Goal: Task Accomplishment & Management: Manage account settings

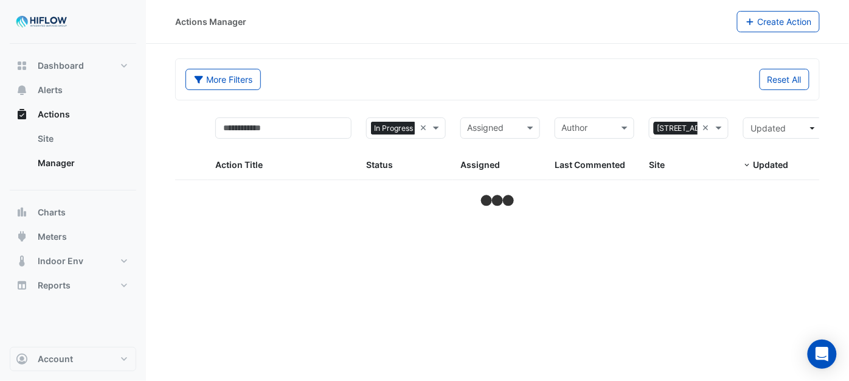
select select "***"
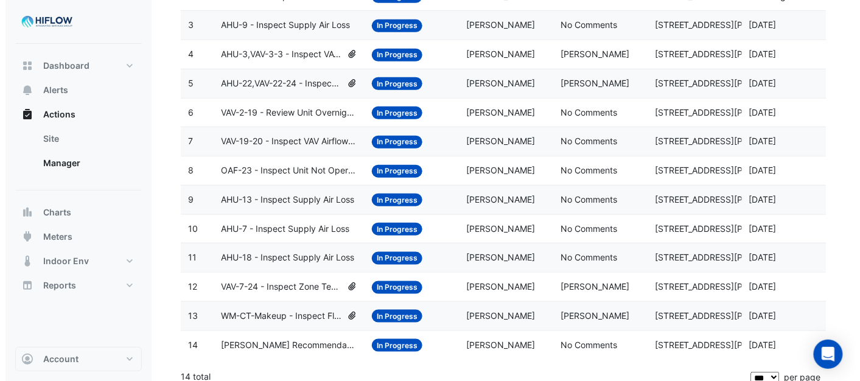
scroll to position [244, 0]
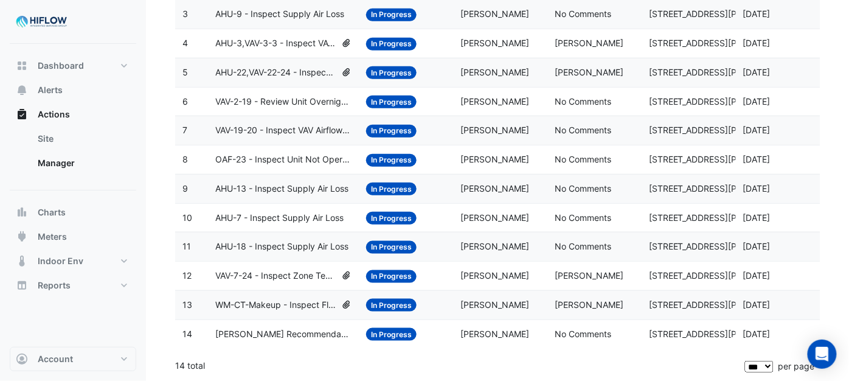
click at [277, 332] on span "NABERS Recommendation- AHAC formatting" at bounding box center [283, 334] width 136 height 14
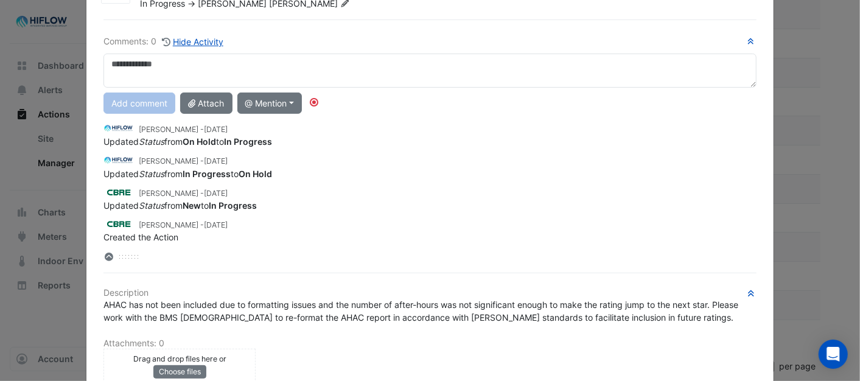
scroll to position [68, 0]
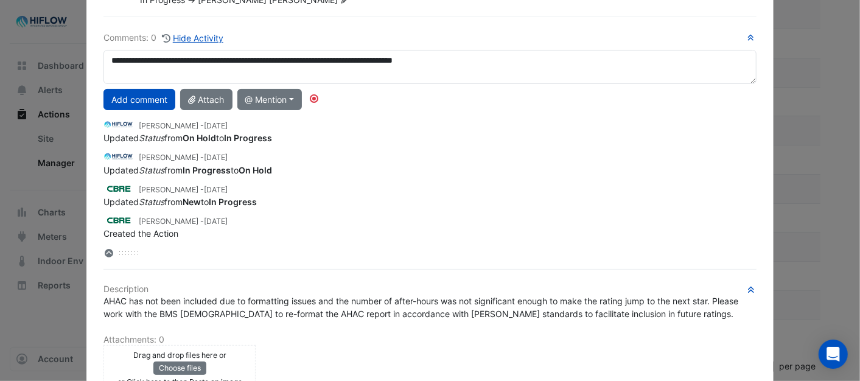
click at [484, 55] on textarea "**********" at bounding box center [429, 67] width 652 height 34
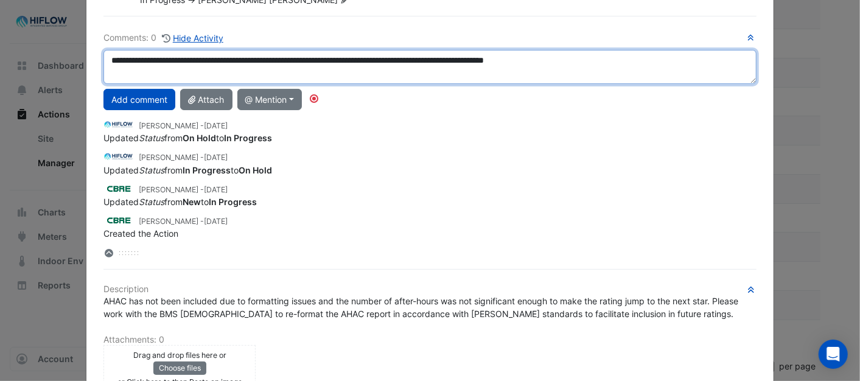
click at [589, 58] on textarea "**********" at bounding box center [429, 67] width 652 height 34
type textarea "**********"
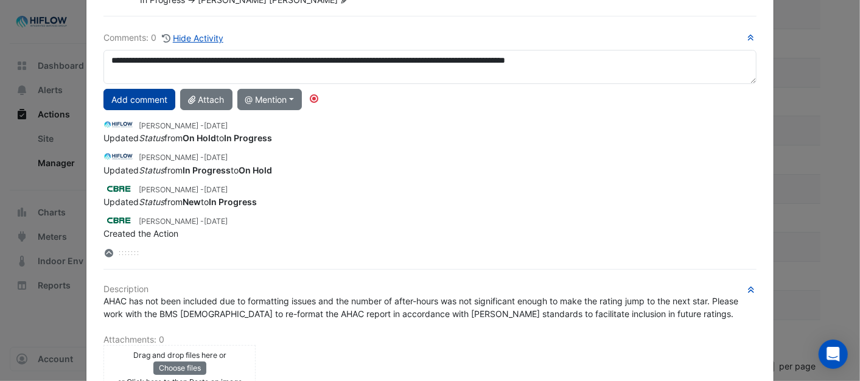
click at [120, 97] on button "Add comment" at bounding box center [139, 99] width 72 height 21
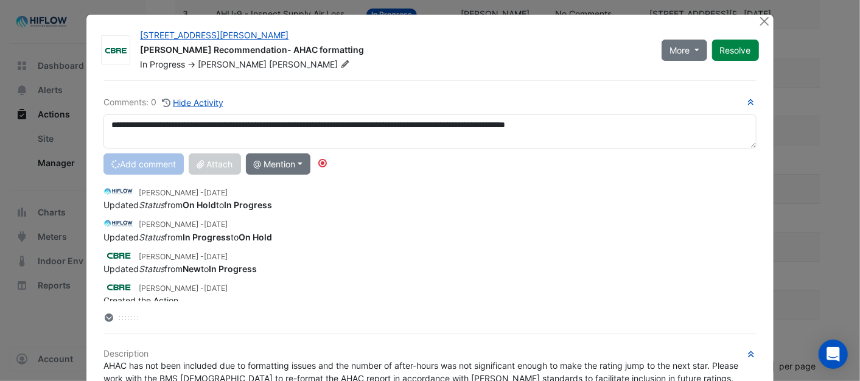
scroll to position [0, 0]
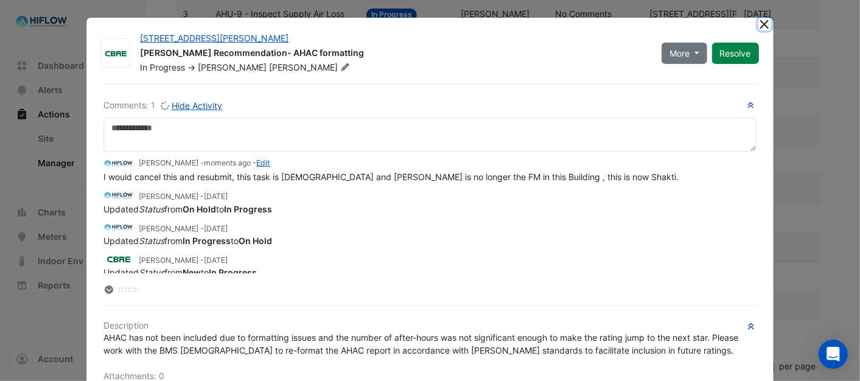
click at [758, 23] on button "Close" at bounding box center [764, 24] width 13 height 13
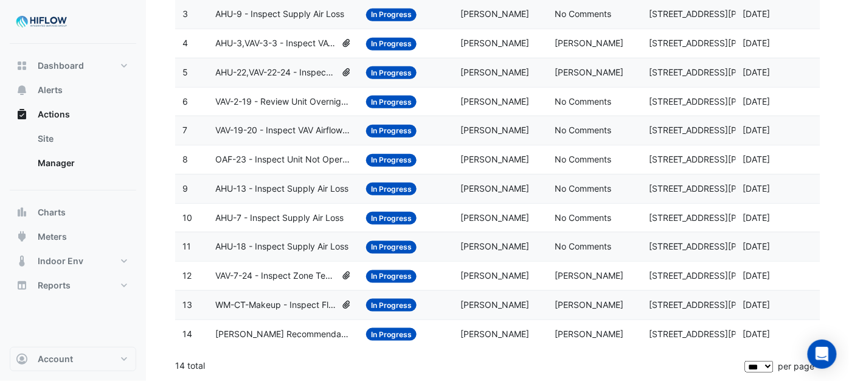
click at [271, 302] on span "WM-CT-Makeup - Inspect Flatlined Water Sub-Meter" at bounding box center [275, 305] width 120 height 14
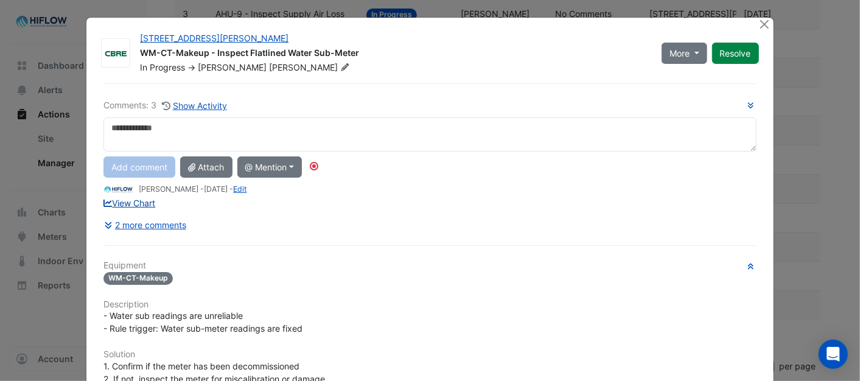
click at [123, 204] on link "View Chart" at bounding box center [129, 203] width 52 height 10
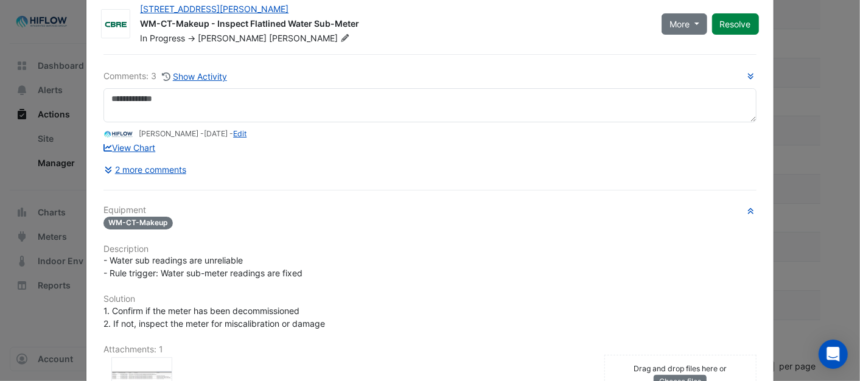
scroll to position [26, 0]
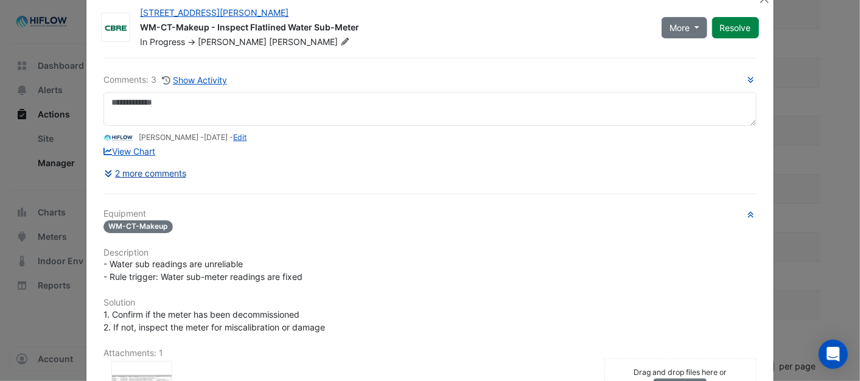
click at [148, 173] on button "2 more comments" at bounding box center [144, 172] width 83 height 21
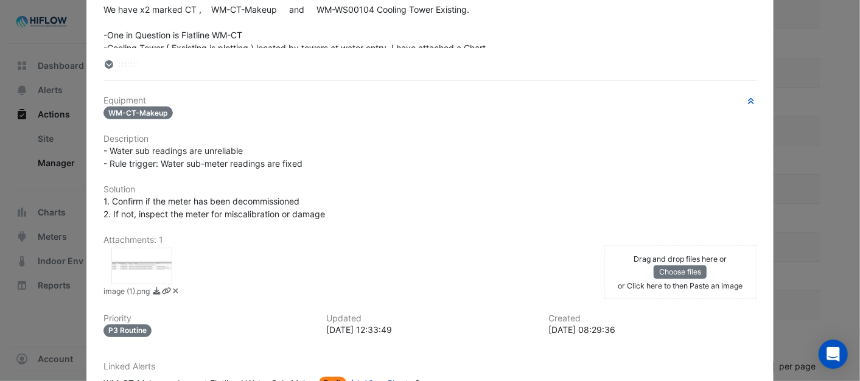
scroll to position [228, 0]
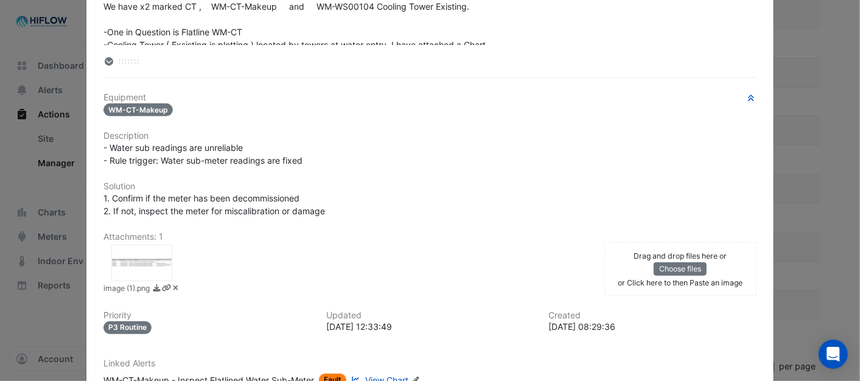
click at [142, 262] on div at bounding box center [141, 263] width 61 height 37
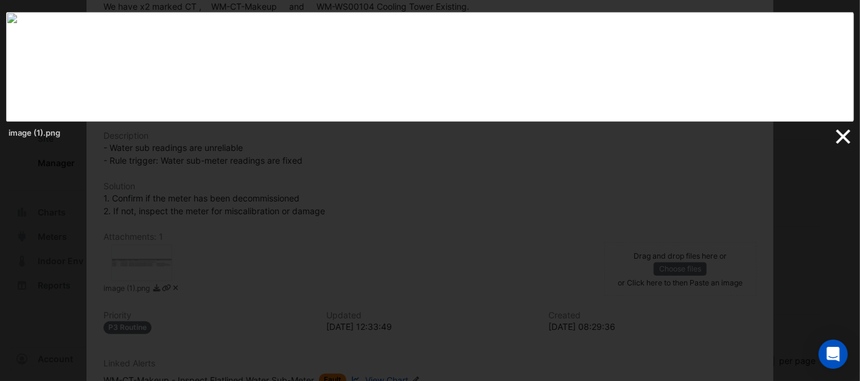
click at [838, 136] on link at bounding box center [842, 137] width 18 height 18
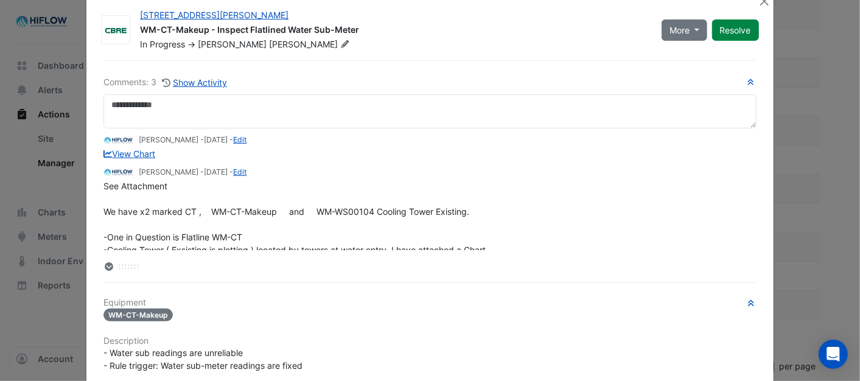
scroll to position [0, 0]
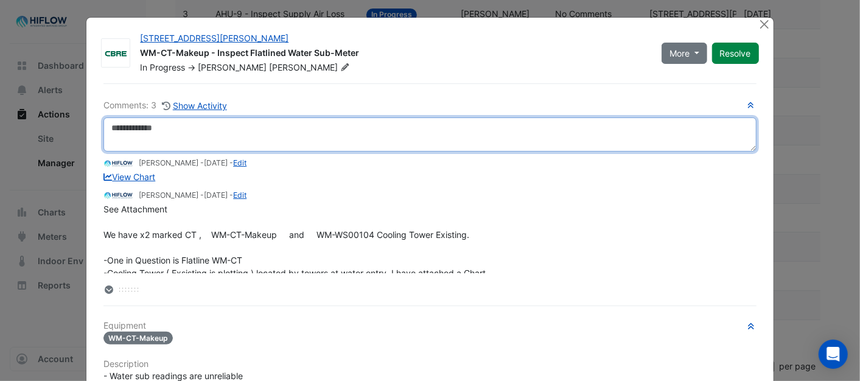
click at [131, 134] on textarea at bounding box center [429, 134] width 652 height 34
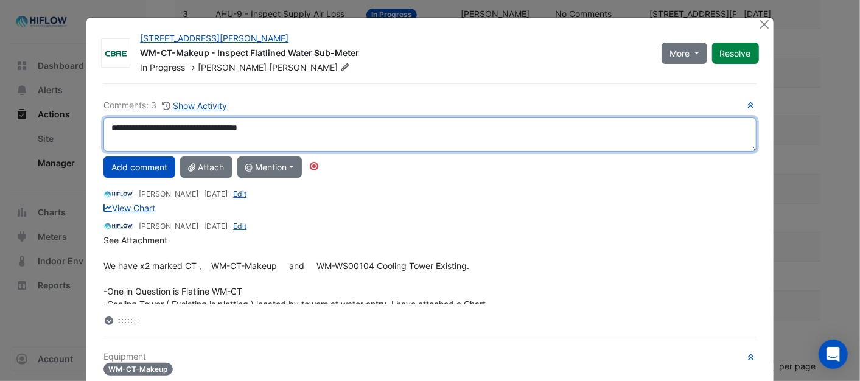
click at [283, 129] on textarea "**********" at bounding box center [429, 134] width 652 height 34
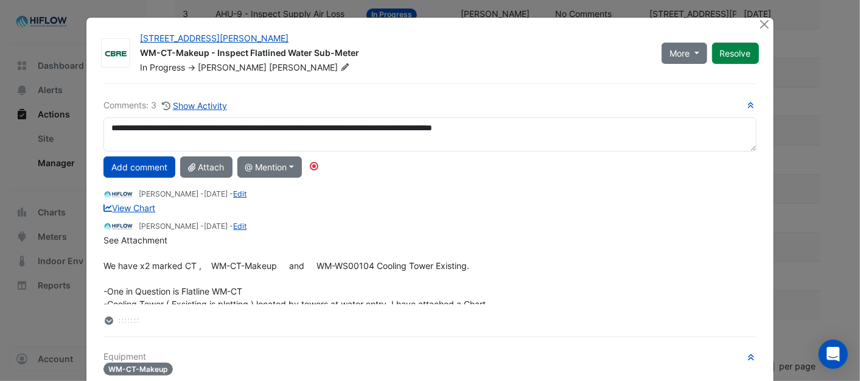
click at [187, 299] on span "See Attachment We have x2 marked CT , WM-CT-Makeup and WM-WS00104 Cooling Tower…" at bounding box center [296, 272] width 387 height 74
click at [105, 318] on icon at bounding box center [109, 320] width 9 height 9
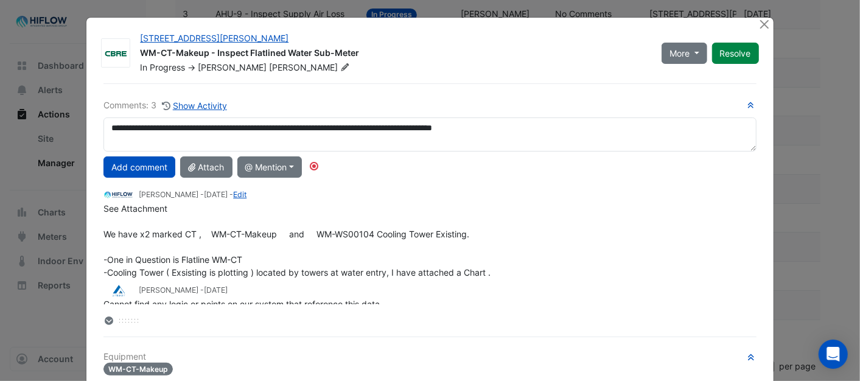
scroll to position [47, 0]
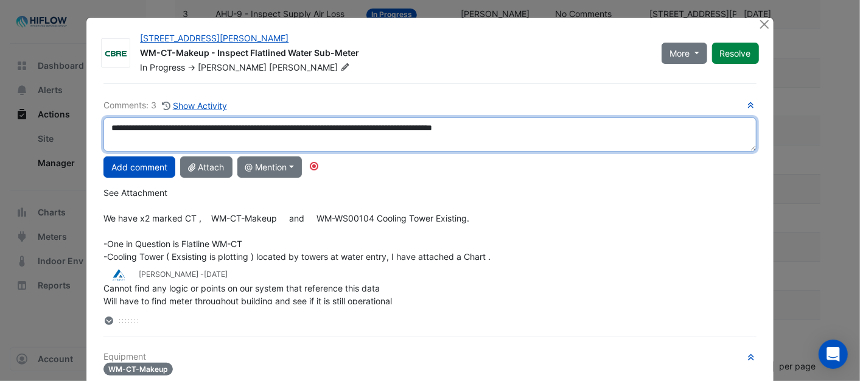
click at [549, 128] on textarea "**********" at bounding box center [429, 134] width 652 height 34
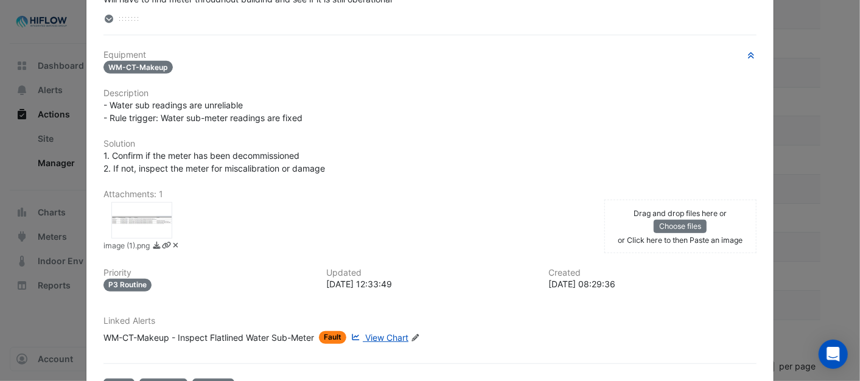
scroll to position [338, 0]
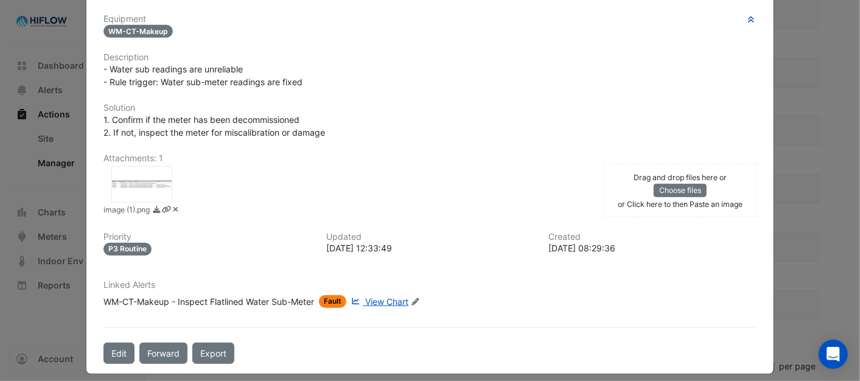
click at [386, 301] on span "View Chart" at bounding box center [386, 301] width 43 height 10
click at [372, 300] on span "View Chart" at bounding box center [386, 301] width 43 height 10
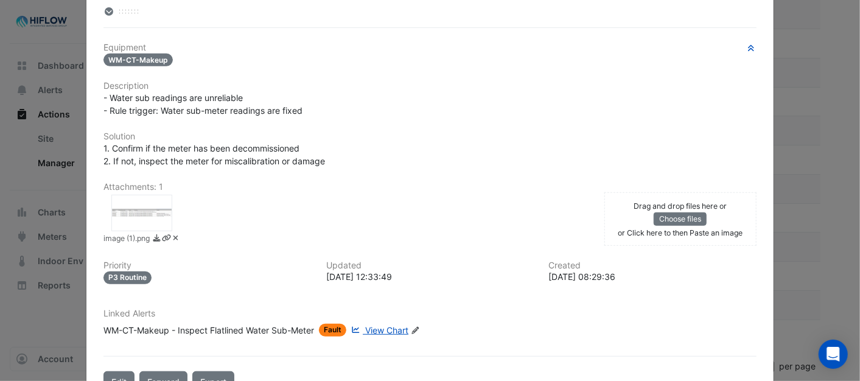
scroll to position [270, 0]
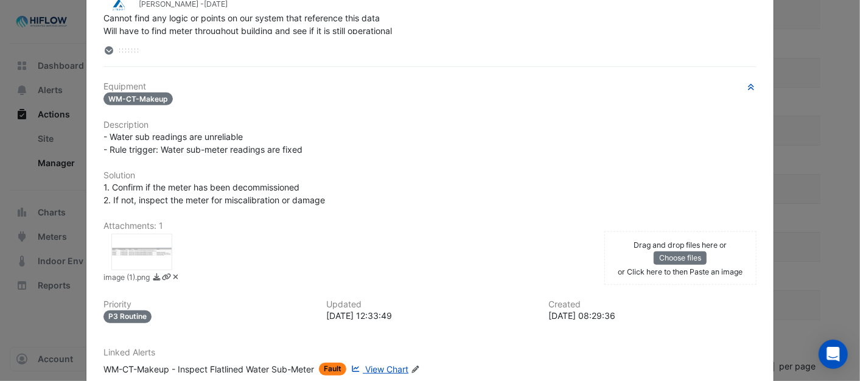
click at [380, 366] on span "View Chart" at bounding box center [386, 369] width 43 height 10
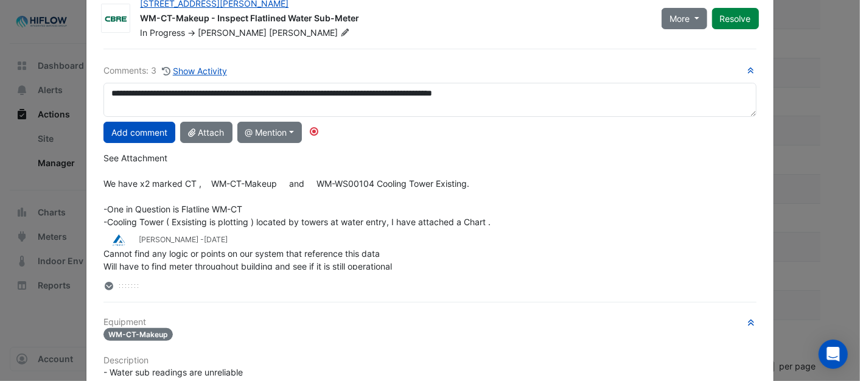
scroll to position [0, 0]
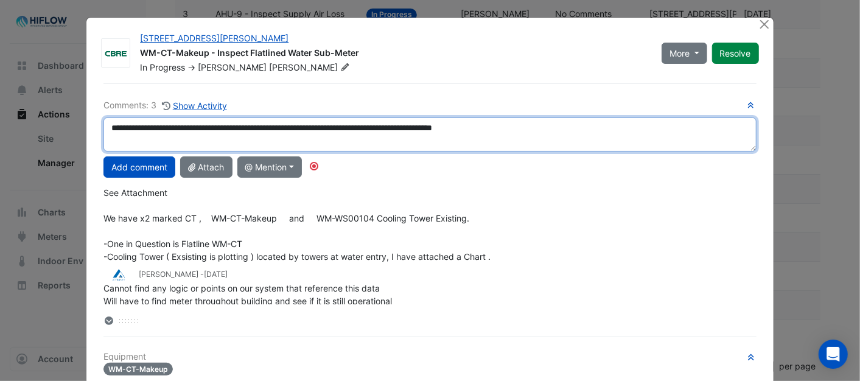
click at [534, 128] on textarea "**********" at bounding box center [429, 134] width 652 height 34
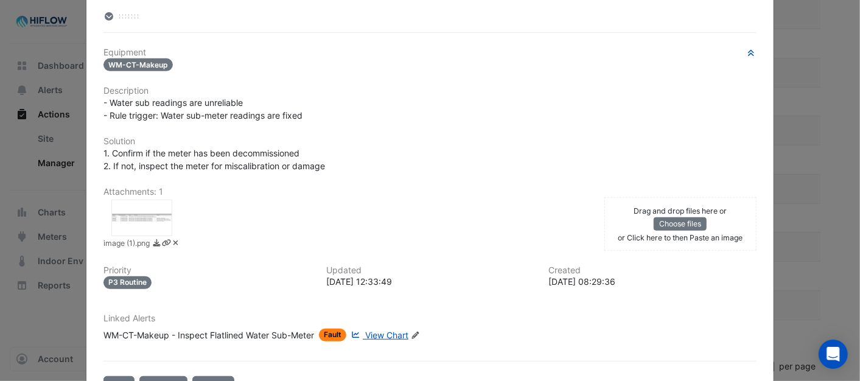
scroll to position [338, 0]
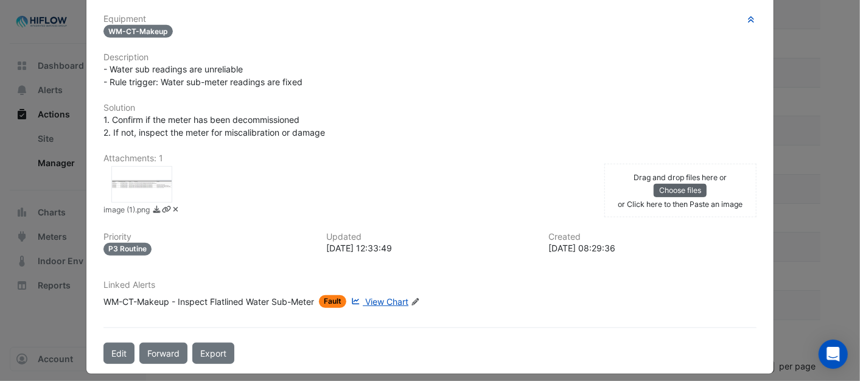
type textarea "**********"
click at [670, 184] on button "Choose files" at bounding box center [679, 190] width 53 height 13
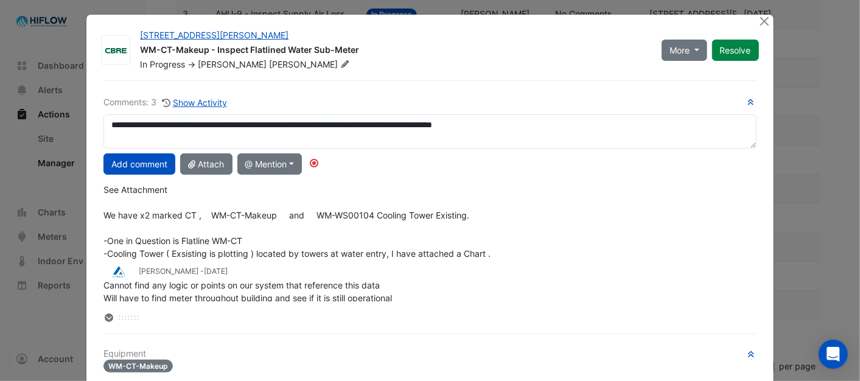
scroll to position [0, 0]
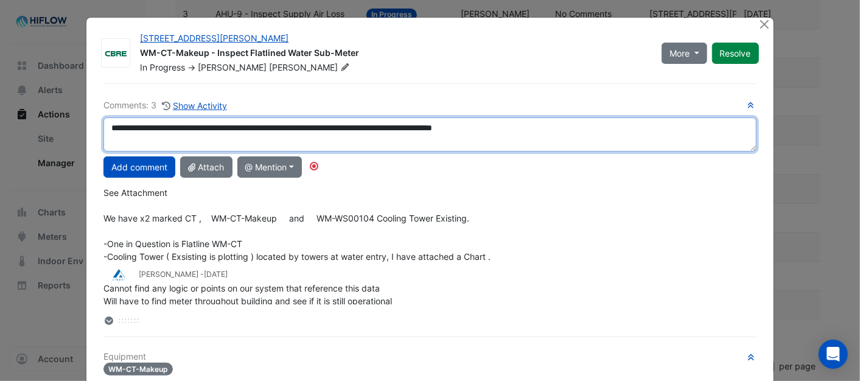
click at [538, 126] on textarea "**********" at bounding box center [429, 134] width 652 height 34
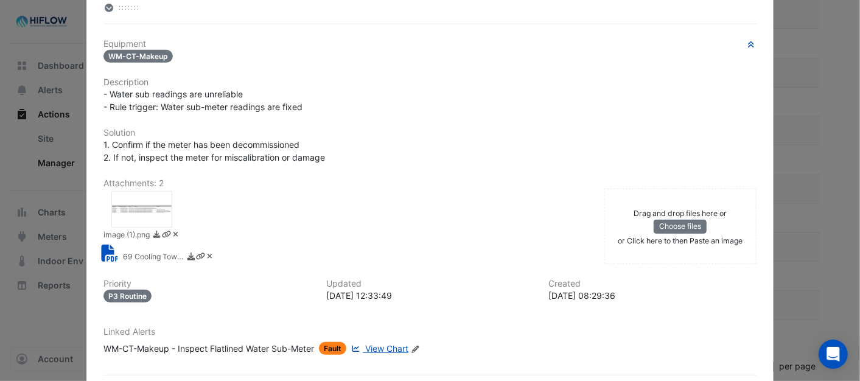
scroll to position [338, 0]
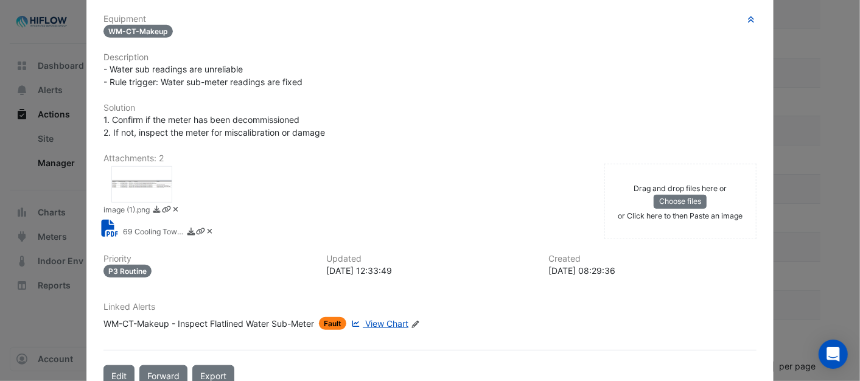
click at [142, 226] on small "69 Cooling Tower Water Meter Template (24).pdf" at bounding box center [153, 232] width 61 height 13
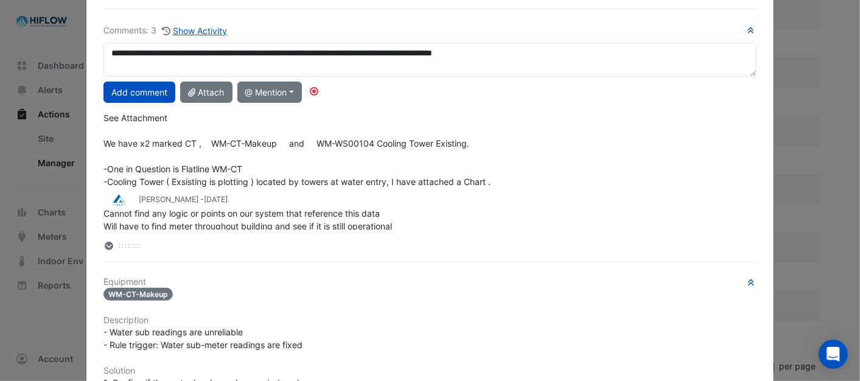
scroll to position [135, 0]
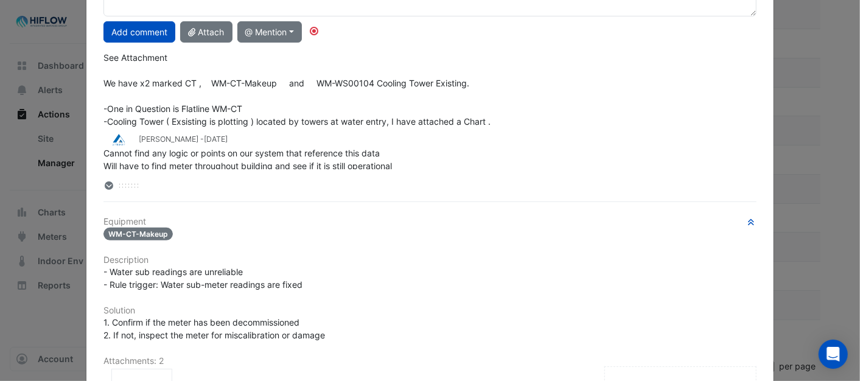
click at [105, 186] on icon at bounding box center [109, 185] width 9 height 9
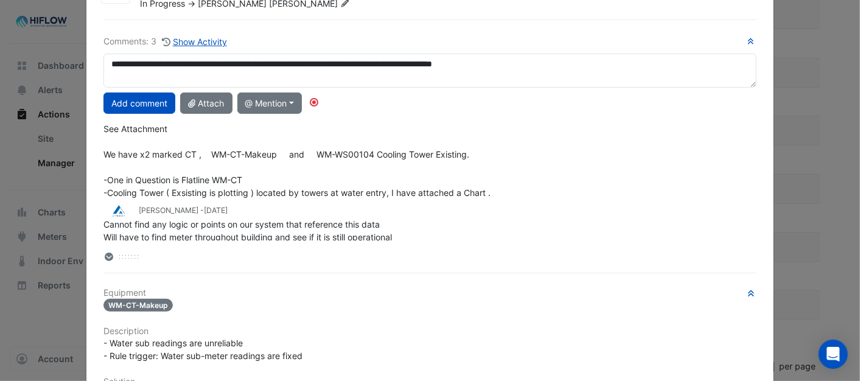
scroll to position [68, 0]
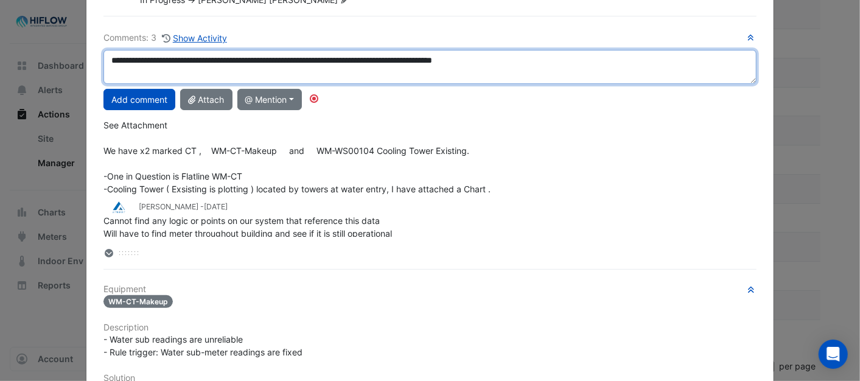
click at [117, 69] on textarea "**********" at bounding box center [429, 67] width 652 height 34
click at [538, 60] on textarea "**********" at bounding box center [429, 67] width 652 height 34
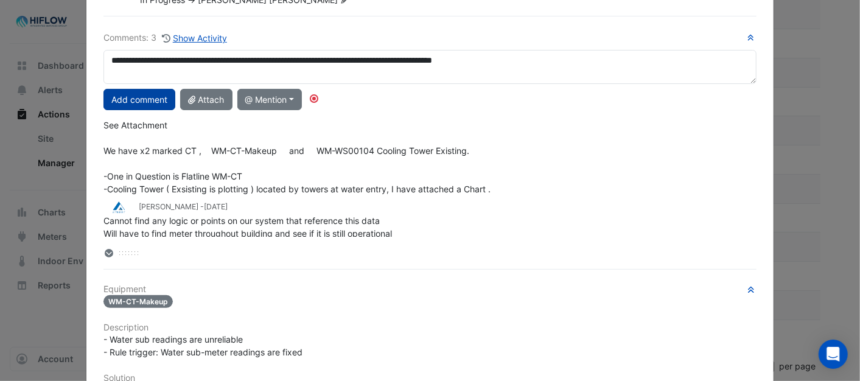
click at [136, 100] on button "Add comment" at bounding box center [139, 99] width 72 height 21
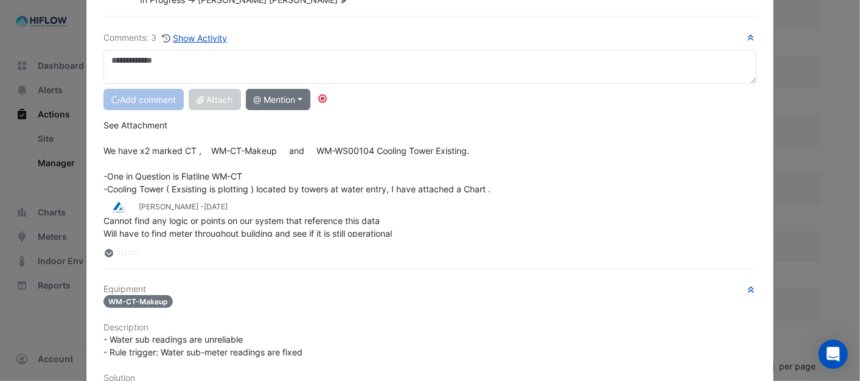
scroll to position [79, 0]
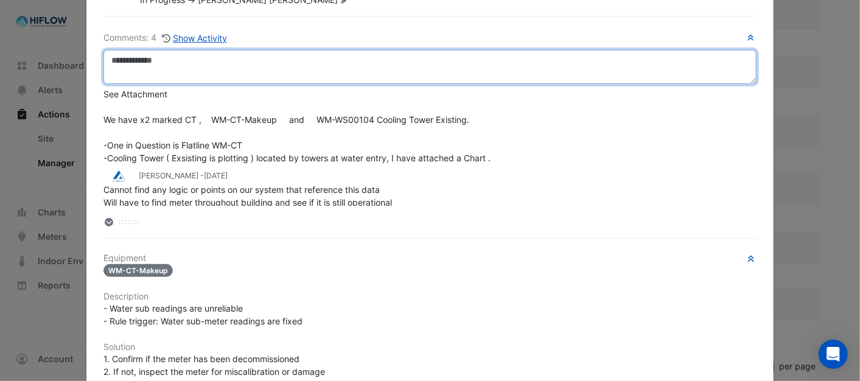
click at [137, 69] on textarea at bounding box center [429, 67] width 652 height 34
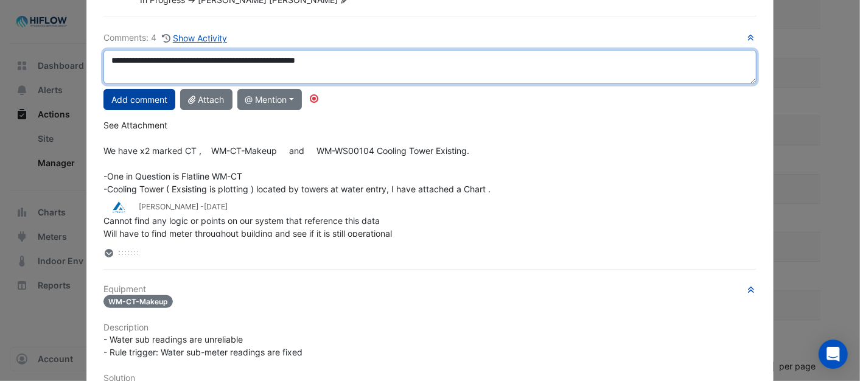
type textarea "**********"
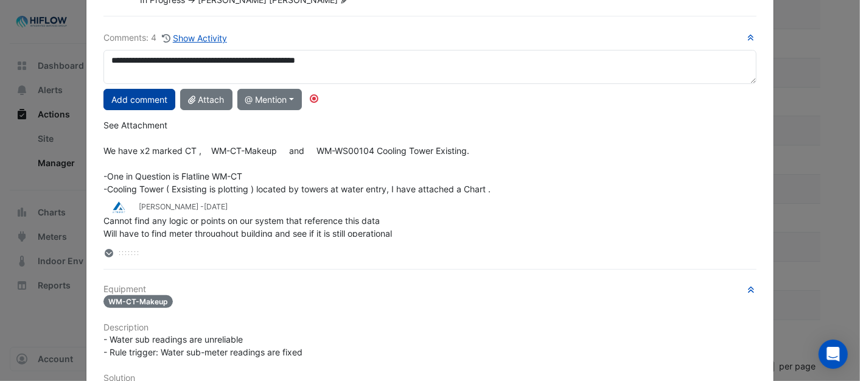
click at [134, 95] on button "Add comment" at bounding box center [139, 99] width 72 height 21
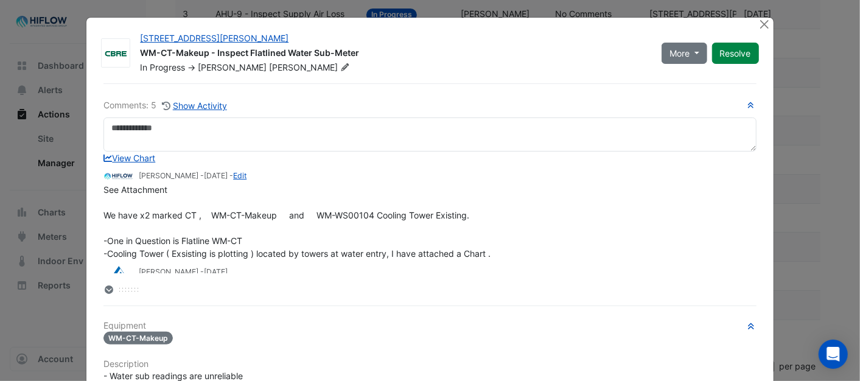
scroll to position [0, 0]
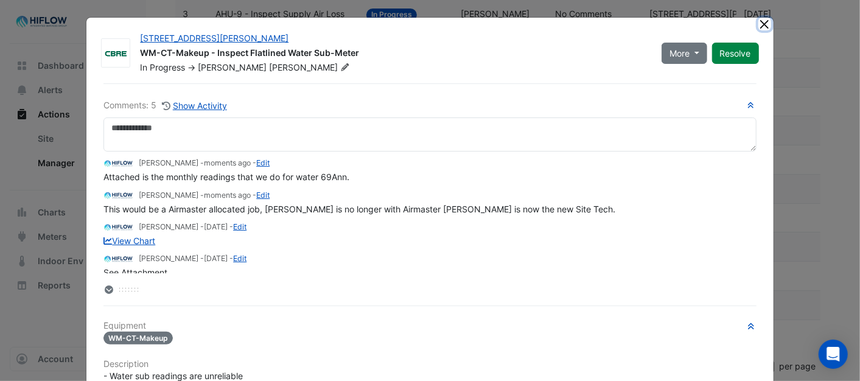
click at [758, 21] on button "Close" at bounding box center [764, 24] width 13 height 13
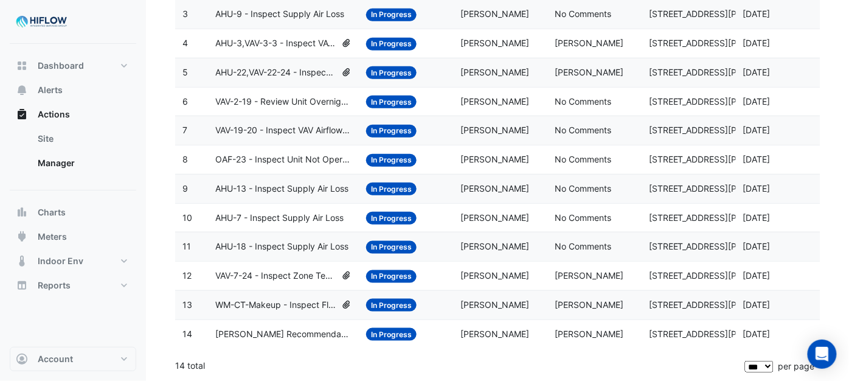
click at [393, 274] on span "In Progress" at bounding box center [391, 276] width 50 height 13
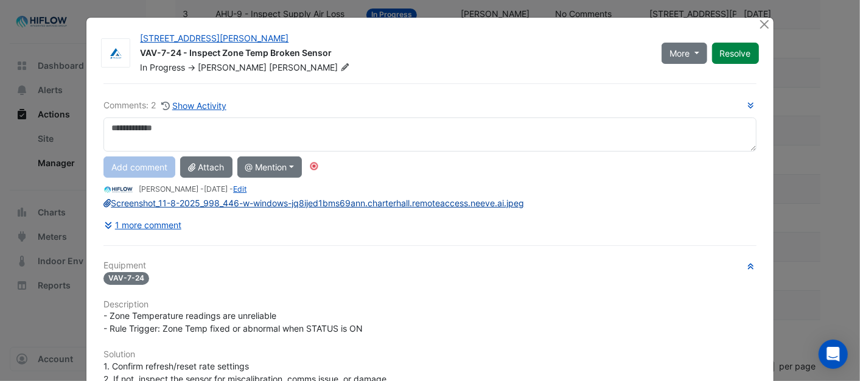
click at [273, 202] on link "Screenshot_11-8-2025_998_446-w-windows-jq8ijed1bms69ann.charterhall.remoteacces…" at bounding box center [313, 203] width 420 height 10
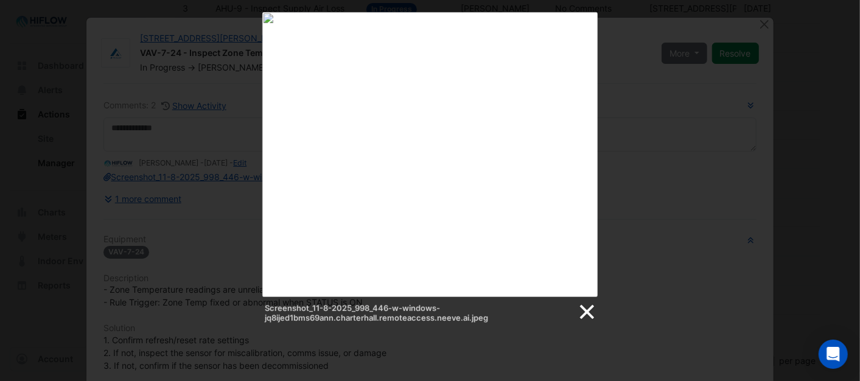
click at [584, 304] on link at bounding box center [586, 312] width 18 height 18
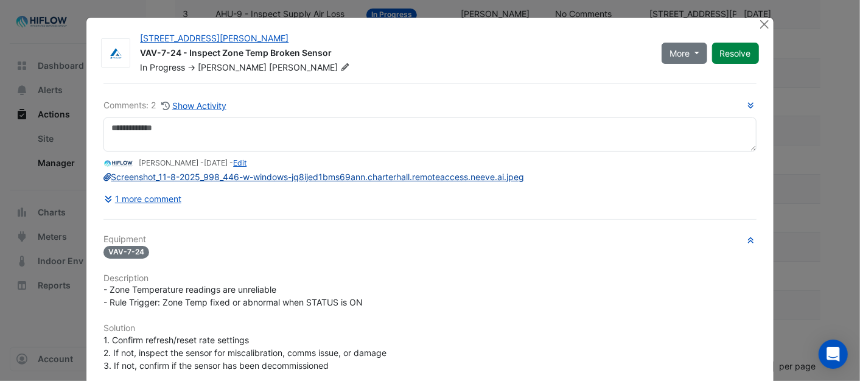
click at [372, 179] on link "Screenshot_11-8-2025_998_446-w-windows-jq8ijed1bms69ann.charterhall.remoteacces…" at bounding box center [313, 177] width 420 height 10
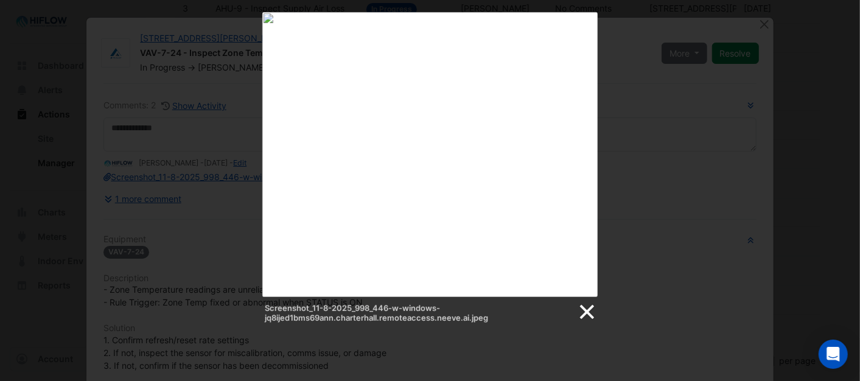
click at [587, 309] on link at bounding box center [586, 312] width 18 height 18
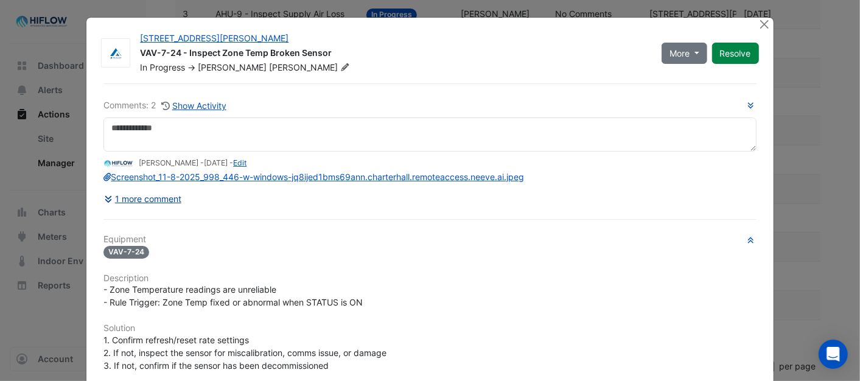
click at [155, 198] on button "1 more comment" at bounding box center [142, 198] width 78 height 21
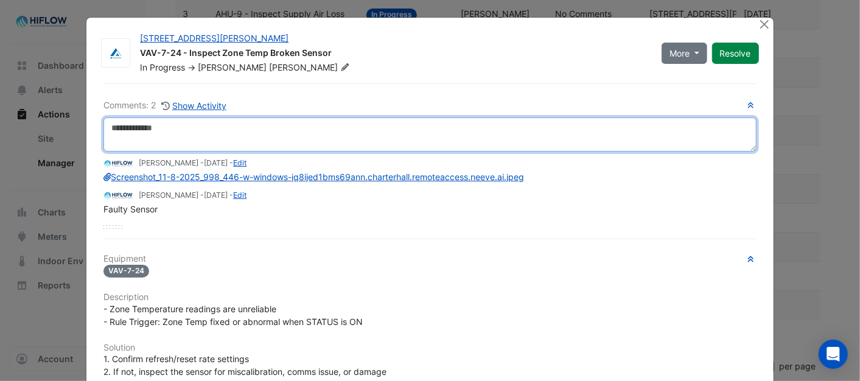
click at [117, 130] on textarea at bounding box center [429, 134] width 652 height 34
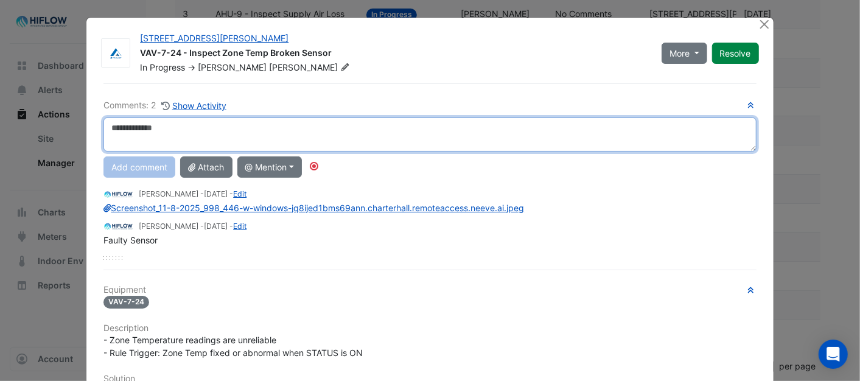
type textarea "*"
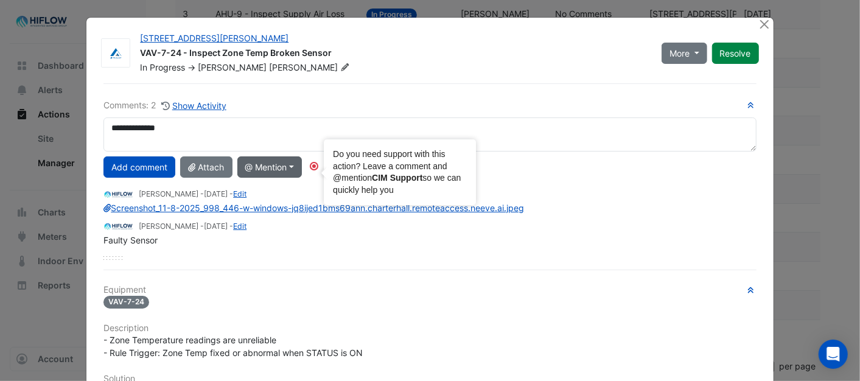
click at [313, 169] on circle "Tooltip anchor" at bounding box center [313, 165] width 7 height 7
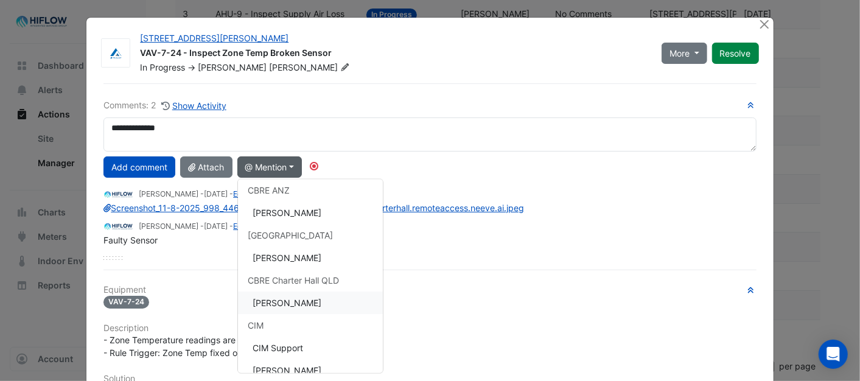
scroll to position [98, 0]
click at [287, 254] on button "[PERSON_NAME]" at bounding box center [310, 255] width 145 height 23
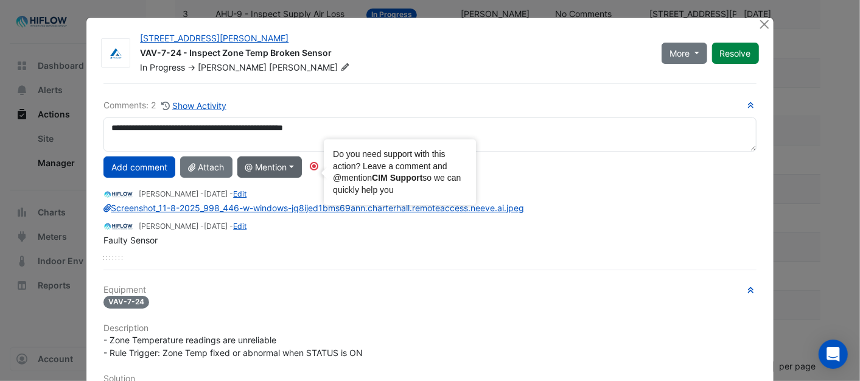
click at [312, 163] on circle "Tooltip anchor" at bounding box center [313, 165] width 7 height 7
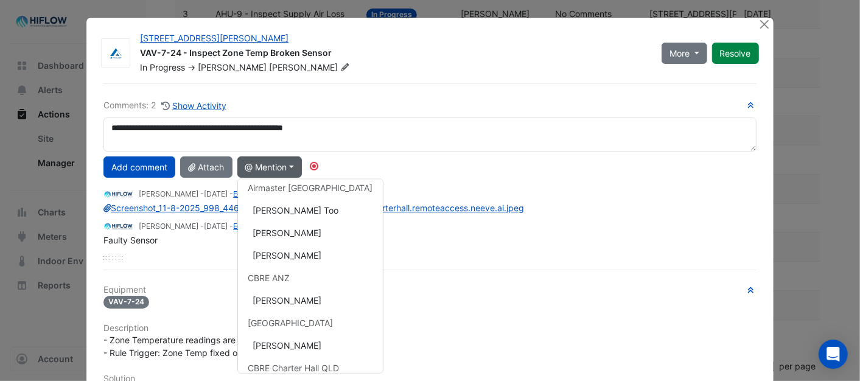
scroll to position [0, 0]
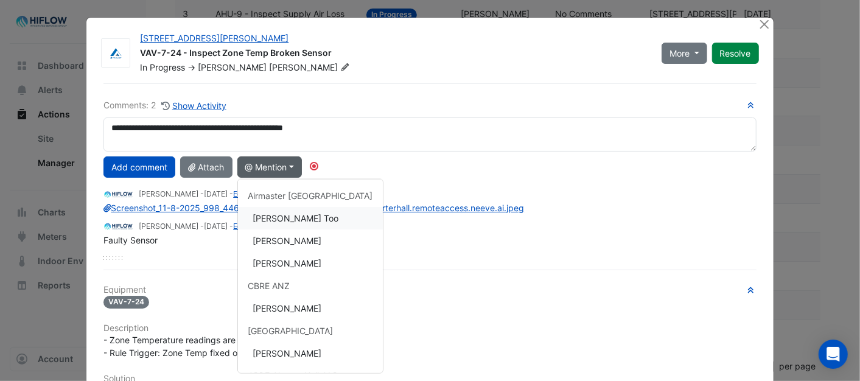
click at [268, 216] on button "[PERSON_NAME] Too" at bounding box center [310, 218] width 145 height 23
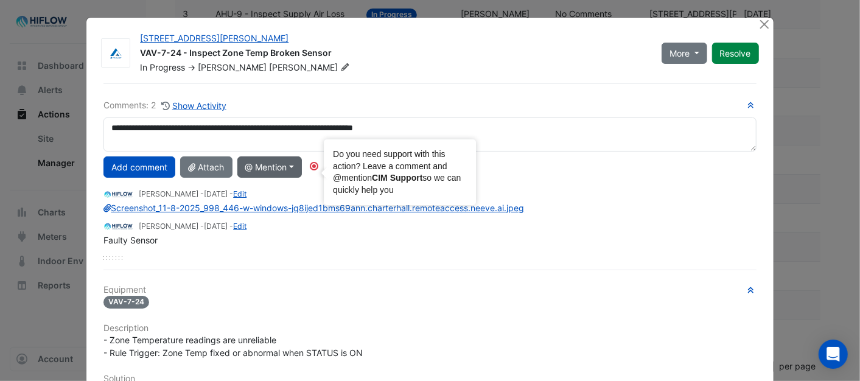
click at [311, 165] on circle "Tooltip anchor" at bounding box center [313, 165] width 7 height 7
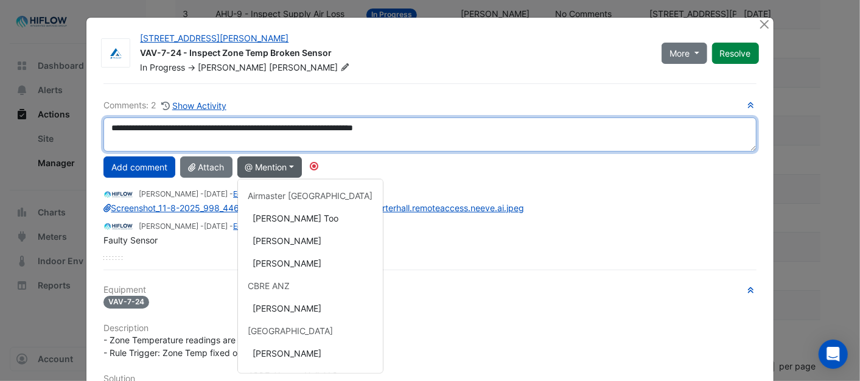
click at [131, 138] on textarea "**********" at bounding box center [429, 134] width 652 height 34
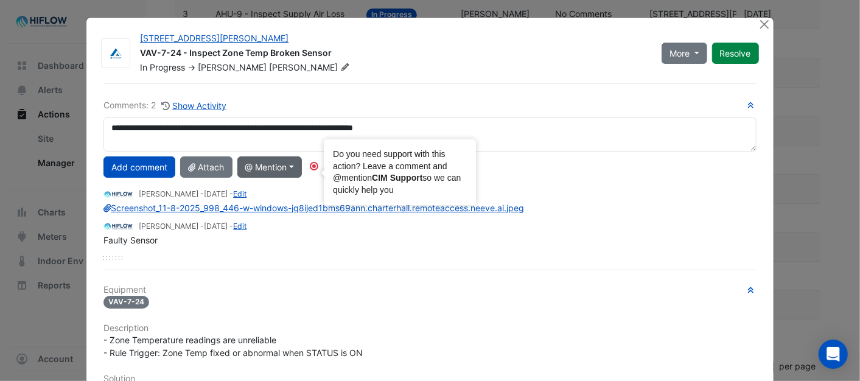
click at [313, 167] on circle "Tooltip anchor" at bounding box center [313, 165] width 7 height 7
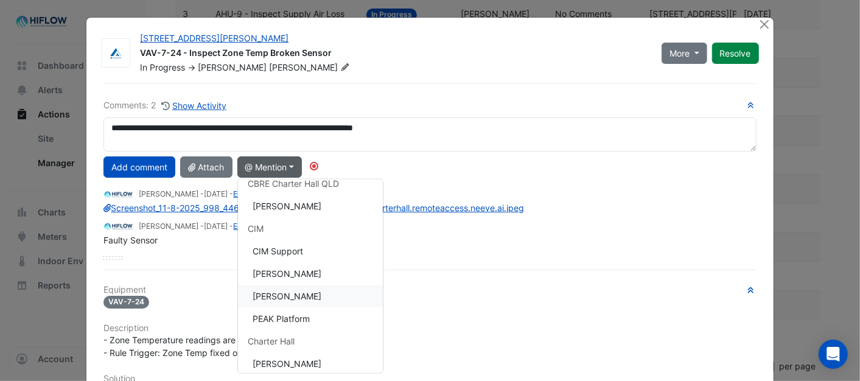
scroll to position [183, 0]
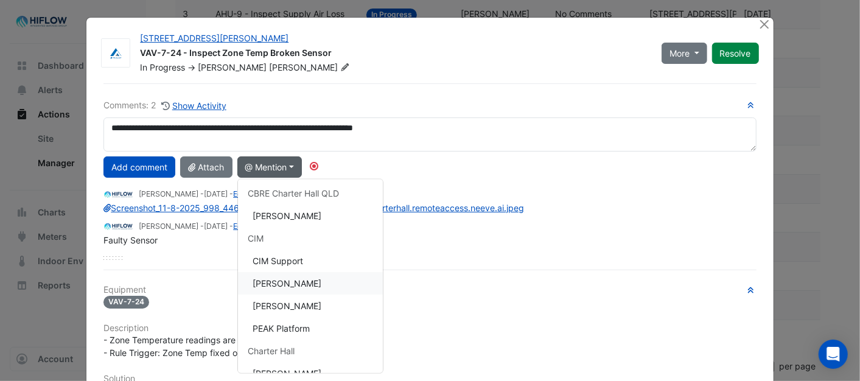
click at [289, 280] on button "[PERSON_NAME]" at bounding box center [310, 283] width 145 height 23
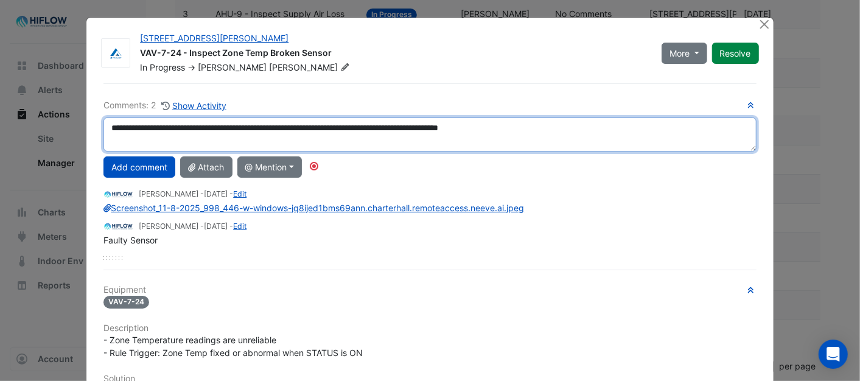
click at [117, 141] on textarea "**********" at bounding box center [429, 134] width 652 height 34
click at [625, 132] on textarea "**********" at bounding box center [429, 134] width 652 height 34
click at [131, 125] on textarea "**********" at bounding box center [429, 134] width 652 height 34
click at [580, 130] on textarea "**********" at bounding box center [429, 134] width 652 height 34
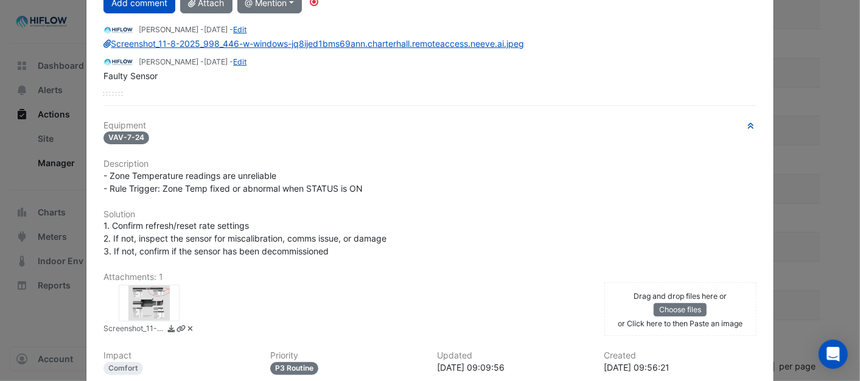
scroll to position [270, 0]
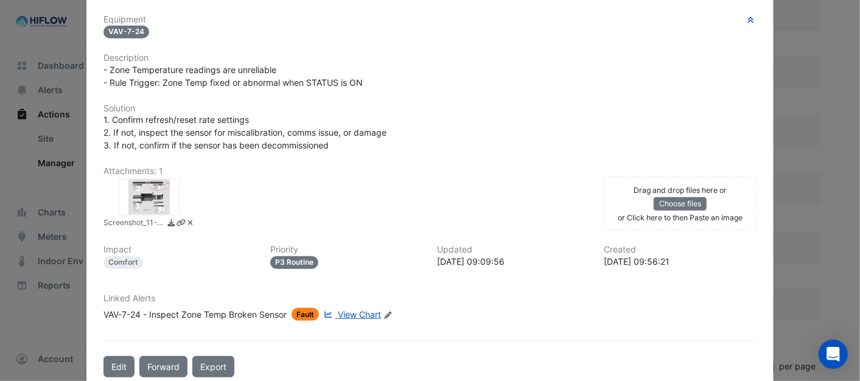
click at [145, 190] on div at bounding box center [149, 197] width 61 height 37
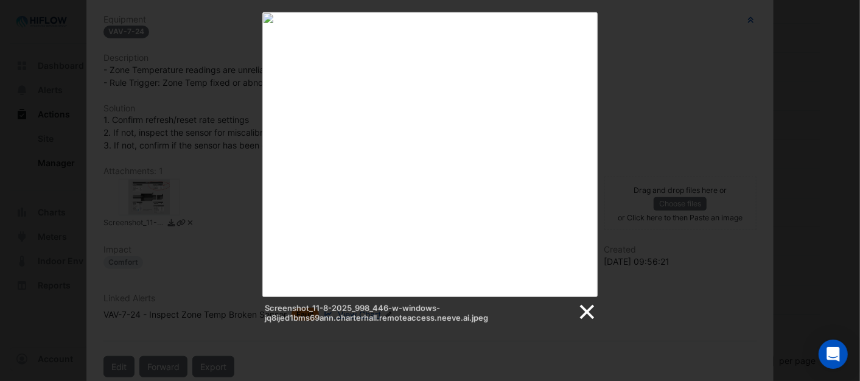
click at [584, 312] on link at bounding box center [586, 312] width 18 height 18
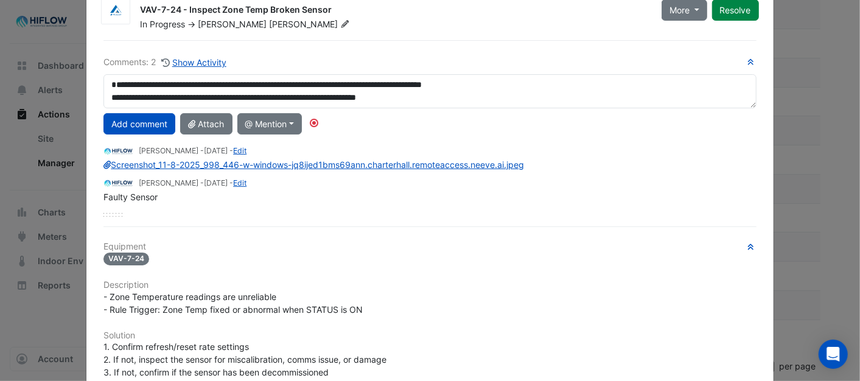
scroll to position [0, 0]
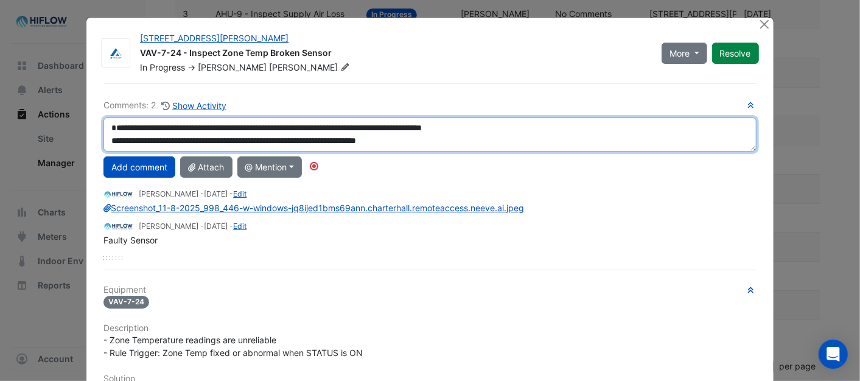
click at [423, 138] on textarea "**********" at bounding box center [429, 134] width 652 height 34
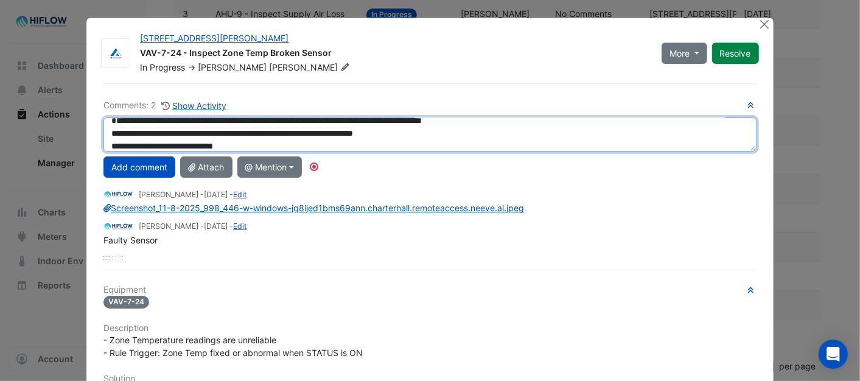
click at [246, 145] on textarea "**********" at bounding box center [429, 134] width 652 height 34
click at [350, 131] on textarea "**********" at bounding box center [429, 134] width 652 height 34
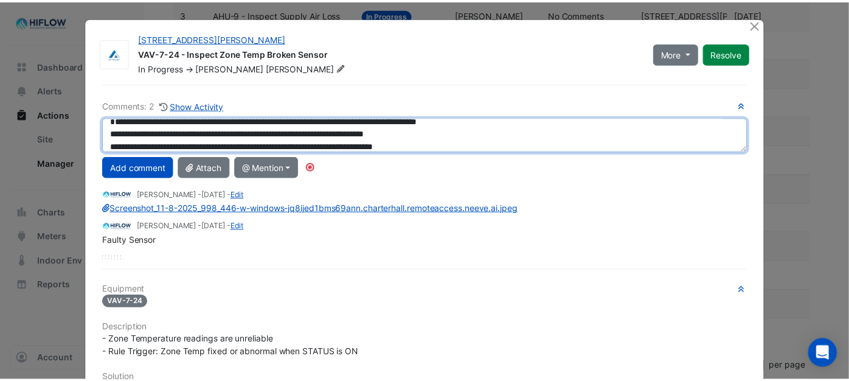
scroll to position [0, 0]
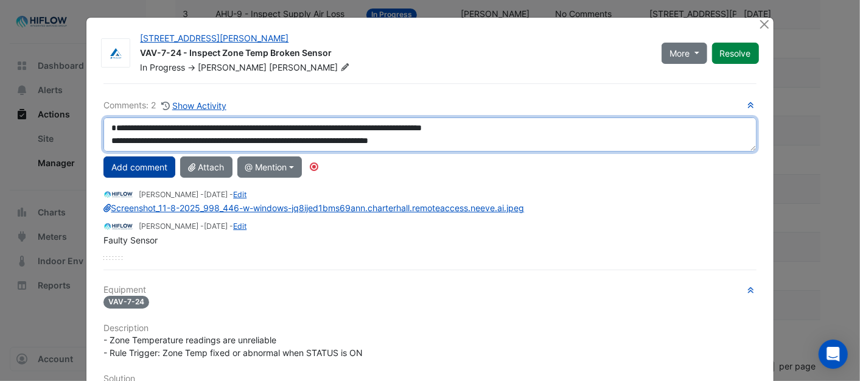
type textarea "**********"
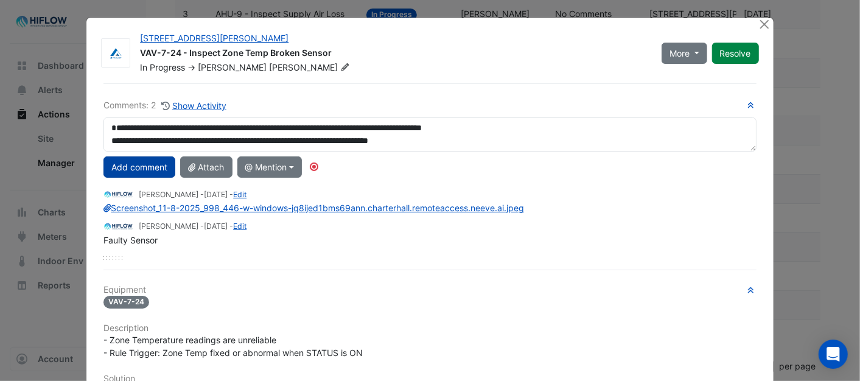
click at [144, 165] on button "Add comment" at bounding box center [139, 166] width 72 height 21
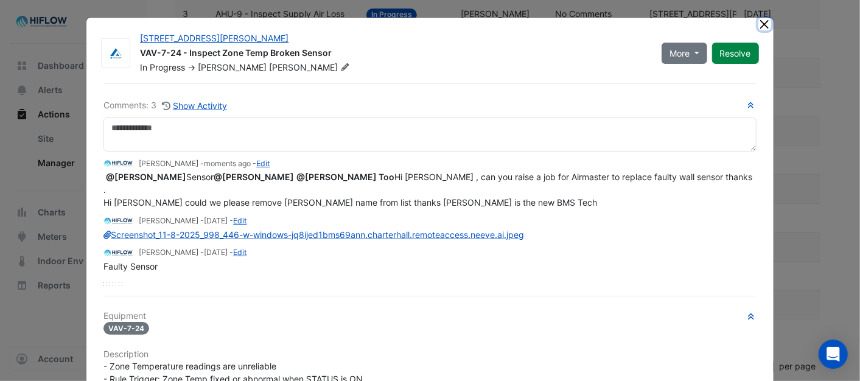
click at [761, 20] on button "Close" at bounding box center [764, 24] width 13 height 13
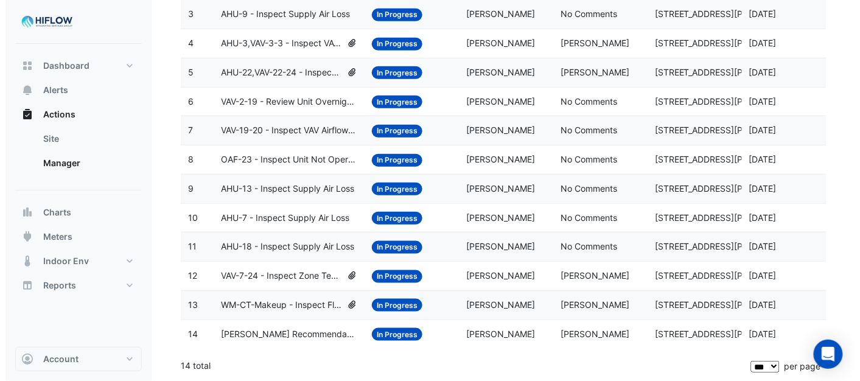
scroll to position [244, 0]
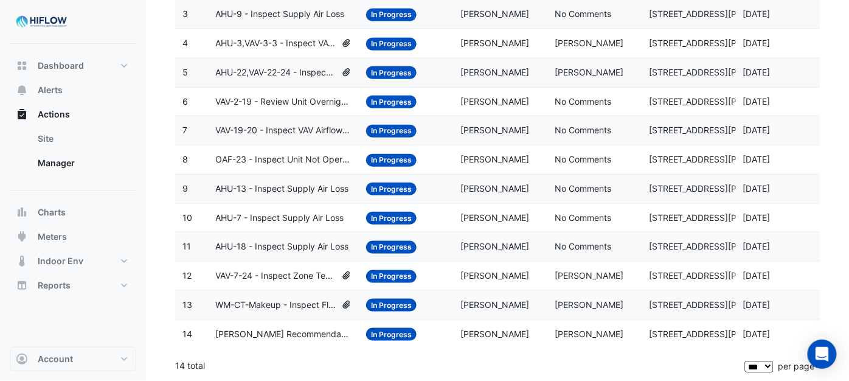
click at [271, 272] on span "VAV-7-24 - Inspect Zone Temp Broken Sensor" at bounding box center [275, 276] width 120 height 14
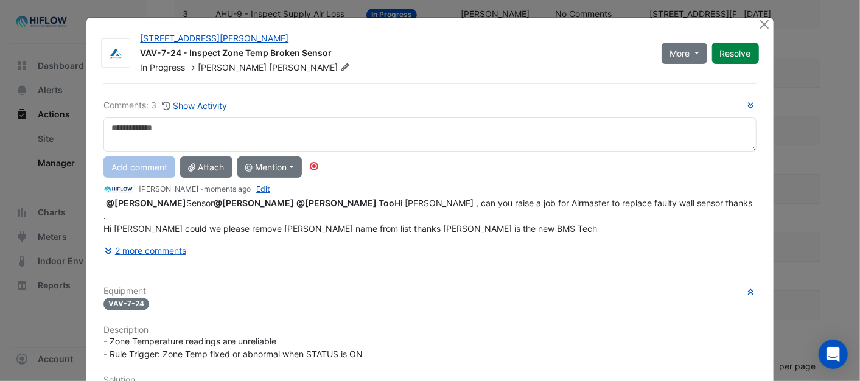
click at [751, 24] on div "69 Ann Street VAV-7-24 - Inspect Zone Temp Broken Sensor In Progress -> Sean Mo…" at bounding box center [429, 338] width 686 height 641
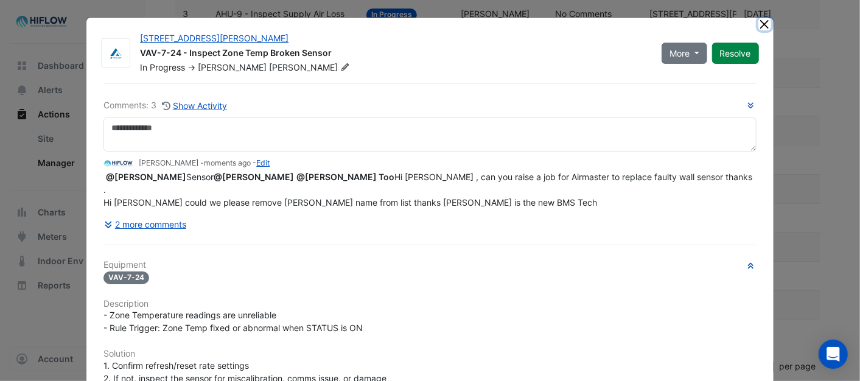
click at [758, 23] on button "Close" at bounding box center [764, 24] width 13 height 13
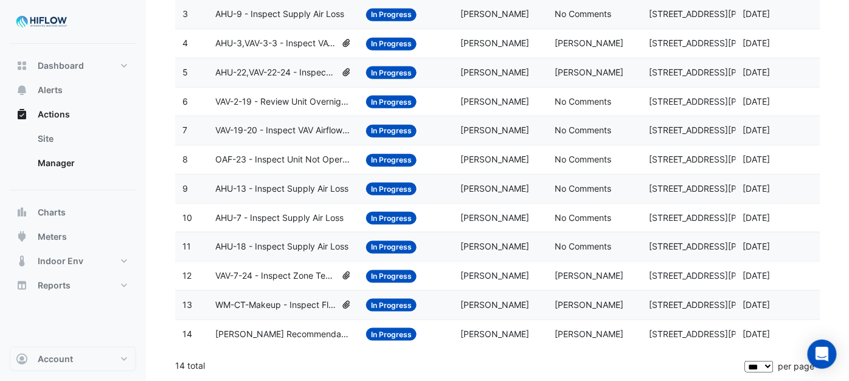
click at [262, 272] on span "VAV-7-24 - Inspect Zone Temp Broken Sensor" at bounding box center [275, 276] width 120 height 14
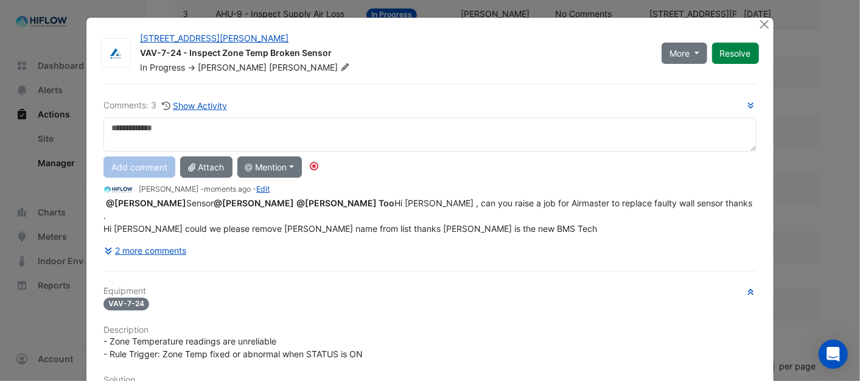
click at [759, 17] on div "69 Ann Street VAV-7-24 - Inspect Zone Temp Broken Sensor In Progress -> Sean Mo…" at bounding box center [429, 338] width 687 height 642
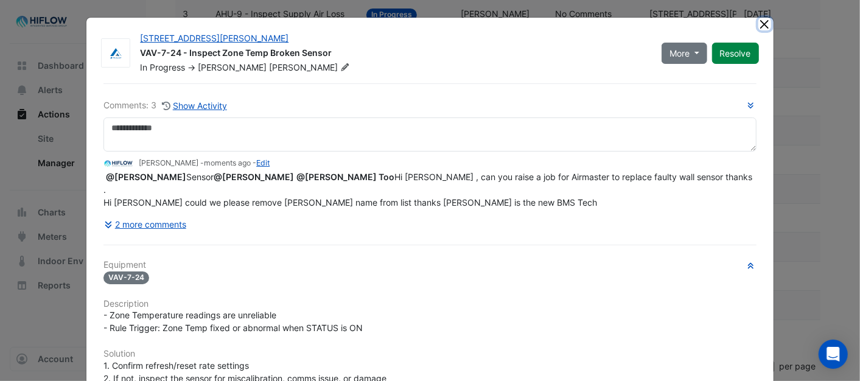
click at [761, 24] on button "Close" at bounding box center [764, 24] width 13 height 13
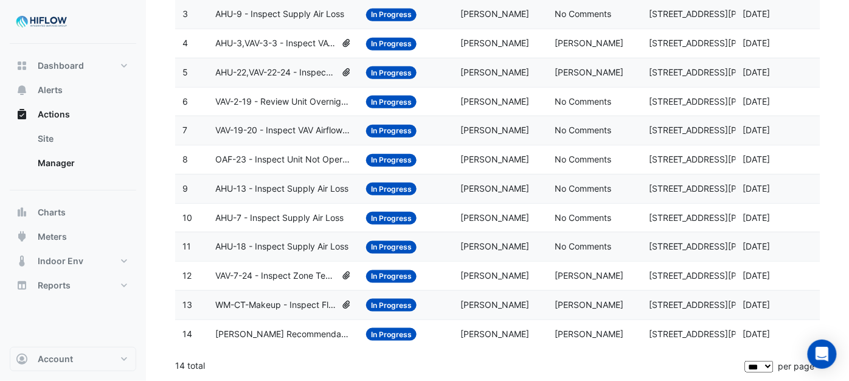
click at [277, 242] on span "AHU-18 - Inspect Supply Air Loss" at bounding box center [281, 247] width 133 height 14
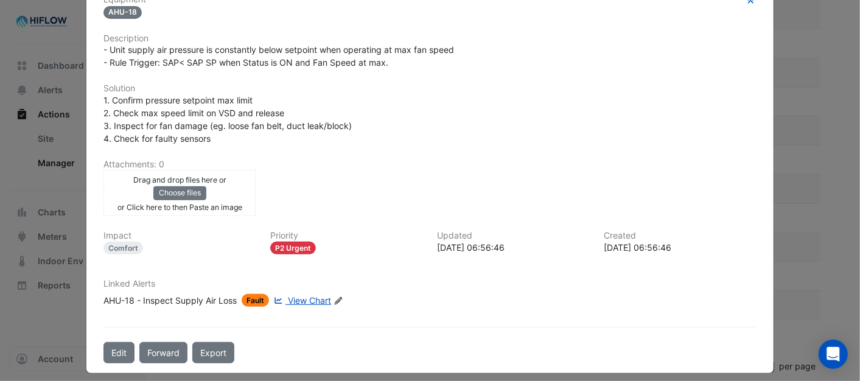
scroll to position [265, 0]
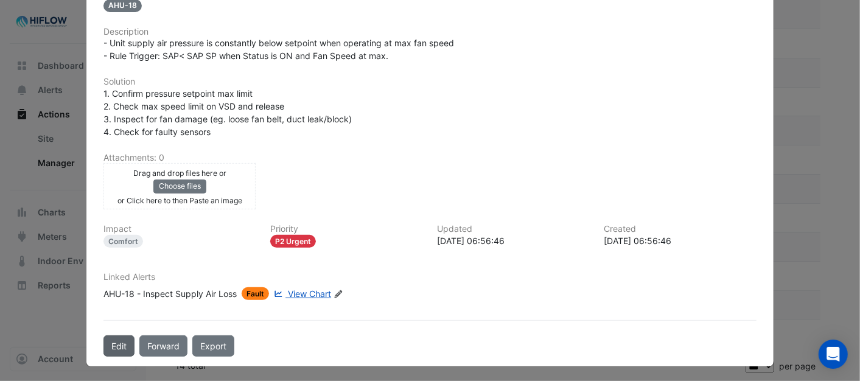
click at [124, 344] on button "Edit" at bounding box center [118, 345] width 31 height 21
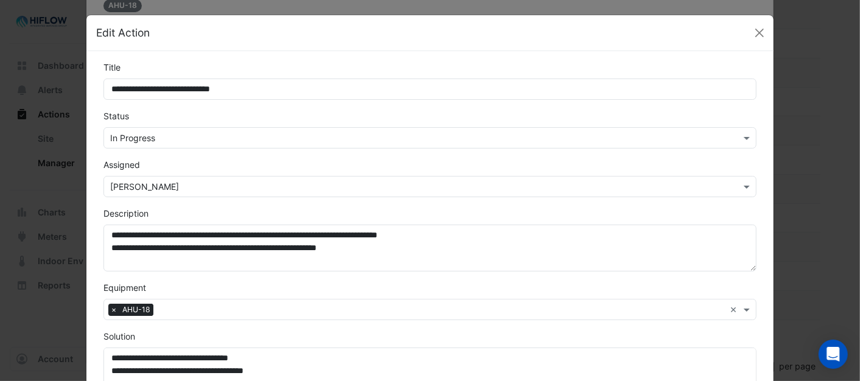
scroll to position [0, 0]
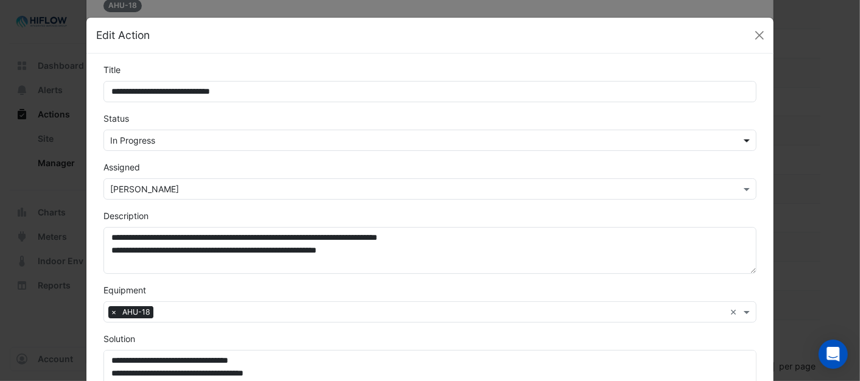
click at [740, 134] on span at bounding box center [747, 140] width 15 height 13
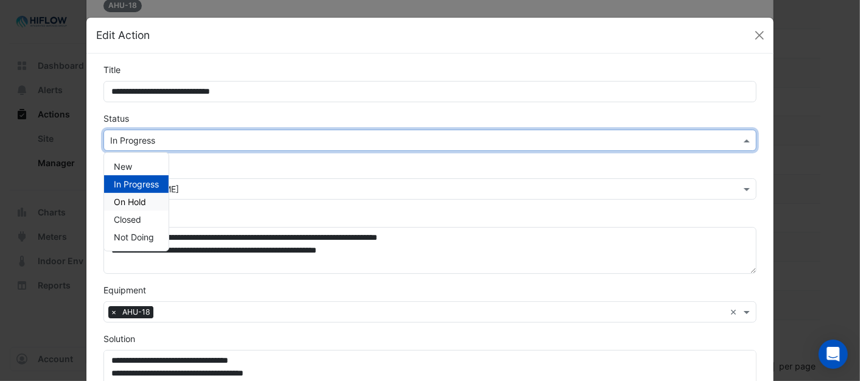
click at [125, 196] on span "On Hold" at bounding box center [130, 201] width 32 height 10
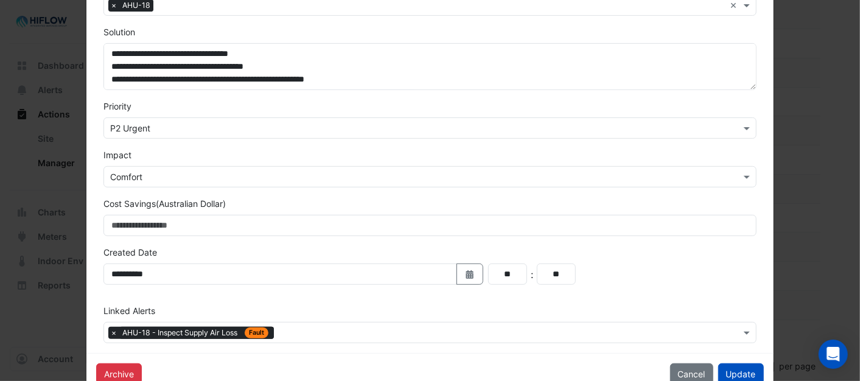
scroll to position [338, 0]
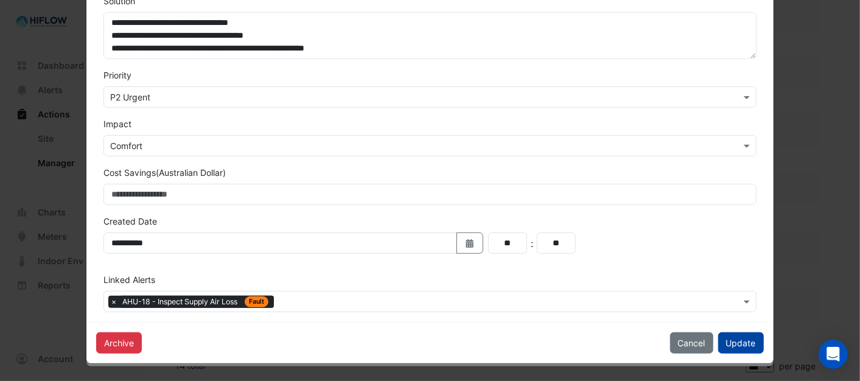
click at [736, 345] on button "Update" at bounding box center [741, 342] width 46 height 21
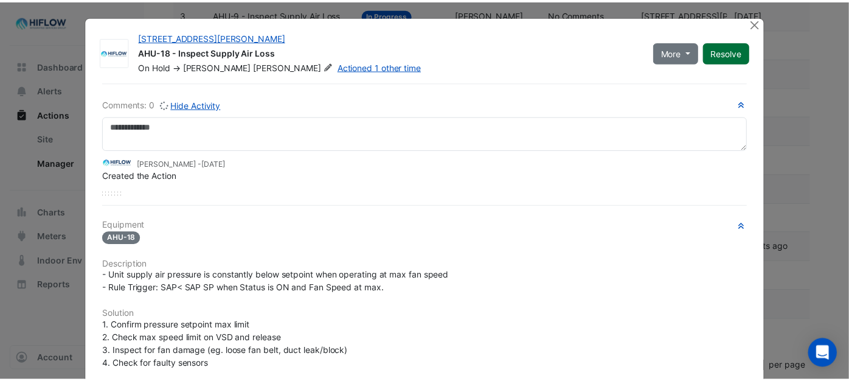
scroll to position [0, 0]
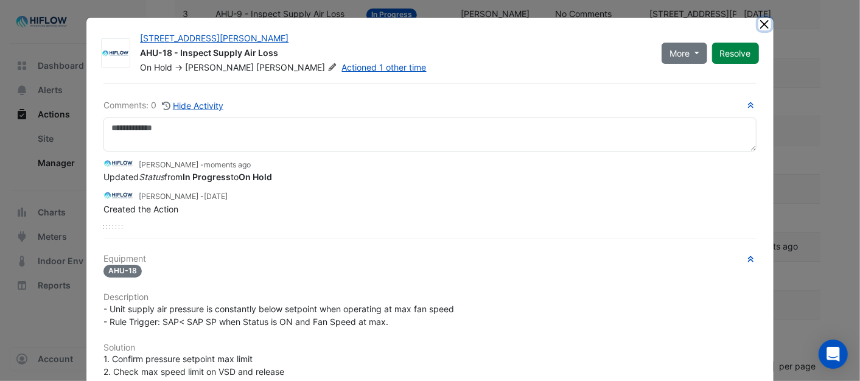
click at [758, 23] on button "Close" at bounding box center [764, 24] width 13 height 13
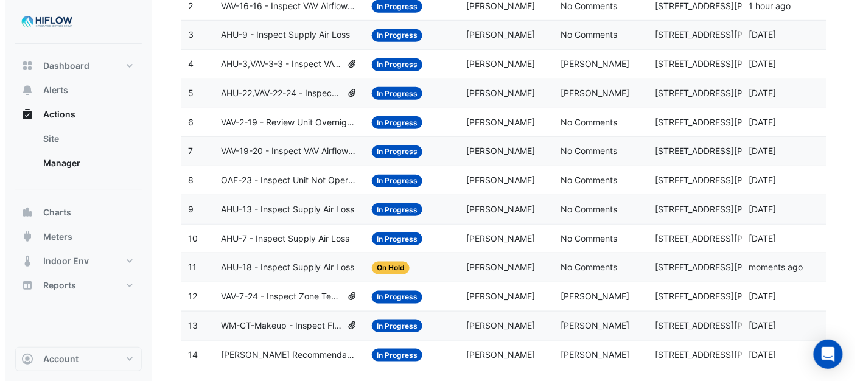
scroll to position [244, 0]
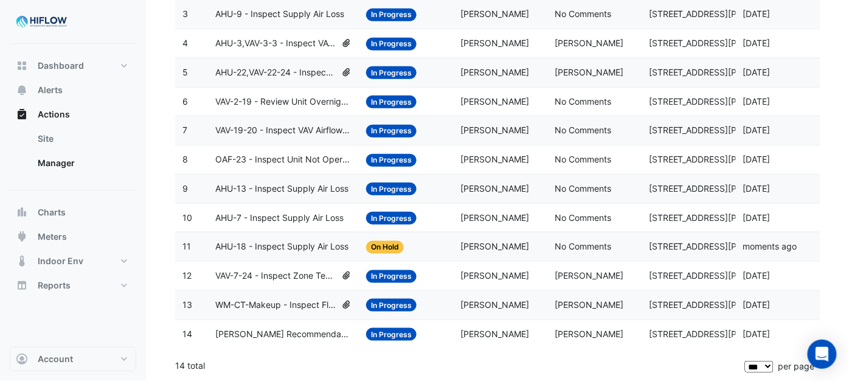
click at [391, 245] on span "On Hold" at bounding box center [385, 247] width 38 height 13
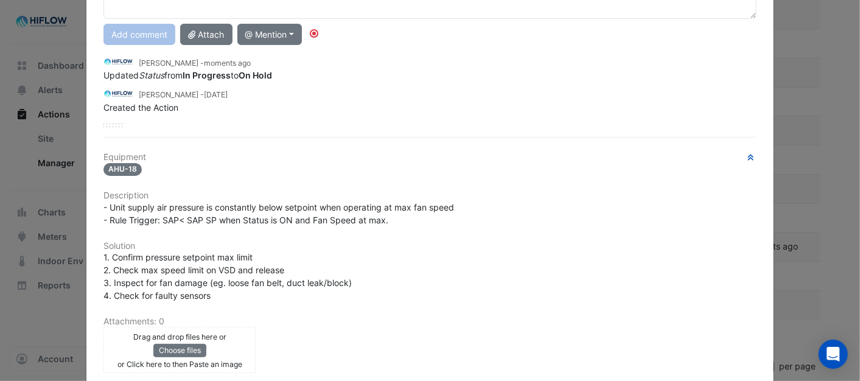
scroll to position [270, 0]
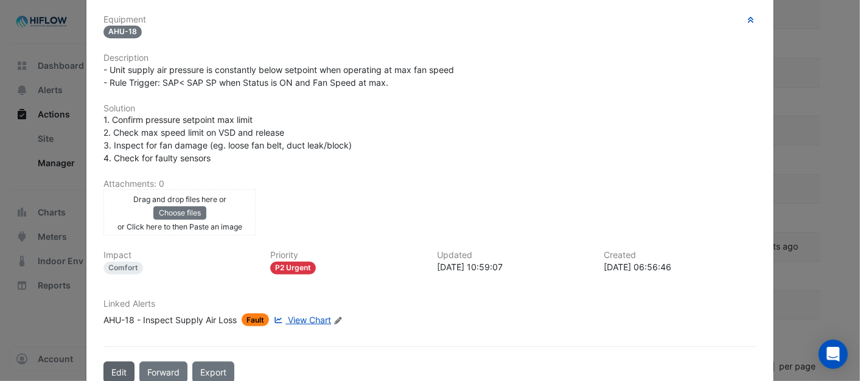
click at [111, 361] on button "Edit" at bounding box center [118, 371] width 31 height 21
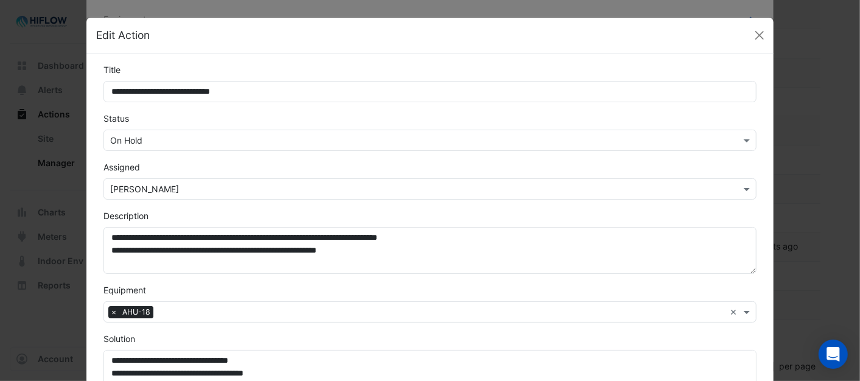
scroll to position [239, 0]
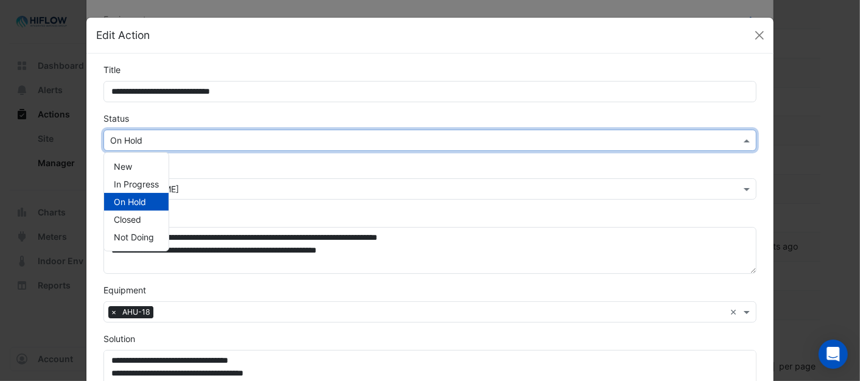
click at [746, 138] on span at bounding box center [747, 140] width 15 height 13
click at [141, 179] on span "In Progress" at bounding box center [136, 184] width 45 height 10
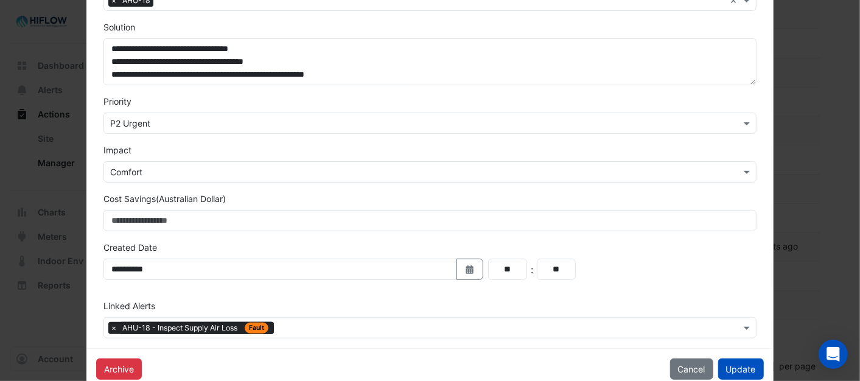
scroll to position [338, 0]
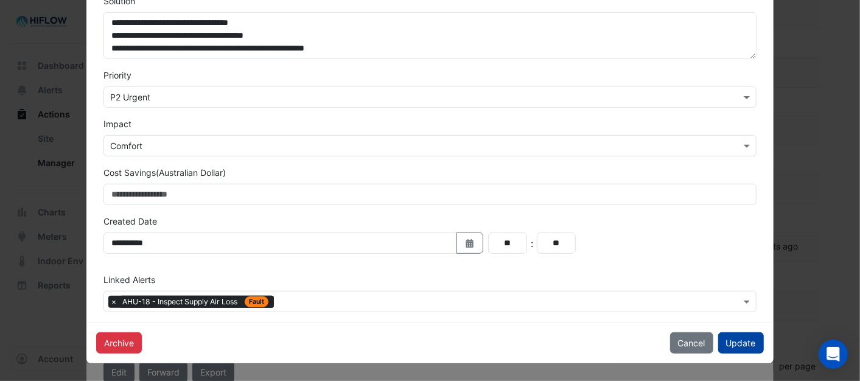
click at [739, 341] on button "Update" at bounding box center [741, 342] width 46 height 21
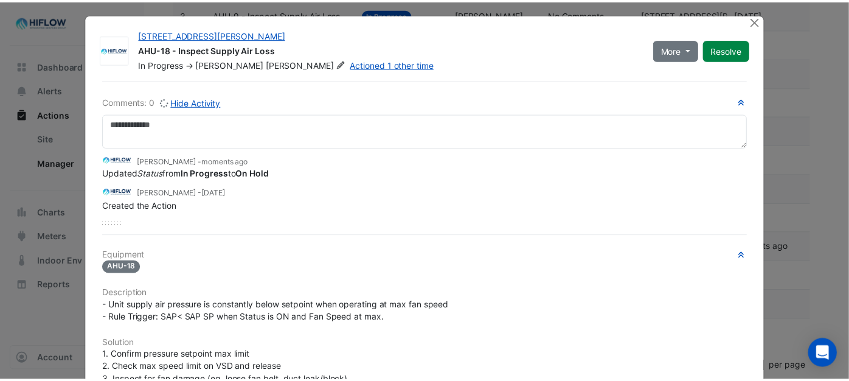
scroll to position [0, 0]
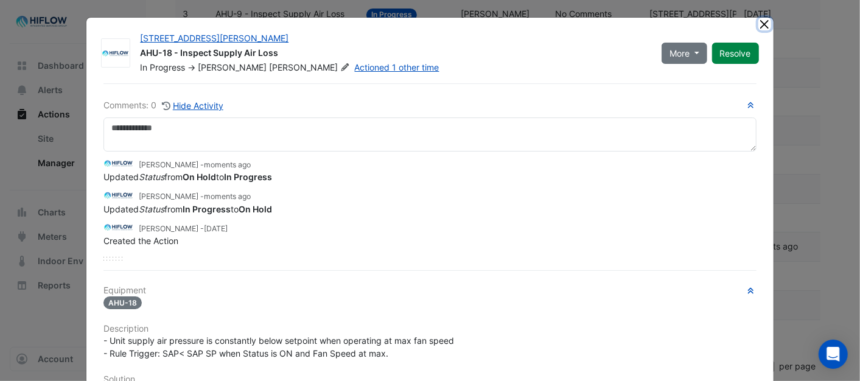
click at [760, 25] on button "Close" at bounding box center [764, 24] width 13 height 13
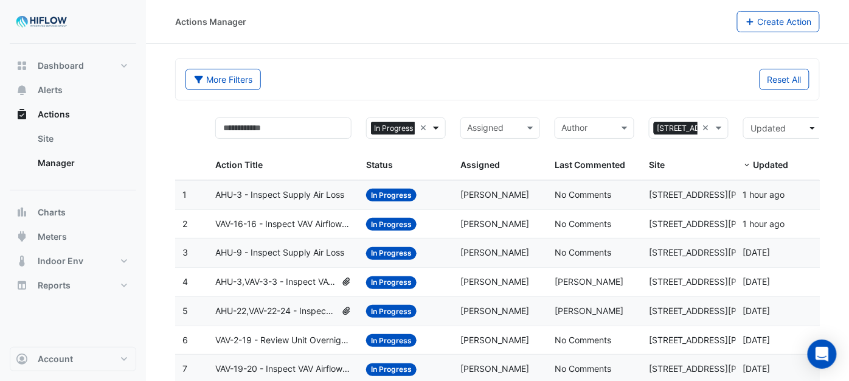
scroll to position [0, 7]
click at [432, 127] on span at bounding box center [437, 128] width 15 height 14
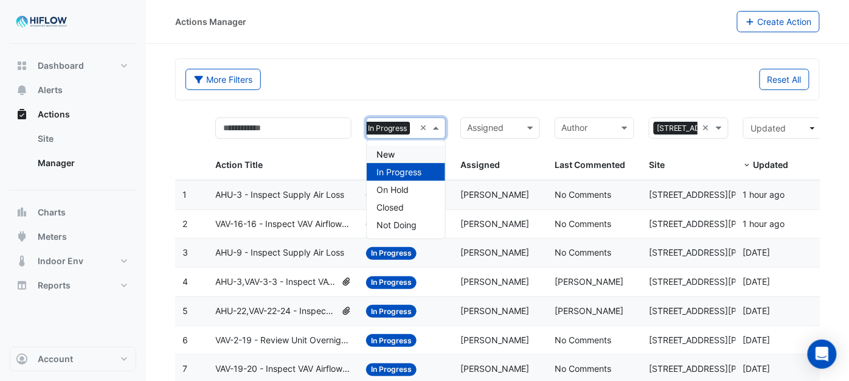
click at [394, 153] on span "New" at bounding box center [386, 154] width 18 height 10
click at [438, 126] on span at bounding box center [437, 128] width 15 height 14
click at [403, 186] on span "On Hold" at bounding box center [393, 189] width 32 height 10
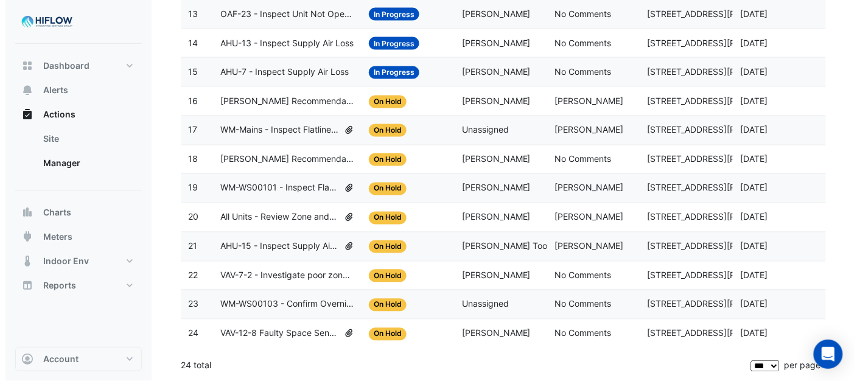
scroll to position [537, 0]
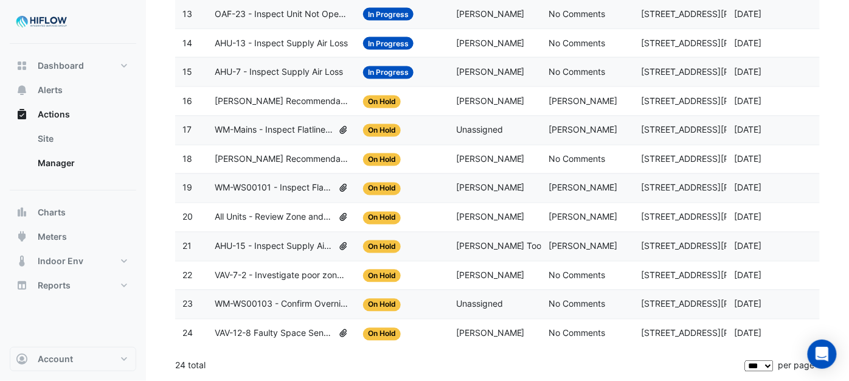
click at [270, 301] on span "WM-WS00103 - Confirm Overnight Water Consumption" at bounding box center [282, 304] width 134 height 14
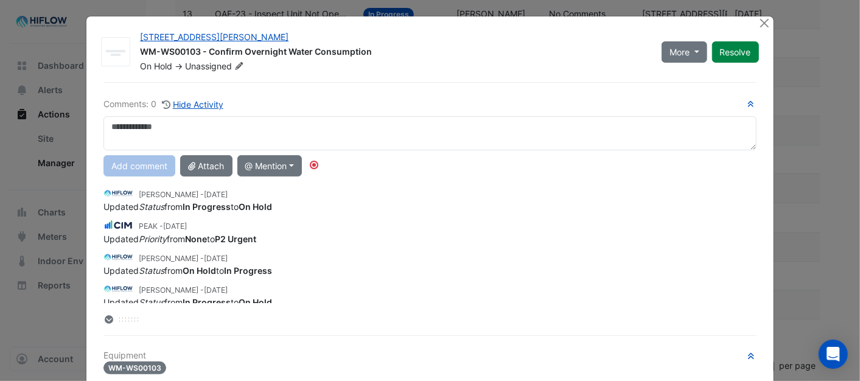
scroll to position [0, 0]
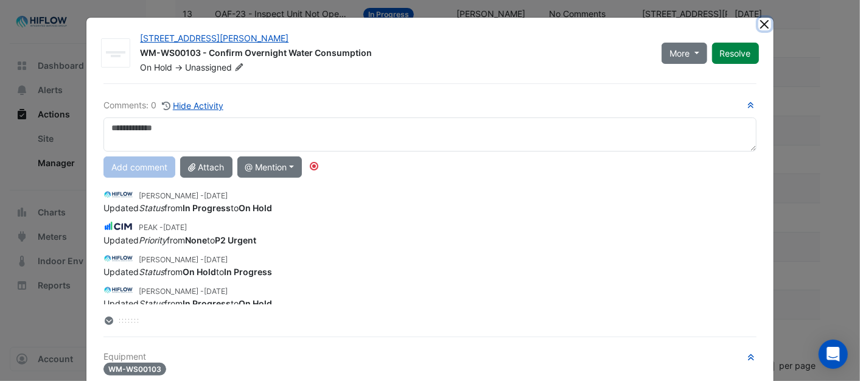
click at [758, 25] on button "Close" at bounding box center [764, 24] width 13 height 13
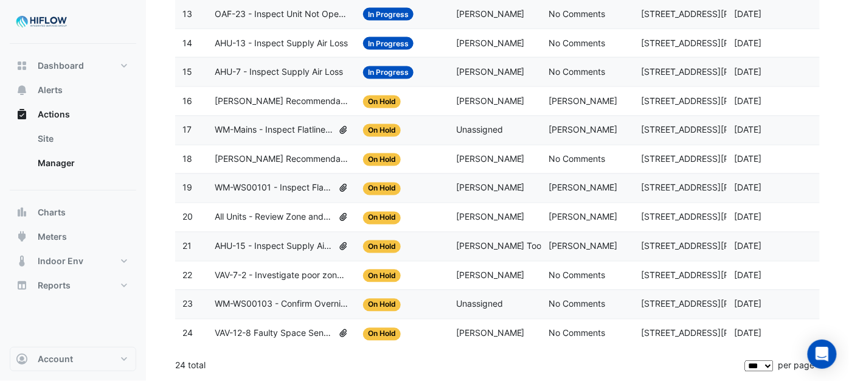
click at [284, 332] on span "VAV-12-8 Faulty Space Sensor" at bounding box center [274, 334] width 119 height 14
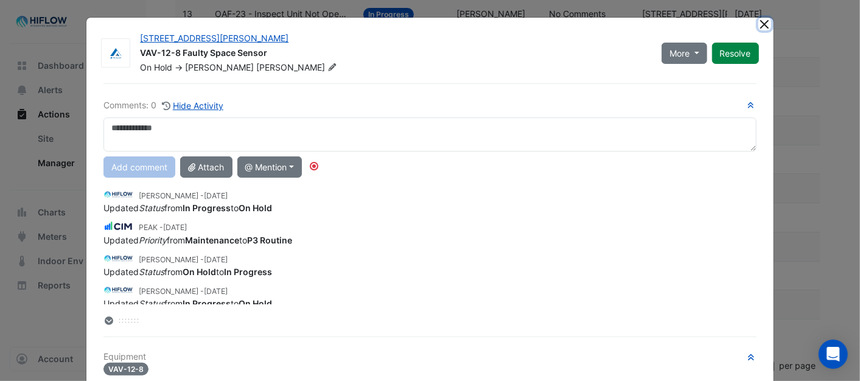
click at [758, 24] on button "Close" at bounding box center [764, 24] width 13 height 13
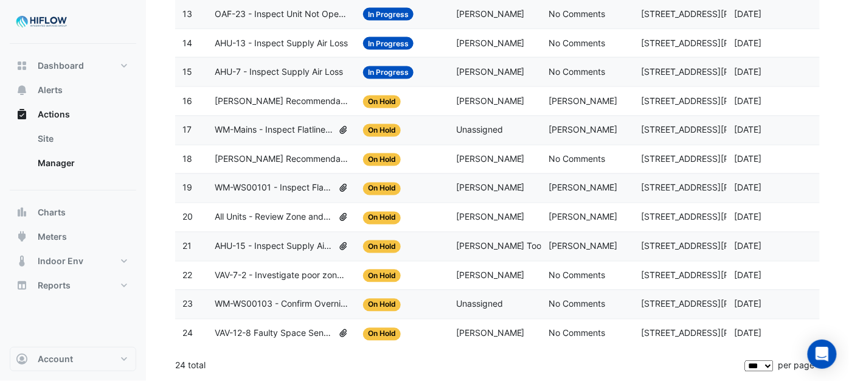
click at [280, 275] on span "VAV-7-2 - Investigate poor zone temp" at bounding box center [282, 276] width 134 height 14
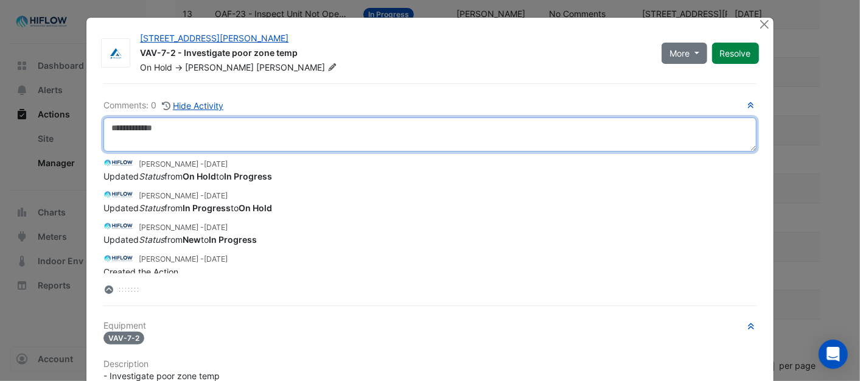
click at [210, 138] on textarea at bounding box center [429, 134] width 652 height 34
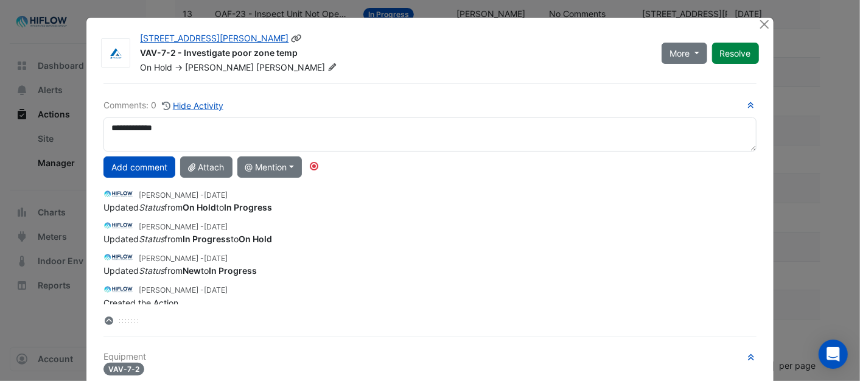
click at [327, 67] on icon at bounding box center [331, 66] width 9 height 7
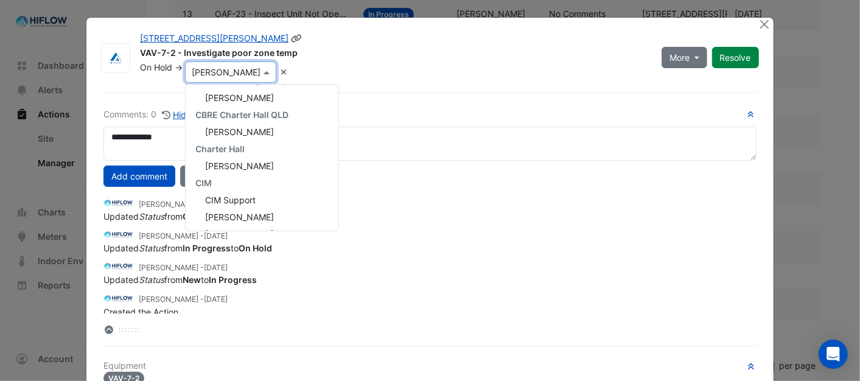
scroll to position [238, 0]
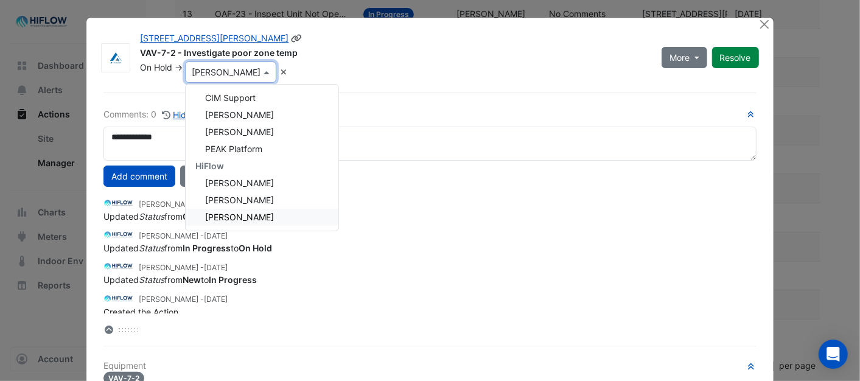
click at [211, 217] on span "[PERSON_NAME]" at bounding box center [239, 217] width 69 height 10
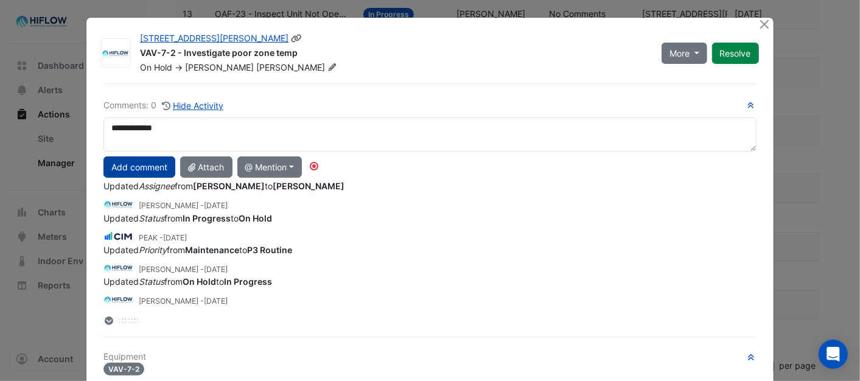
scroll to position [0, 0]
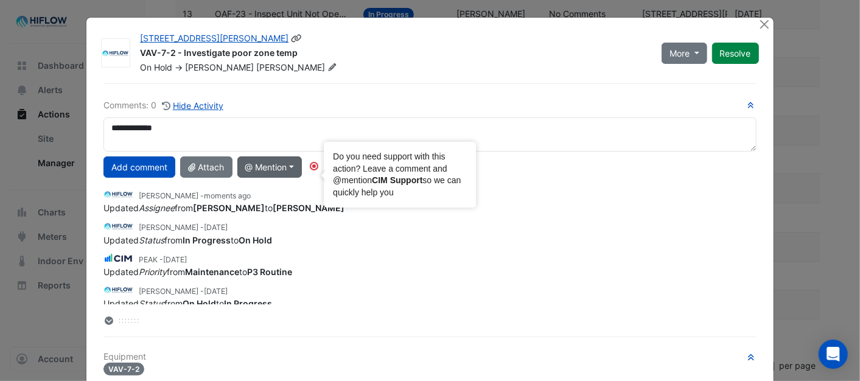
click at [311, 166] on circle "Tooltip anchor" at bounding box center [313, 165] width 7 height 7
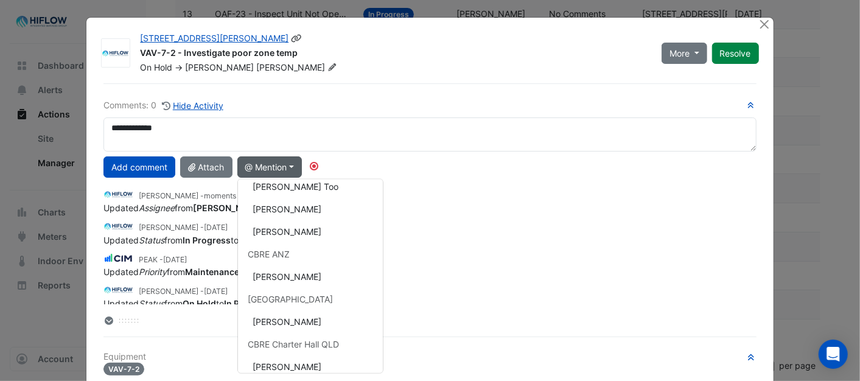
scroll to position [35, 0]
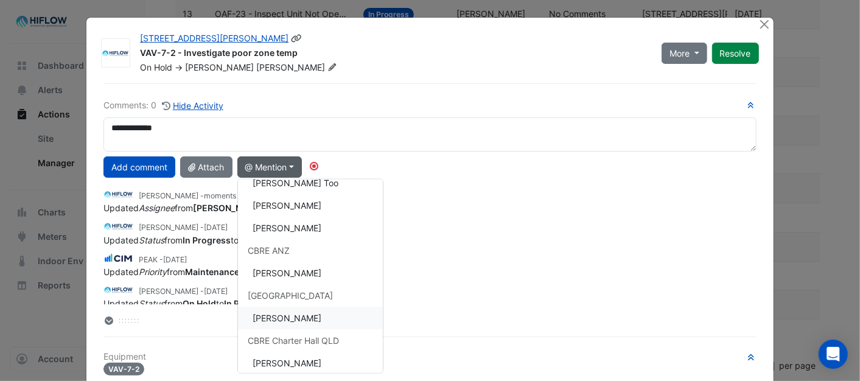
click at [293, 311] on button "[PERSON_NAME]" at bounding box center [310, 318] width 145 height 23
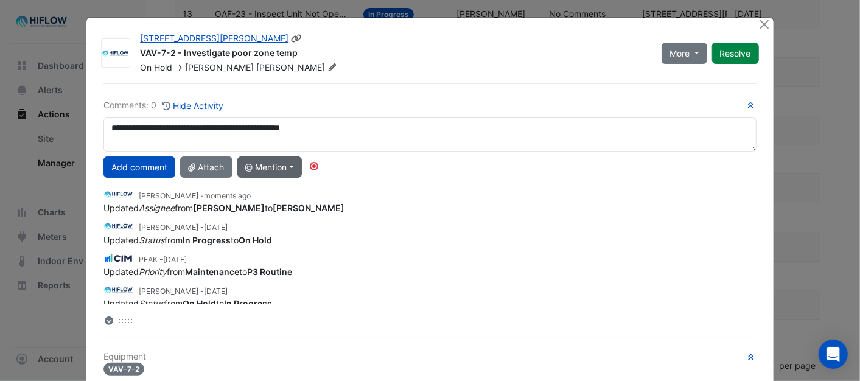
click at [290, 168] on button "@ Mention" at bounding box center [269, 166] width 65 height 21
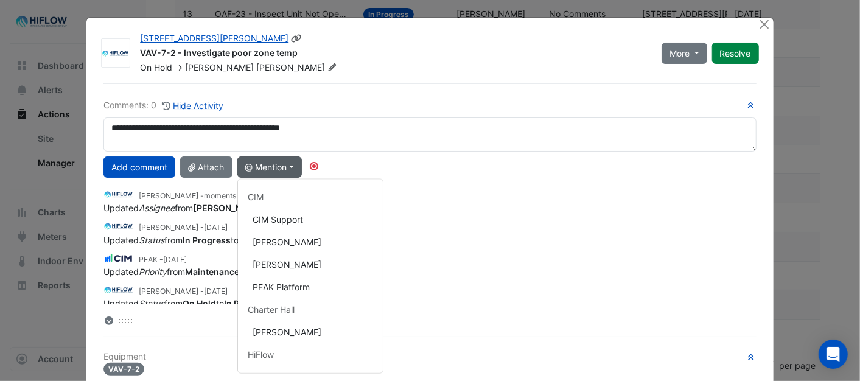
scroll to position [226, 0]
click at [271, 241] on button "[PERSON_NAME]" at bounding box center [310, 239] width 145 height 23
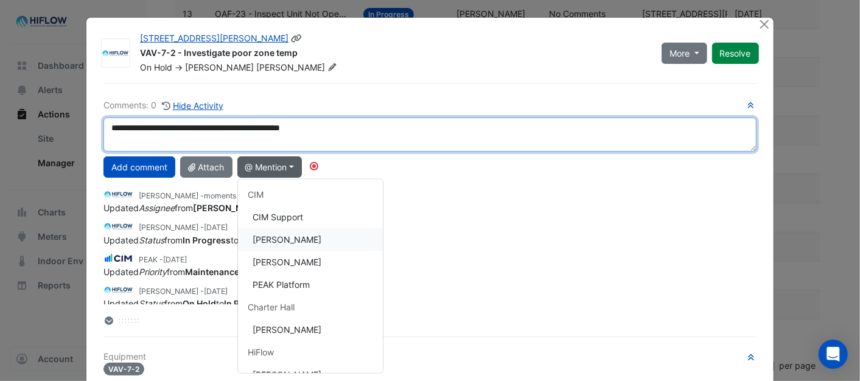
type textarea "**********"
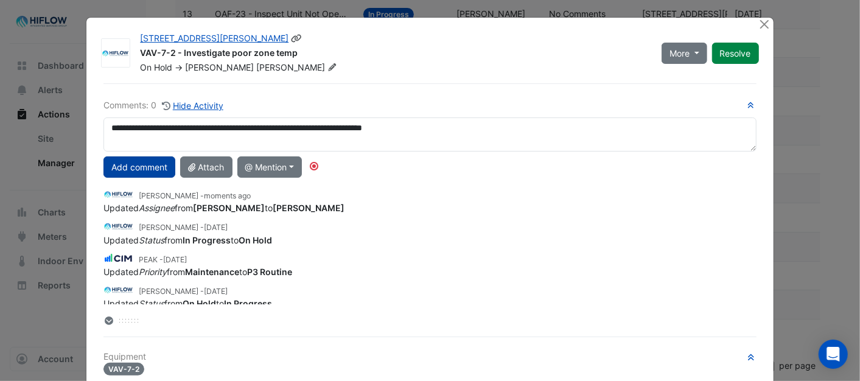
click at [136, 169] on button "Add comment" at bounding box center [139, 166] width 72 height 21
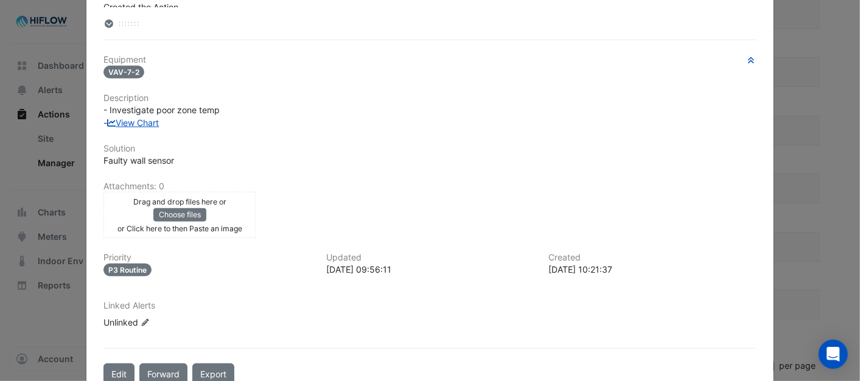
scroll to position [270, 0]
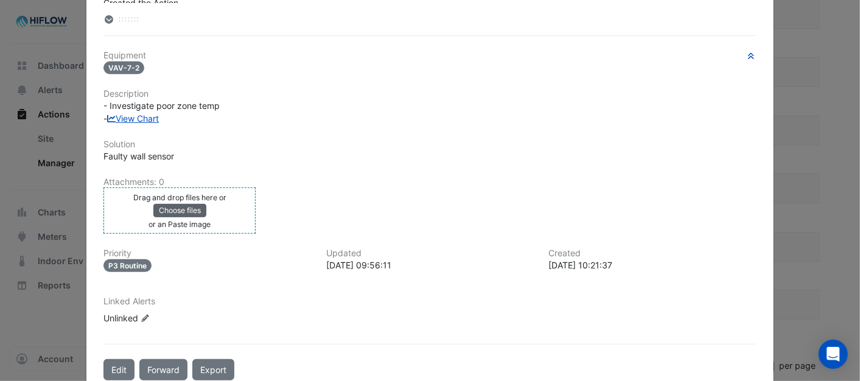
click at [173, 207] on button "Choose files" at bounding box center [179, 210] width 53 height 13
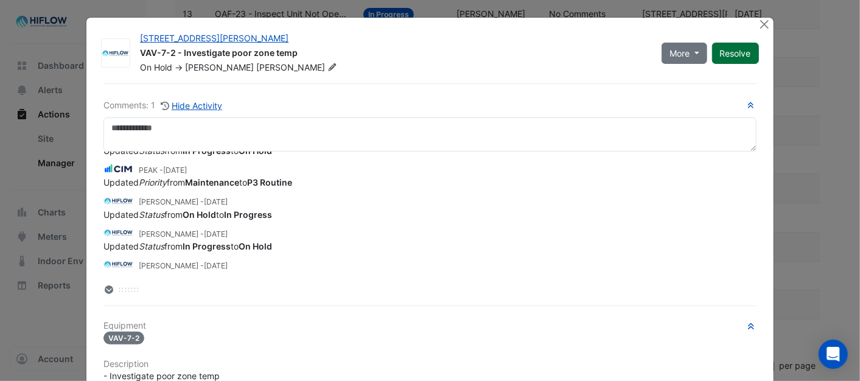
scroll to position [0, 0]
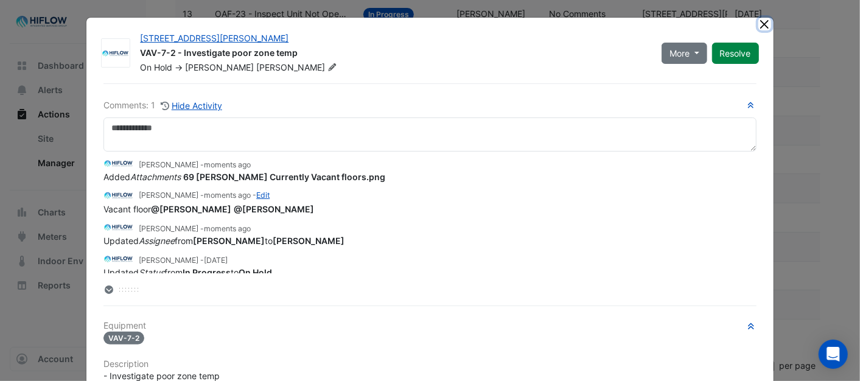
click at [760, 27] on button "Close" at bounding box center [764, 24] width 13 height 13
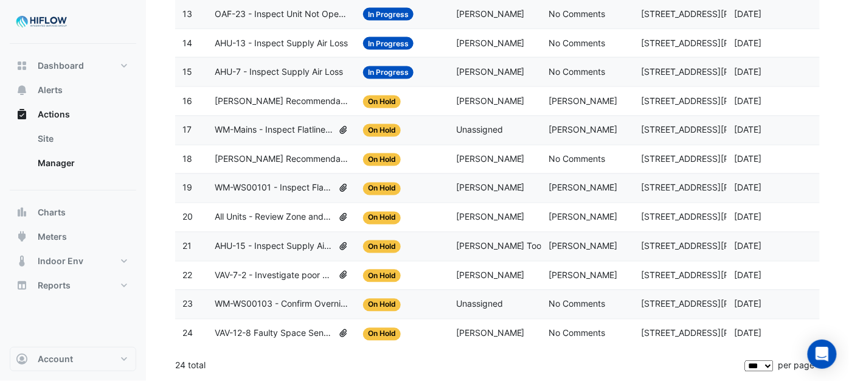
click at [385, 273] on span "On Hold" at bounding box center [382, 275] width 38 height 13
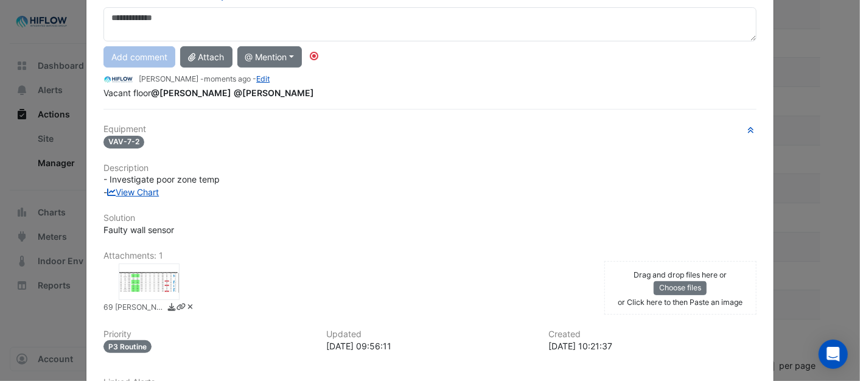
scroll to position [203, 0]
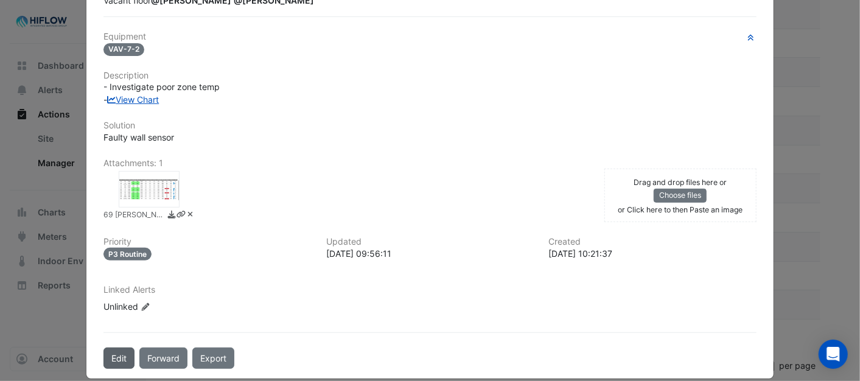
click at [114, 357] on button "Edit" at bounding box center [118, 357] width 31 height 21
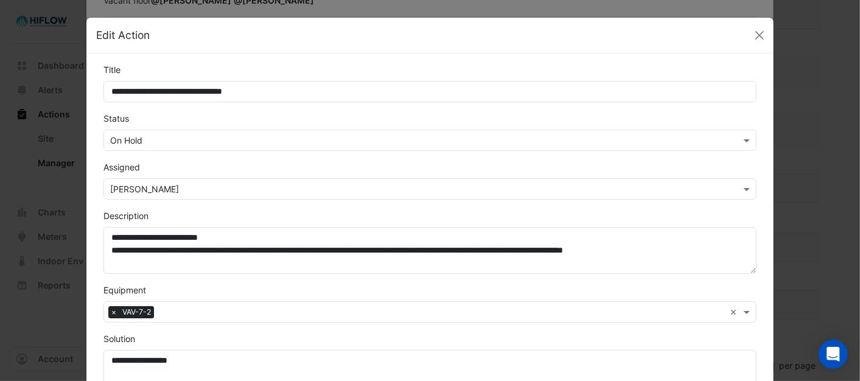
scroll to position [189, 0]
click at [758, 34] on button "Close" at bounding box center [759, 35] width 18 height 18
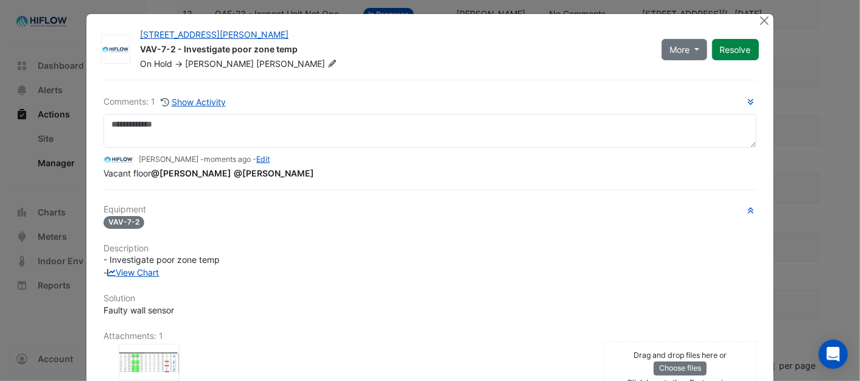
scroll to position [0, 0]
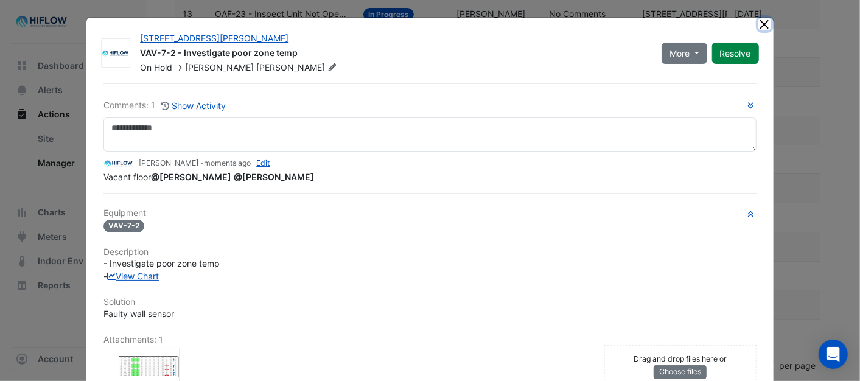
click at [758, 19] on button "Close" at bounding box center [764, 24] width 13 height 13
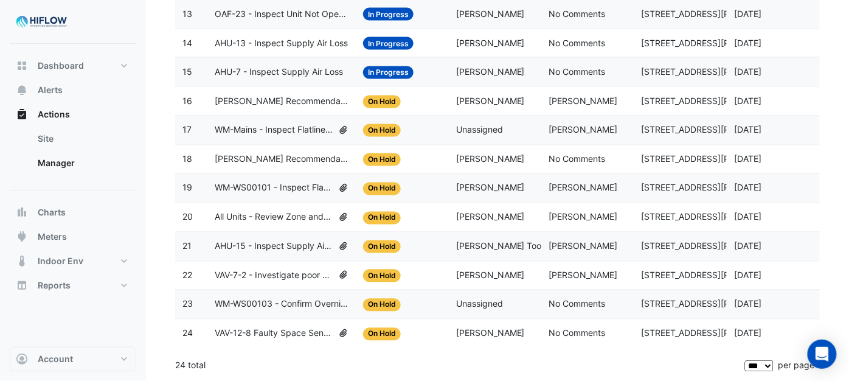
click at [372, 274] on span "On Hold" at bounding box center [382, 275] width 38 height 13
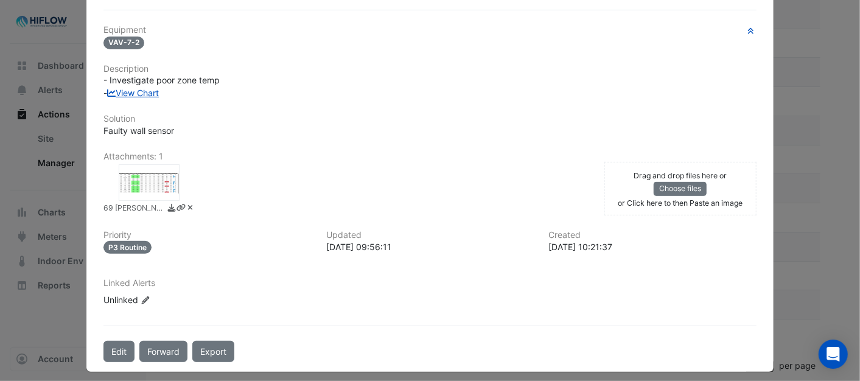
scroll to position [215, 0]
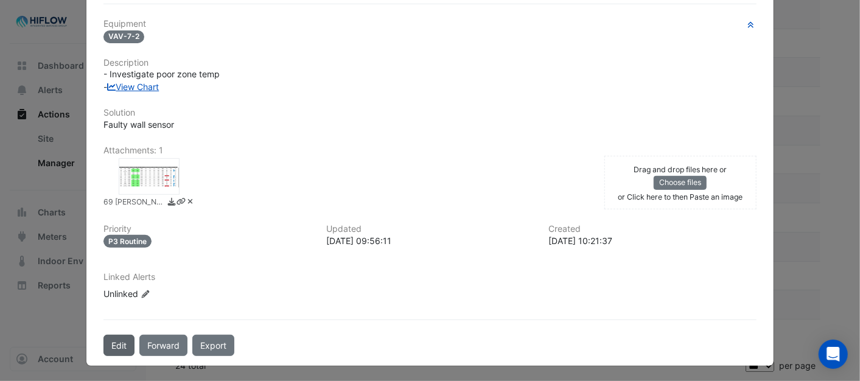
click at [116, 338] on button "Edit" at bounding box center [118, 345] width 31 height 21
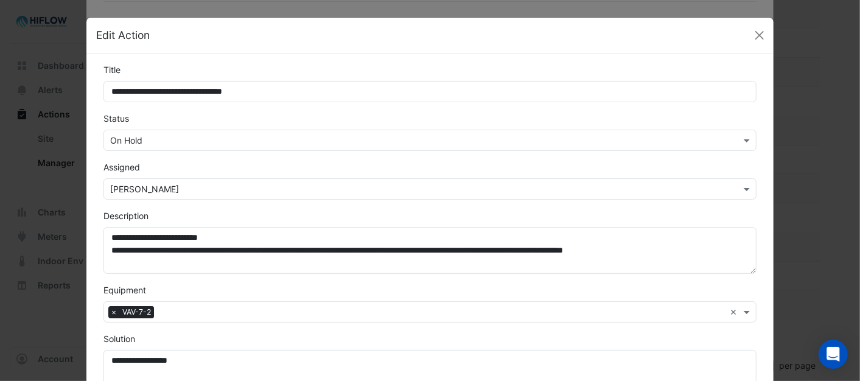
scroll to position [189, 0]
click at [740, 139] on span at bounding box center [747, 140] width 15 height 13
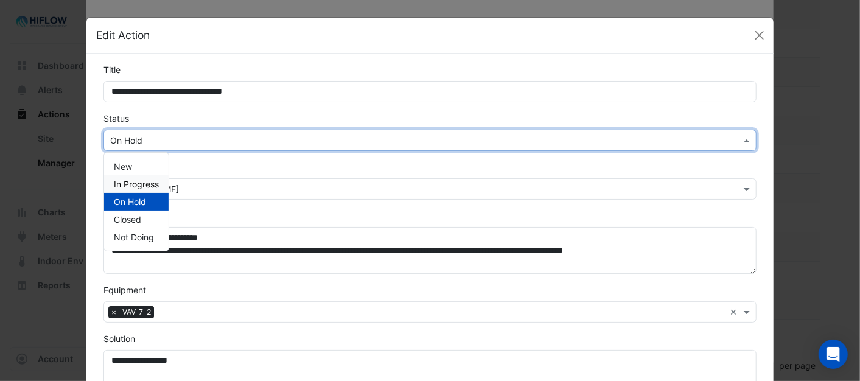
click at [128, 183] on span "In Progress" at bounding box center [136, 184] width 45 height 10
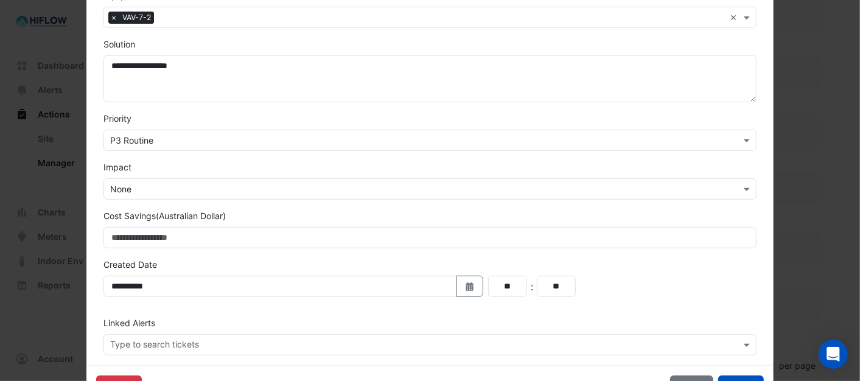
scroll to position [338, 0]
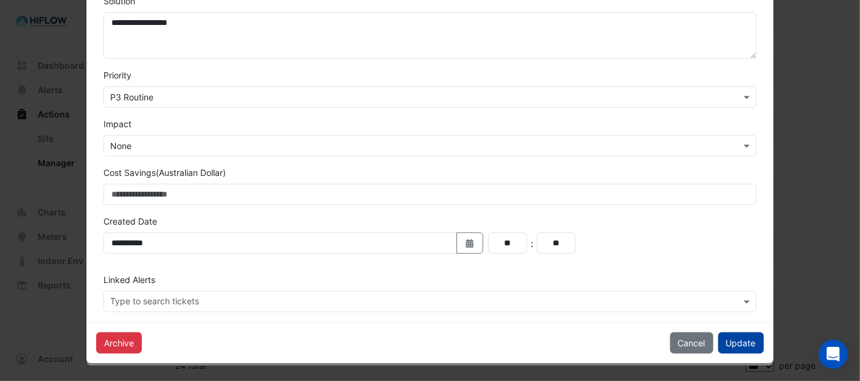
click at [723, 339] on button "Update" at bounding box center [741, 342] width 46 height 21
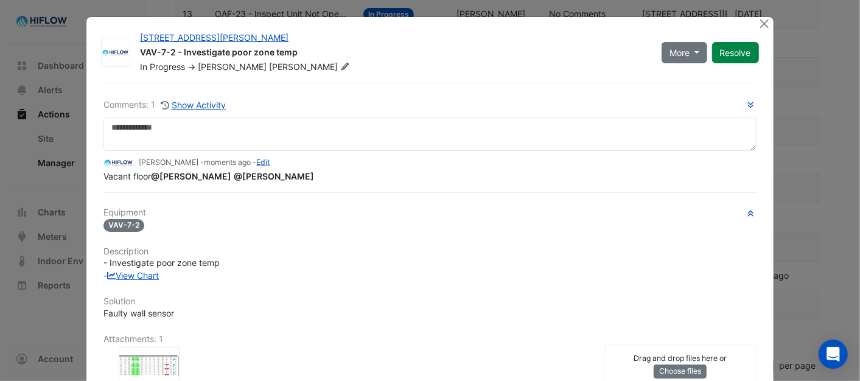
scroll to position [0, 0]
click at [758, 21] on button "Close" at bounding box center [764, 24] width 13 height 13
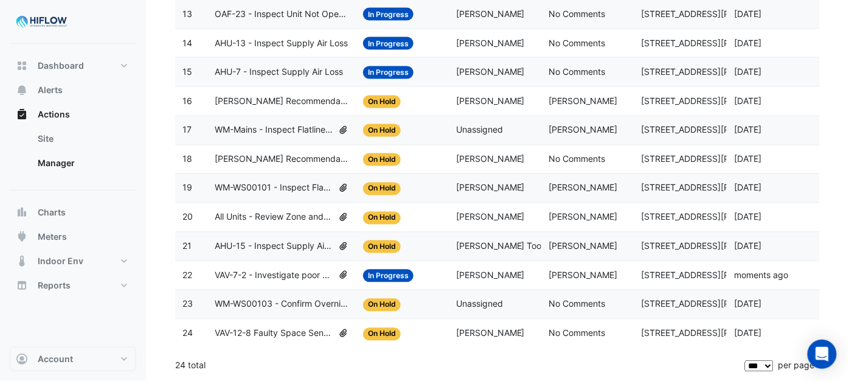
click at [293, 244] on span "AHU-15 - Inspect Supply Air Loss" at bounding box center [274, 247] width 119 height 14
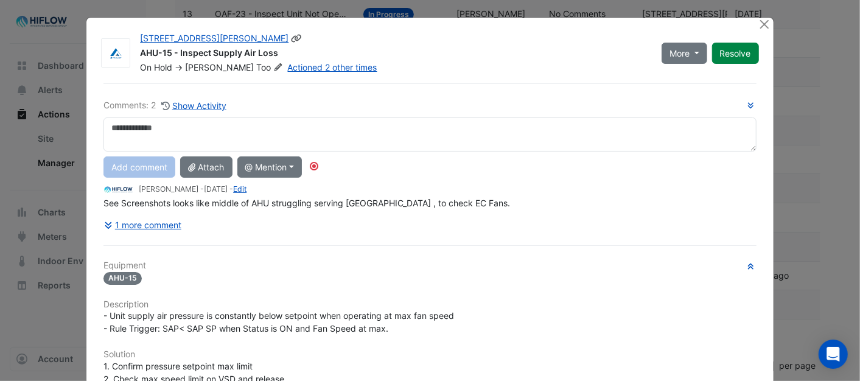
click at [273, 66] on icon at bounding box center [277, 66] width 9 height 7
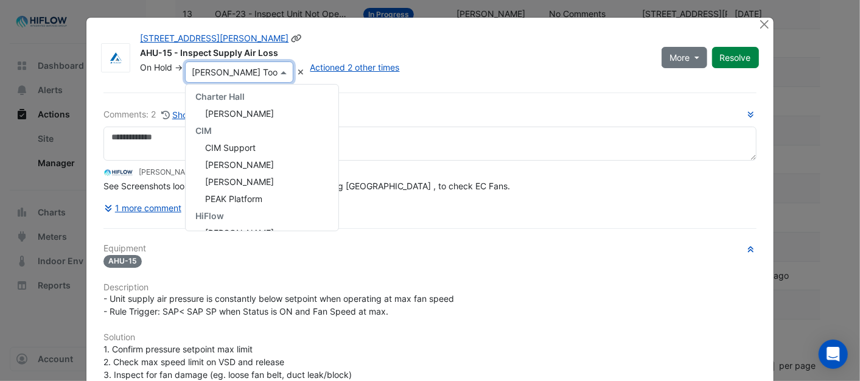
scroll to position [238, 0]
click at [234, 216] on span "[PERSON_NAME]" at bounding box center [239, 217] width 69 height 10
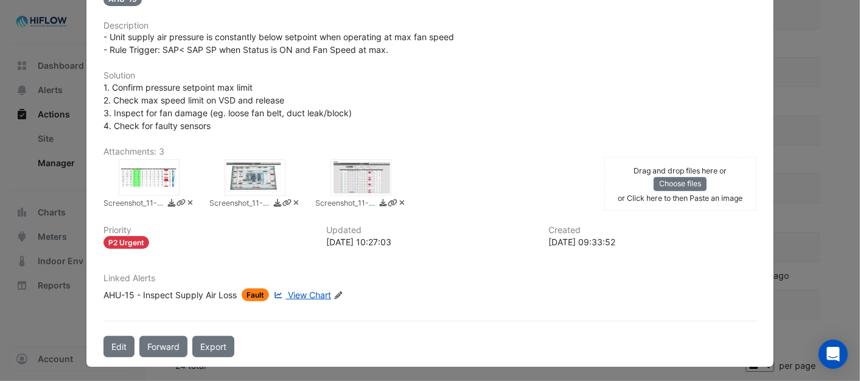
scroll to position [254, 0]
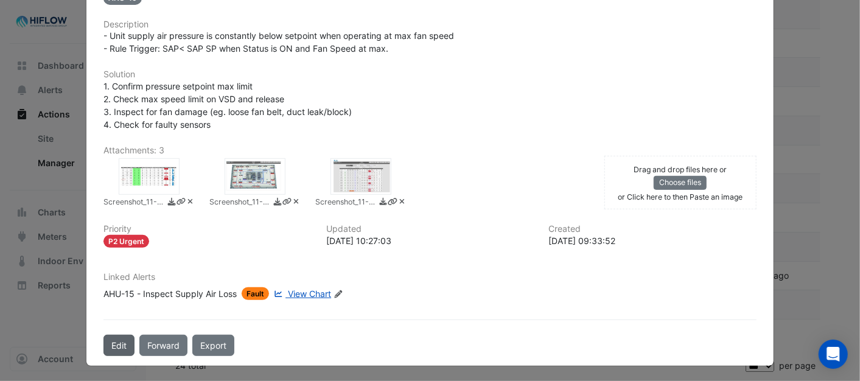
click at [117, 338] on button "Edit" at bounding box center [118, 345] width 31 height 21
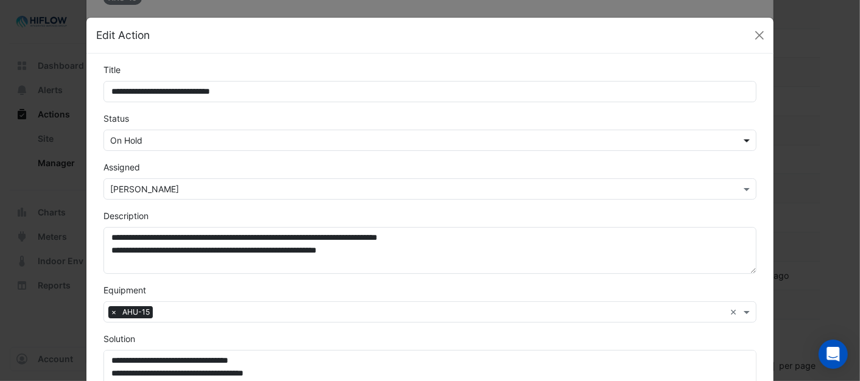
click at [740, 137] on span at bounding box center [747, 140] width 15 height 13
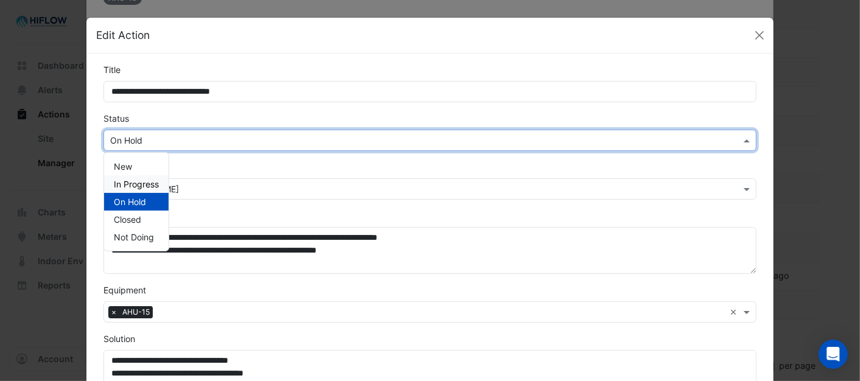
click at [141, 184] on span "In Progress" at bounding box center [136, 184] width 45 height 10
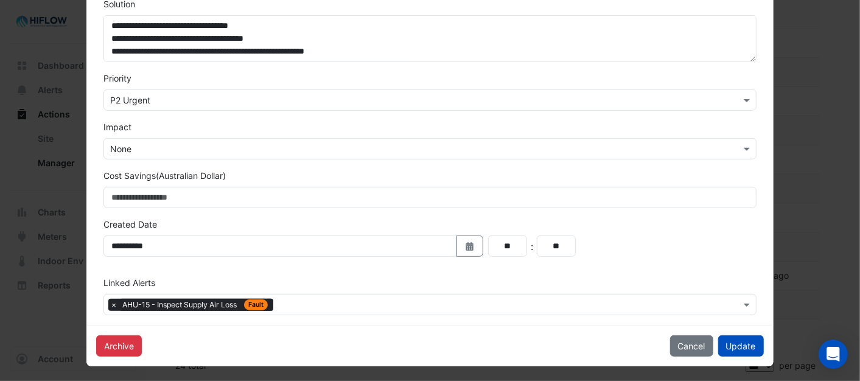
scroll to position [338, 0]
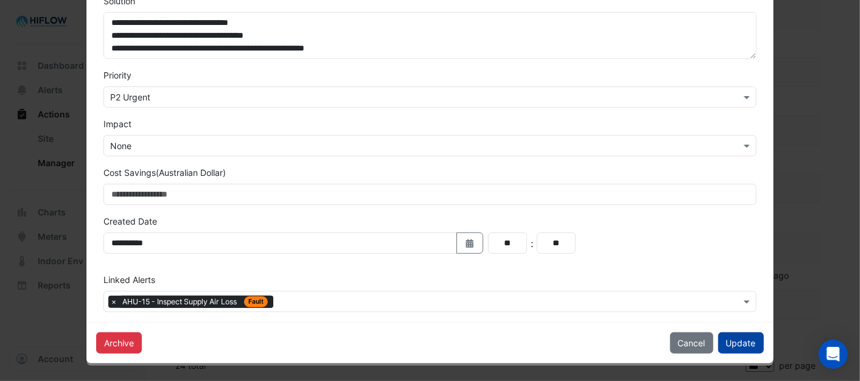
click at [742, 341] on button "Update" at bounding box center [741, 342] width 46 height 21
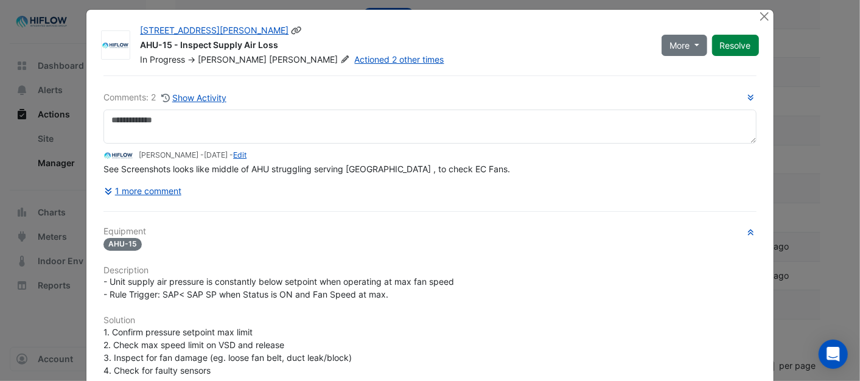
scroll to position [0, 0]
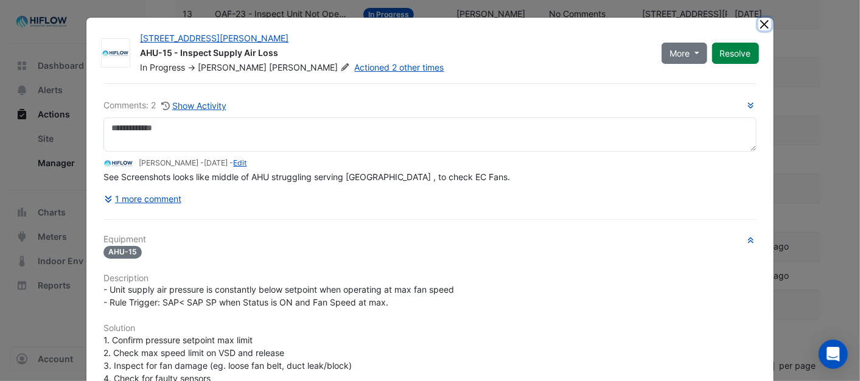
click at [758, 25] on button "Close" at bounding box center [764, 24] width 13 height 13
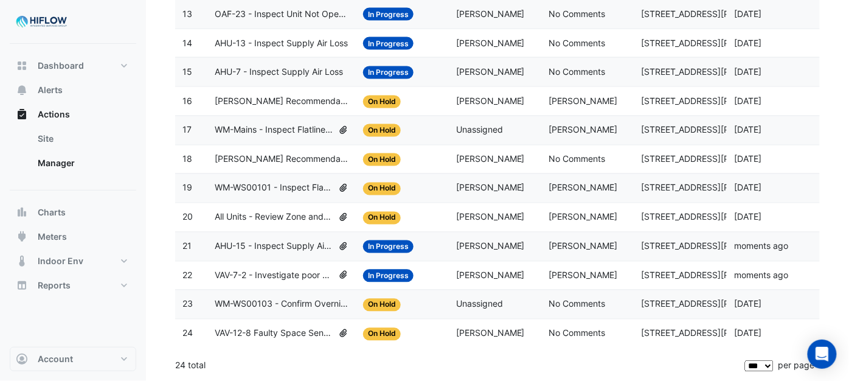
click at [290, 212] on span "All Units - Review Zone and AHU Setpoints" at bounding box center [274, 217] width 119 height 14
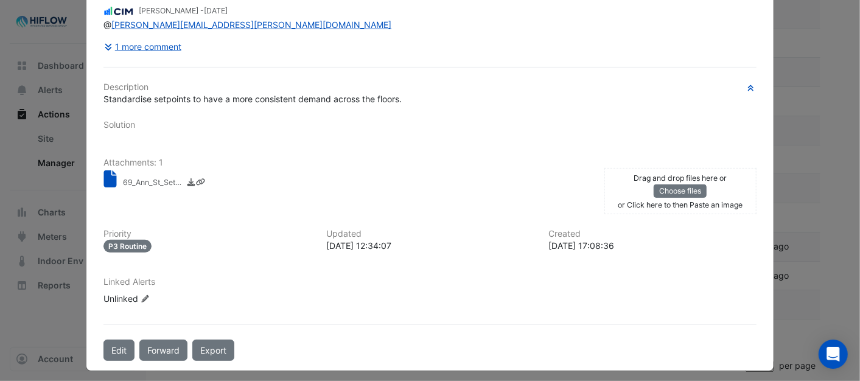
scroll to position [184, 0]
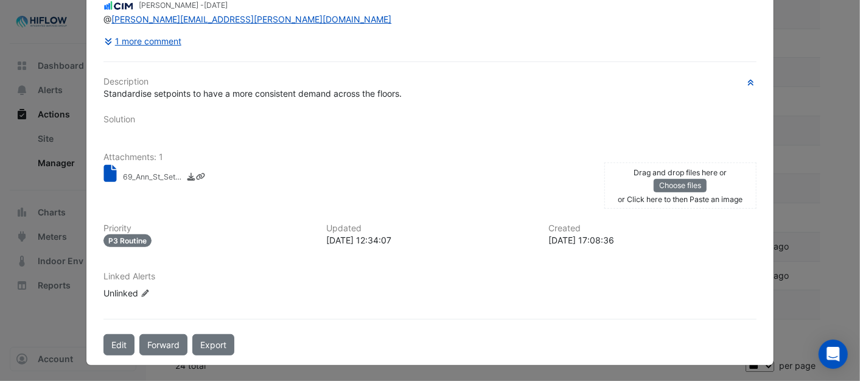
click at [136, 176] on small "69_Ann_St_Setpoint_Review_July_2024.xlsx" at bounding box center [153, 178] width 61 height 13
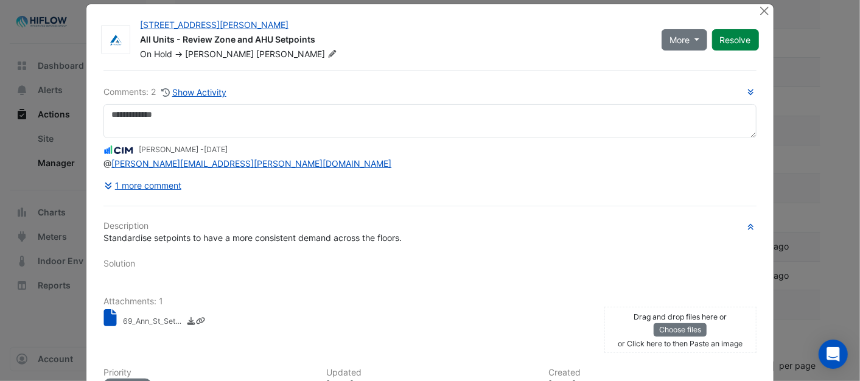
scroll to position [0, 0]
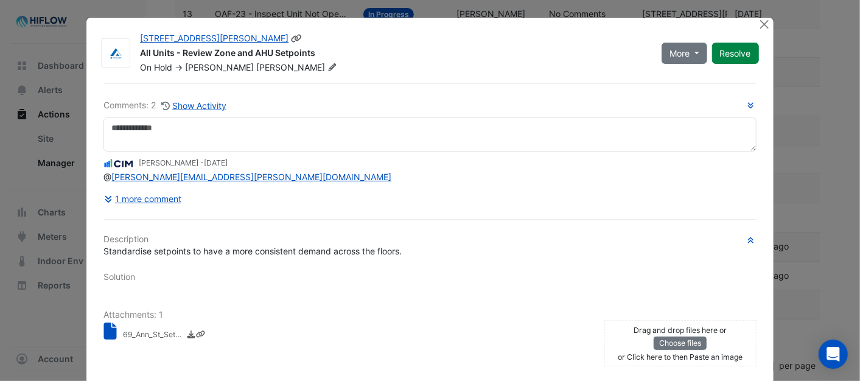
click at [484, 52] on div "All Units - Review Zone and AHU Setpoints" at bounding box center [393, 54] width 507 height 15
click at [140, 335] on small "69_Ann_St_Setpoint_Review_July_2024.xlsx" at bounding box center [153, 335] width 61 height 13
click at [456, 219] on hr at bounding box center [429, 219] width 652 height 1
click at [728, 50] on button "Resolve" at bounding box center [735, 53] width 47 height 21
click at [759, 21] on button "Close" at bounding box center [764, 24] width 13 height 13
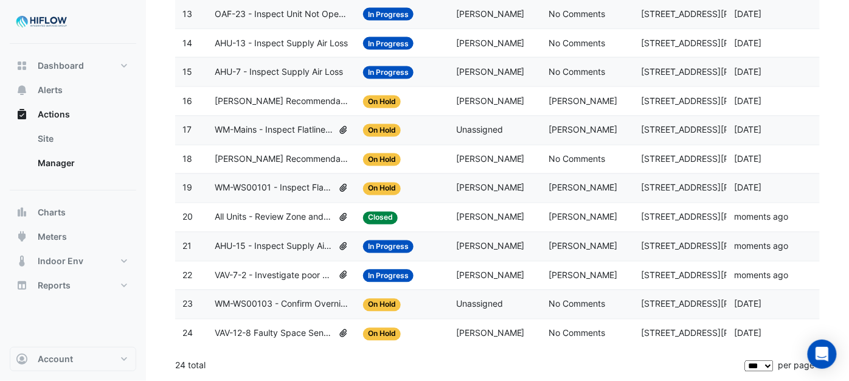
click at [268, 183] on span "WM-WS00101 - Inspect Flatlined Water Sub-Meter" at bounding box center [274, 188] width 119 height 14
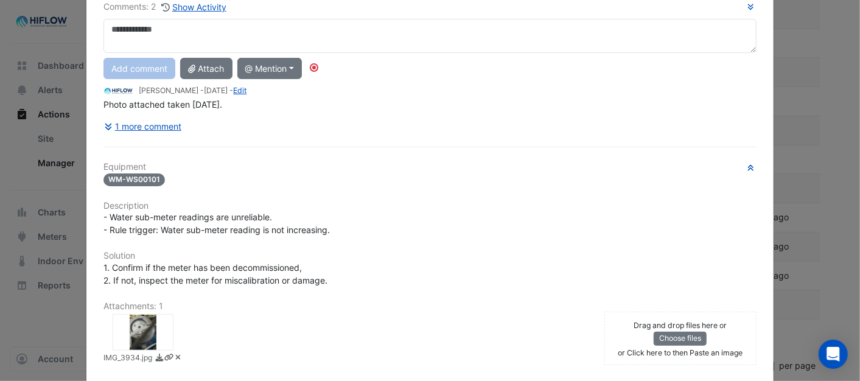
scroll to position [68, 0]
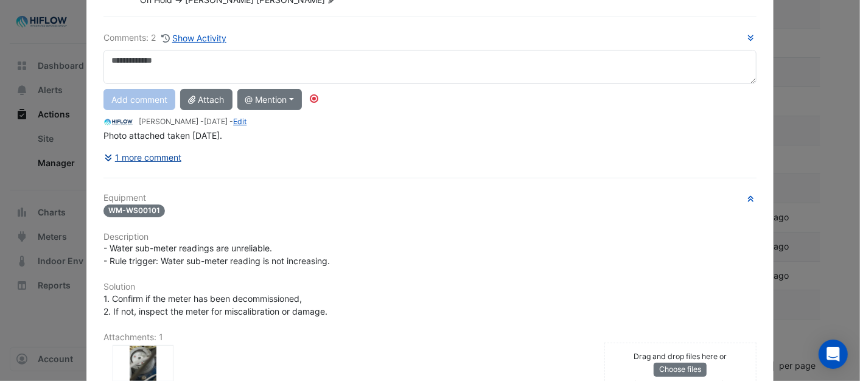
click at [159, 156] on button "1 more comment" at bounding box center [142, 157] width 78 height 21
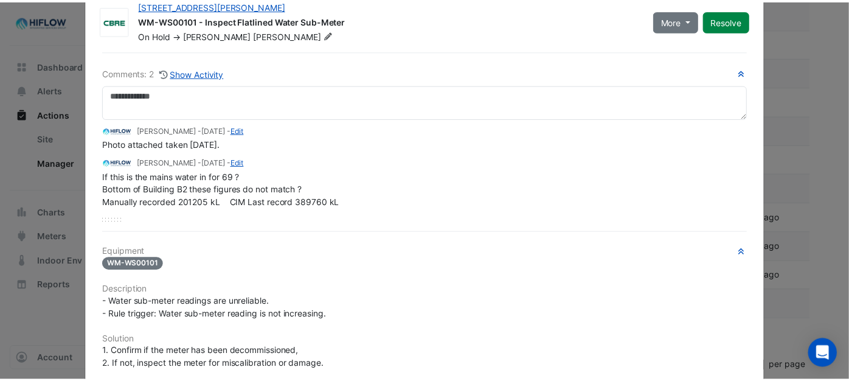
scroll to position [0, 0]
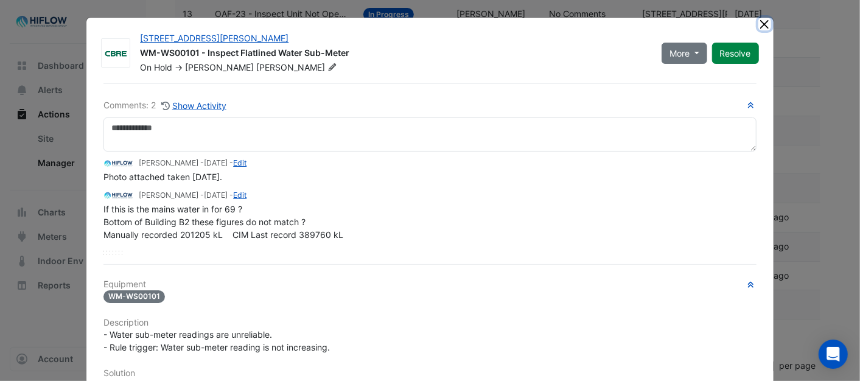
click at [758, 21] on button "Close" at bounding box center [764, 24] width 13 height 13
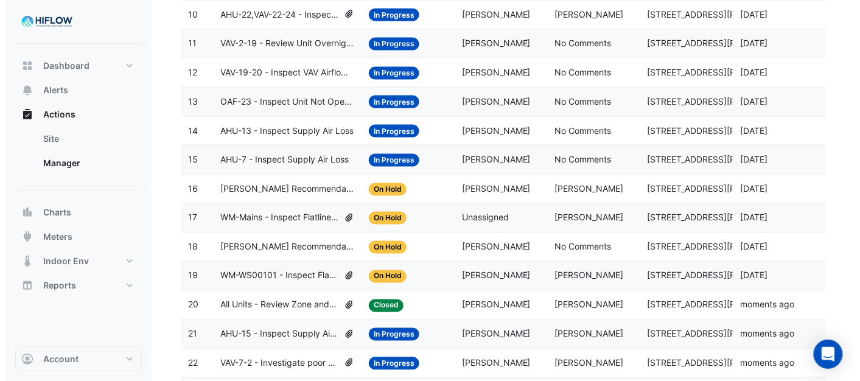
scroll to position [402, 0]
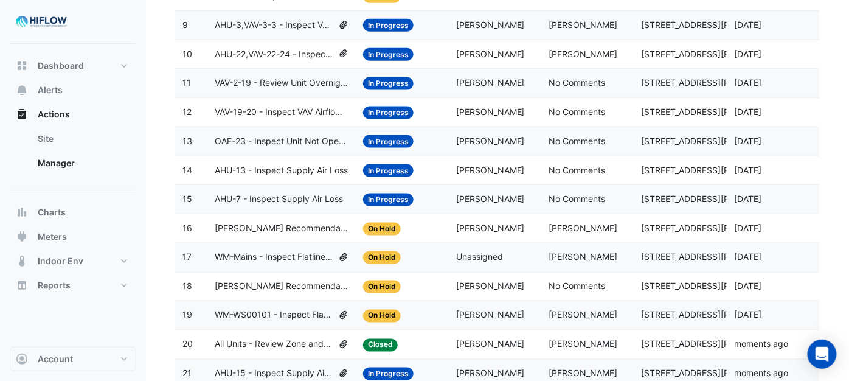
click at [280, 260] on span "WM-Mains - Inspect Flatlined Water Sub-Meter" at bounding box center [274, 258] width 119 height 14
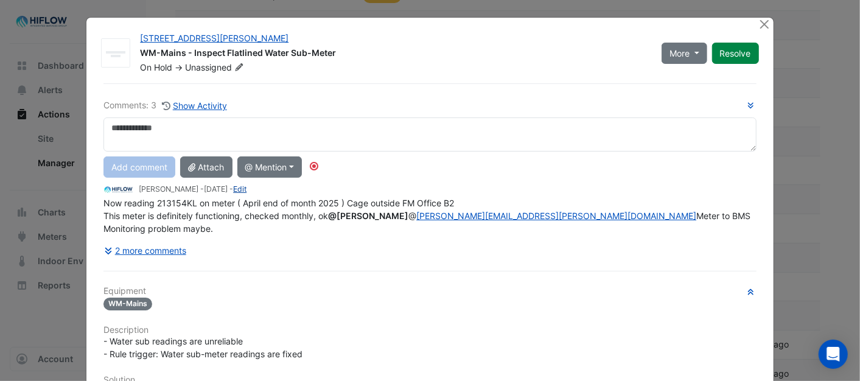
click at [246, 189] on link "Edit" at bounding box center [239, 188] width 13 height 9
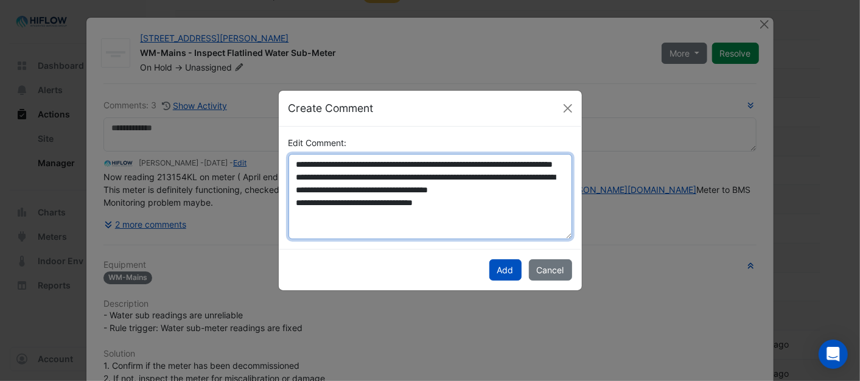
drag, startPoint x: 463, startPoint y: 229, endPoint x: 286, endPoint y: 227, distance: 177.0
click at [286, 227] on div "**********" at bounding box center [430, 187] width 298 height 103
type textarea "**********"
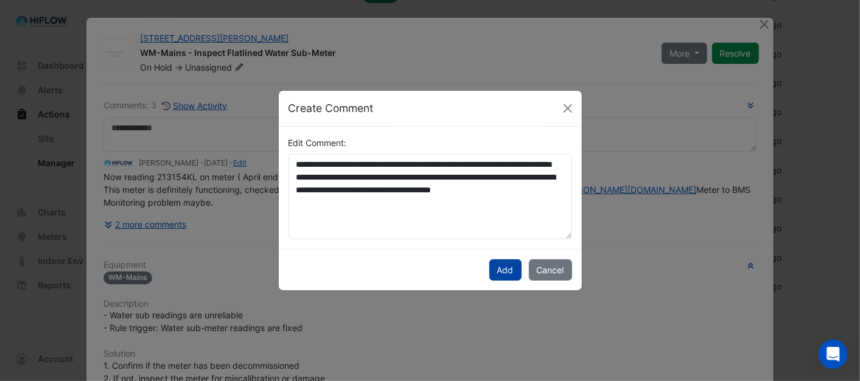
click at [499, 270] on button "Add" at bounding box center [505, 269] width 32 height 21
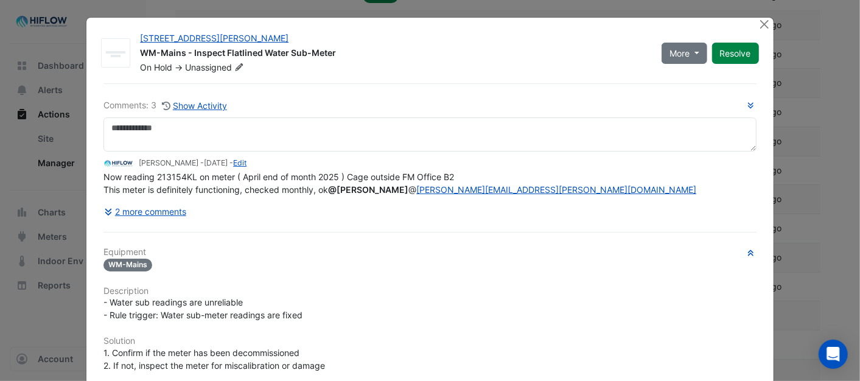
click at [565, 112] on app-upsert-ticket-comment-modal "Create Comment Edit Comment: Add Cancel" at bounding box center [430, 160] width 303 height 200
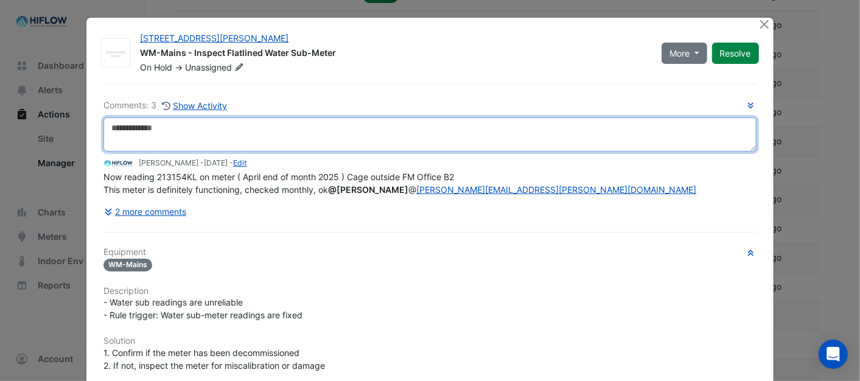
click at [127, 126] on textarea at bounding box center [429, 134] width 652 height 34
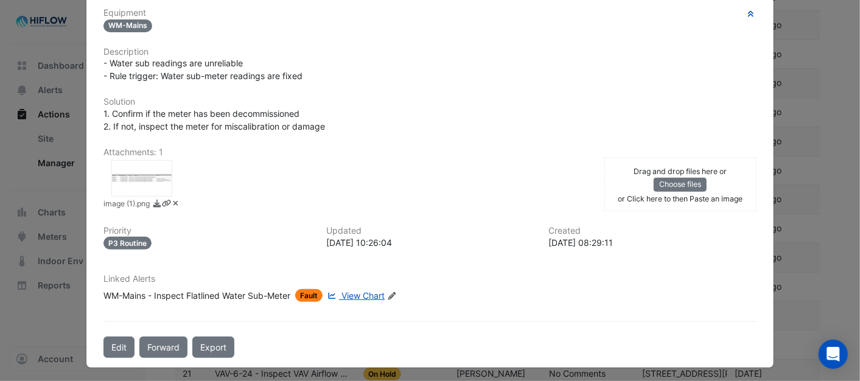
scroll to position [268, 0]
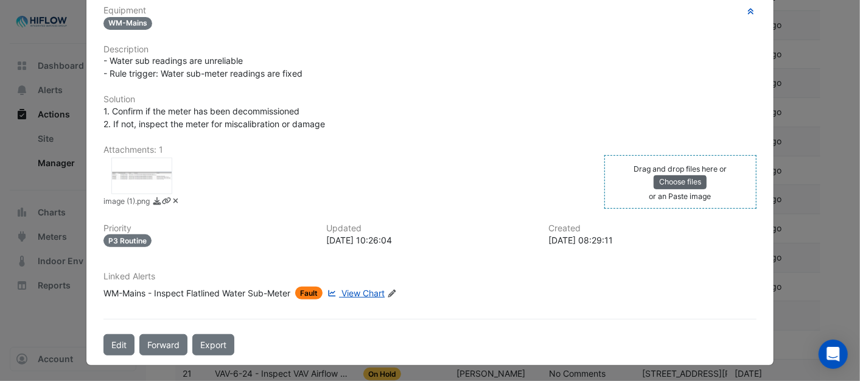
click at [662, 180] on button "Choose files" at bounding box center [679, 181] width 53 height 13
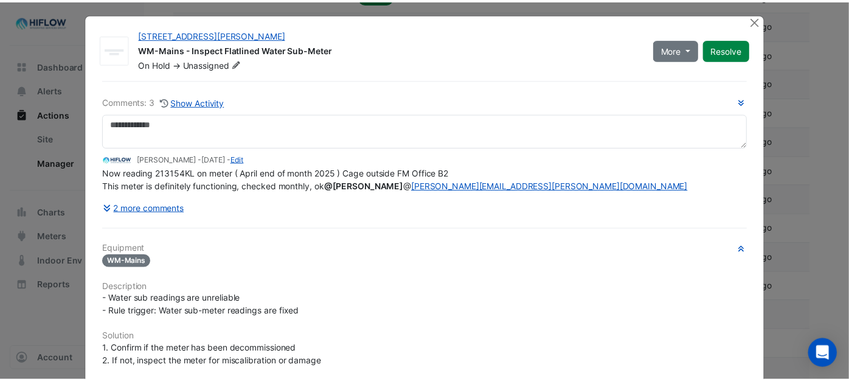
scroll to position [0, 0]
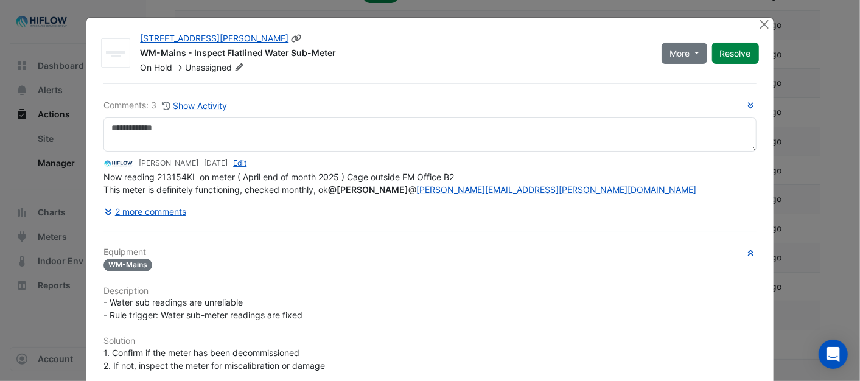
click at [736, 50] on button "Resolve" at bounding box center [735, 53] width 47 height 21
click at [759, 24] on button "Close" at bounding box center [764, 24] width 13 height 13
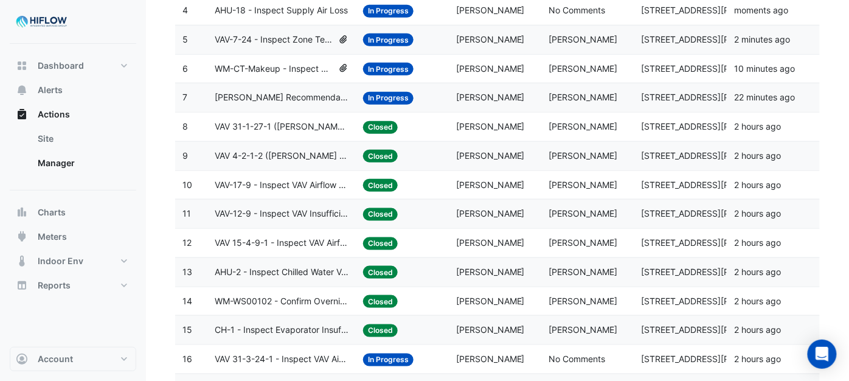
scroll to position [266, 0]
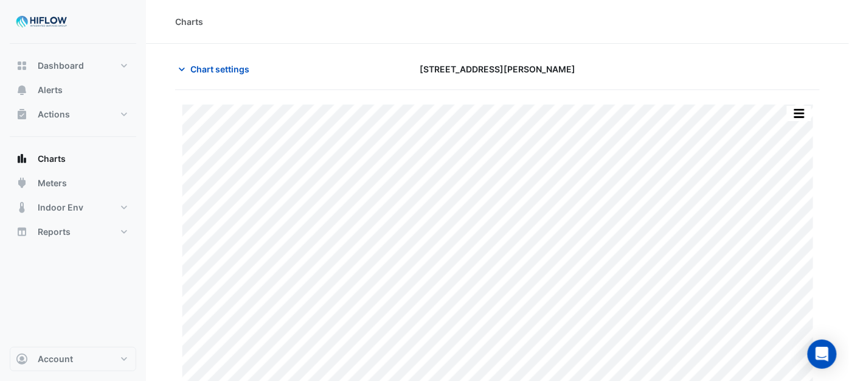
type input "**********"
click at [201, 70] on span "Chart settings" at bounding box center [219, 69] width 59 height 13
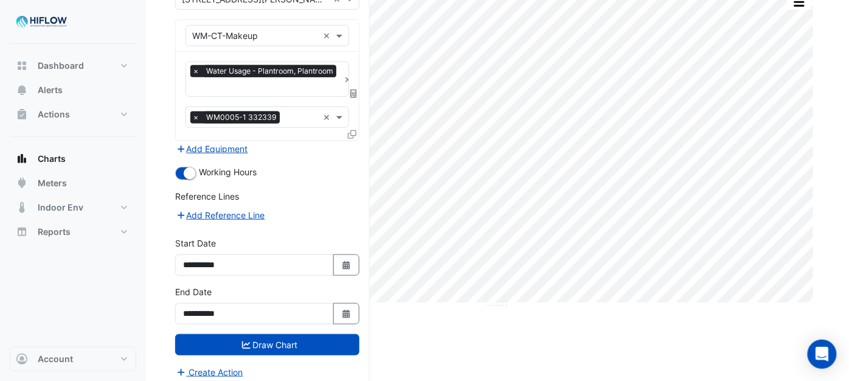
scroll to position [117, 0]
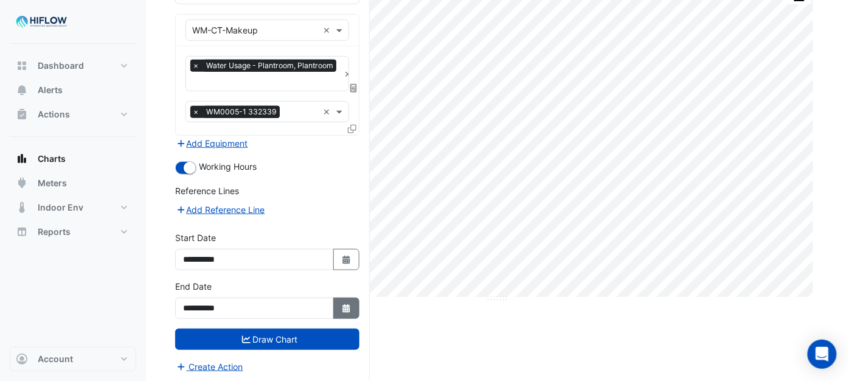
click at [346, 305] on icon "button" at bounding box center [345, 308] width 7 height 9
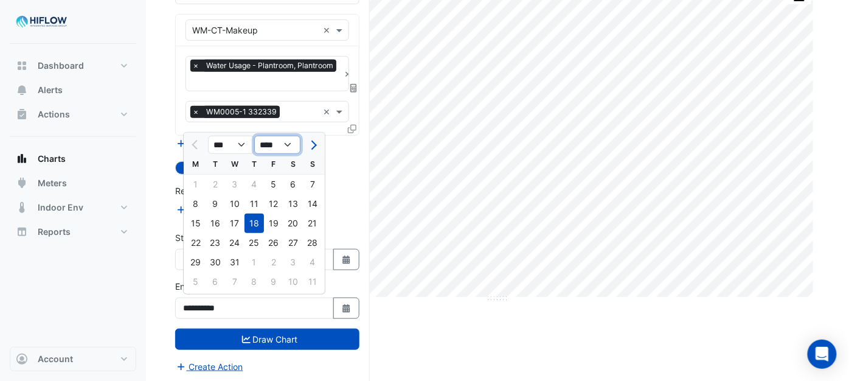
click at [283, 144] on select "**** **** **** **** **** **** **** **** **** **** ****" at bounding box center [277, 145] width 46 height 18
select select "****"
click at [254, 136] on select "**** **** **** **** **** **** **** **** **** **** ****" at bounding box center [277, 145] width 46 height 18
click at [308, 144] on span "Next month" at bounding box center [312, 145] width 9 height 9
select select "*"
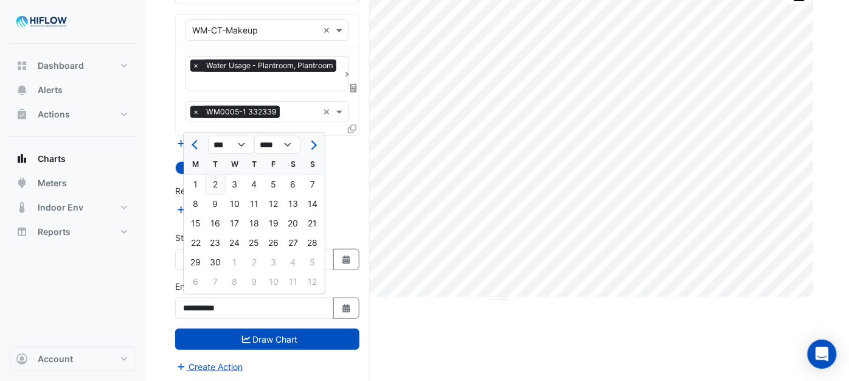
click at [211, 183] on div "2" at bounding box center [215, 184] width 19 height 19
type input "**********"
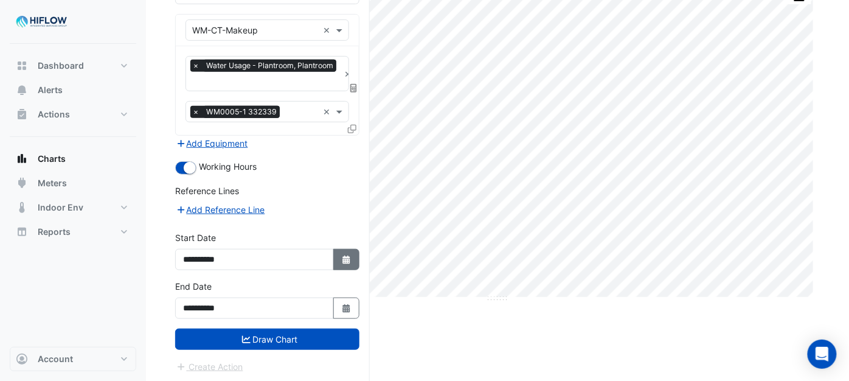
click at [342, 257] on icon "Select Date" at bounding box center [346, 260] width 11 height 9
select select "*"
select select "****"
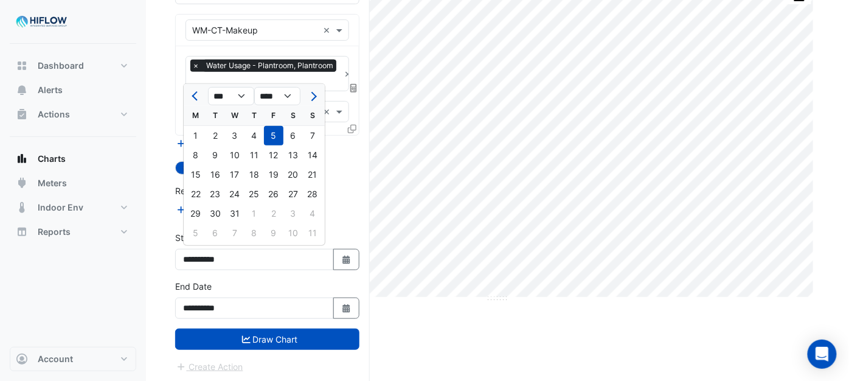
click at [271, 337] on button "Draw Chart" at bounding box center [267, 339] width 184 height 21
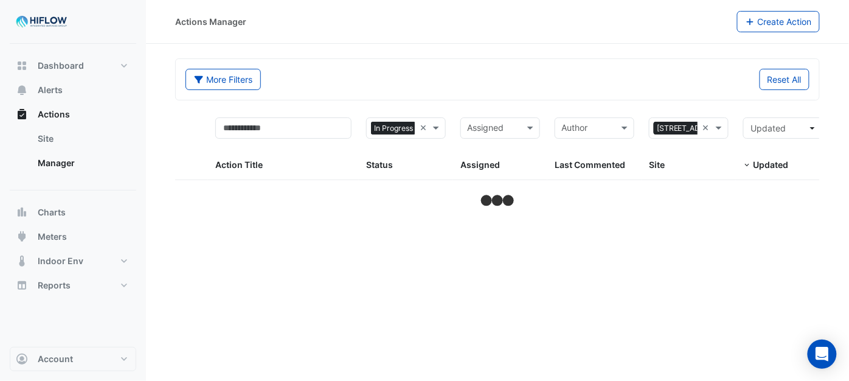
select select "***"
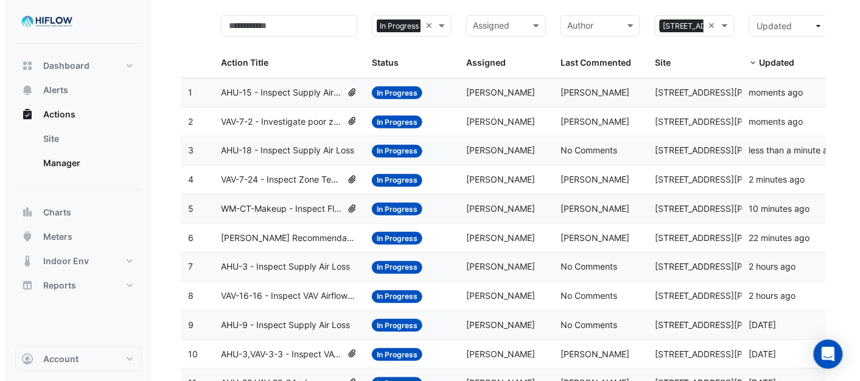
scroll to position [100, 0]
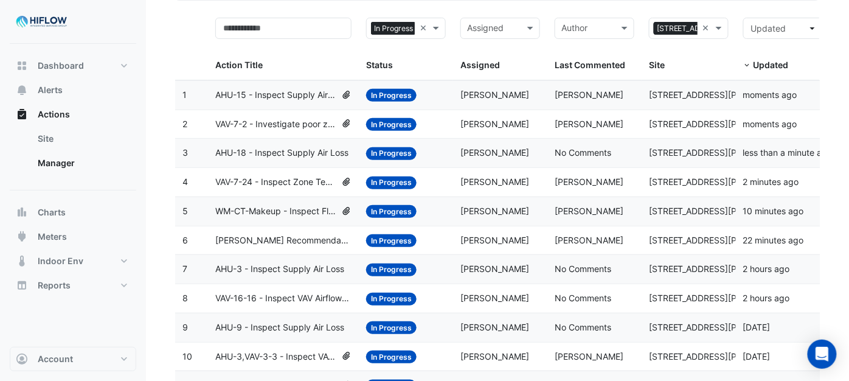
click at [286, 210] on span "WM-CT-Makeup - Inspect Flatlined Water Sub-Meter" at bounding box center [275, 211] width 120 height 14
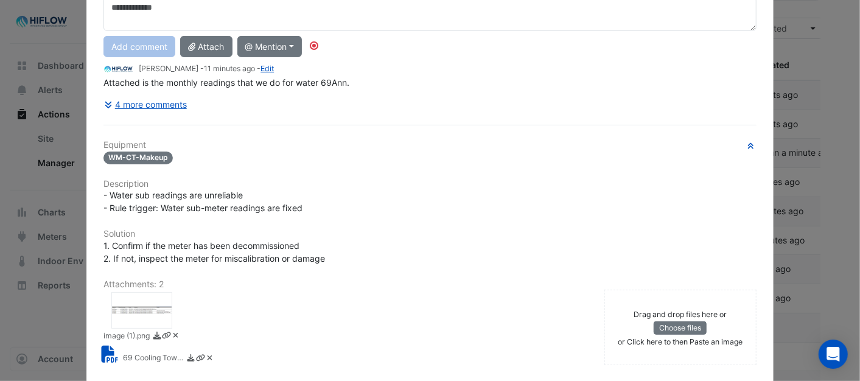
scroll to position [270, 0]
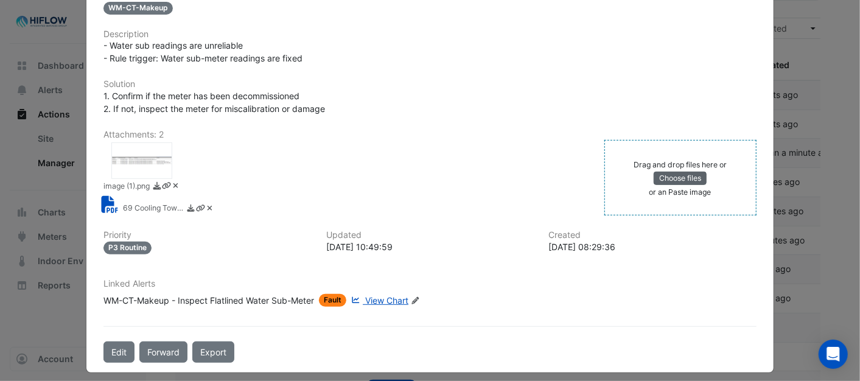
click at [679, 172] on button "Choose files" at bounding box center [679, 178] width 53 height 13
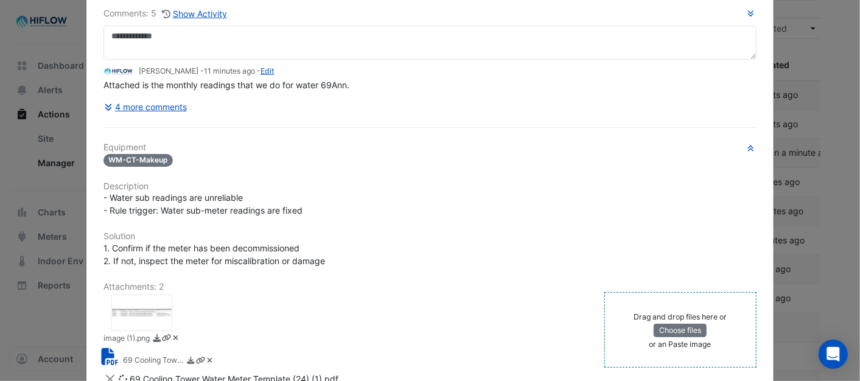
scroll to position [0, 0]
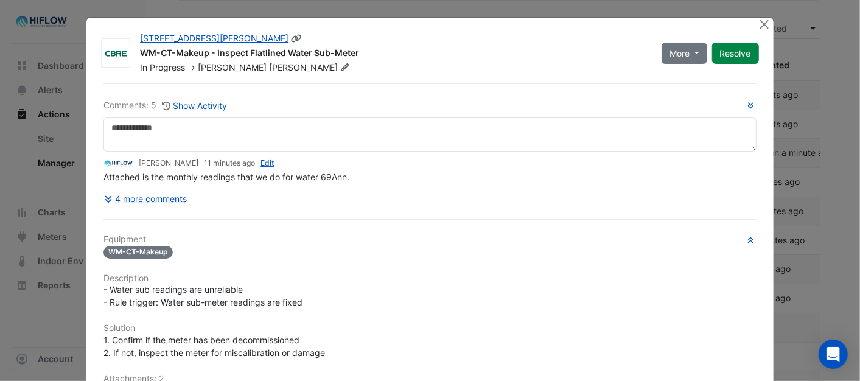
click at [340, 64] on icon at bounding box center [344, 66] width 9 height 7
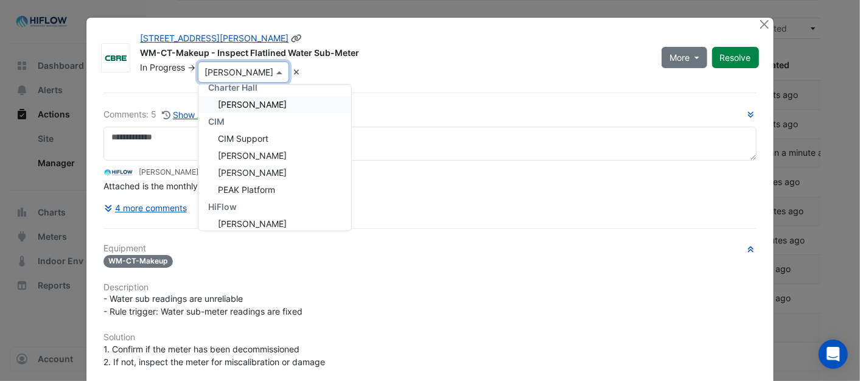
scroll to position [256, 0]
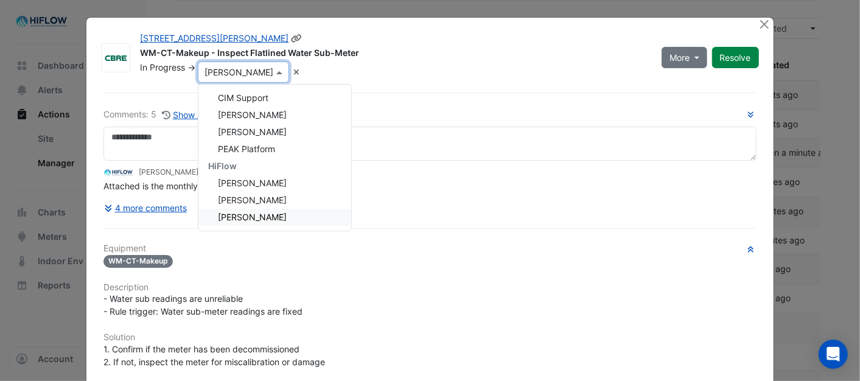
click at [253, 215] on span "[PERSON_NAME]" at bounding box center [252, 217] width 69 height 10
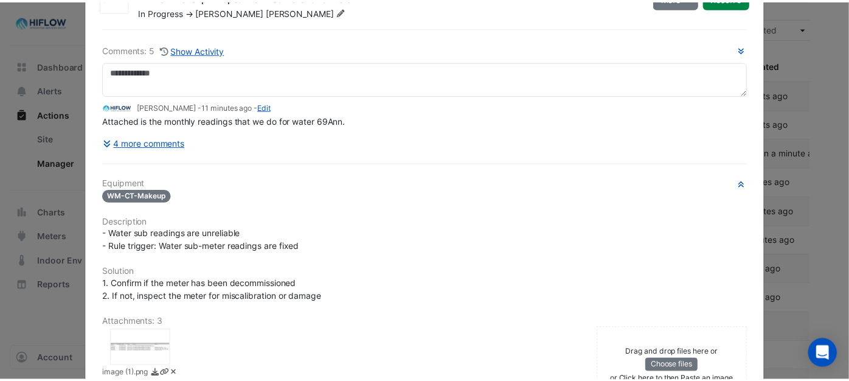
scroll to position [0, 0]
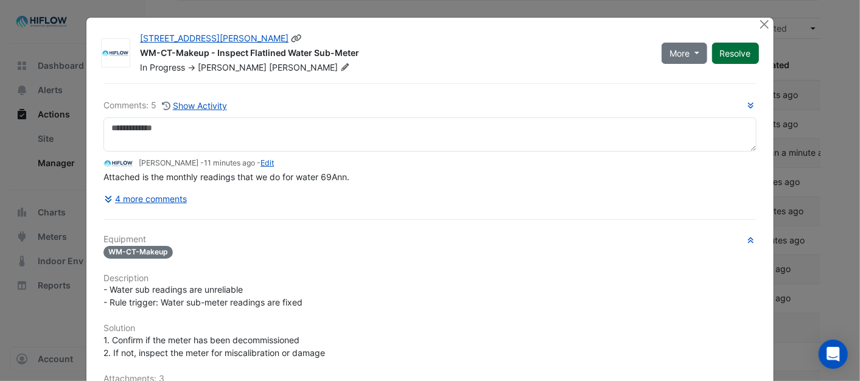
click at [721, 55] on button "Resolve" at bounding box center [735, 53] width 47 height 21
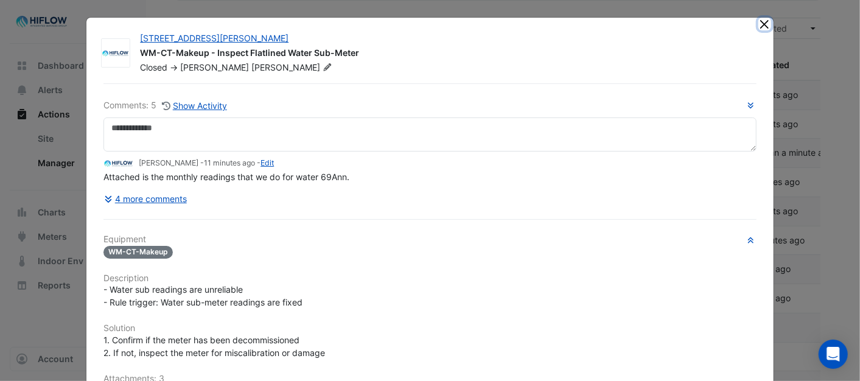
click at [762, 21] on button "Close" at bounding box center [764, 24] width 13 height 13
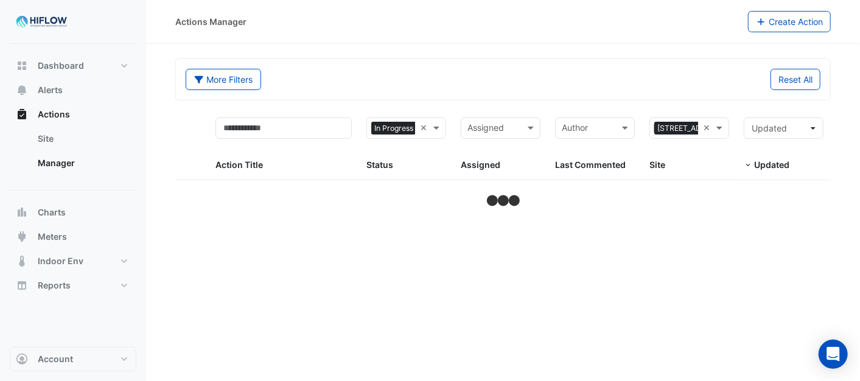
select select "***"
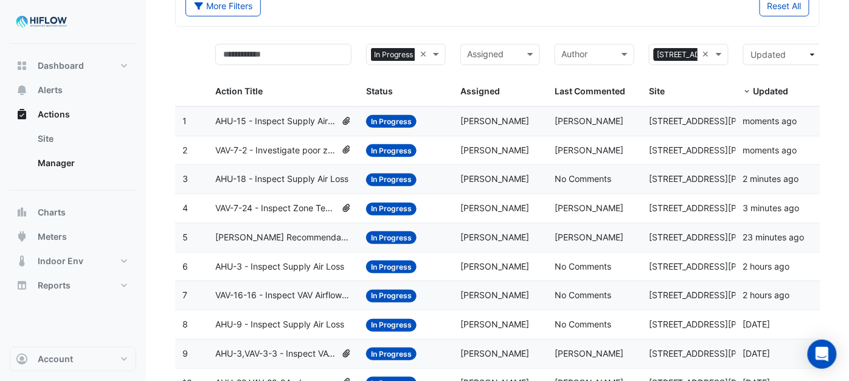
scroll to position [70, 0]
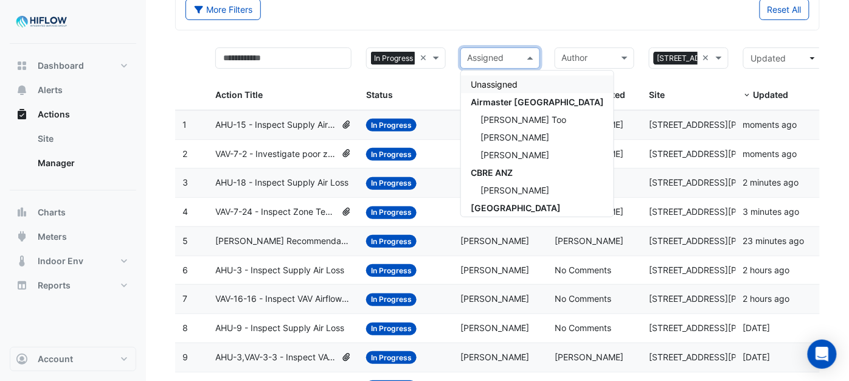
click at [531, 57] on span at bounding box center [531, 58] width 15 height 14
click at [502, 77] on div "Unassigned" at bounding box center [537, 84] width 153 height 18
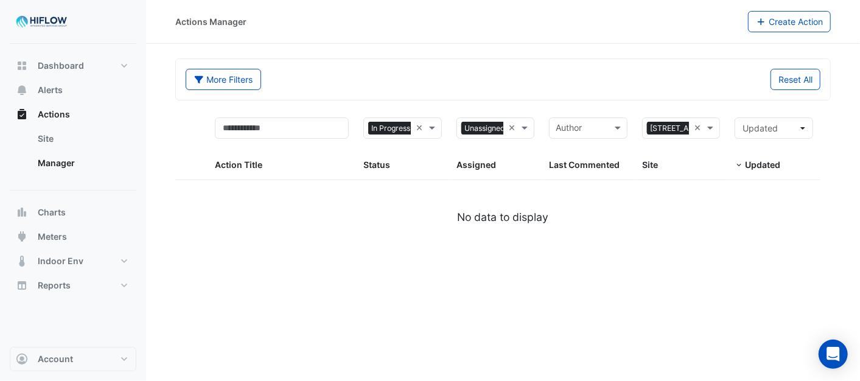
click at [557, 250] on div "Actions Manager Create Action More Filters Reset All Status × In Progress × Ass…" at bounding box center [503, 190] width 714 height 381
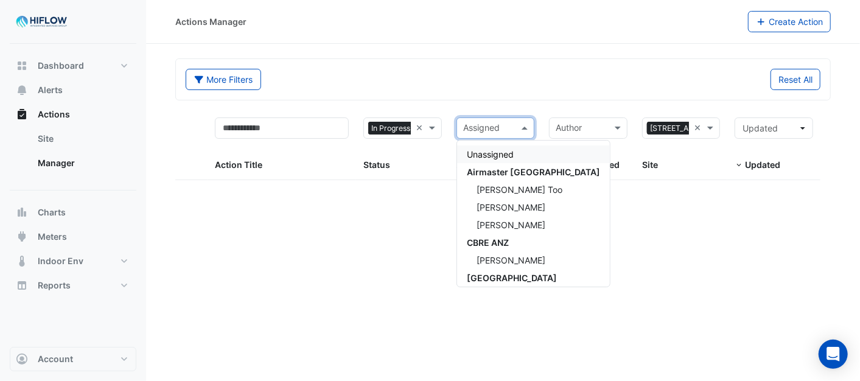
click at [524, 125] on span at bounding box center [525, 128] width 15 height 14
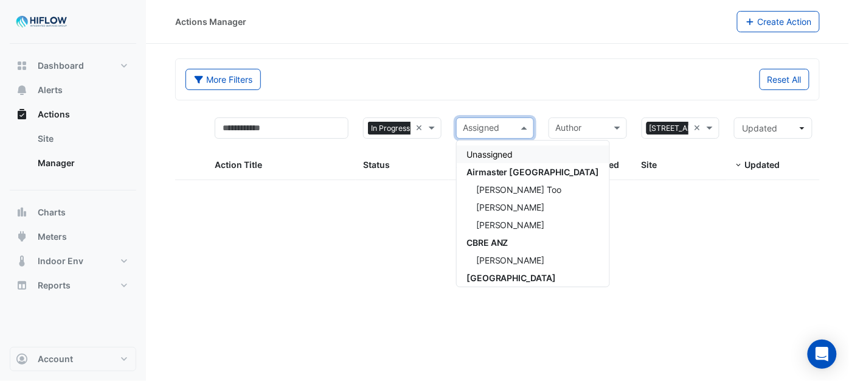
select select "***"
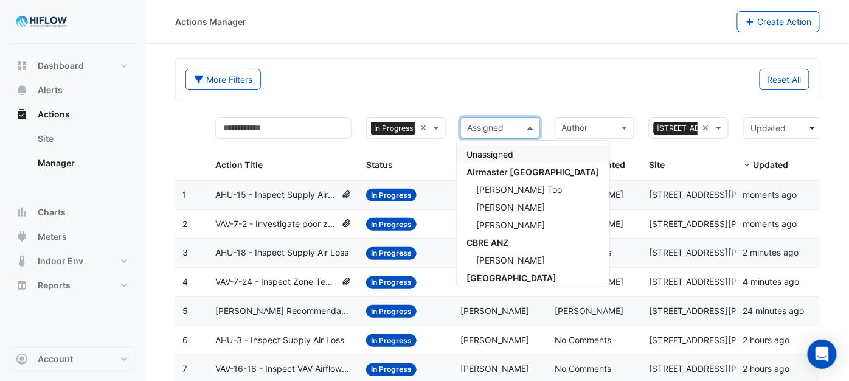
click at [509, 63] on div "More Filters Reset All" at bounding box center [498, 79] width 644 height 41
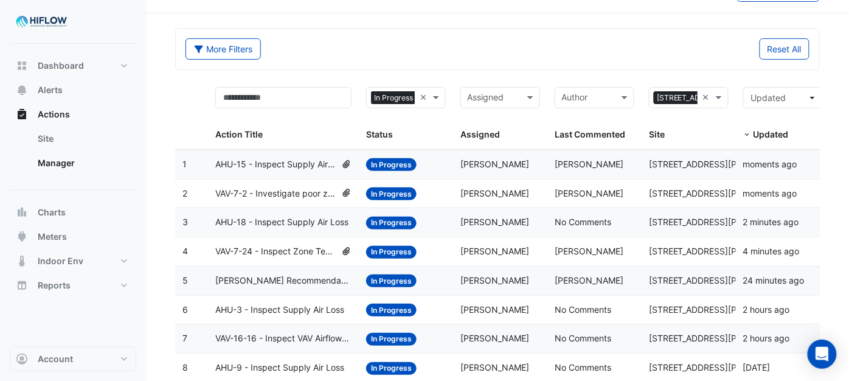
scroll to position [2, 0]
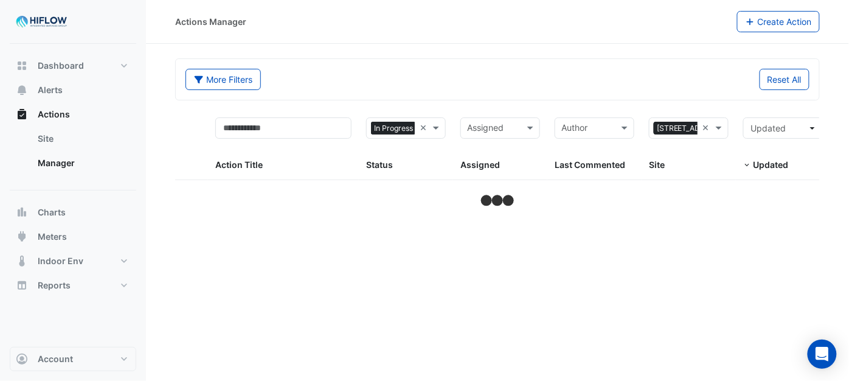
select select "***"
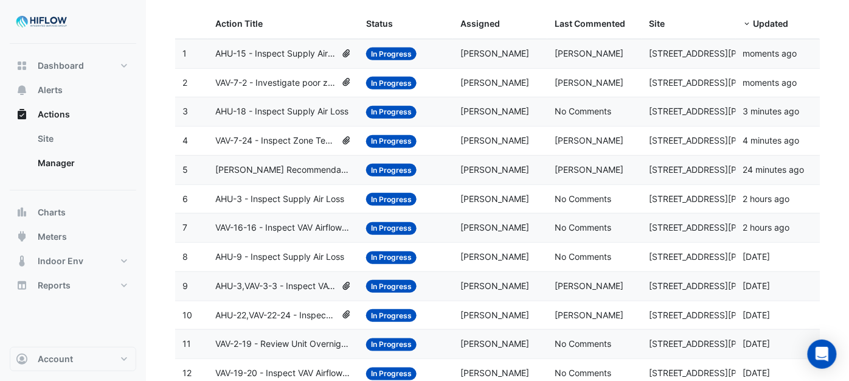
scroll to position [137, 0]
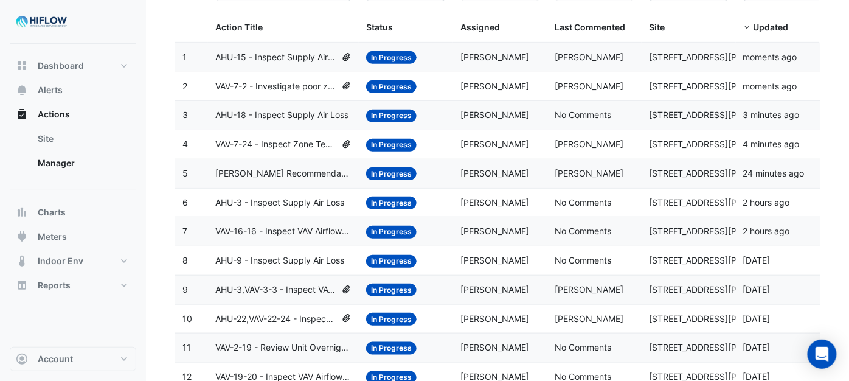
click at [282, 171] on span "[PERSON_NAME] Recommendation- AHAC formatting" at bounding box center [283, 174] width 136 height 14
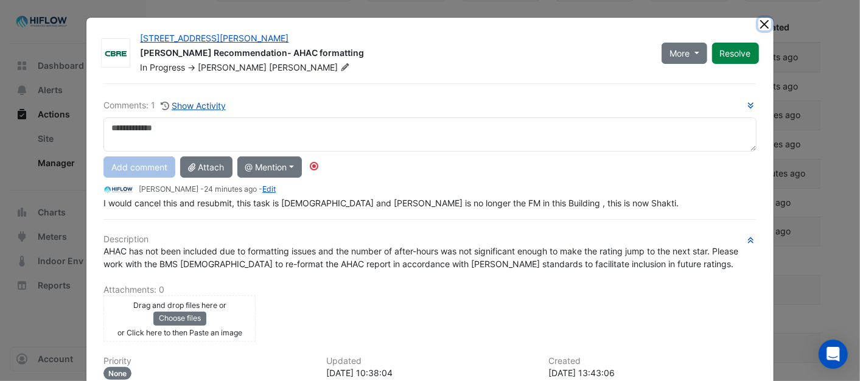
click at [760, 19] on button "Close" at bounding box center [764, 24] width 13 height 13
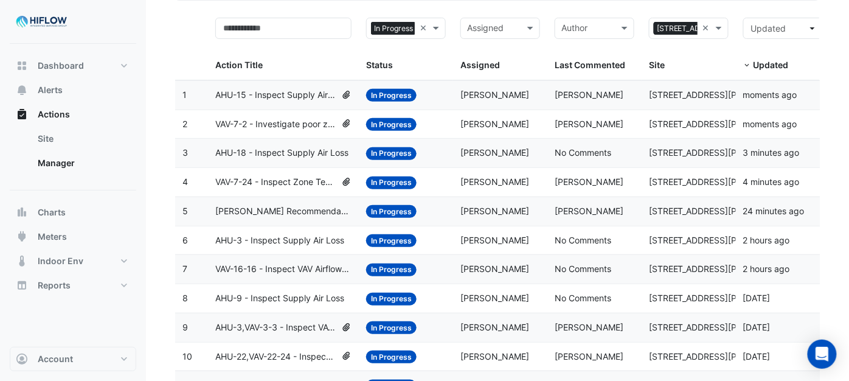
scroll to position [0, 0]
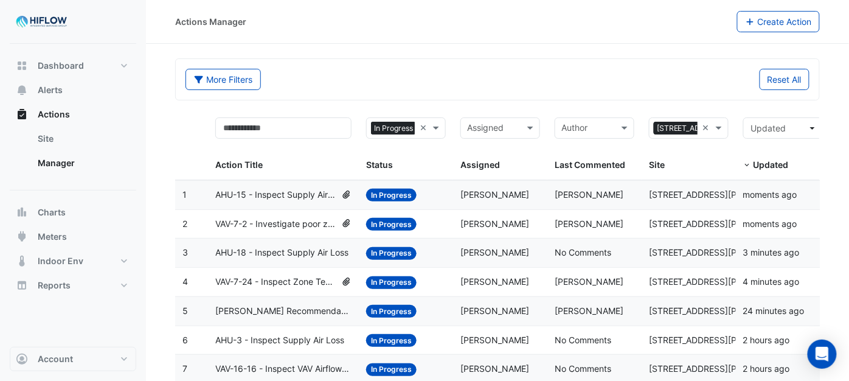
click at [287, 228] on span "VAV-7-2 - Investigate poor zone temp" at bounding box center [275, 224] width 120 height 14
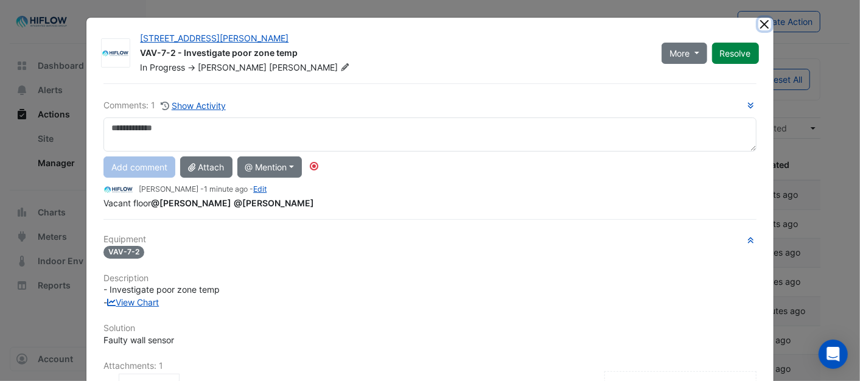
click at [758, 19] on button "Close" at bounding box center [764, 24] width 13 height 13
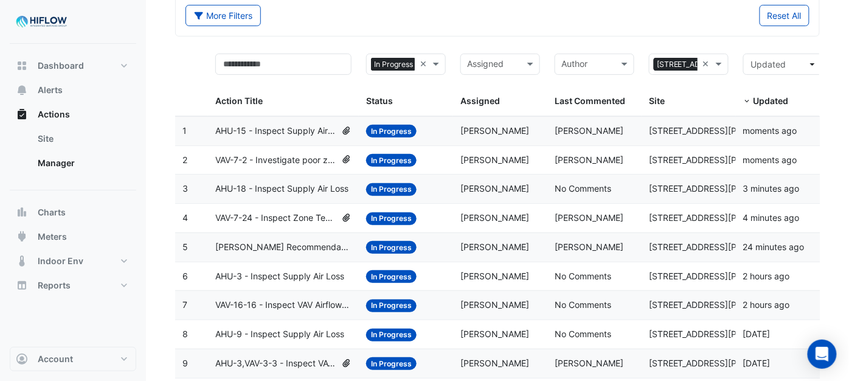
scroll to position [68, 0]
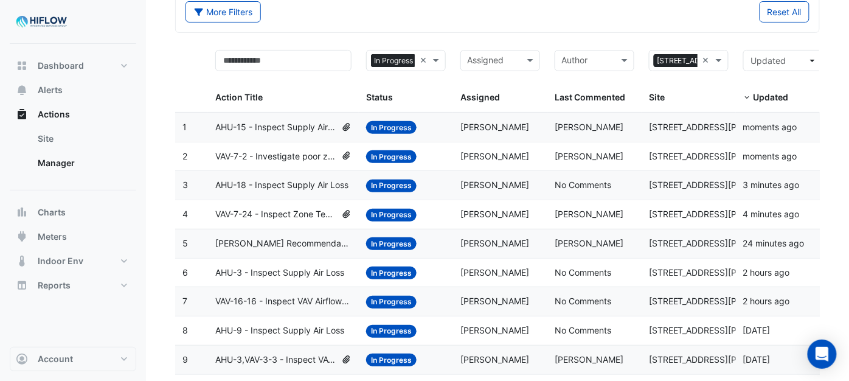
click at [287, 219] on span "VAV-7-24 - Inspect Zone Temp Broken Sensor" at bounding box center [275, 214] width 120 height 14
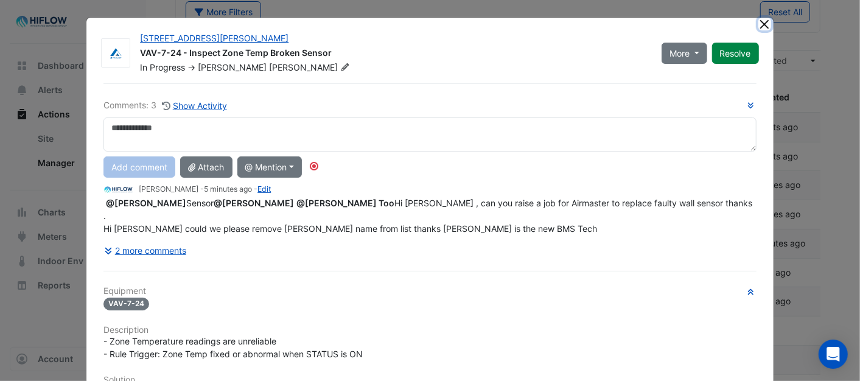
click at [758, 21] on button "Close" at bounding box center [764, 24] width 13 height 13
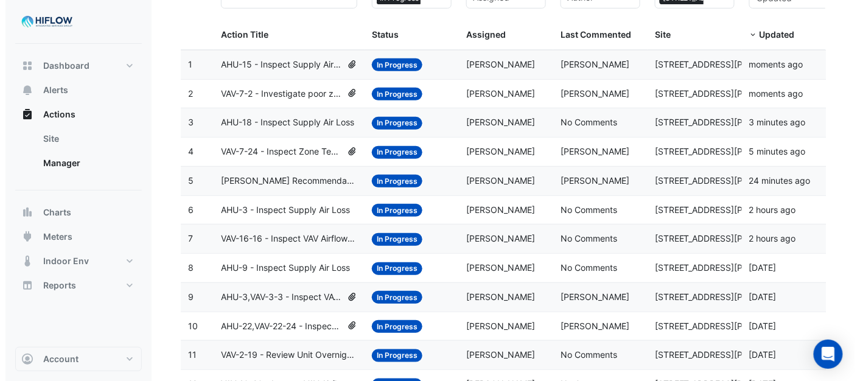
scroll to position [135, 0]
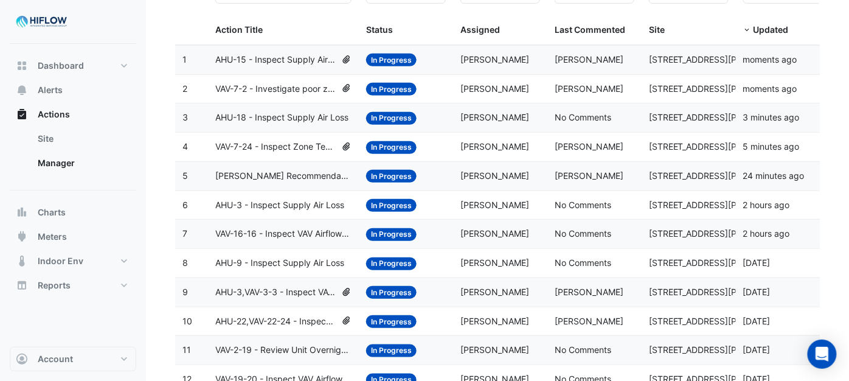
click at [301, 235] on span "VAV-16-16 - Inspect VAV Airflow Leak" at bounding box center [283, 234] width 136 height 14
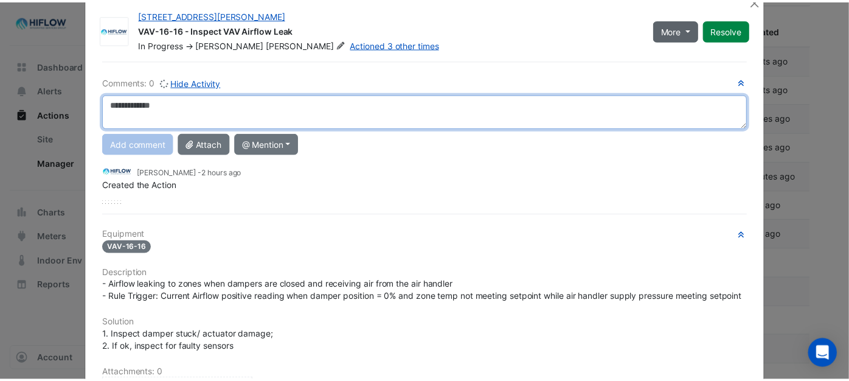
scroll to position [0, 0]
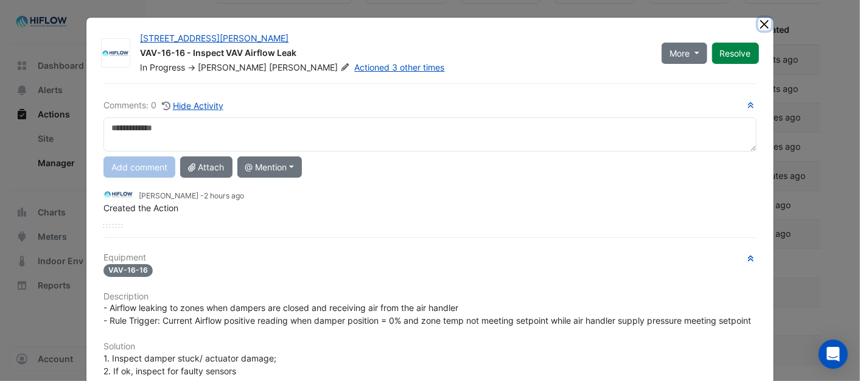
click at [762, 24] on button "Close" at bounding box center [764, 24] width 13 height 13
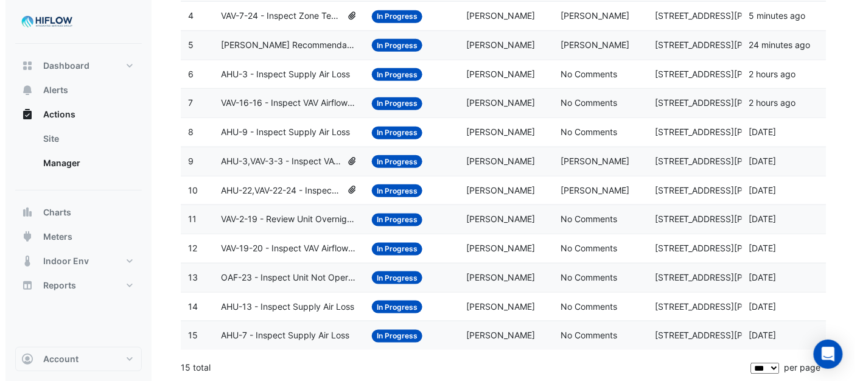
scroll to position [273, 0]
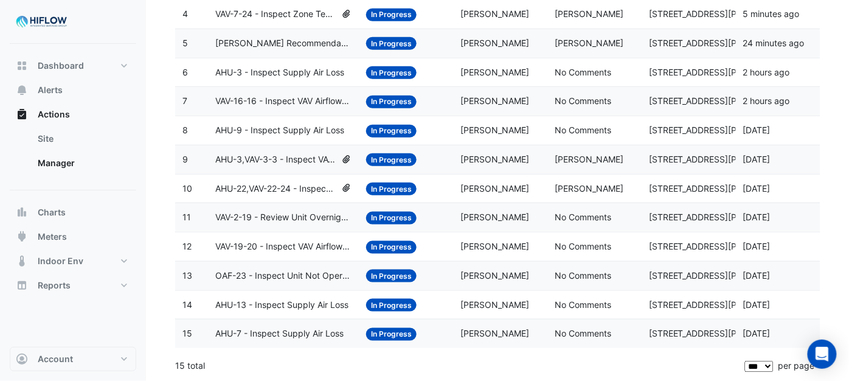
click at [244, 243] on span "VAV-19-20 - Inspect VAV Airflow Leak" at bounding box center [283, 247] width 136 height 14
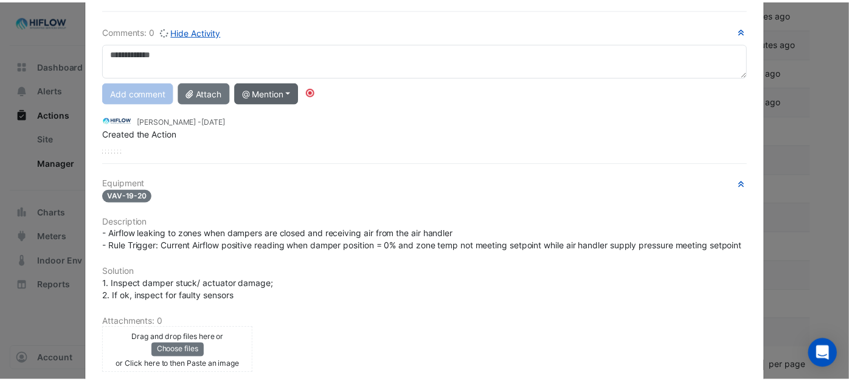
scroll to position [0, 0]
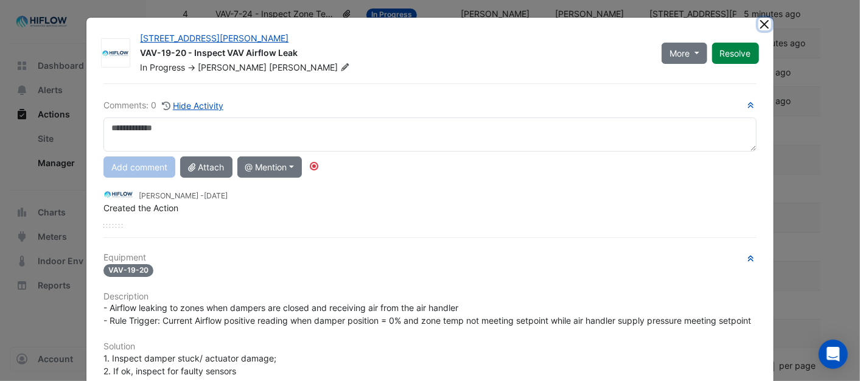
click at [758, 21] on button "Close" at bounding box center [764, 24] width 13 height 13
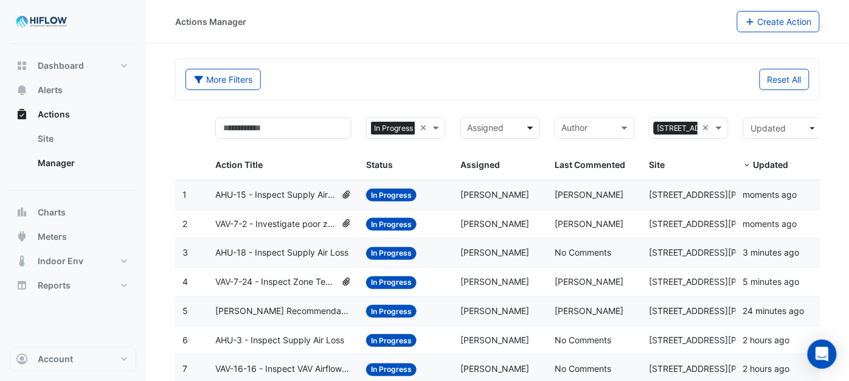
click at [527, 126] on span at bounding box center [531, 128] width 15 height 14
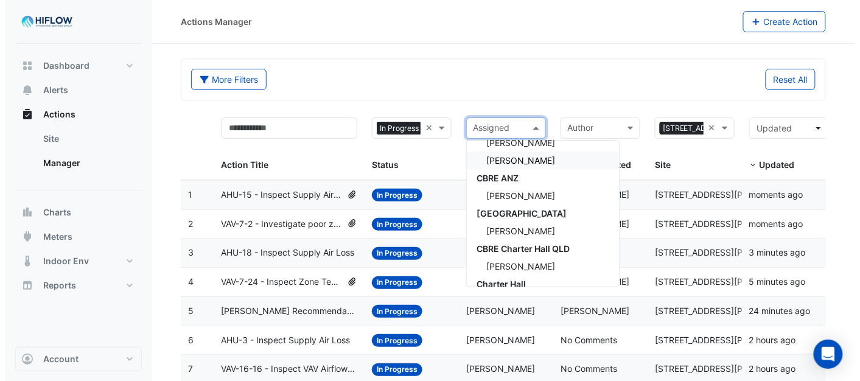
scroll to position [68, 0]
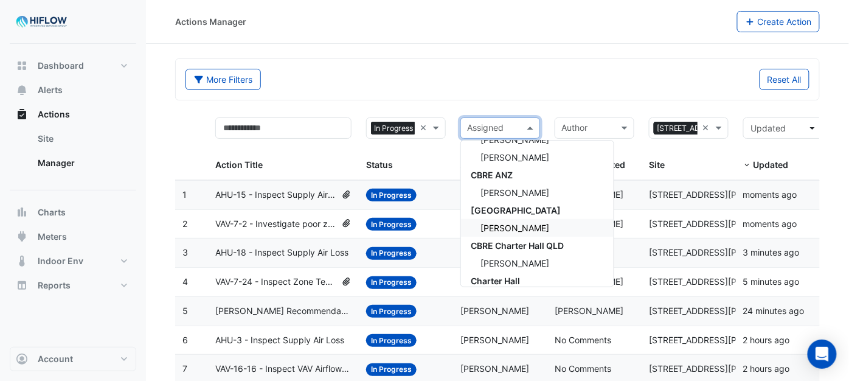
click at [520, 223] on span "[PERSON_NAME]" at bounding box center [515, 228] width 69 height 10
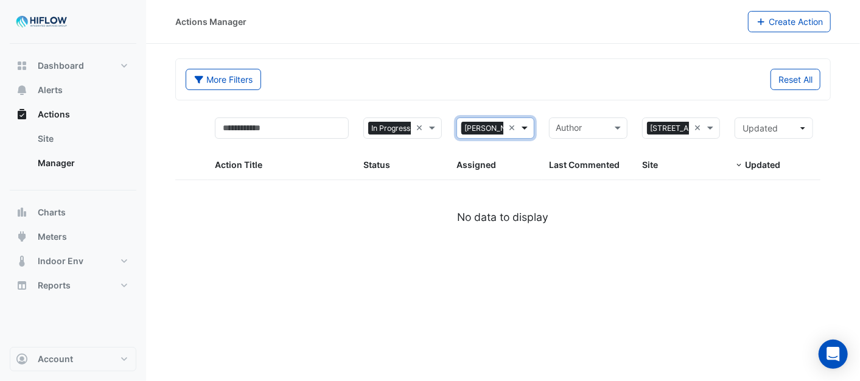
click at [526, 128] on span at bounding box center [525, 128] width 15 height 14
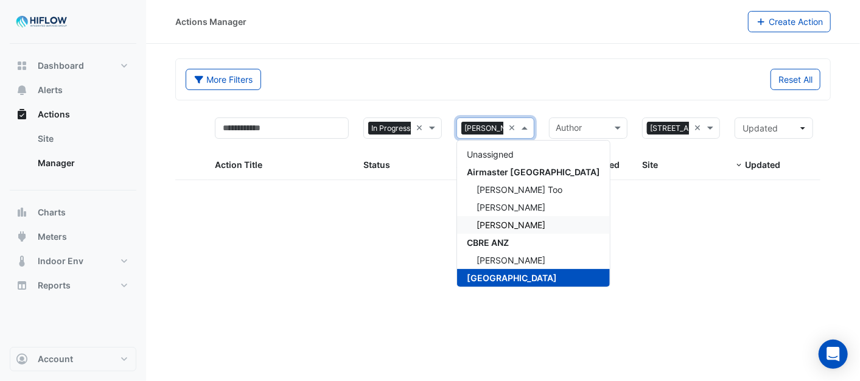
click at [502, 222] on span "[PERSON_NAME]" at bounding box center [510, 225] width 69 height 10
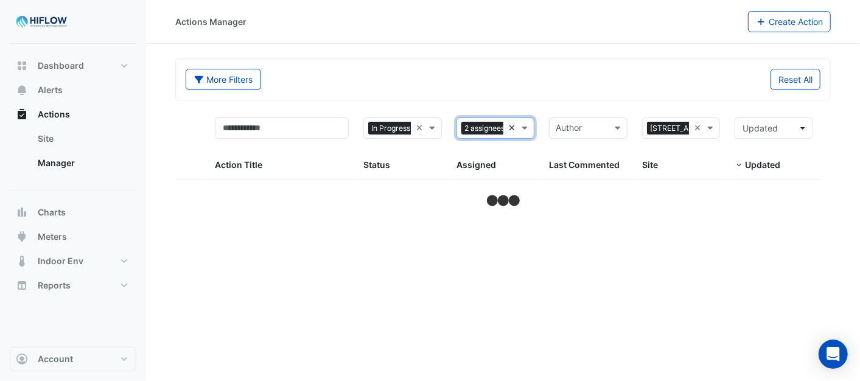
select select "***"
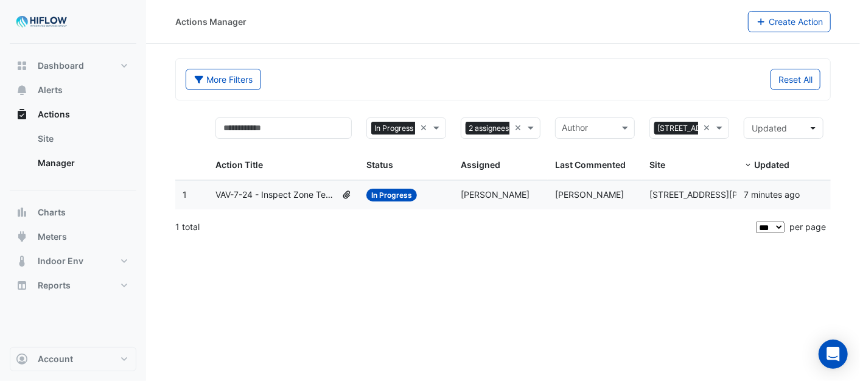
click at [269, 196] on span "VAV-7-24 - Inspect Zone Temp Broken Sensor" at bounding box center [275, 195] width 120 height 14
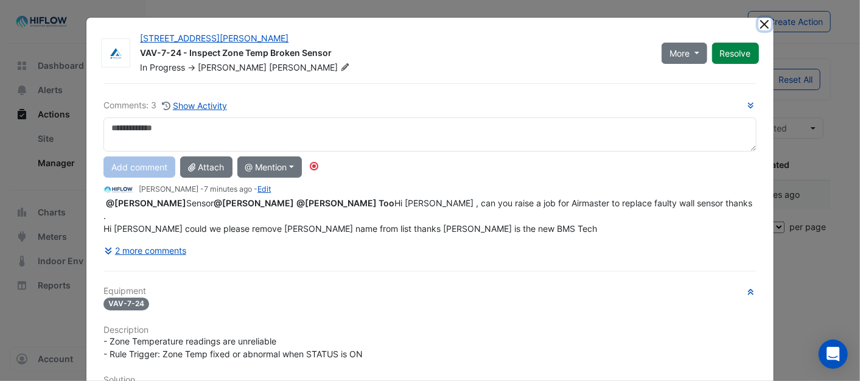
click at [758, 24] on button "Close" at bounding box center [764, 24] width 13 height 13
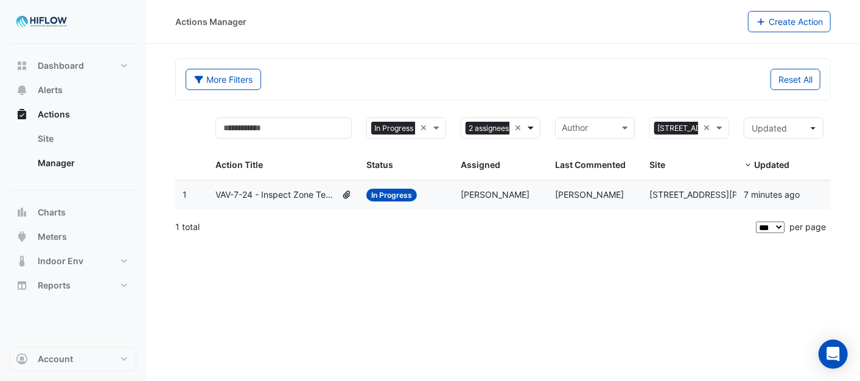
scroll to position [0, 41]
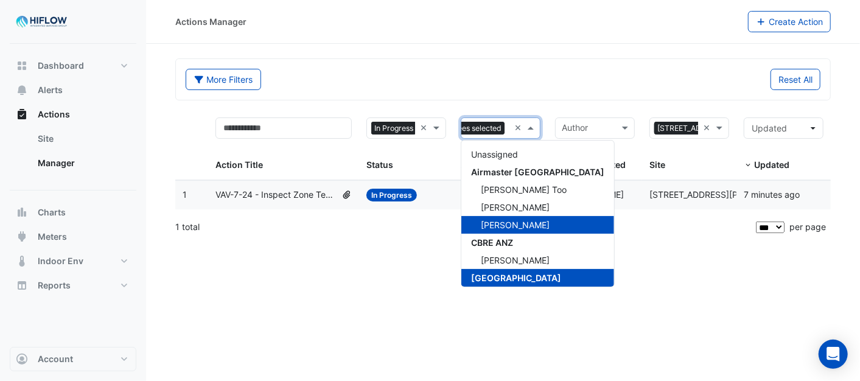
click at [531, 130] on span at bounding box center [531, 128] width 15 height 14
click at [503, 205] on span "[PERSON_NAME]" at bounding box center [515, 207] width 69 height 10
click at [532, 130] on span at bounding box center [531, 128] width 15 height 14
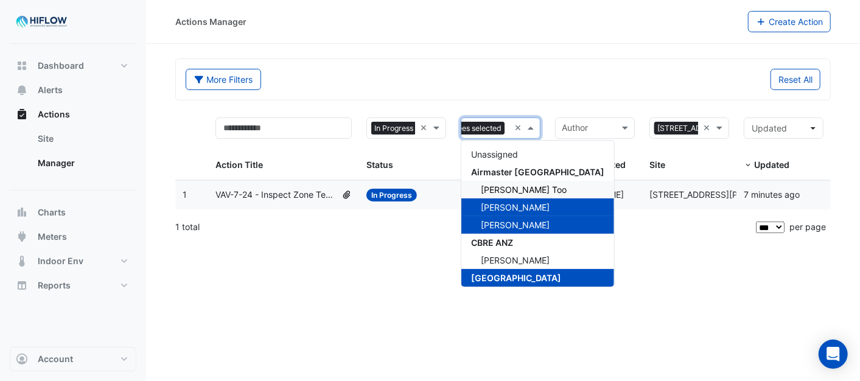
click at [519, 183] on div "[PERSON_NAME] Too" at bounding box center [537, 190] width 153 height 18
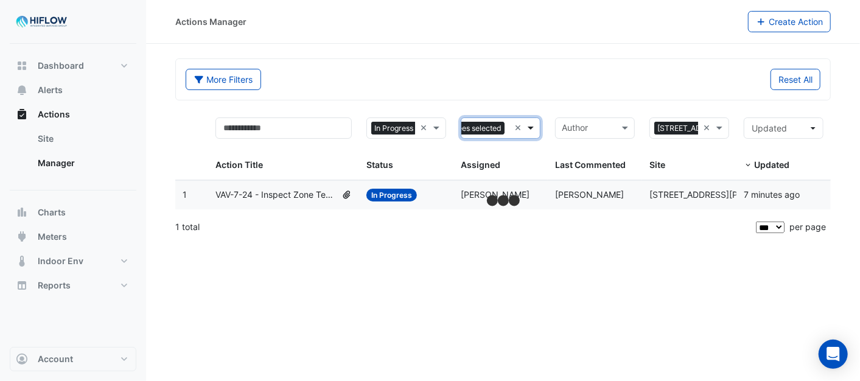
click at [534, 131] on span at bounding box center [531, 128] width 15 height 14
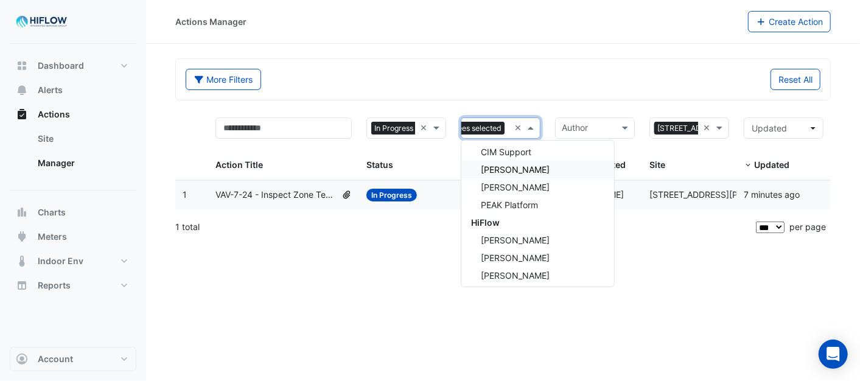
scroll to position [251, 0]
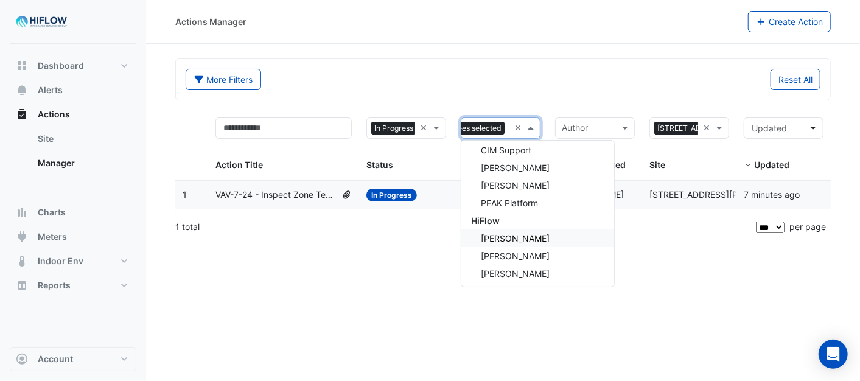
click at [519, 236] on span "[PERSON_NAME]" at bounding box center [515, 238] width 69 height 10
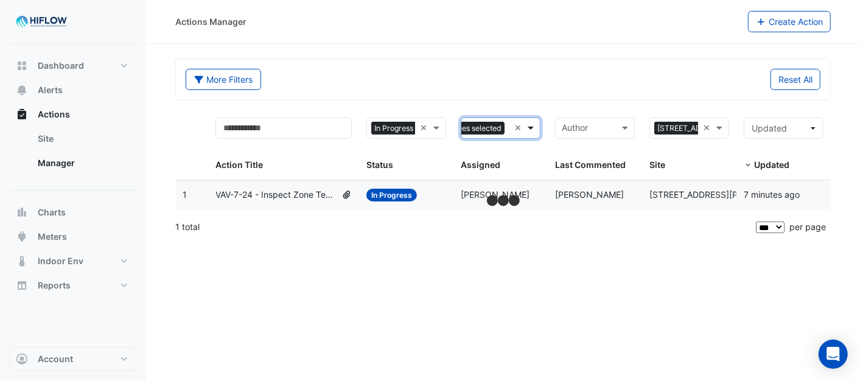
click at [529, 128] on span at bounding box center [531, 128] width 15 height 14
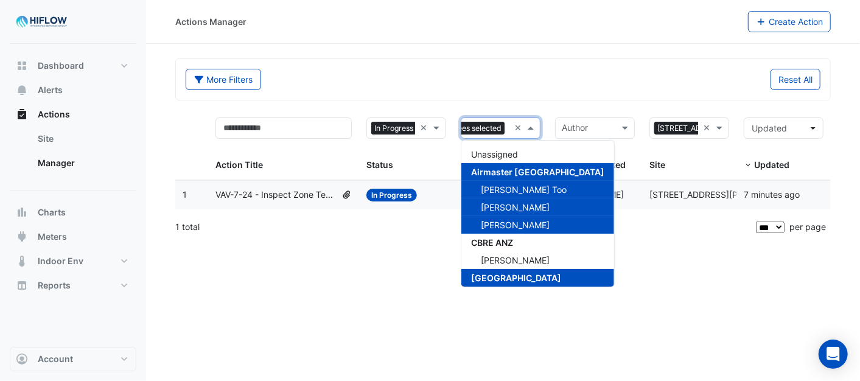
scroll to position [251, 0]
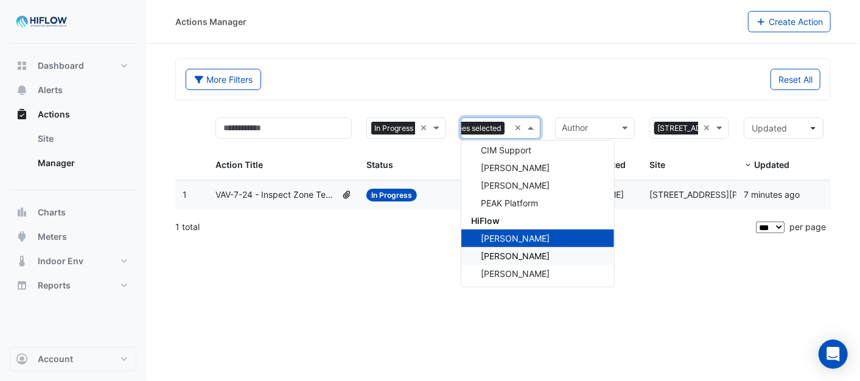
click at [520, 251] on span "[PERSON_NAME]" at bounding box center [515, 256] width 69 height 10
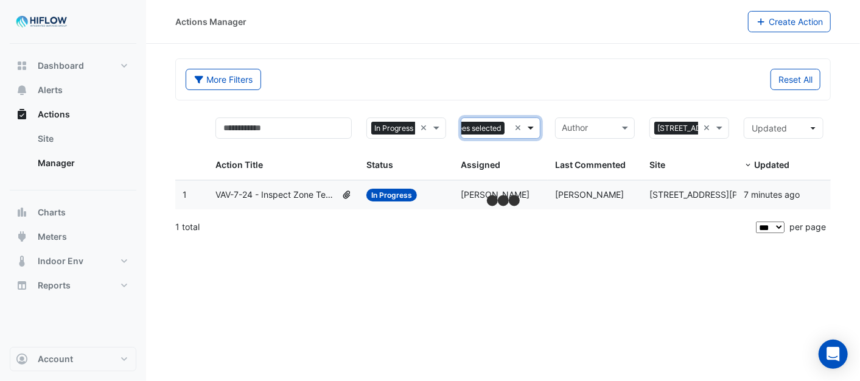
click at [531, 124] on span at bounding box center [531, 128] width 15 height 14
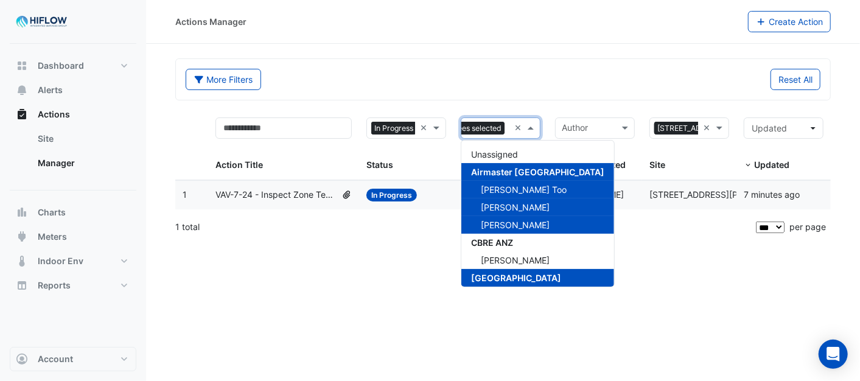
scroll to position [251, 0]
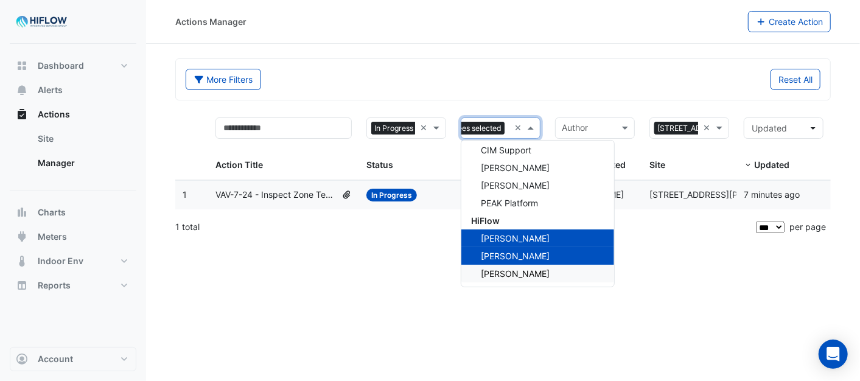
click at [519, 268] on span "[PERSON_NAME]" at bounding box center [515, 273] width 69 height 10
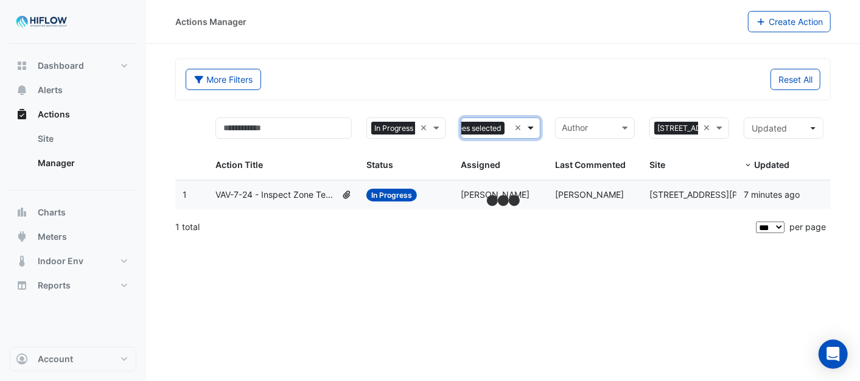
click at [532, 126] on span at bounding box center [531, 128] width 15 height 14
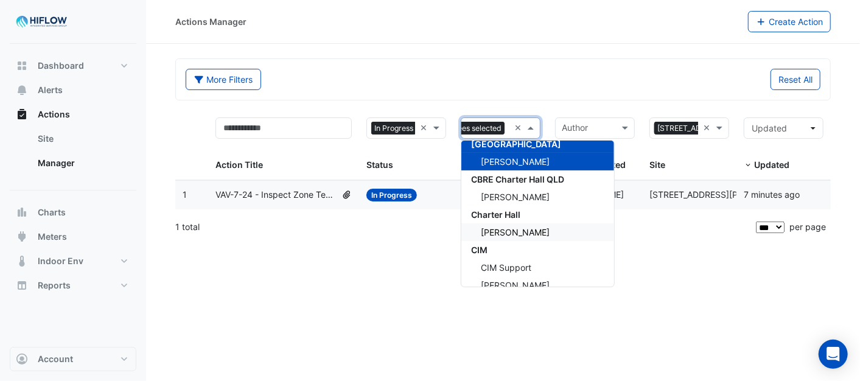
scroll to position [135, 0]
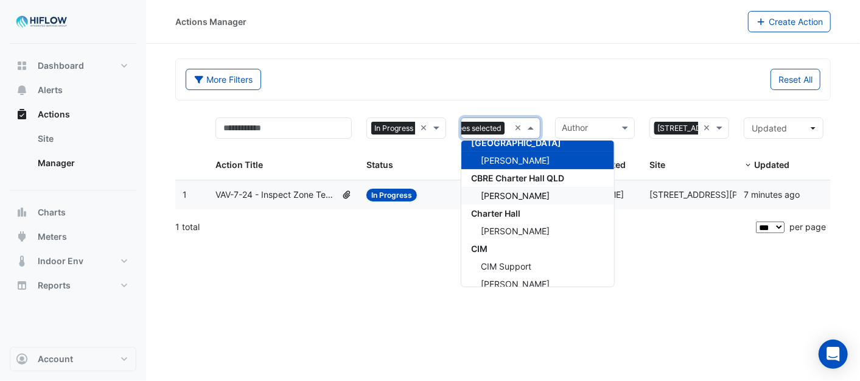
click at [521, 193] on span "[PERSON_NAME]" at bounding box center [515, 195] width 69 height 10
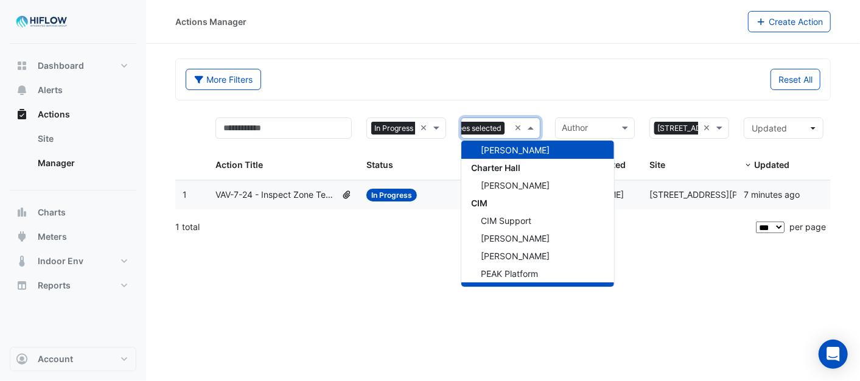
click at [533, 128] on span at bounding box center [531, 128] width 15 height 14
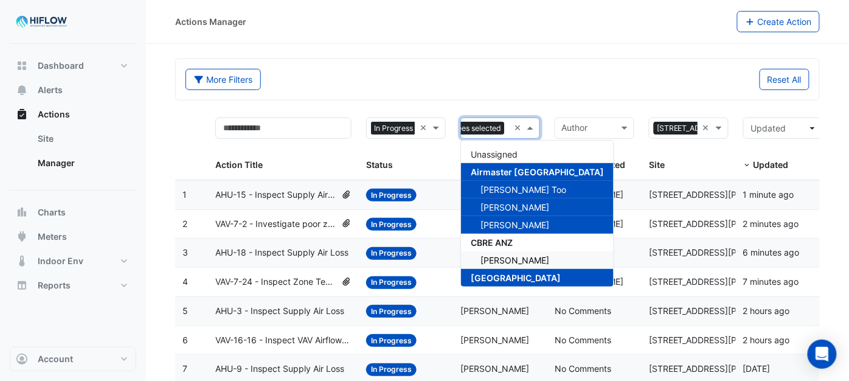
click at [506, 256] on span "[PERSON_NAME]" at bounding box center [515, 260] width 69 height 10
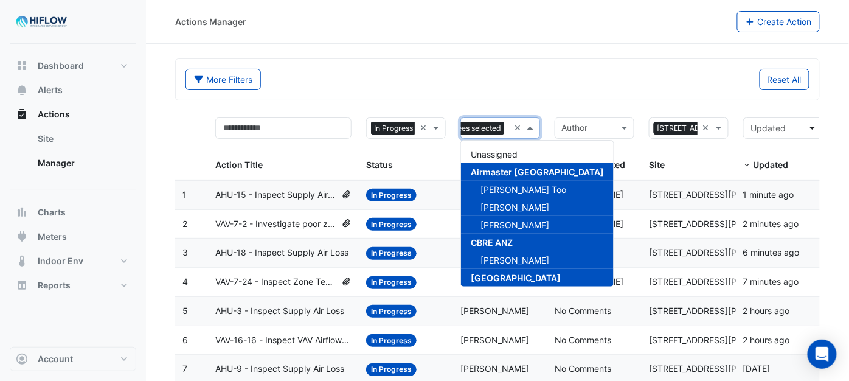
click at [537, 129] on span at bounding box center [531, 128] width 15 height 14
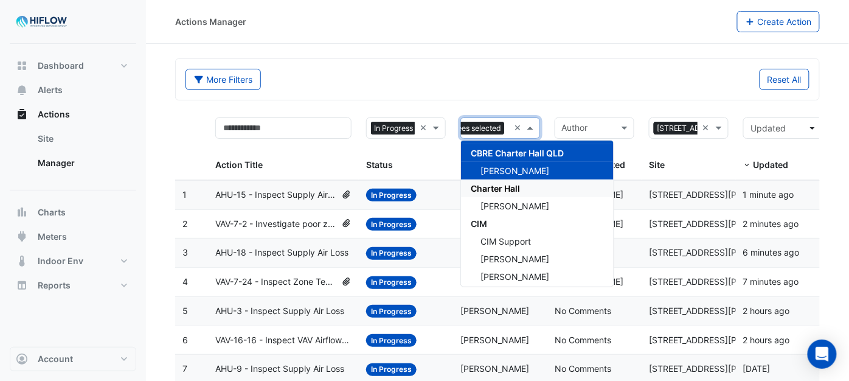
scroll to position [203, 0]
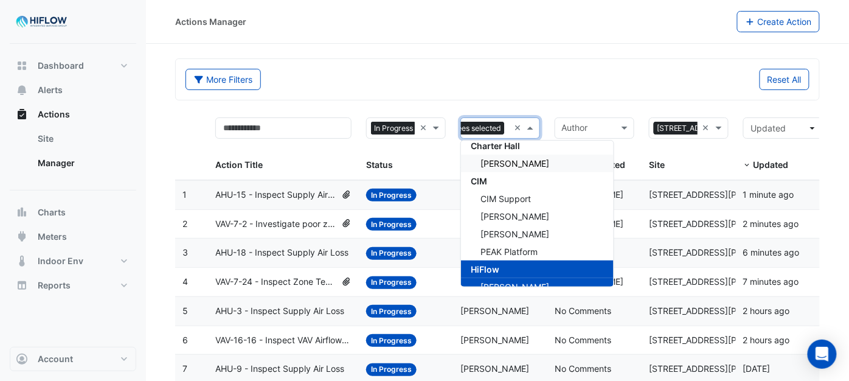
click at [520, 158] on span "[PERSON_NAME]" at bounding box center [515, 163] width 69 height 10
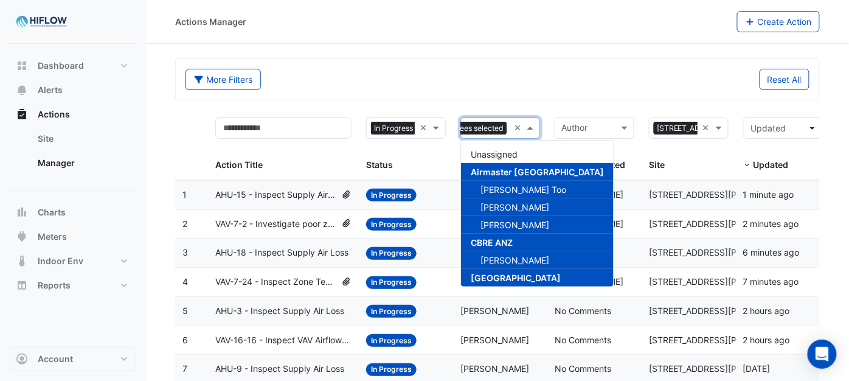
click at [531, 125] on span at bounding box center [531, 128] width 15 height 14
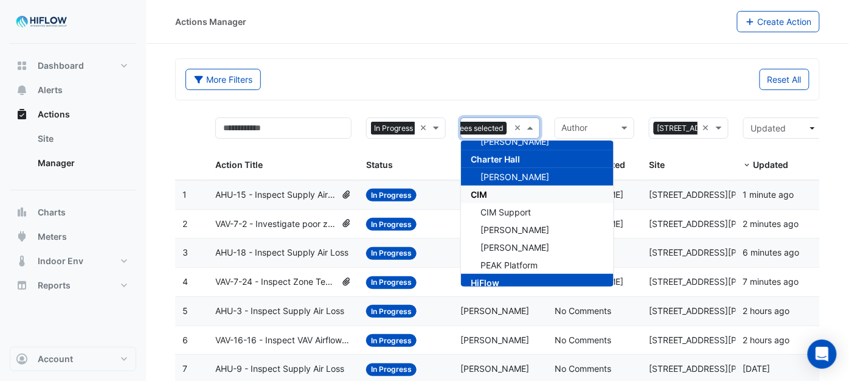
scroll to position [184, 0]
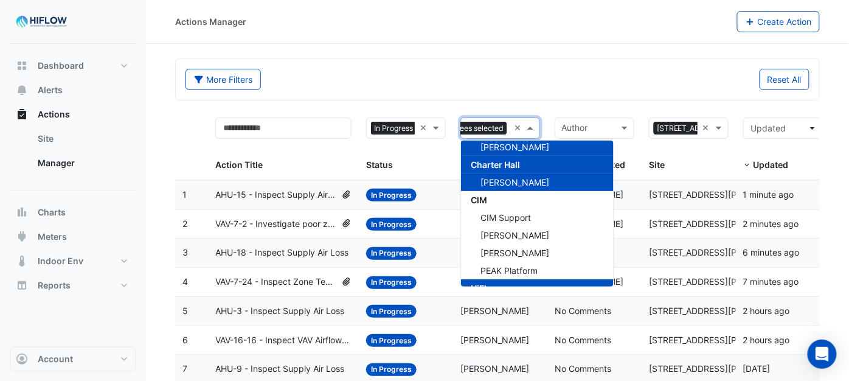
click at [530, 80] on div "Reset All" at bounding box center [657, 79] width 319 height 21
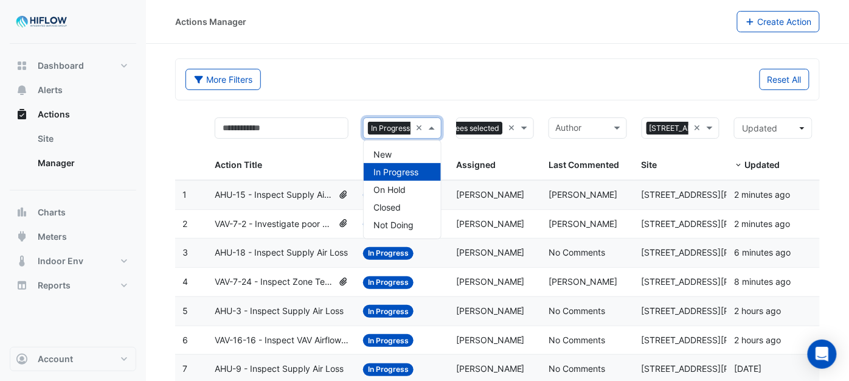
scroll to position [0, 8]
click at [431, 127] on span at bounding box center [433, 128] width 15 height 14
click at [398, 147] on div "New" at bounding box center [402, 154] width 77 height 18
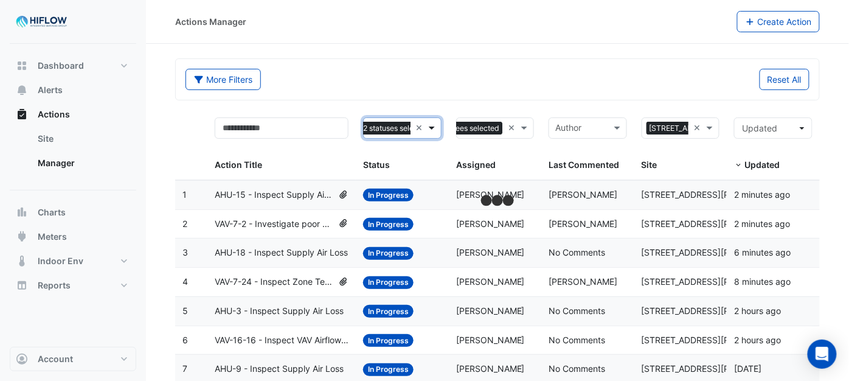
click at [429, 128] on span at bounding box center [433, 128] width 15 height 14
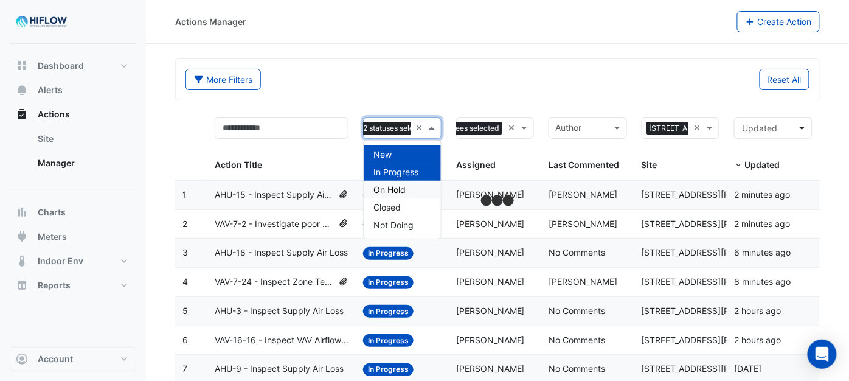
click at [403, 184] on span "On Hold" at bounding box center [390, 189] width 32 height 10
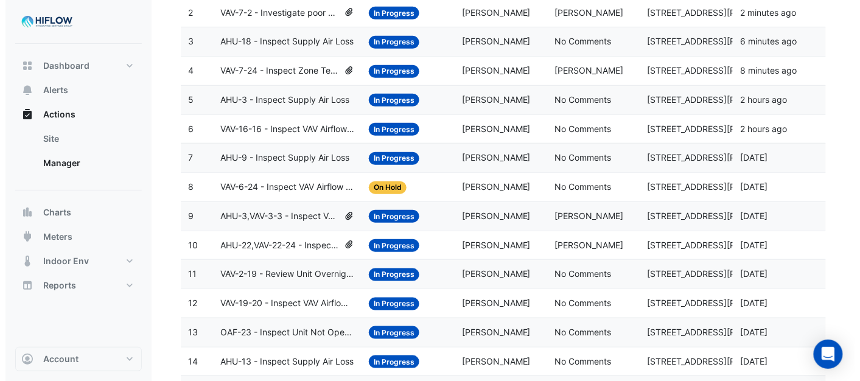
scroll to position [302, 0]
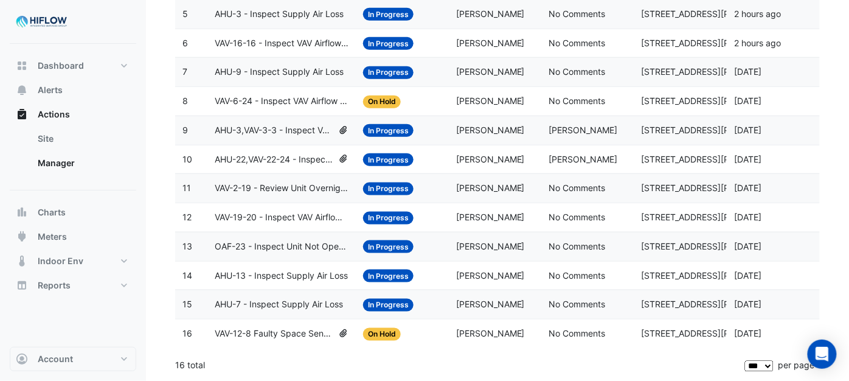
click at [281, 333] on span "VAV-12-8 Faulty Space Sensor" at bounding box center [274, 334] width 119 height 14
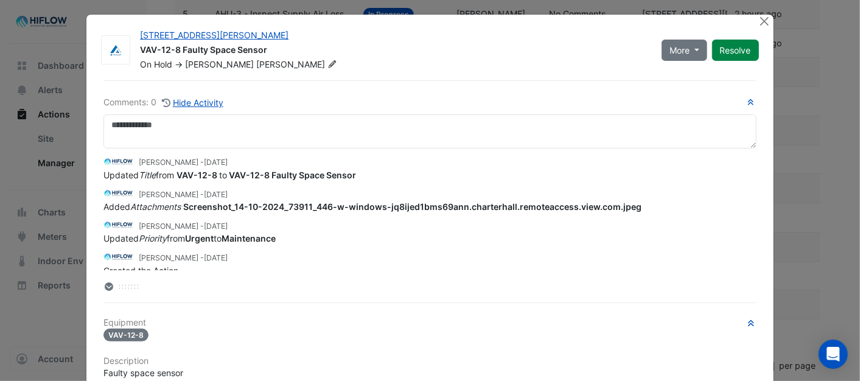
scroll to position [0, 0]
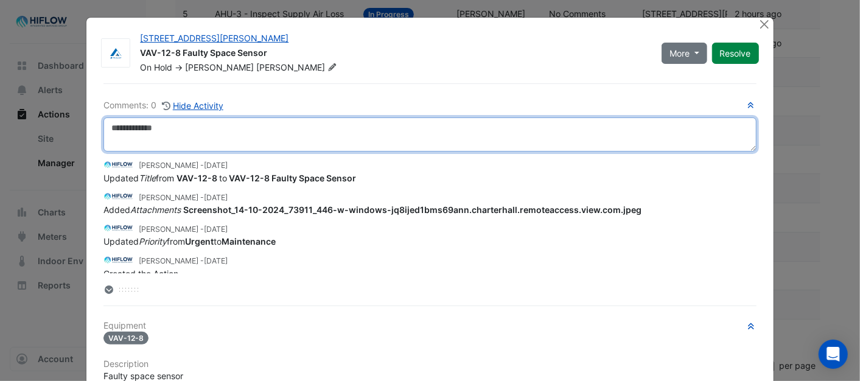
click at [148, 137] on textarea at bounding box center [429, 134] width 652 height 34
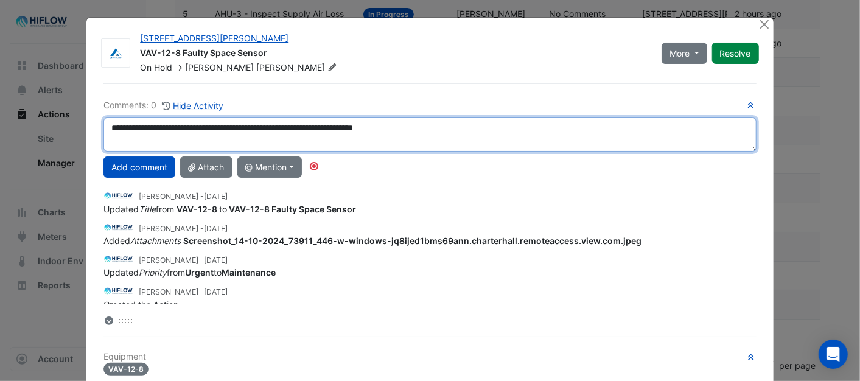
click at [434, 125] on textarea "**********" at bounding box center [429, 134] width 652 height 34
click at [434, 127] on textarea "**********" at bounding box center [429, 134] width 652 height 34
click at [502, 125] on textarea "**********" at bounding box center [429, 134] width 652 height 34
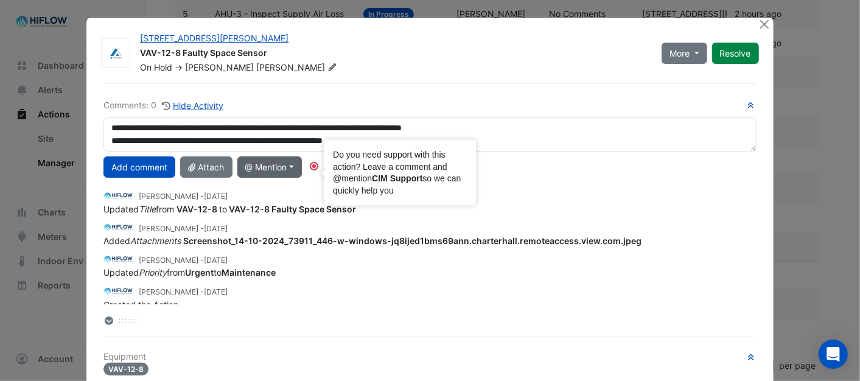
click at [315, 167] on circle "Tooltip anchor" at bounding box center [313, 165] width 7 height 7
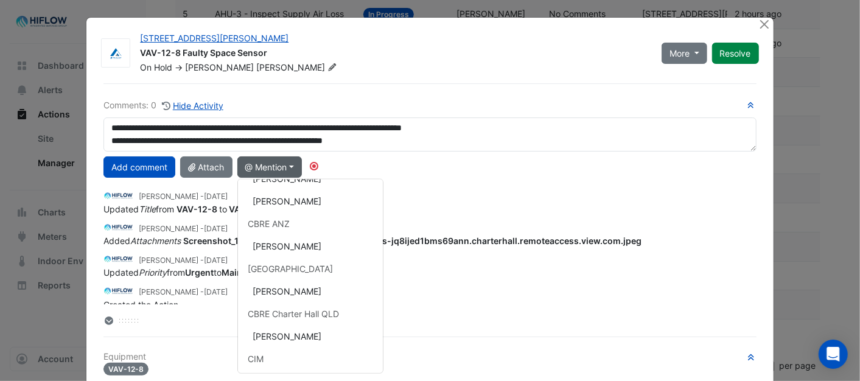
scroll to position [70, 0]
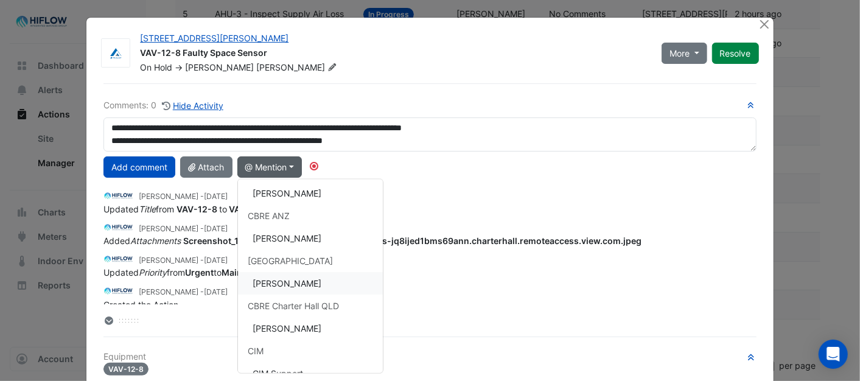
drag, startPoint x: 305, startPoint y: 281, endPoint x: 325, endPoint y: 269, distance: 23.7
click at [305, 282] on button "[PERSON_NAME]" at bounding box center [310, 283] width 145 height 23
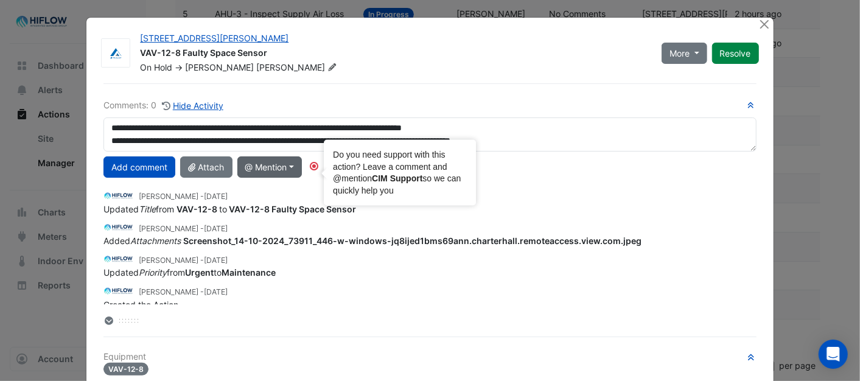
click at [314, 167] on circle "Tooltip anchor" at bounding box center [313, 165] width 7 height 7
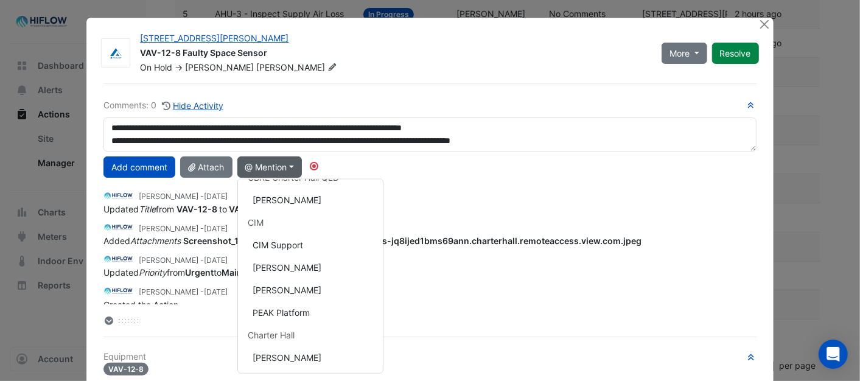
scroll to position [196, 0]
click at [293, 265] on button "[PERSON_NAME]" at bounding box center [310, 269] width 145 height 23
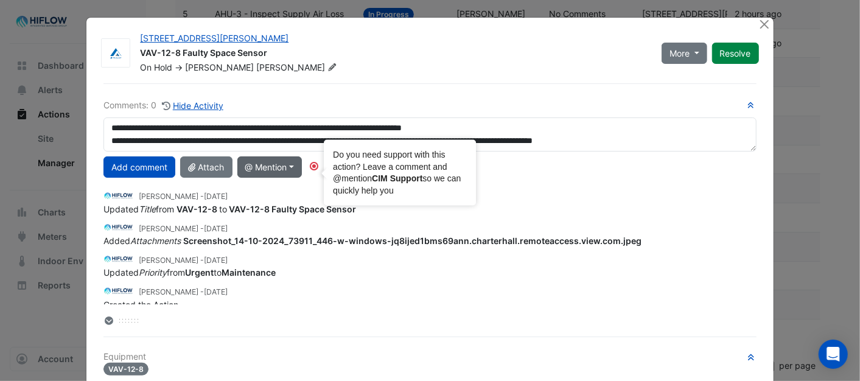
click at [309, 169] on icon "Tooltip anchor" at bounding box center [314, 166] width 10 height 10
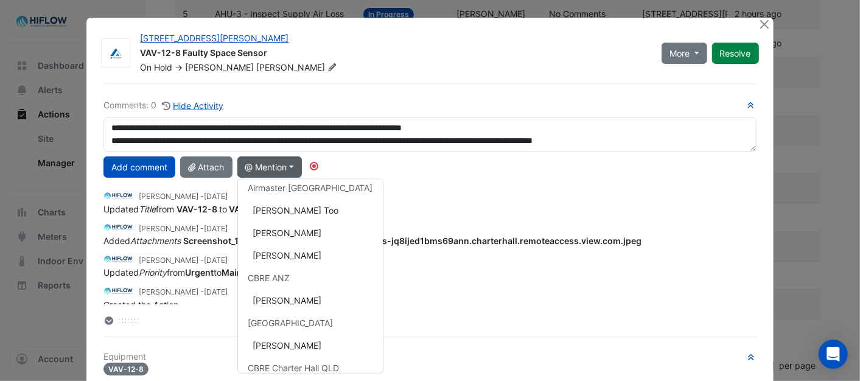
scroll to position [0, 0]
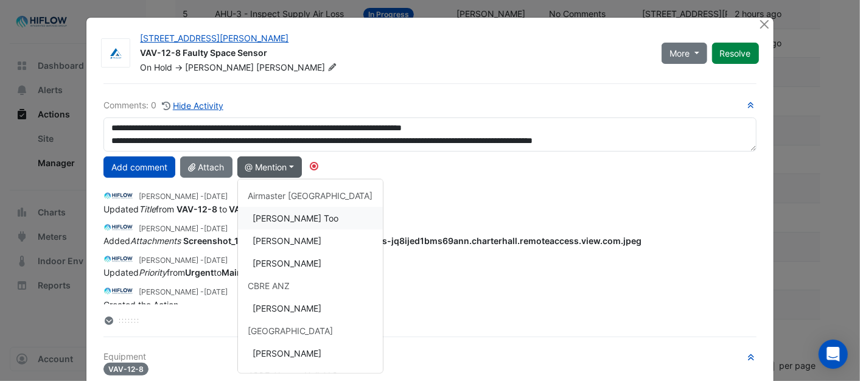
click at [302, 217] on button "[PERSON_NAME] Too" at bounding box center [310, 218] width 145 height 23
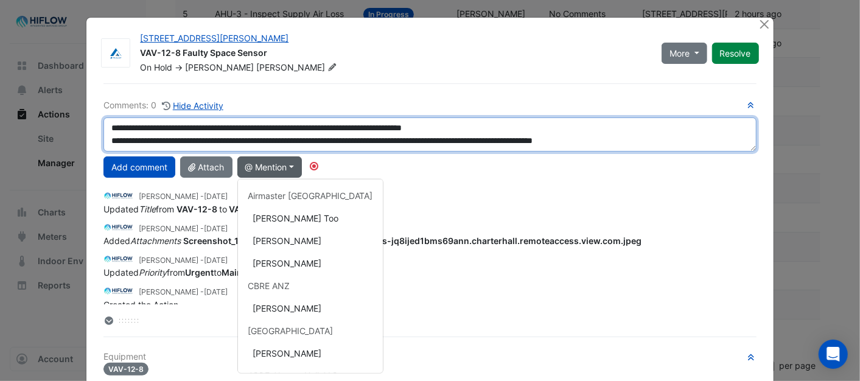
type textarea "**********"
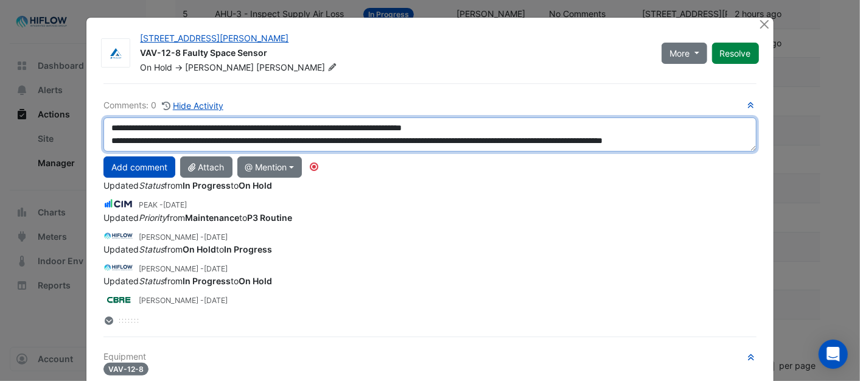
scroll to position [12, 0]
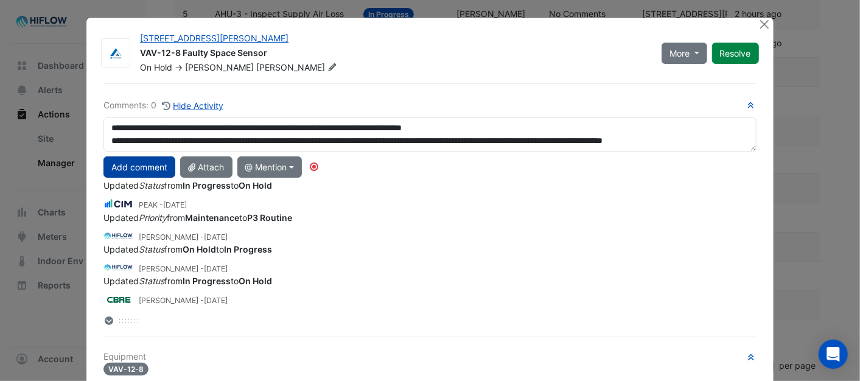
click at [142, 169] on button "Add comment" at bounding box center [139, 166] width 72 height 21
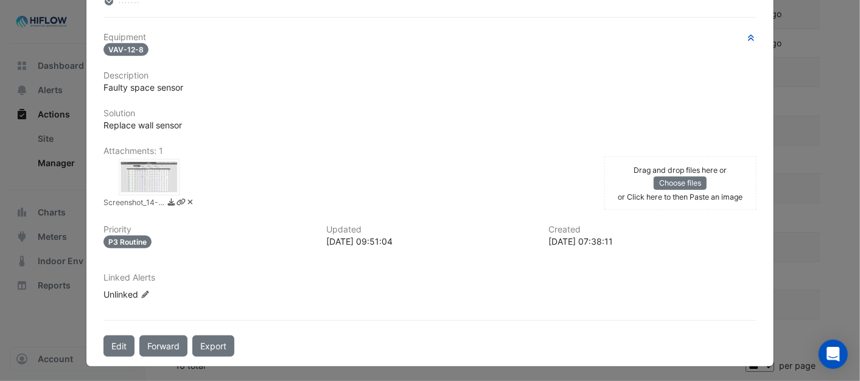
scroll to position [290, 0]
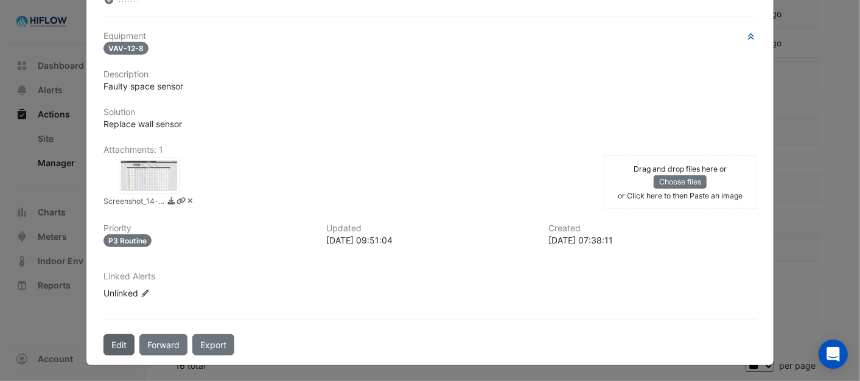
click at [114, 346] on button "Edit" at bounding box center [118, 344] width 31 height 21
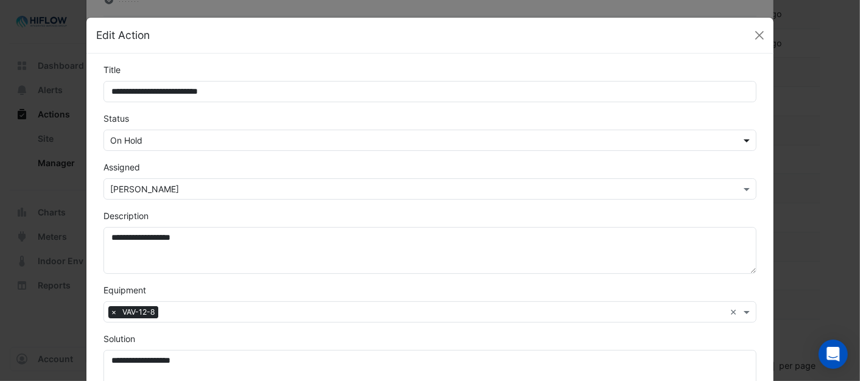
click at [740, 137] on span at bounding box center [747, 140] width 15 height 13
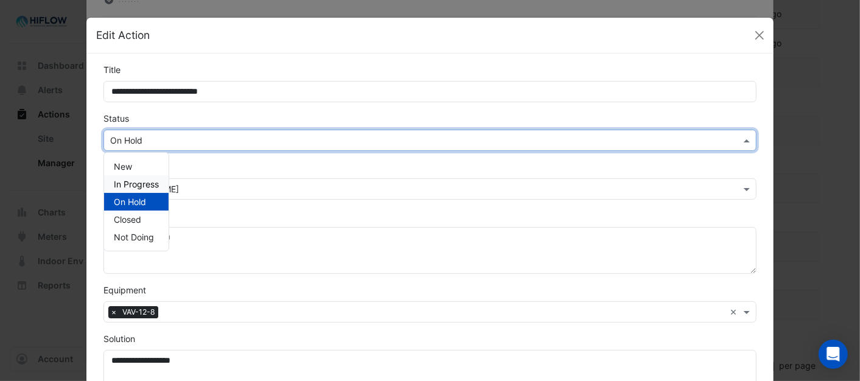
click at [122, 180] on span "In Progress" at bounding box center [136, 184] width 45 height 10
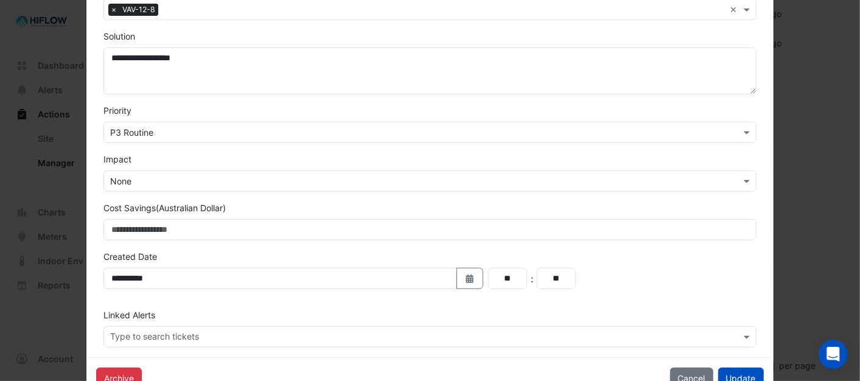
scroll to position [338, 0]
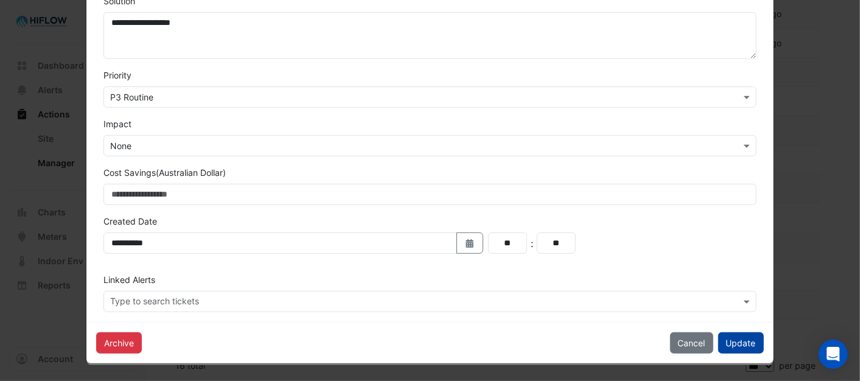
click at [743, 344] on button "Update" at bounding box center [741, 342] width 46 height 21
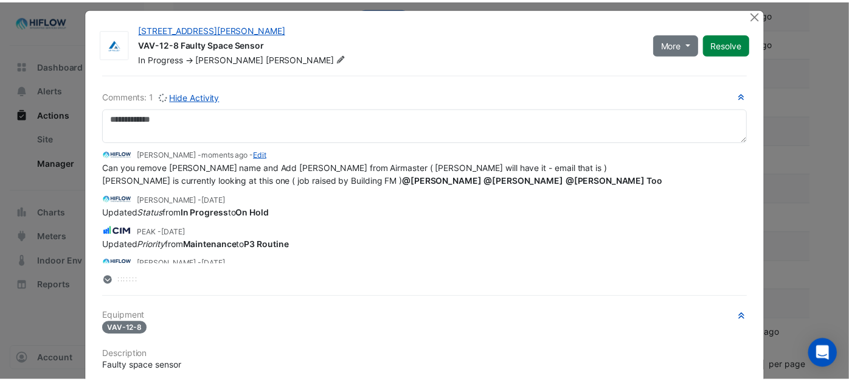
scroll to position [0, 0]
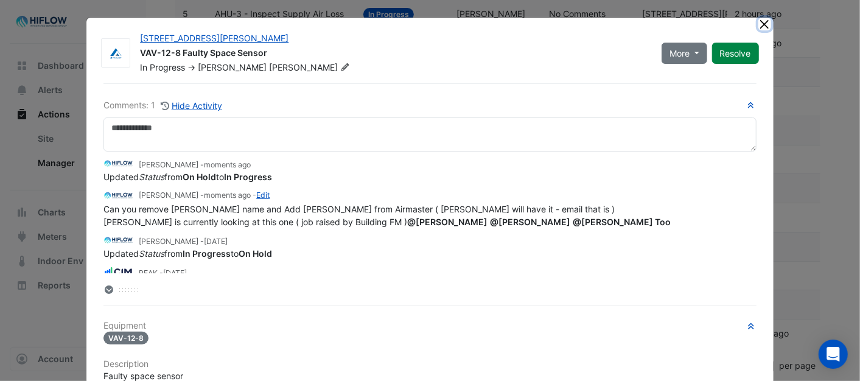
click at [759, 21] on button "Close" at bounding box center [764, 24] width 13 height 13
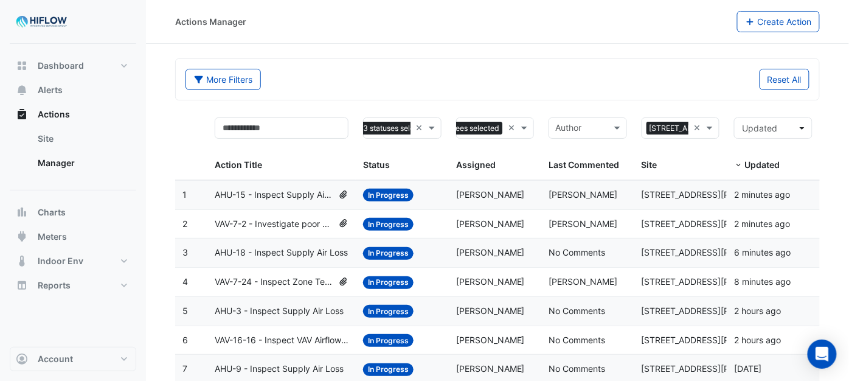
click at [263, 285] on span "VAV-7-24 - Inspect Zone Temp Broken Sensor" at bounding box center [274, 282] width 119 height 14
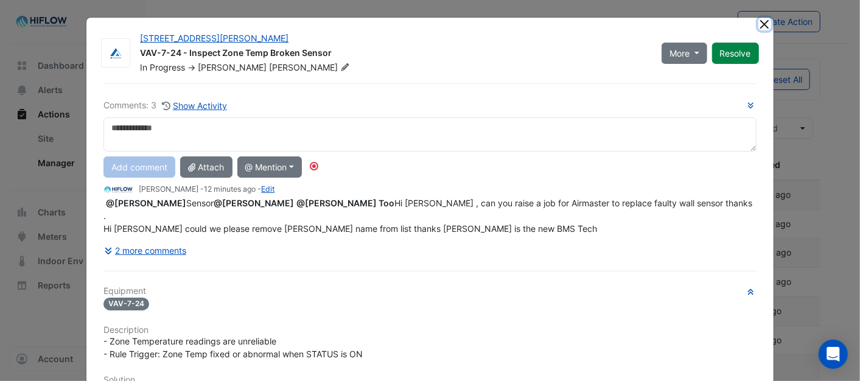
click at [758, 19] on button "Close" at bounding box center [764, 24] width 13 height 13
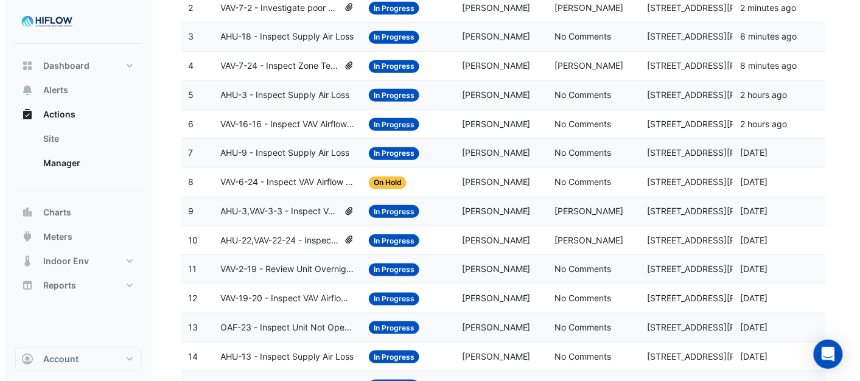
scroll to position [235, 0]
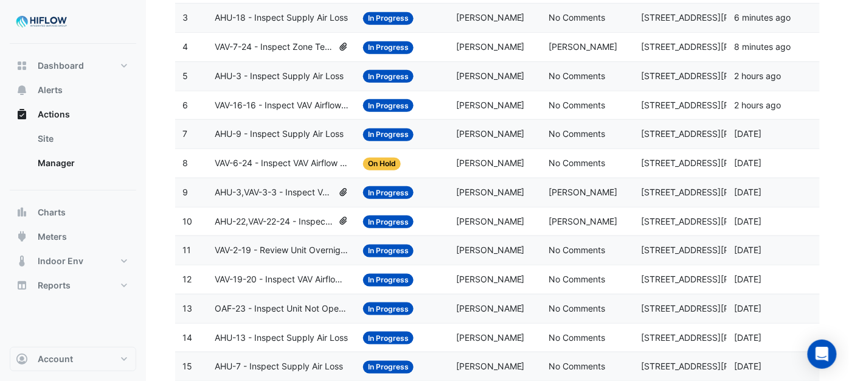
click at [266, 279] on span "VAV-19-20 - Inspect VAV Airflow Leak" at bounding box center [282, 280] width 134 height 14
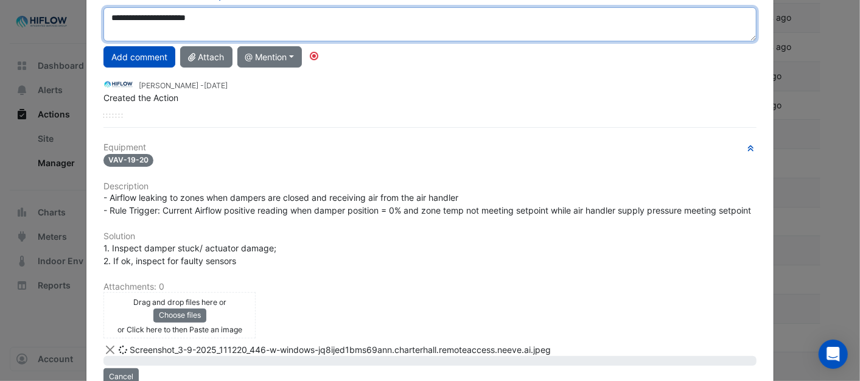
scroll to position [0, 0]
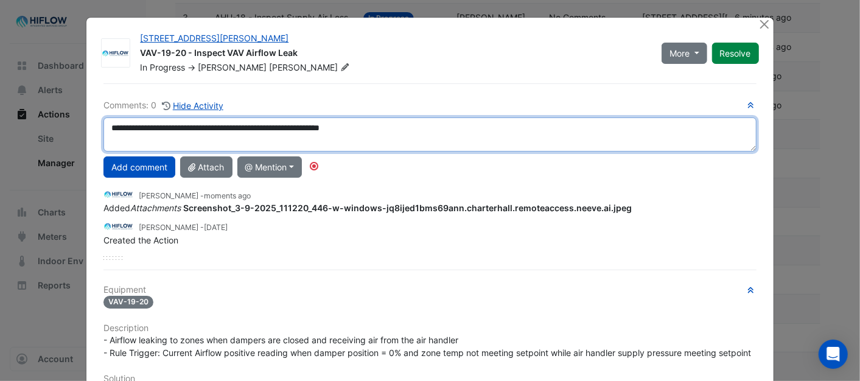
click at [377, 131] on textarea "**********" at bounding box center [429, 134] width 652 height 34
click at [386, 131] on textarea "**********" at bounding box center [429, 134] width 652 height 34
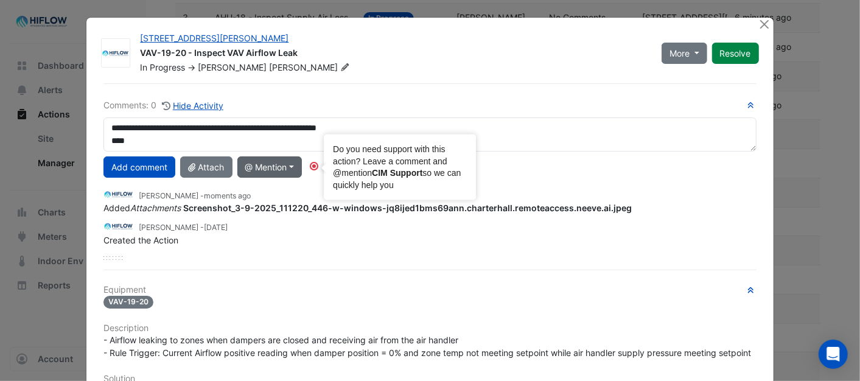
click at [311, 167] on circle "Tooltip anchor" at bounding box center [313, 165] width 7 height 7
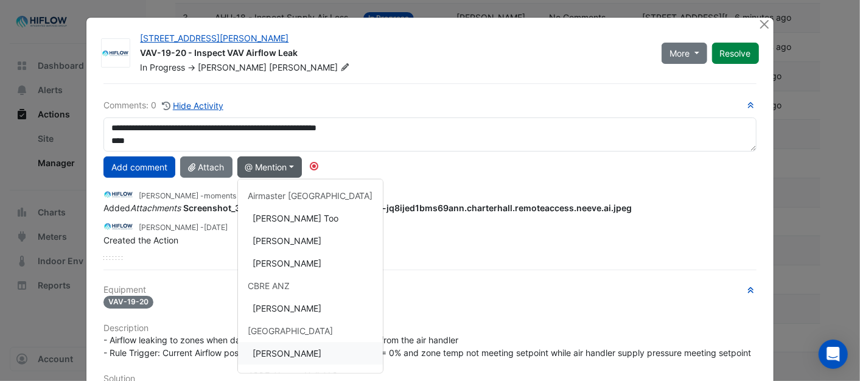
click at [279, 352] on button "[PERSON_NAME]" at bounding box center [310, 353] width 145 height 23
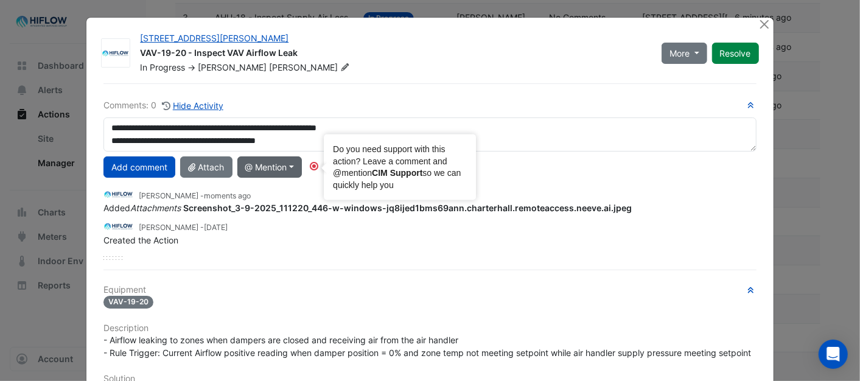
click at [311, 167] on circle "Tooltip anchor" at bounding box center [313, 165] width 7 height 7
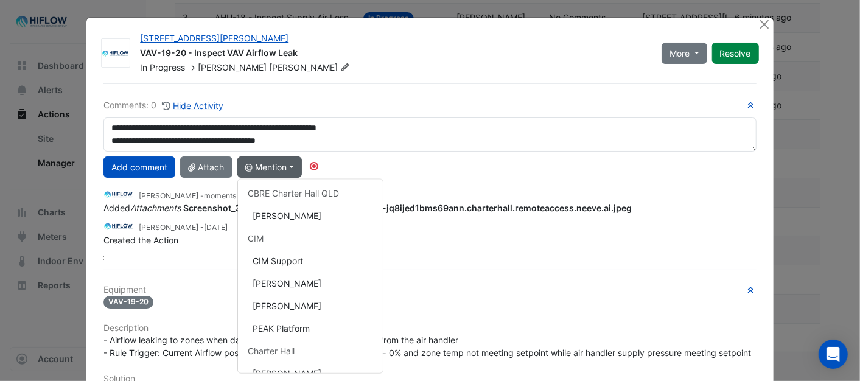
scroll to position [184, 0]
click at [273, 277] on button "[PERSON_NAME]" at bounding box center [310, 281] width 145 height 23
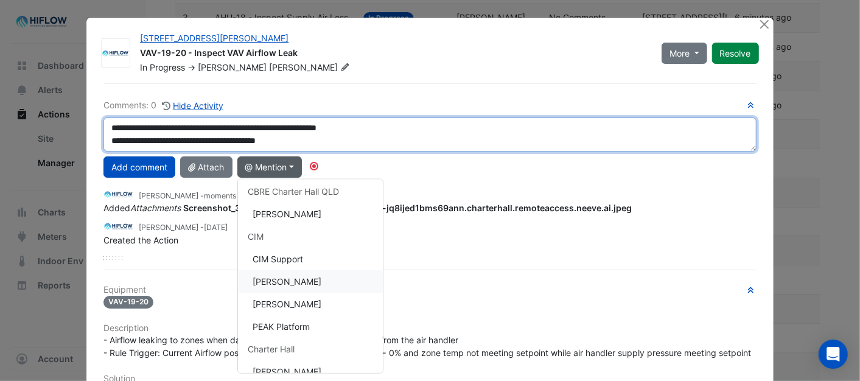
type textarea "**********"
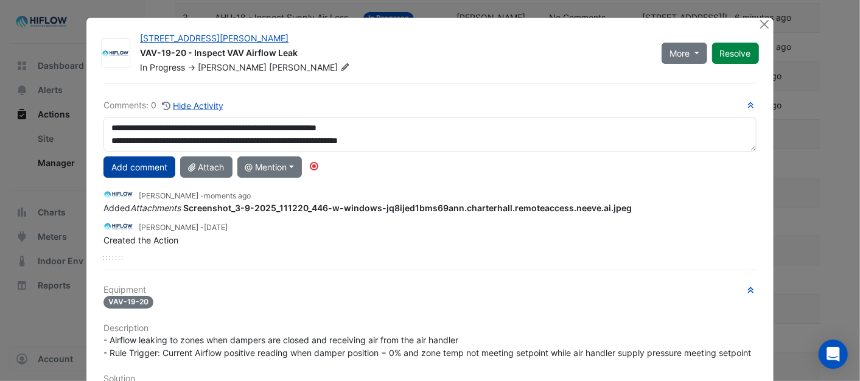
click at [145, 163] on button "Add comment" at bounding box center [139, 166] width 72 height 21
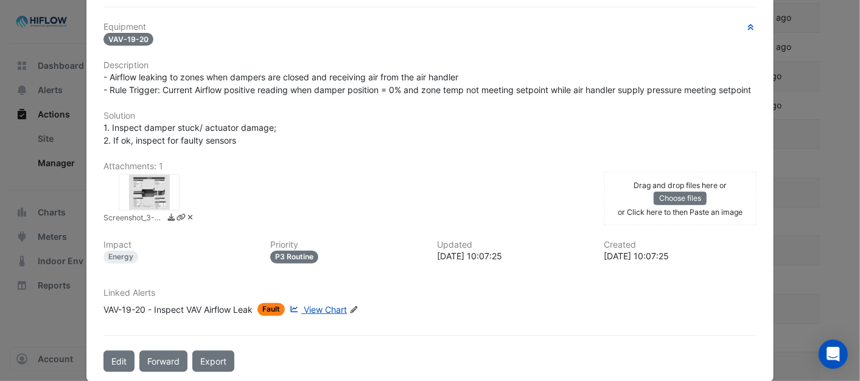
scroll to position [303, 0]
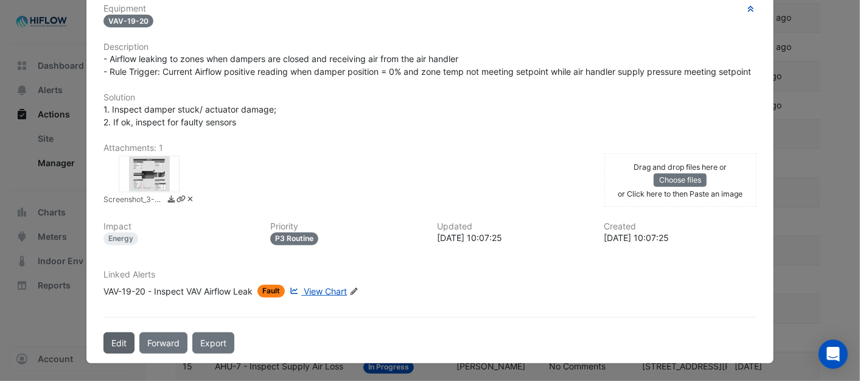
click at [111, 342] on button "Edit" at bounding box center [118, 342] width 31 height 21
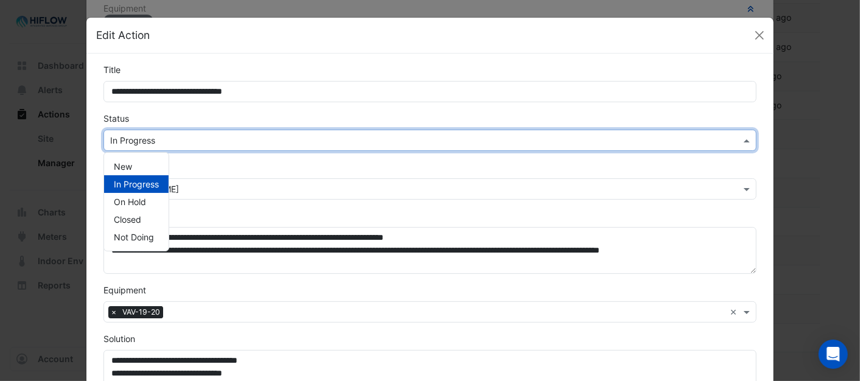
click at [741, 138] on span at bounding box center [747, 140] width 15 height 13
click at [122, 198] on span "On Hold" at bounding box center [130, 201] width 32 height 10
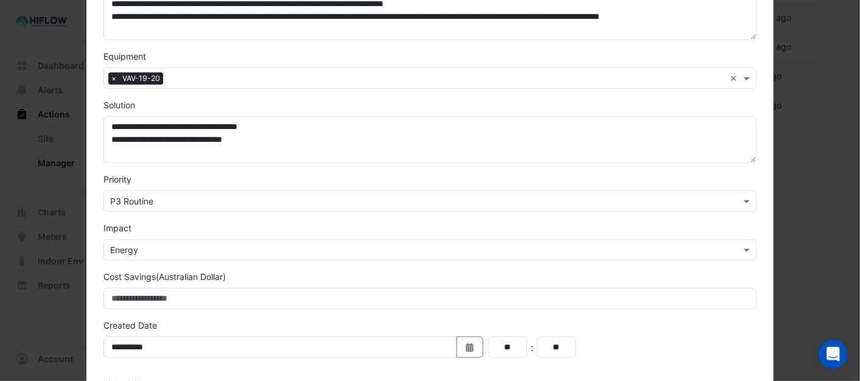
scroll to position [338, 0]
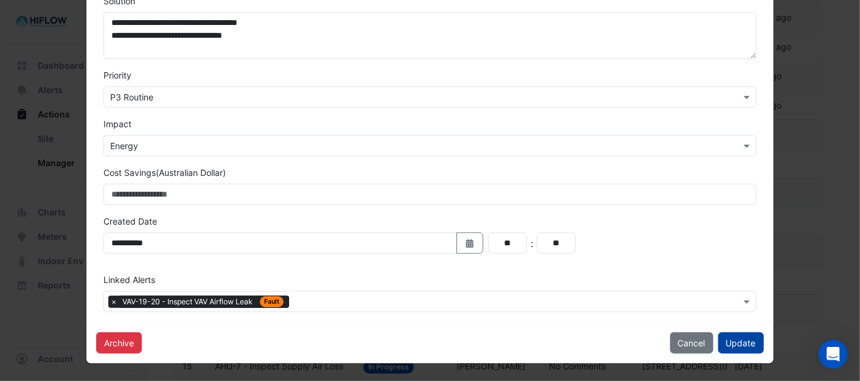
click at [720, 338] on button "Update" at bounding box center [741, 342] width 46 height 21
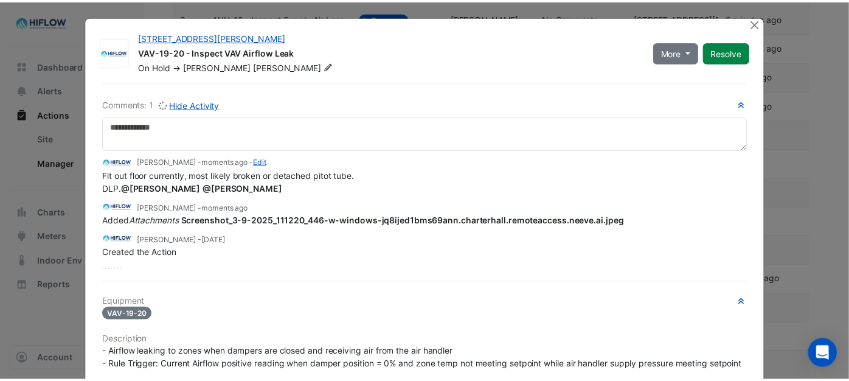
scroll to position [0, 0]
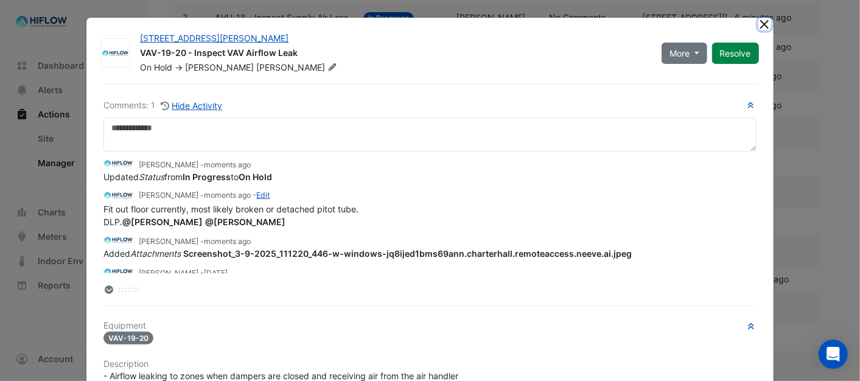
click at [760, 26] on button "Close" at bounding box center [764, 24] width 13 height 13
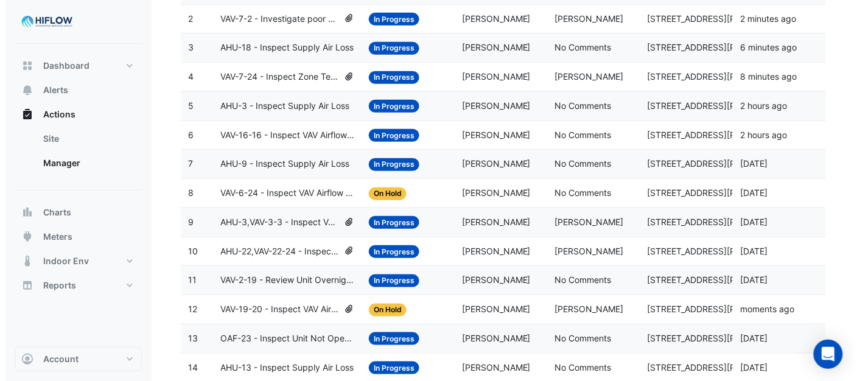
scroll to position [235, 0]
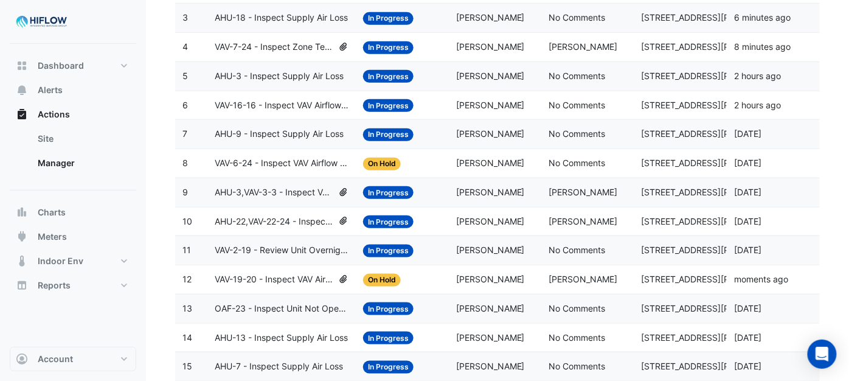
click at [271, 253] on span "VAV-2-19 - Review Unit Overnight Heating (Energy Waste)" at bounding box center [282, 250] width 134 height 14
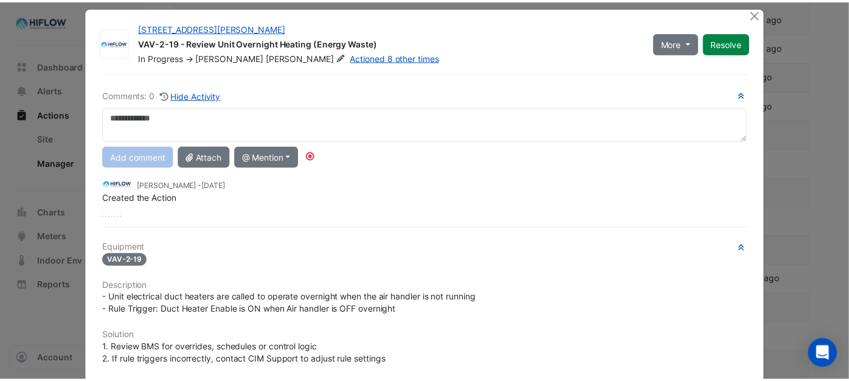
scroll to position [0, 0]
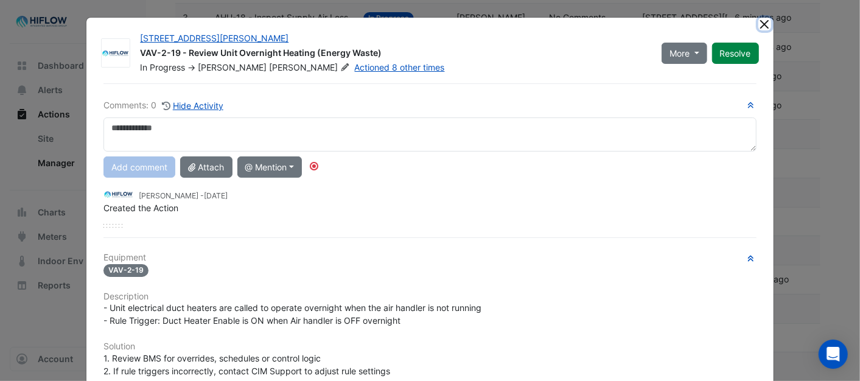
click at [763, 23] on button "Close" at bounding box center [764, 24] width 13 height 13
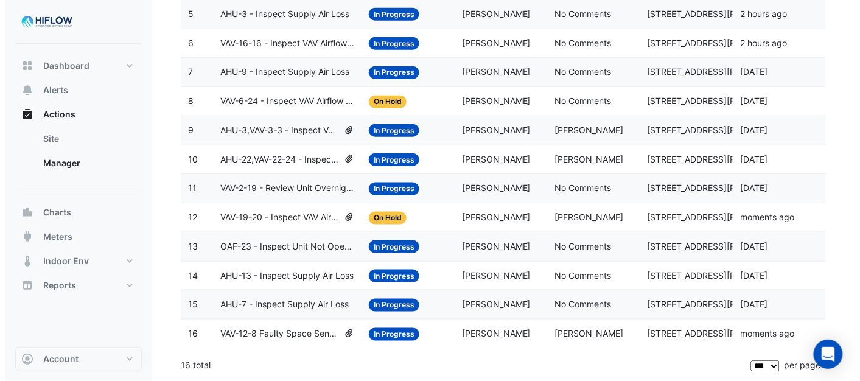
scroll to position [302, 0]
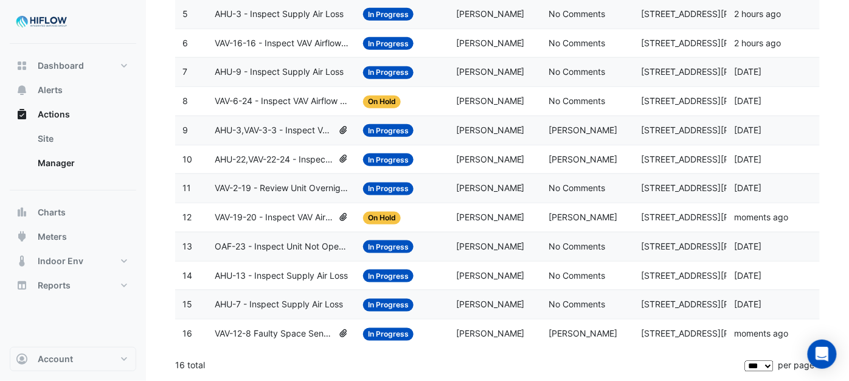
click at [249, 184] on span "VAV-2-19 - Review Unit Overnight Heating (Energy Waste)" at bounding box center [282, 188] width 134 height 14
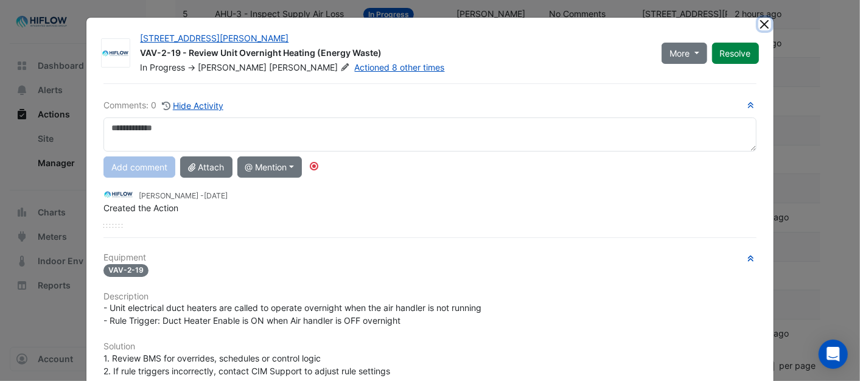
click at [758, 23] on button "Close" at bounding box center [764, 24] width 13 height 13
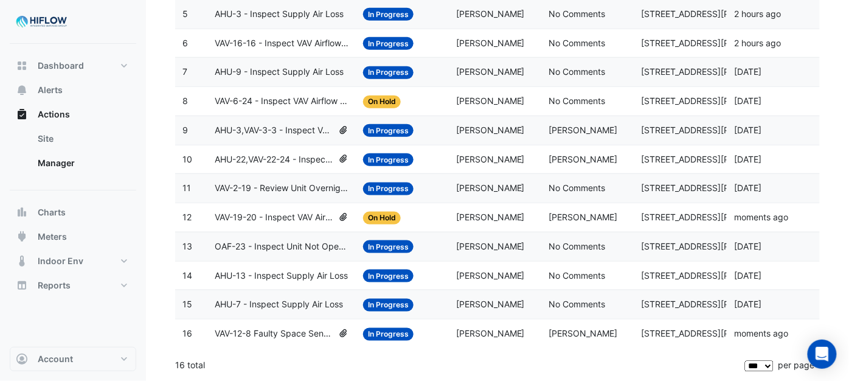
click at [259, 156] on span "AHU-22,VAV-22-24 - Inspect VAV Airflow Leak" at bounding box center [274, 160] width 119 height 14
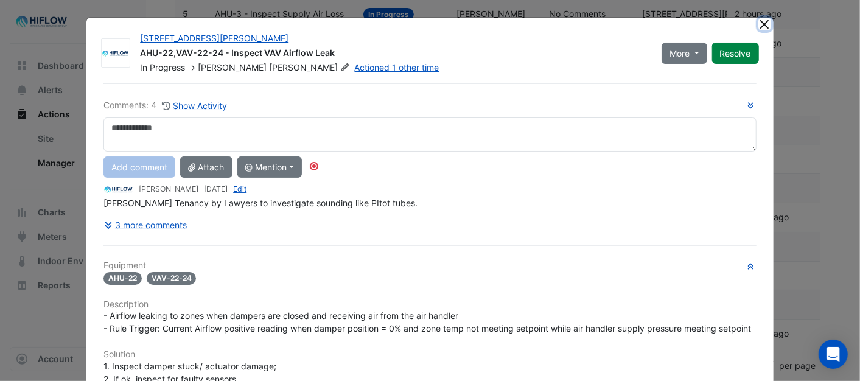
click at [758, 19] on button "Close" at bounding box center [764, 24] width 13 height 13
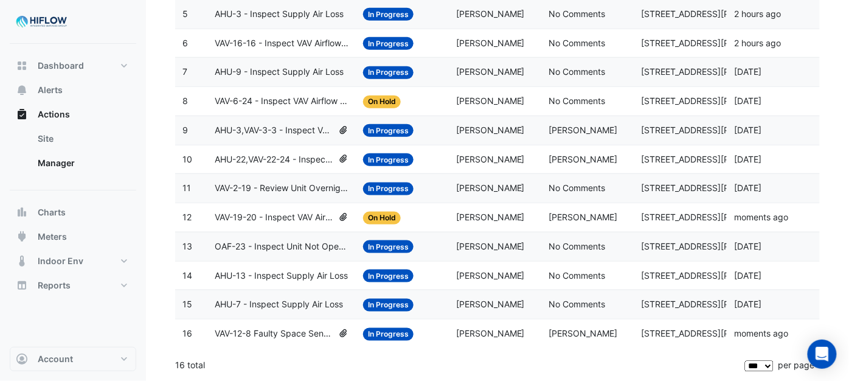
click at [266, 130] on span "AHU-3,VAV-3-3 - Inspect VAV Airflow Block" at bounding box center [274, 130] width 119 height 14
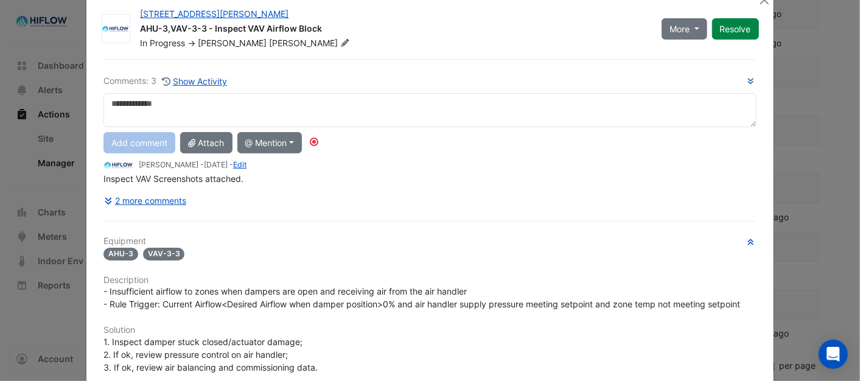
scroll to position [68, 0]
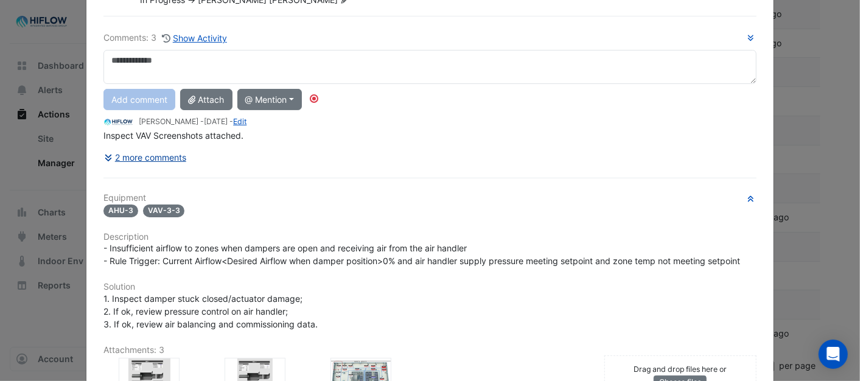
click at [148, 154] on button "2 more comments" at bounding box center [144, 157] width 83 height 21
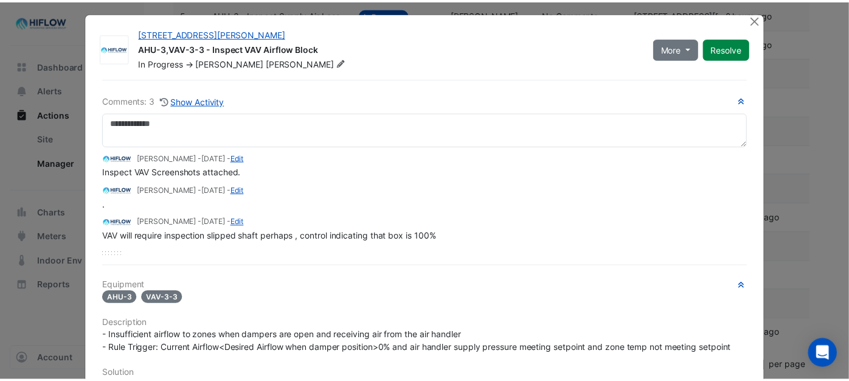
scroll to position [0, 0]
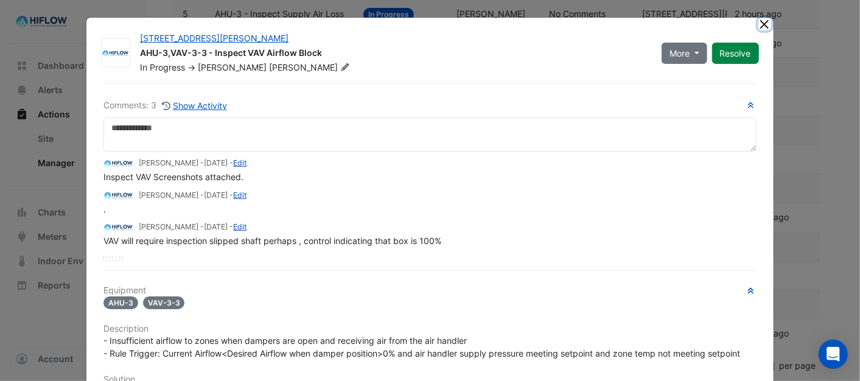
click at [758, 22] on button "Close" at bounding box center [764, 24] width 13 height 13
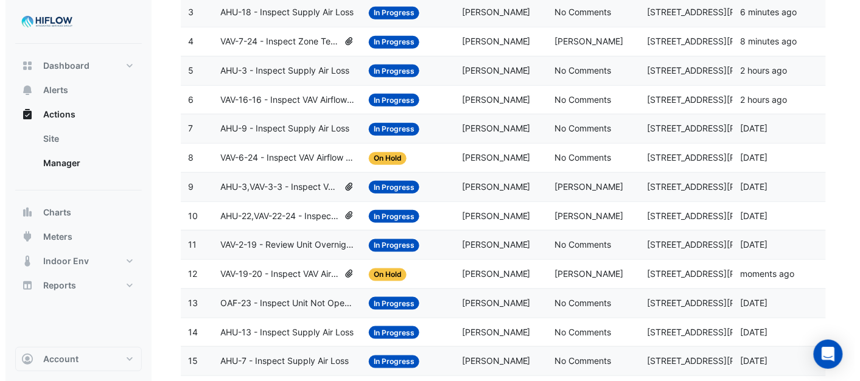
scroll to position [235, 0]
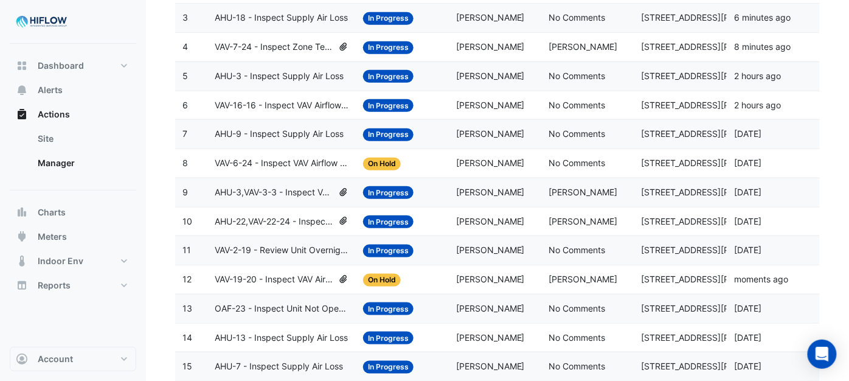
click at [288, 169] on span "VAV-6-24 - Inspect VAV Airflow Oversupply (Energy Waste)" at bounding box center [282, 163] width 134 height 14
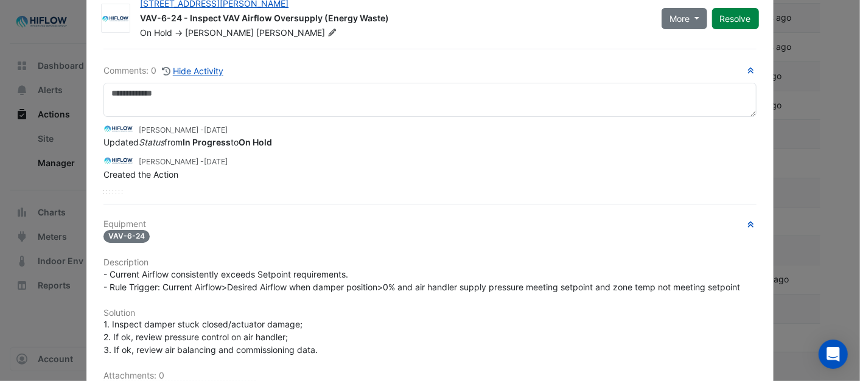
scroll to position [203, 0]
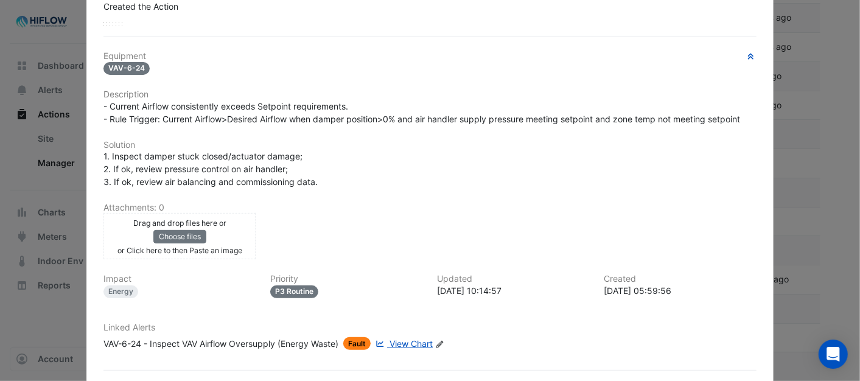
click at [402, 338] on span "View Chart" at bounding box center [410, 343] width 43 height 10
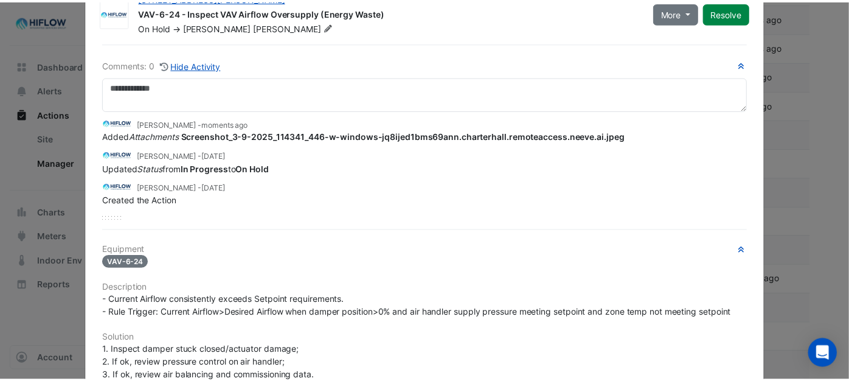
scroll to position [0, 0]
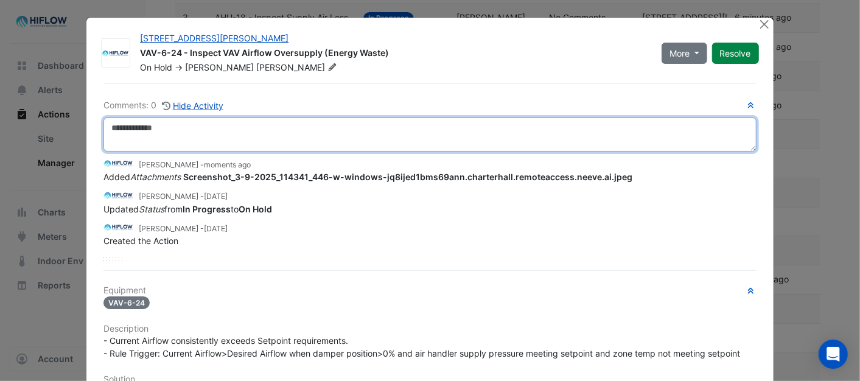
click at [151, 131] on textarea at bounding box center [429, 134] width 652 height 34
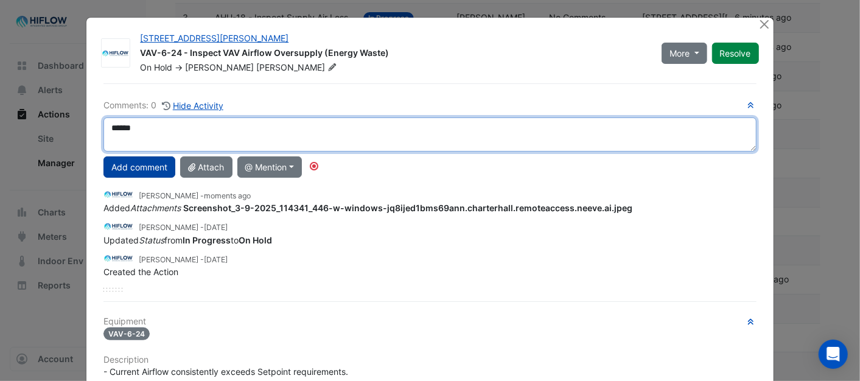
type textarea "*****"
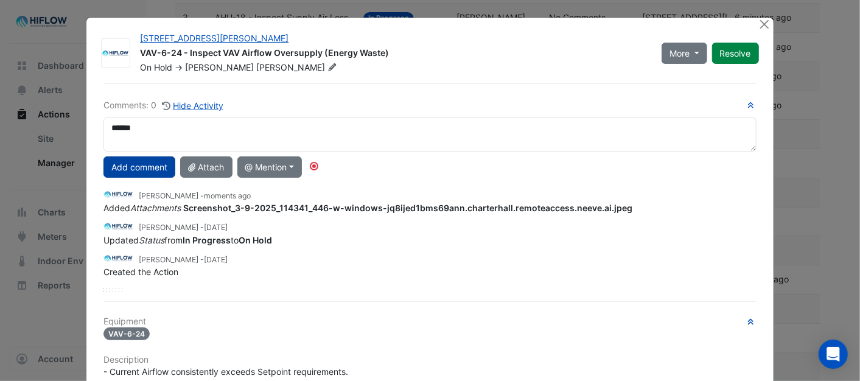
click at [148, 171] on button "Add comment" at bounding box center [139, 166] width 72 height 21
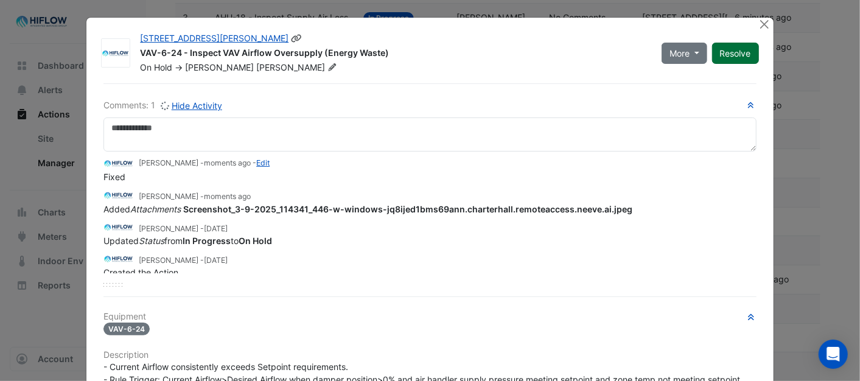
click at [727, 53] on button "Resolve" at bounding box center [735, 53] width 47 height 21
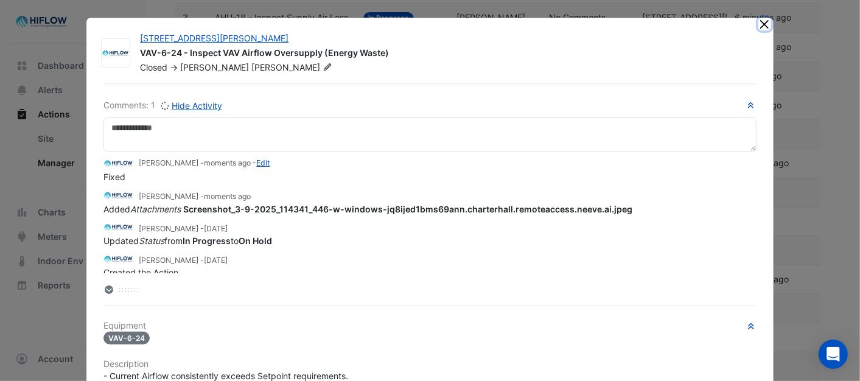
click at [759, 27] on button "Close" at bounding box center [764, 24] width 13 height 13
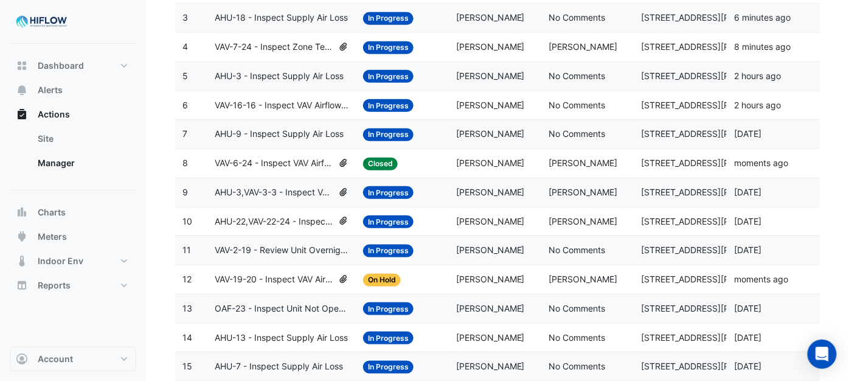
click at [290, 141] on span "AHU-9 - Inspect Supply Air Loss" at bounding box center [279, 134] width 129 height 14
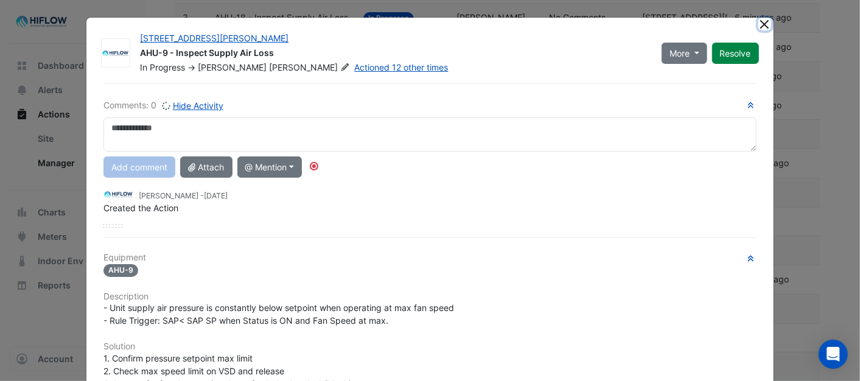
click at [758, 23] on button "Close" at bounding box center [764, 24] width 13 height 13
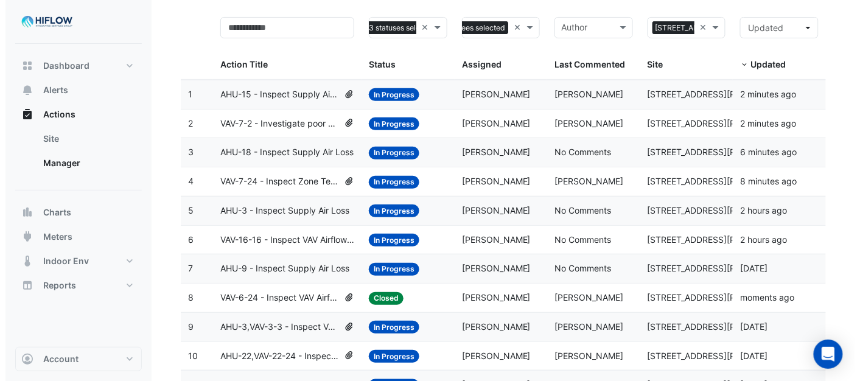
scroll to position [100, 0]
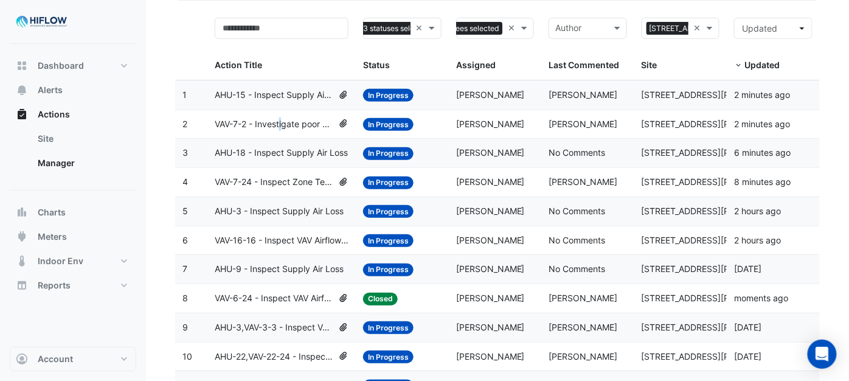
click at [281, 123] on span "VAV-7-2 - Investigate poor zone temp" at bounding box center [274, 124] width 119 height 14
drag, startPoint x: 281, startPoint y: 123, endPoint x: 233, endPoint y: 128, distance: 48.2
click at [233, 128] on span "VAV-7-2 - Investigate poor zone temp" at bounding box center [274, 124] width 119 height 14
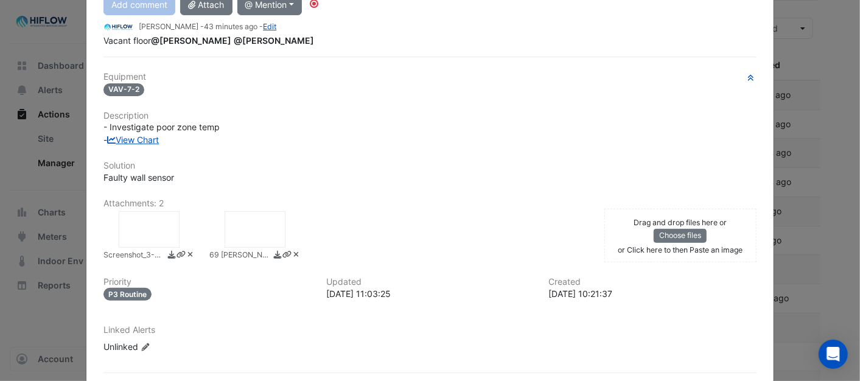
scroll to position [203, 0]
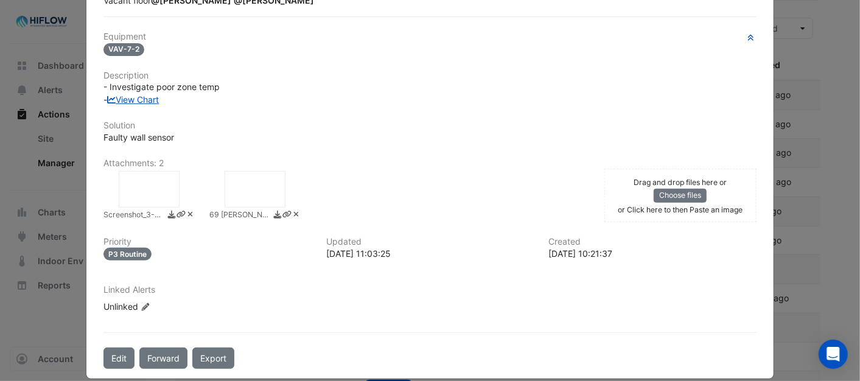
click at [142, 184] on div at bounding box center [149, 189] width 61 height 37
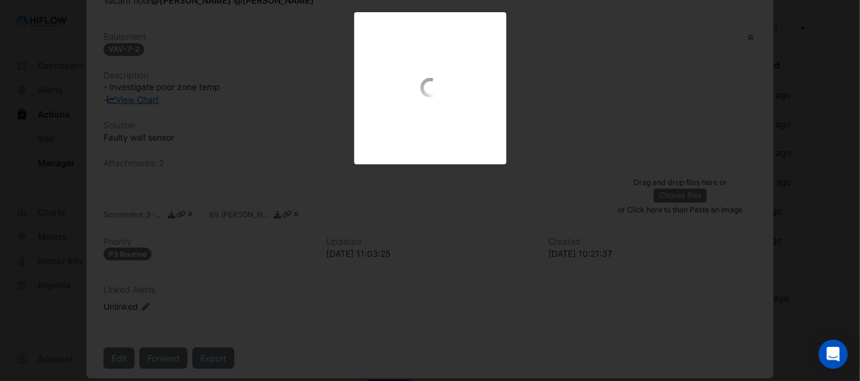
scroll to position [189, 0]
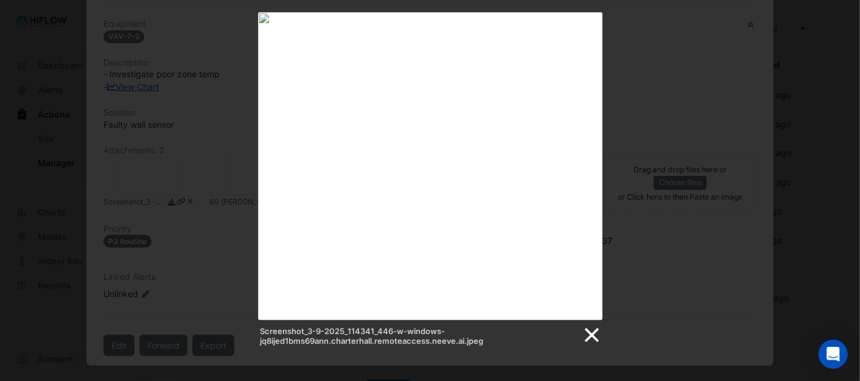
click at [591, 335] on link at bounding box center [591, 335] width 18 height 18
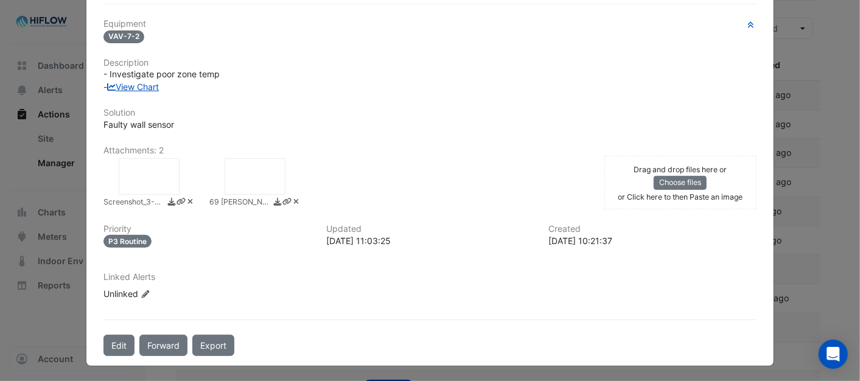
drag, startPoint x: 147, startPoint y: 177, endPoint x: 148, endPoint y: 187, distance: 9.9
click at [148, 187] on div at bounding box center [149, 176] width 61 height 37
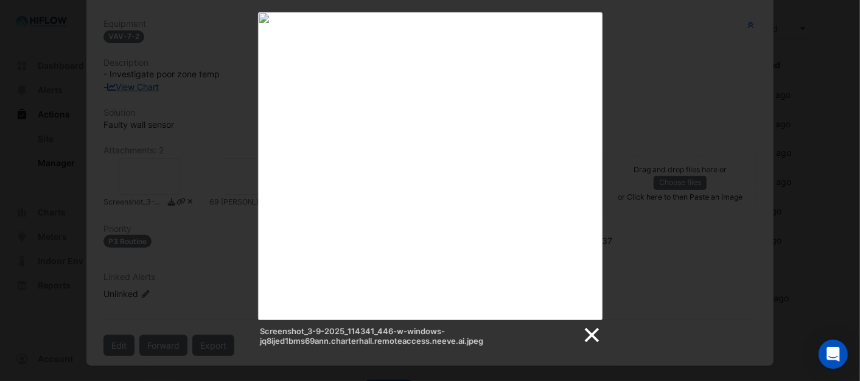
click at [584, 333] on link at bounding box center [591, 335] width 18 height 18
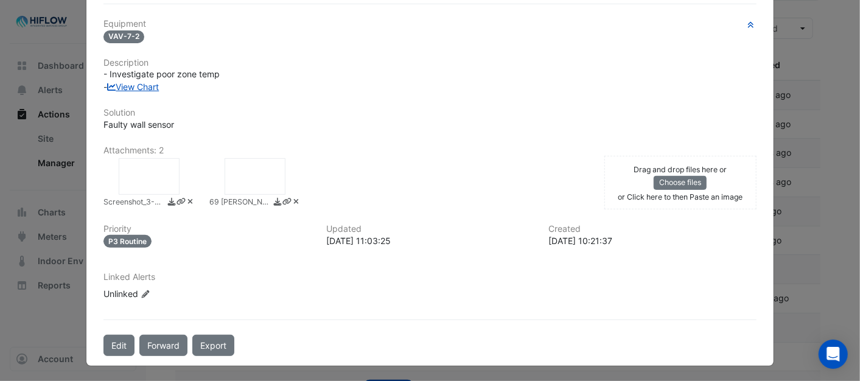
click at [186, 199] on icon at bounding box center [190, 201] width 9 height 7
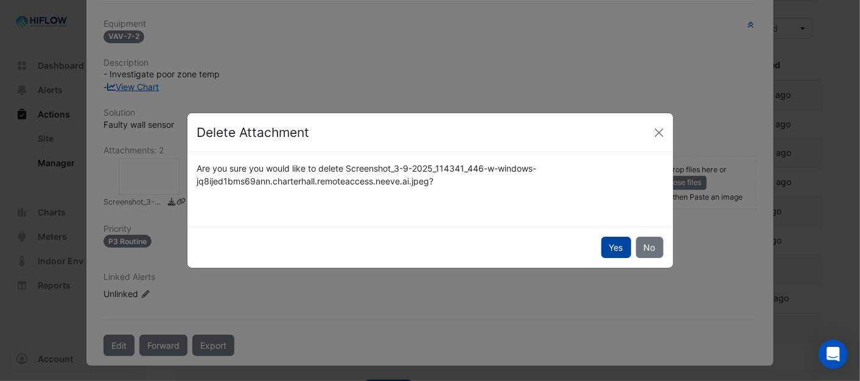
click at [619, 248] on button "Yes" at bounding box center [616, 247] width 30 height 21
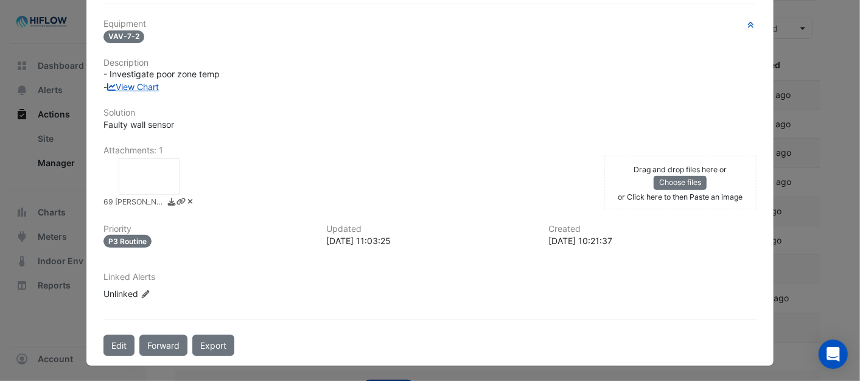
click at [137, 183] on div at bounding box center [149, 176] width 61 height 37
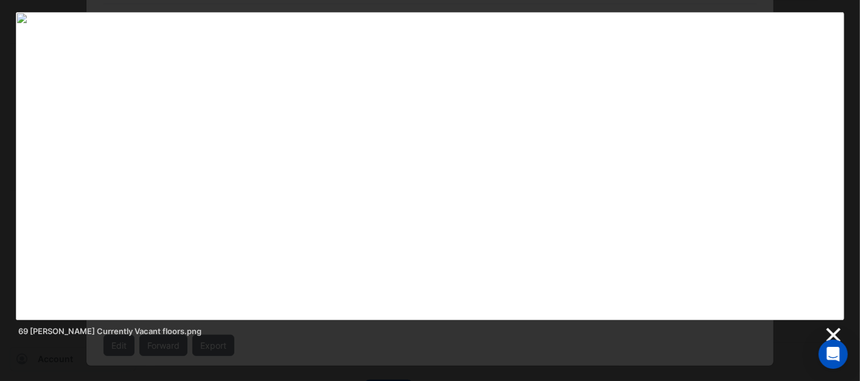
click at [833, 327] on link at bounding box center [832, 335] width 18 height 18
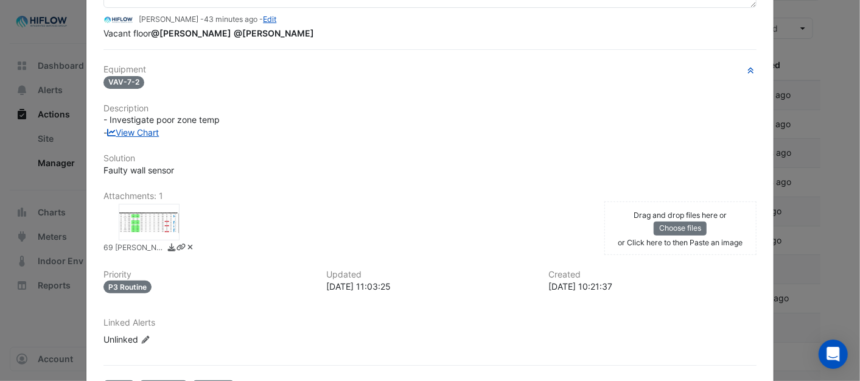
scroll to position [0, 0]
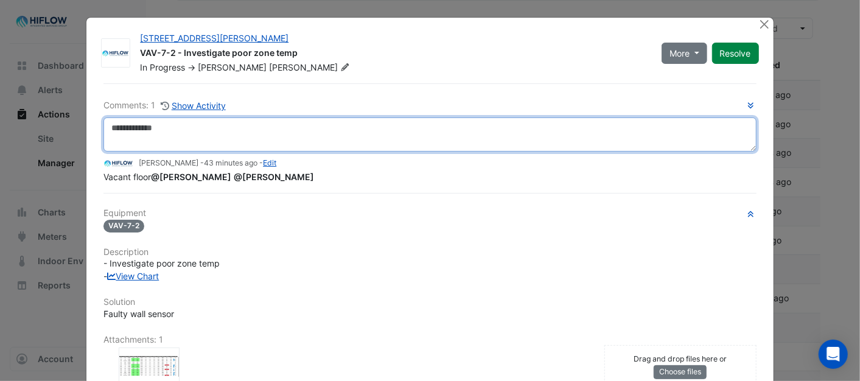
click at [172, 133] on textarea at bounding box center [429, 134] width 652 height 34
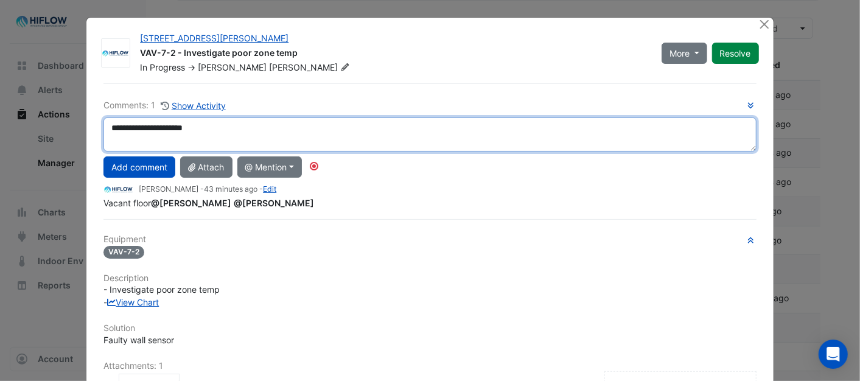
click at [193, 124] on textarea "**********" at bounding box center [429, 134] width 652 height 34
click at [209, 126] on textarea "**********" at bounding box center [429, 134] width 652 height 34
type textarea "**********"
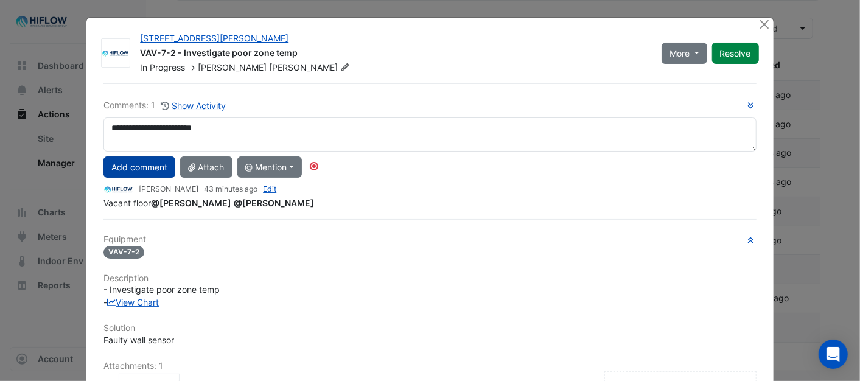
click at [148, 167] on button "Add comment" at bounding box center [139, 166] width 72 height 21
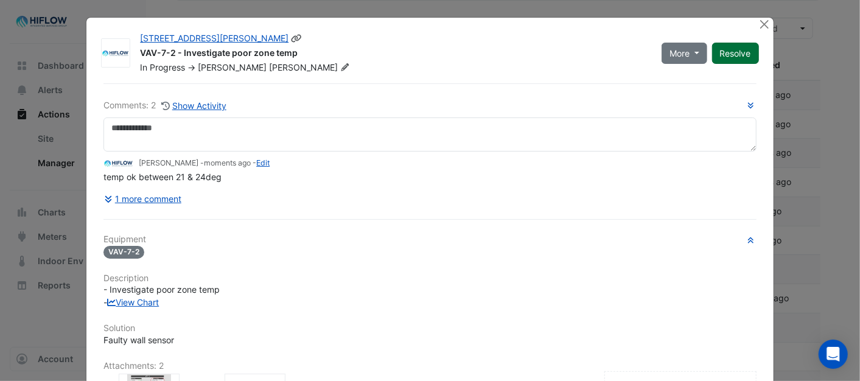
click at [716, 52] on button "Resolve" at bounding box center [735, 53] width 47 height 21
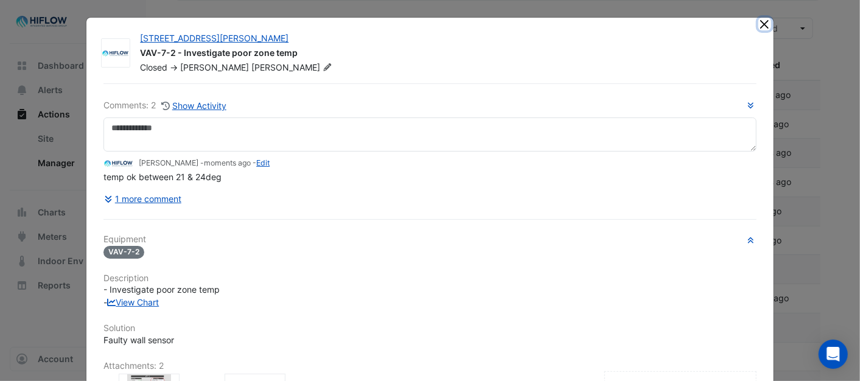
click at [761, 24] on button "Close" at bounding box center [764, 24] width 13 height 13
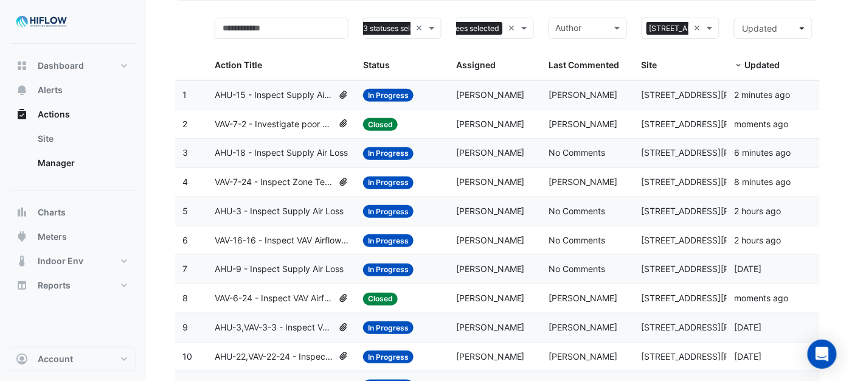
click at [386, 236] on span "In Progress" at bounding box center [388, 240] width 50 height 13
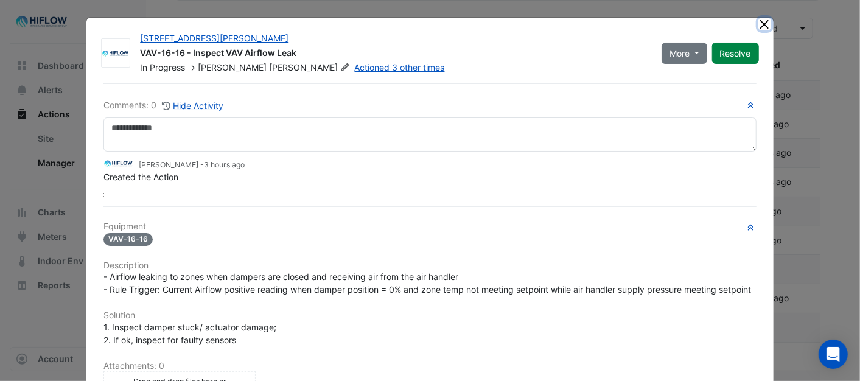
click at [758, 27] on button "Close" at bounding box center [764, 24] width 13 height 13
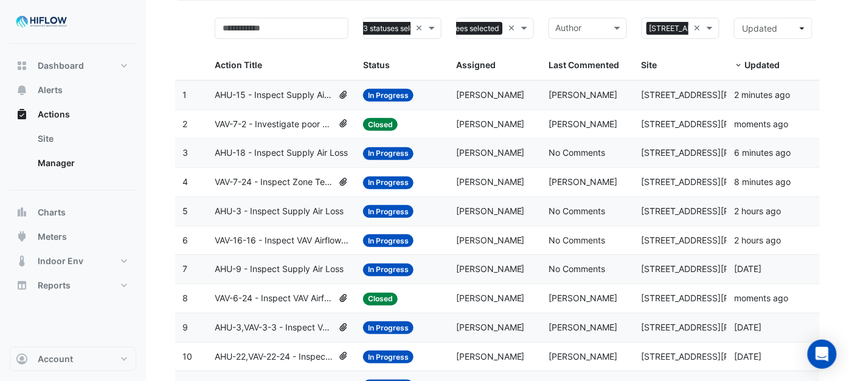
click at [283, 124] on span "VAV-7-2 - Investigate poor zone temp" at bounding box center [274, 124] width 119 height 14
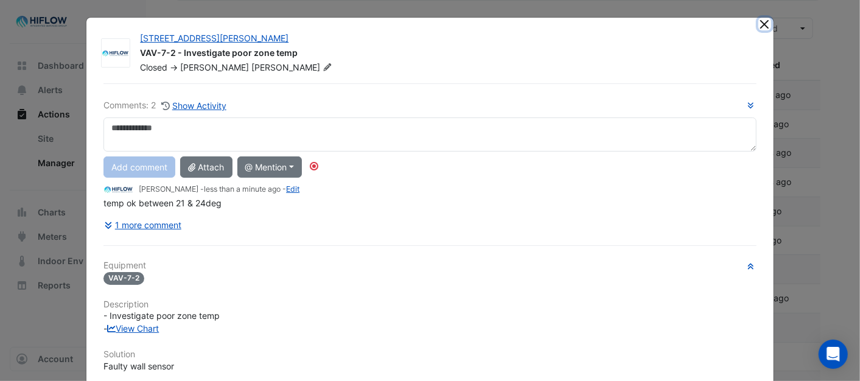
click at [763, 23] on button "Close" at bounding box center [764, 24] width 13 height 13
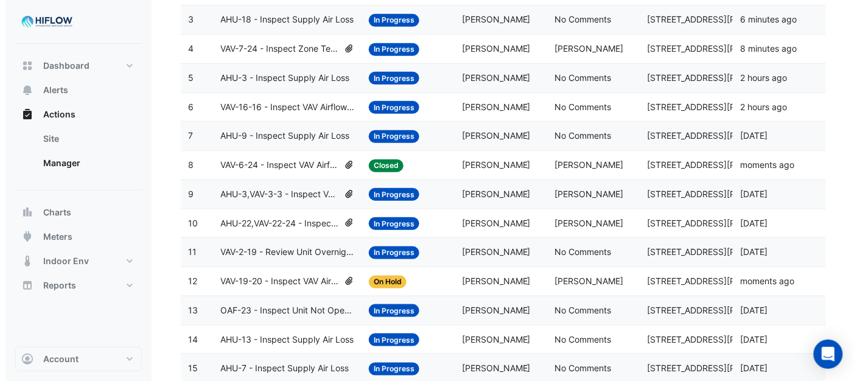
scroll to position [235, 0]
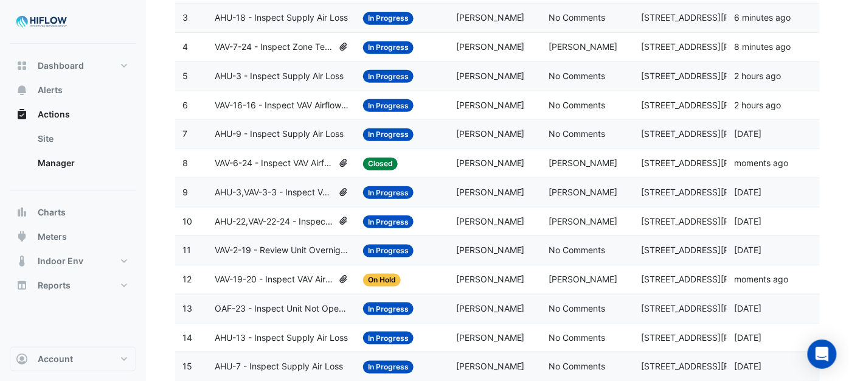
click at [393, 193] on span "In Progress" at bounding box center [388, 192] width 50 height 13
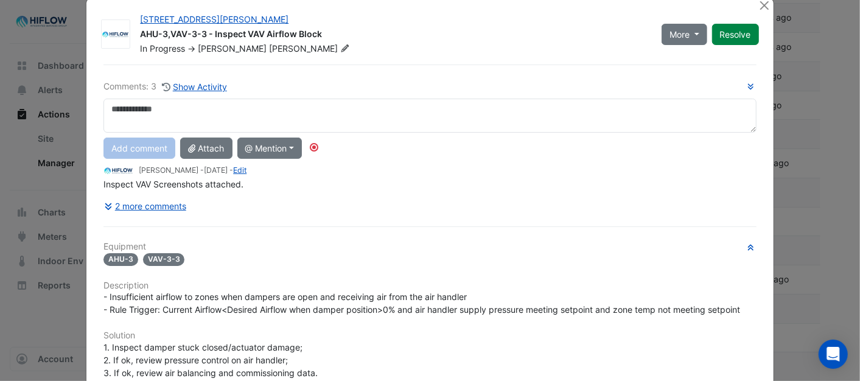
scroll to position [0, 0]
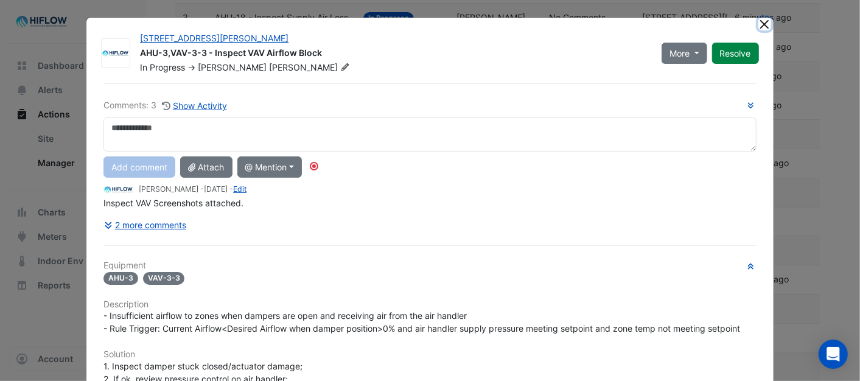
click at [758, 23] on button "Close" at bounding box center [764, 24] width 13 height 13
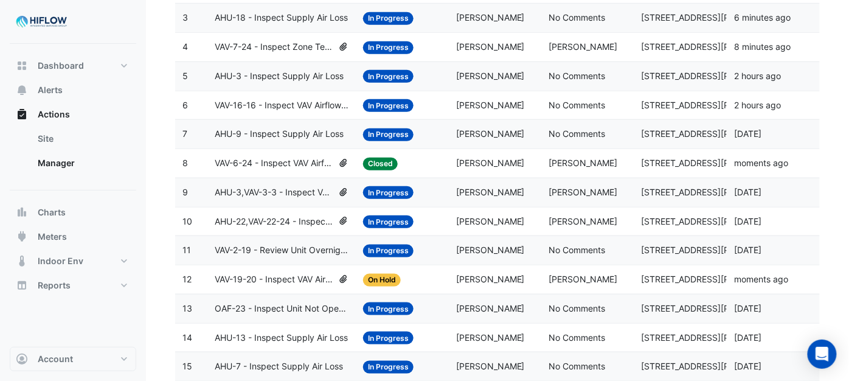
click at [287, 224] on span "AHU-22,VAV-22-24 - Inspect VAV Airflow Leak" at bounding box center [274, 222] width 119 height 14
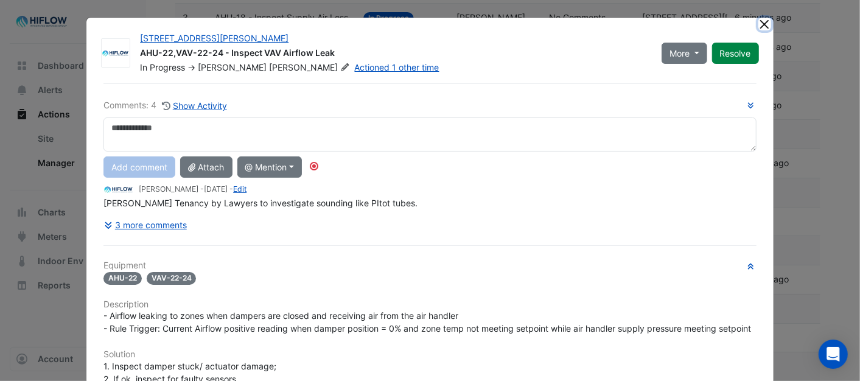
click at [758, 27] on button "Close" at bounding box center [764, 24] width 13 height 13
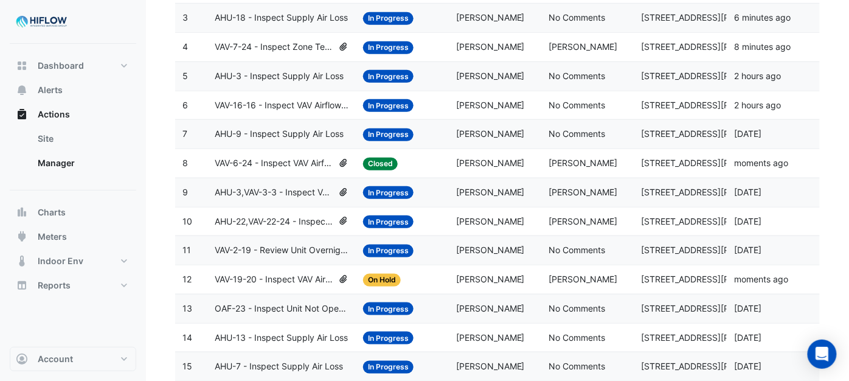
click at [276, 257] on span "VAV-2-19 - Review Unit Overnight Heating (Energy Waste)" at bounding box center [282, 250] width 134 height 14
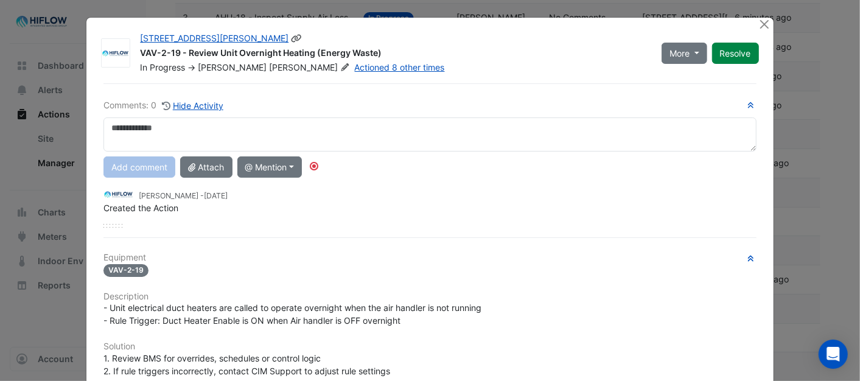
click at [340, 67] on icon at bounding box center [344, 66] width 9 height 7
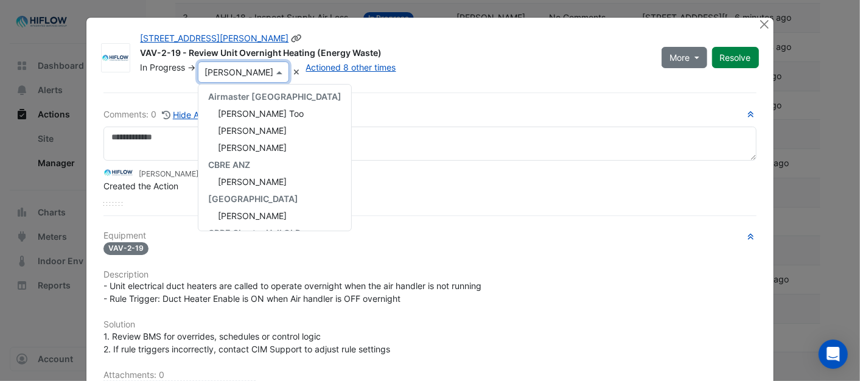
scroll to position [16, 0]
click at [245, 148] on span "[PERSON_NAME]" at bounding box center [252, 150] width 69 height 10
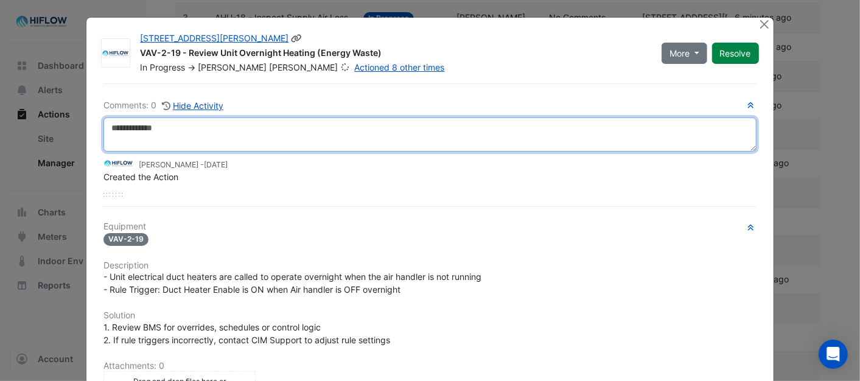
click at [166, 136] on textarea at bounding box center [429, 134] width 652 height 34
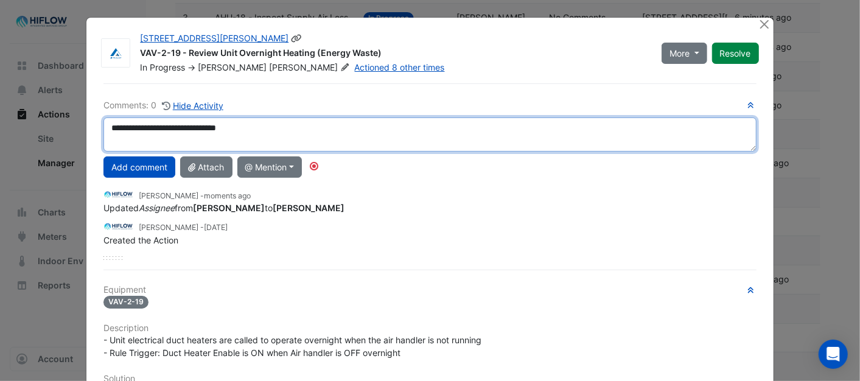
click at [246, 126] on textarea "**********" at bounding box center [429, 134] width 652 height 34
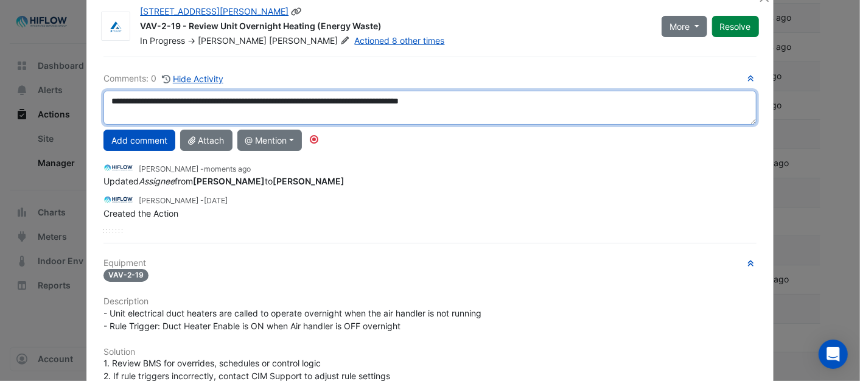
scroll to position [0, 0]
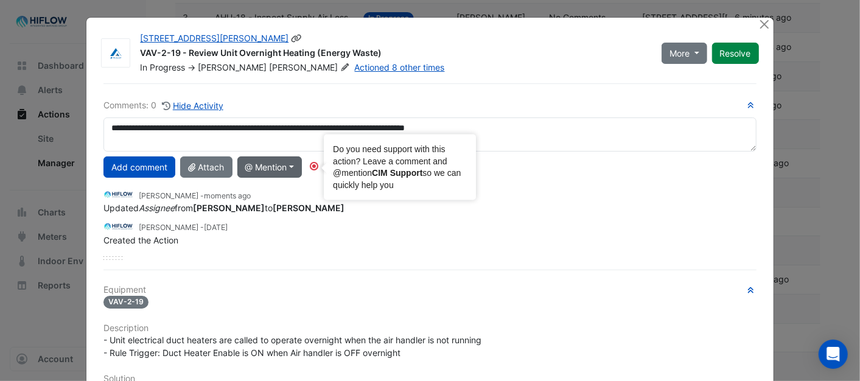
click at [312, 165] on circle "Tooltip anchor" at bounding box center [313, 165] width 7 height 7
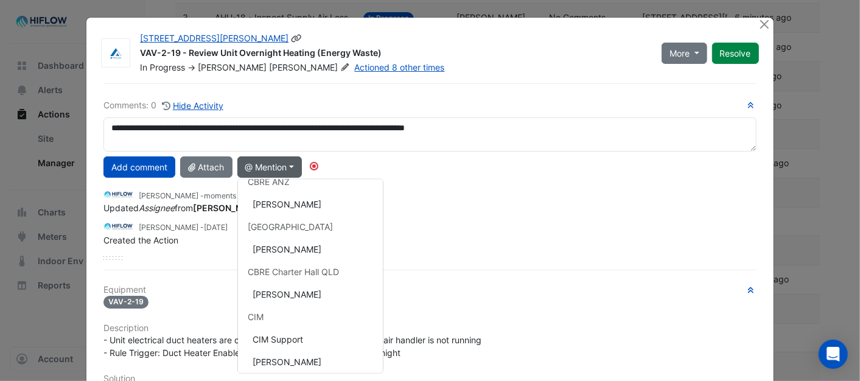
scroll to position [86, 0]
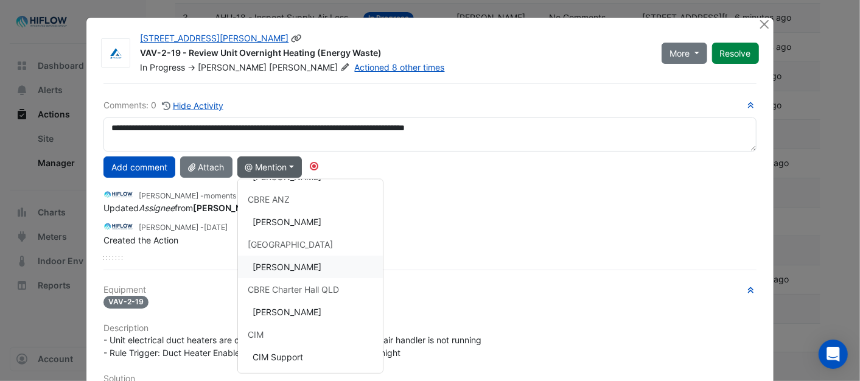
click at [296, 266] on button "[PERSON_NAME]" at bounding box center [310, 267] width 145 height 23
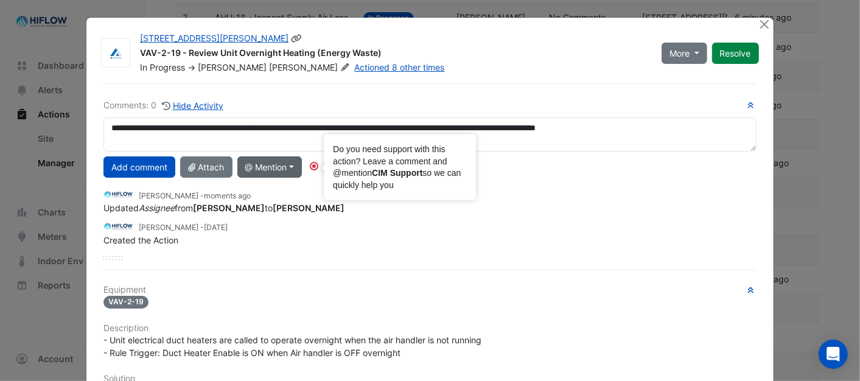
click at [311, 167] on circle "Tooltip anchor" at bounding box center [313, 165] width 7 height 7
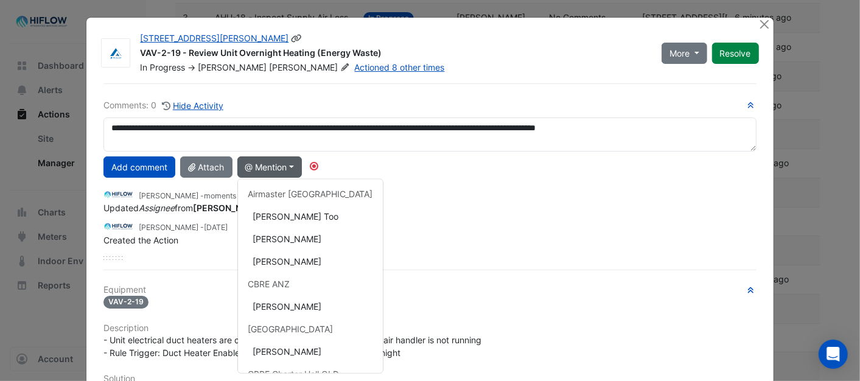
scroll to position [0, 0]
drag, startPoint x: 297, startPoint y: 214, endPoint x: 269, endPoint y: 213, distance: 27.4
click at [296, 213] on button "[PERSON_NAME] Too" at bounding box center [310, 218] width 145 height 23
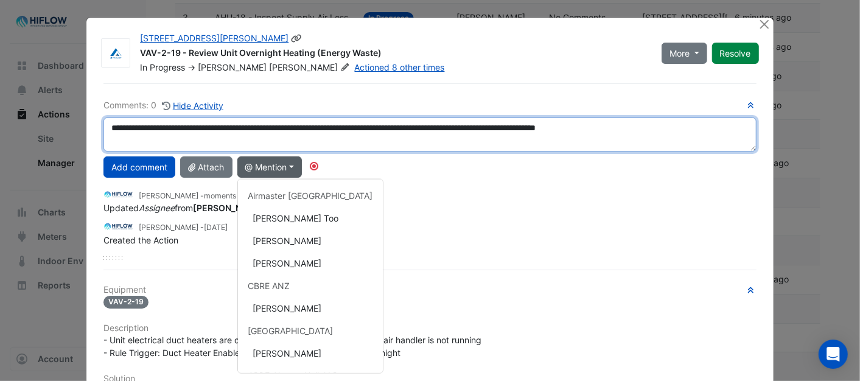
type textarea "**********"
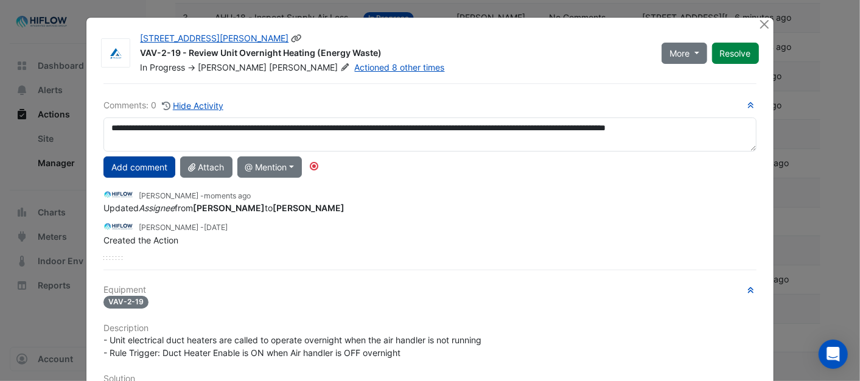
click at [132, 166] on button "Add comment" at bounding box center [139, 166] width 72 height 21
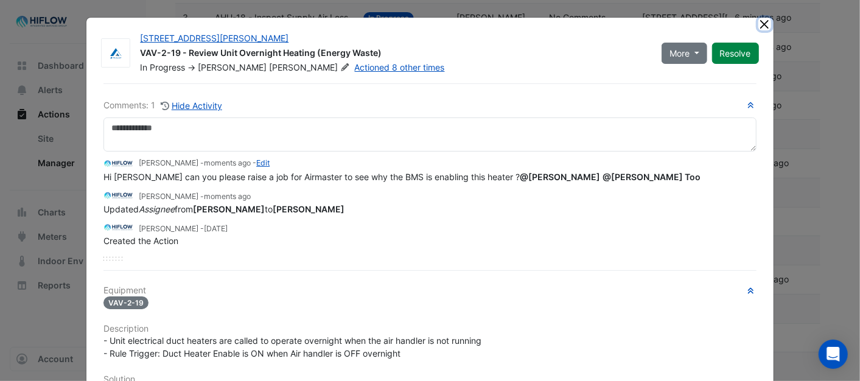
click at [758, 24] on button "Close" at bounding box center [764, 24] width 13 height 13
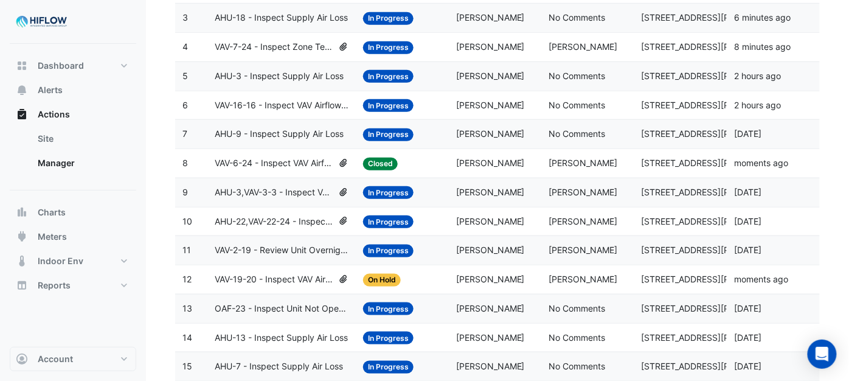
click at [389, 252] on span "In Progress" at bounding box center [388, 251] width 50 height 13
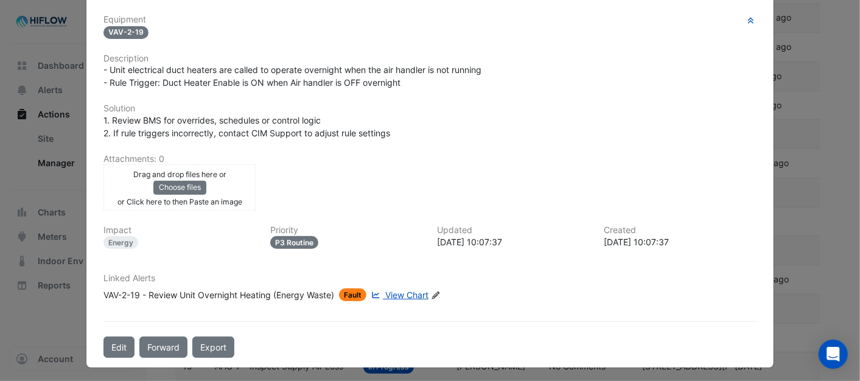
scroll to position [221, 0]
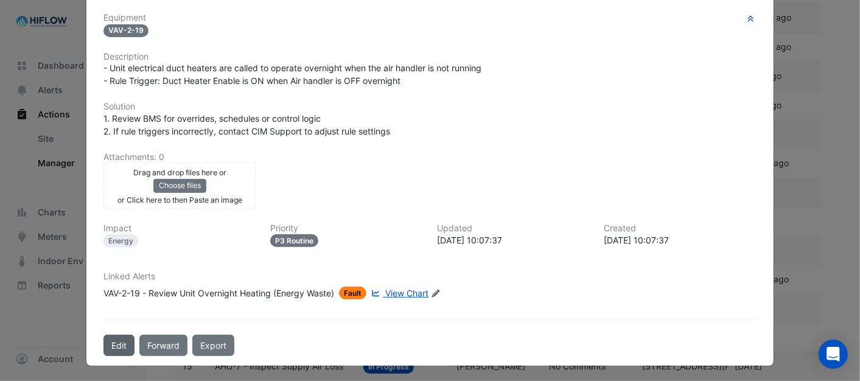
click at [118, 341] on button "Edit" at bounding box center [118, 345] width 31 height 21
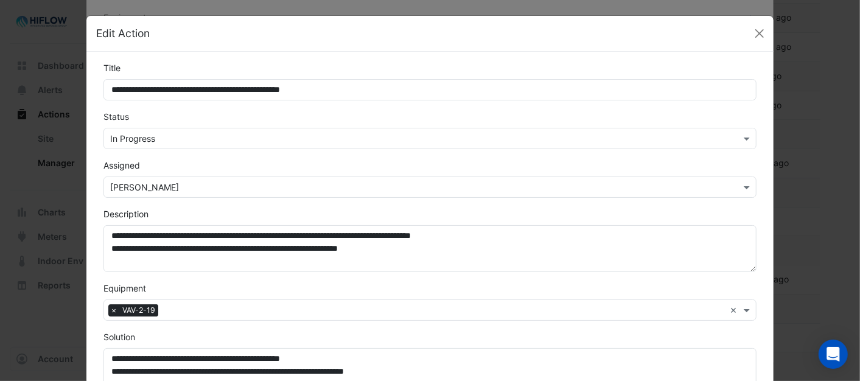
scroll to position [0, 0]
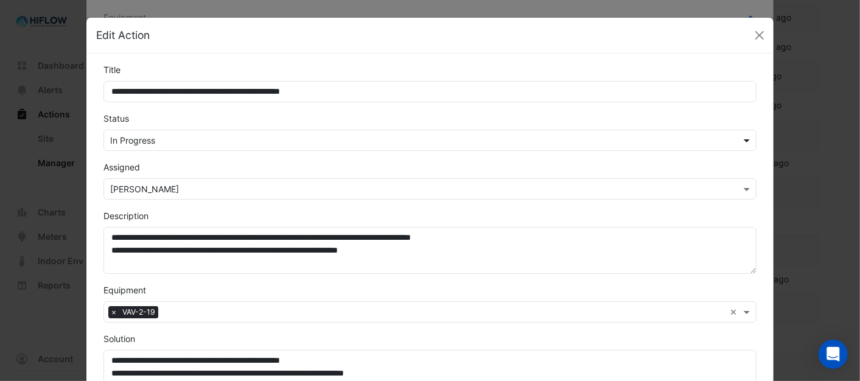
click at [740, 137] on span at bounding box center [747, 140] width 15 height 13
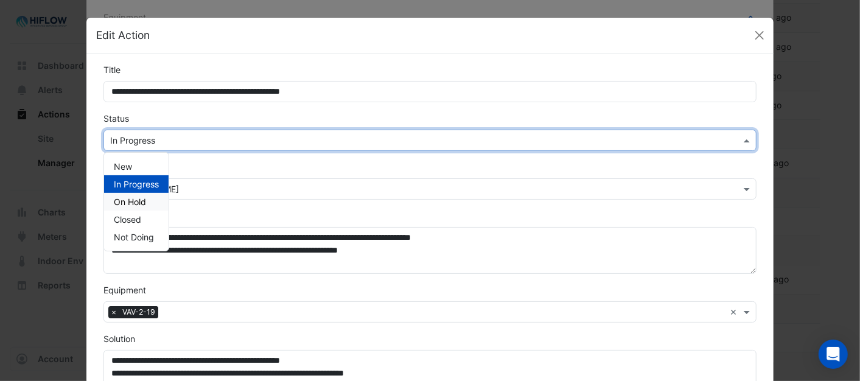
click at [122, 201] on span "On Hold" at bounding box center [130, 201] width 32 height 10
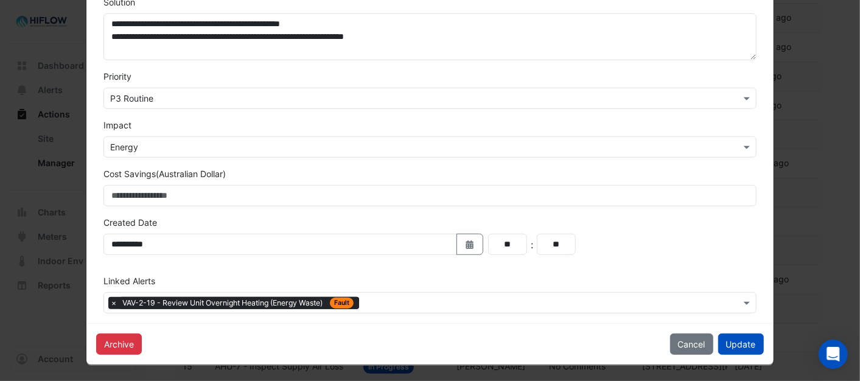
scroll to position [338, 0]
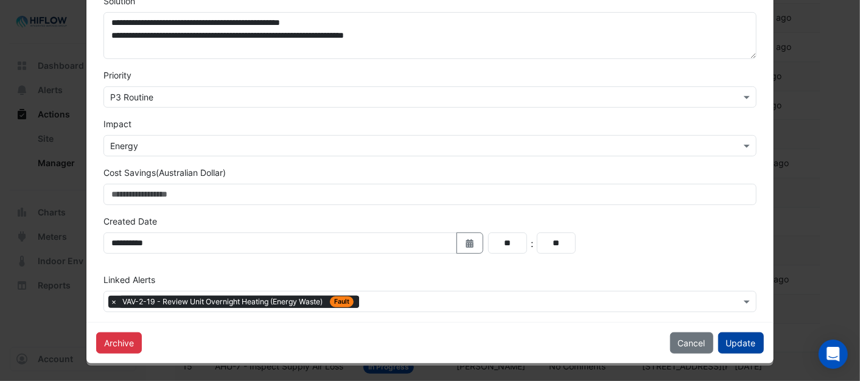
click at [735, 348] on button "Update" at bounding box center [741, 342] width 46 height 21
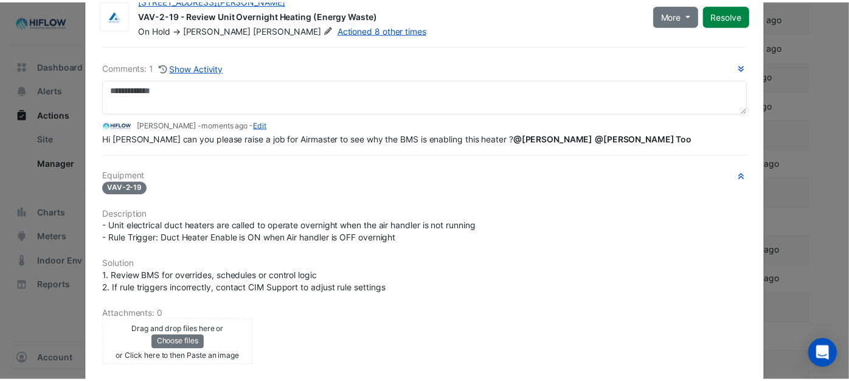
scroll to position [0, 0]
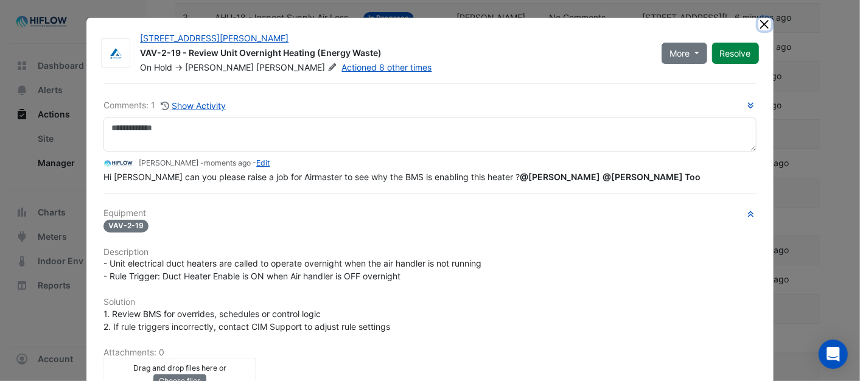
click at [758, 23] on button "Close" at bounding box center [764, 24] width 13 height 13
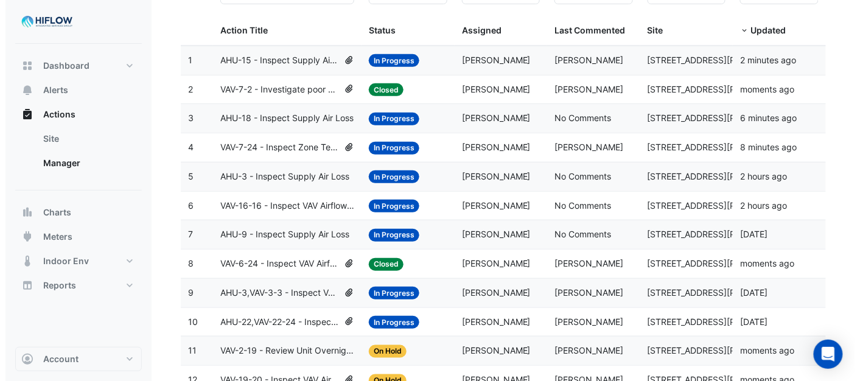
scroll to position [135, 0]
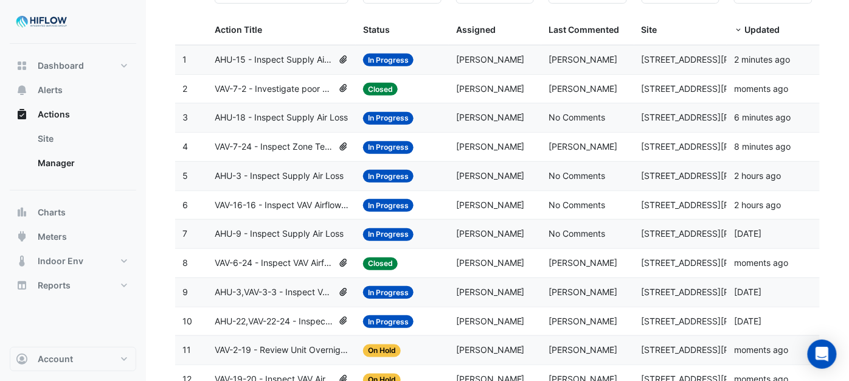
click at [385, 206] on span "In Progress" at bounding box center [388, 205] width 50 height 13
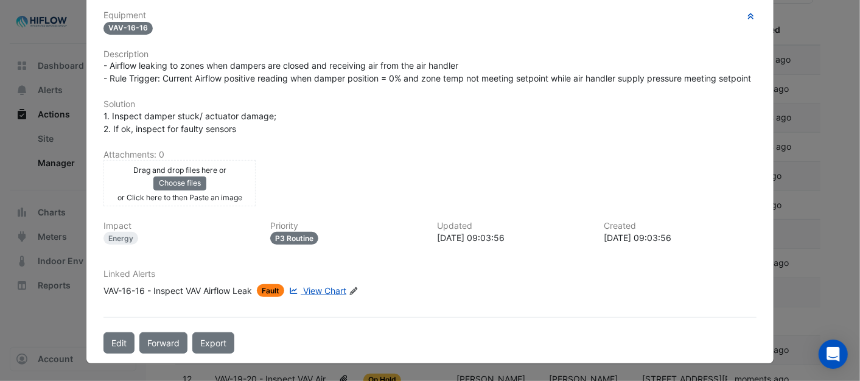
scroll to position [252, 0]
click at [106, 342] on button "Edit" at bounding box center [118, 342] width 31 height 21
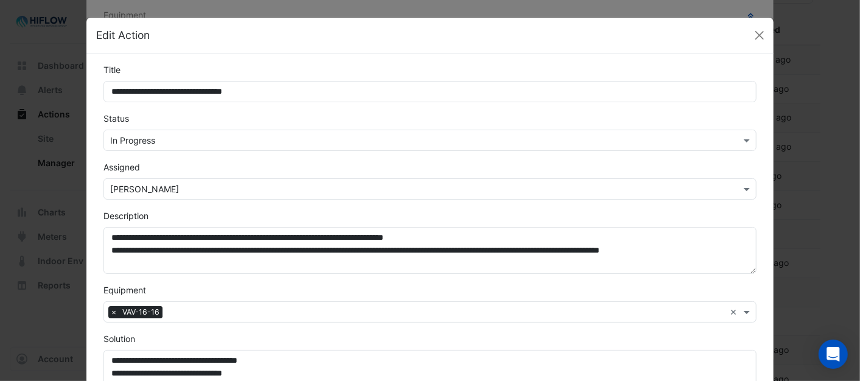
scroll to position [221, 0]
click at [745, 141] on span at bounding box center [747, 140] width 15 height 13
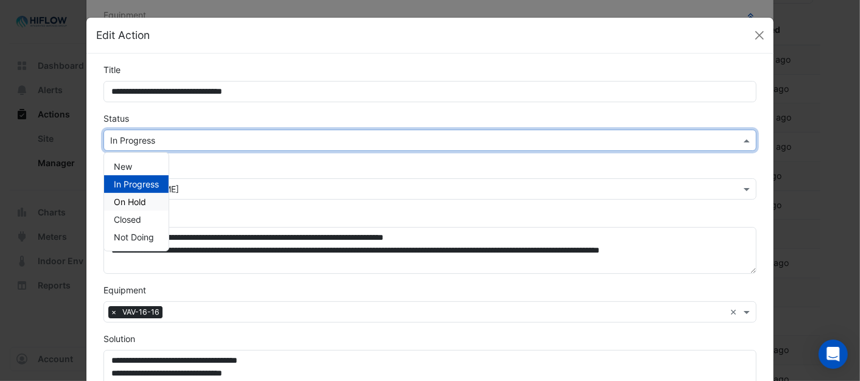
click at [141, 196] on span "On Hold" at bounding box center [130, 201] width 32 height 10
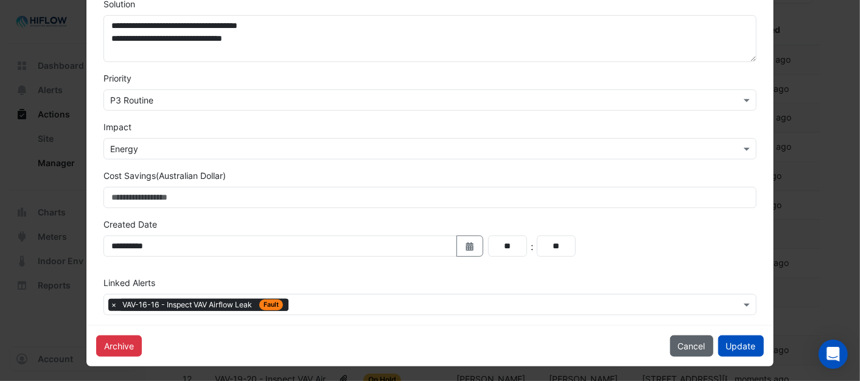
scroll to position [338, 0]
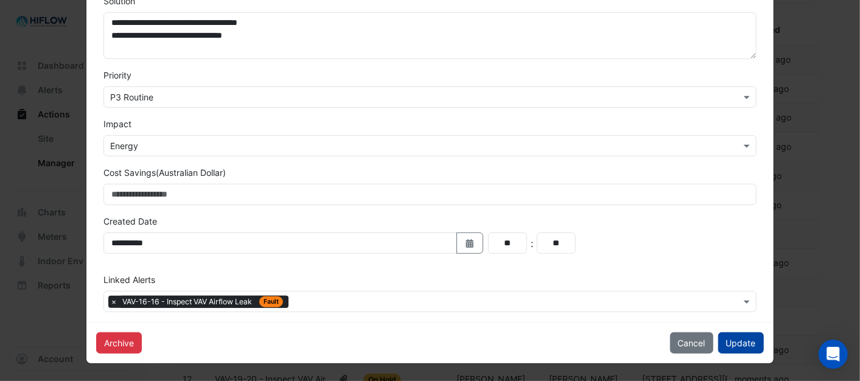
click at [729, 339] on button "Update" at bounding box center [741, 342] width 46 height 21
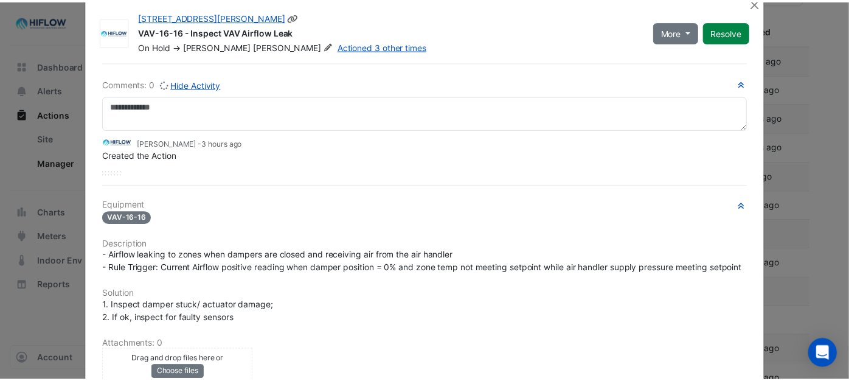
scroll to position [0, 0]
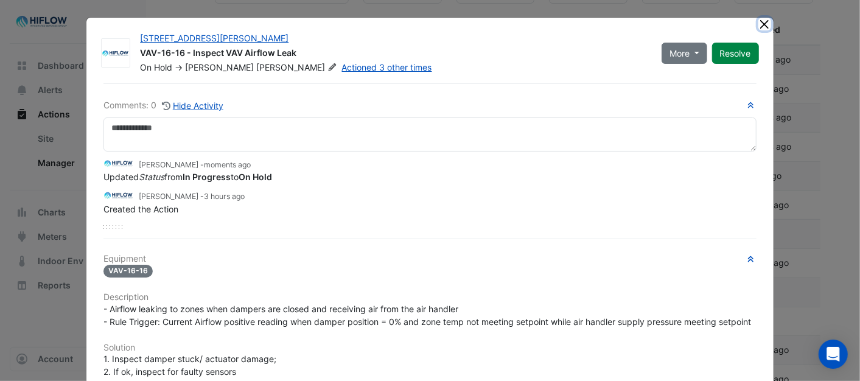
click at [763, 23] on button "Close" at bounding box center [764, 24] width 13 height 13
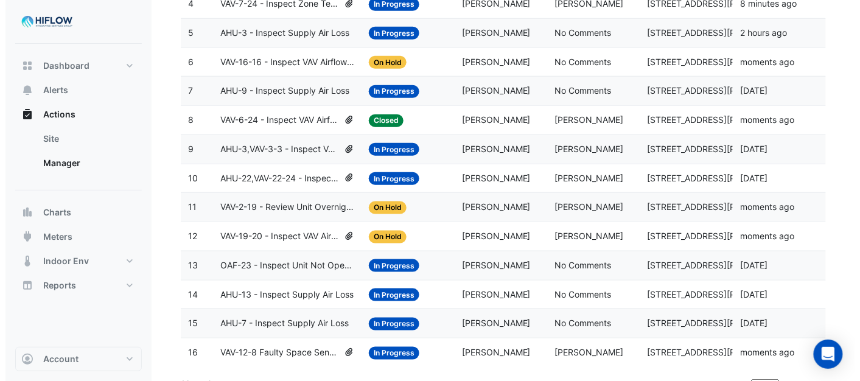
scroll to position [302, 0]
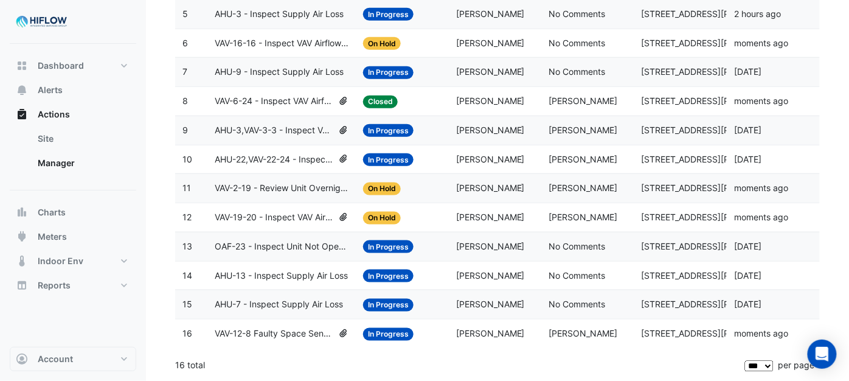
click at [380, 155] on span "In Progress" at bounding box center [388, 159] width 50 height 13
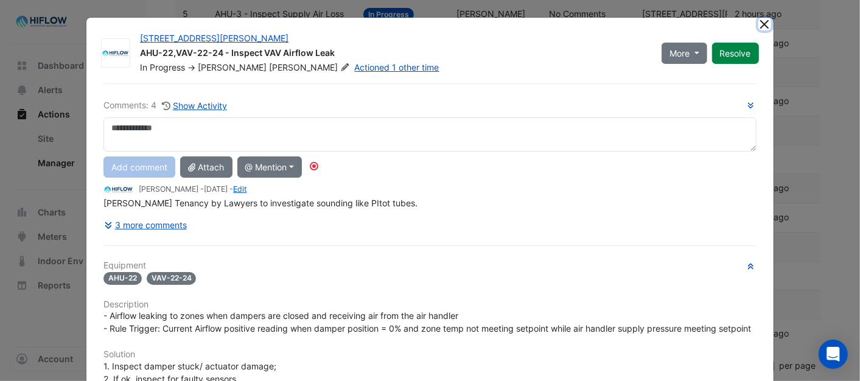
drag, startPoint x: 757, startPoint y: 23, endPoint x: 749, endPoint y: 33, distance: 13.0
click at [758, 24] on button "Close" at bounding box center [764, 24] width 13 height 13
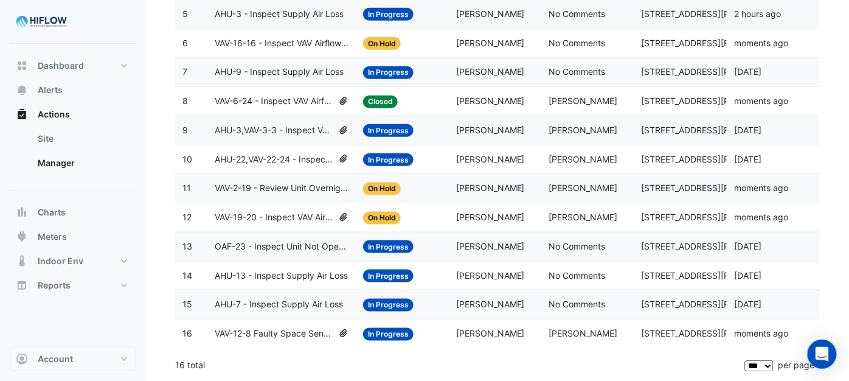
click at [383, 155] on span "In Progress" at bounding box center [388, 159] width 50 height 13
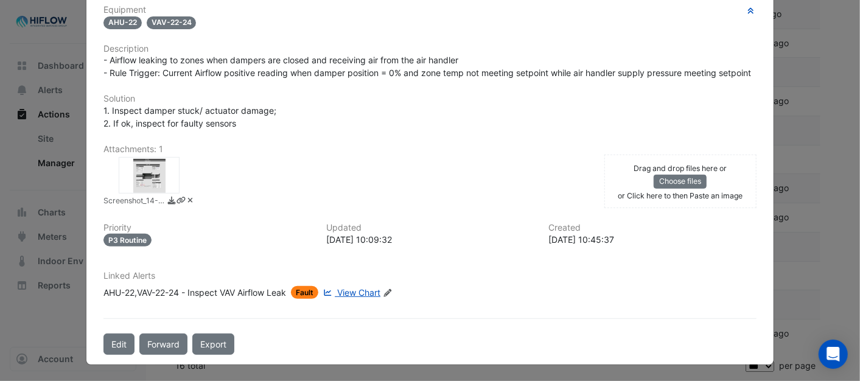
scroll to position [268, 0]
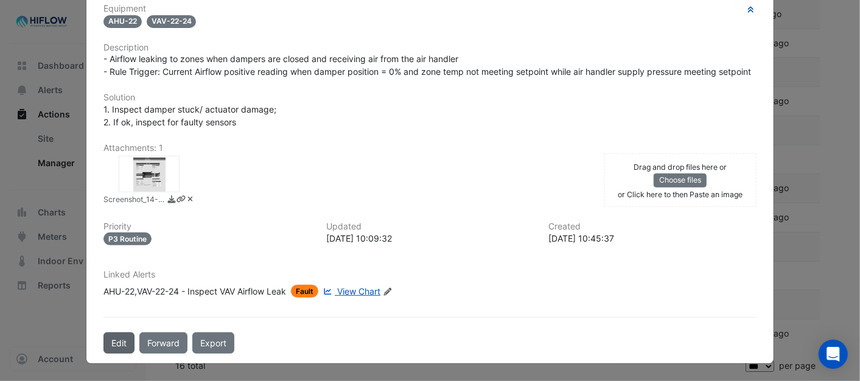
click at [116, 342] on button "Edit" at bounding box center [118, 342] width 31 height 21
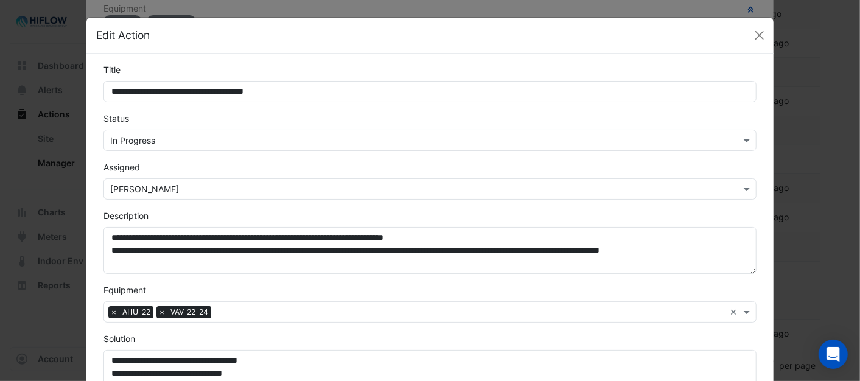
scroll to position [241, 0]
click at [743, 138] on span at bounding box center [747, 140] width 15 height 13
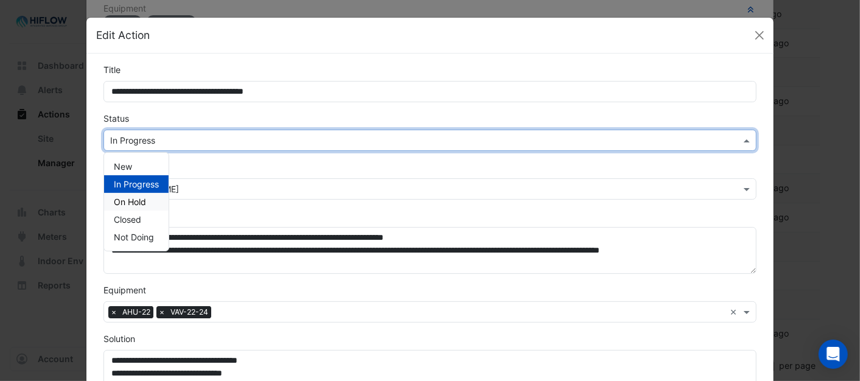
click at [134, 198] on span "On Hold" at bounding box center [130, 201] width 32 height 10
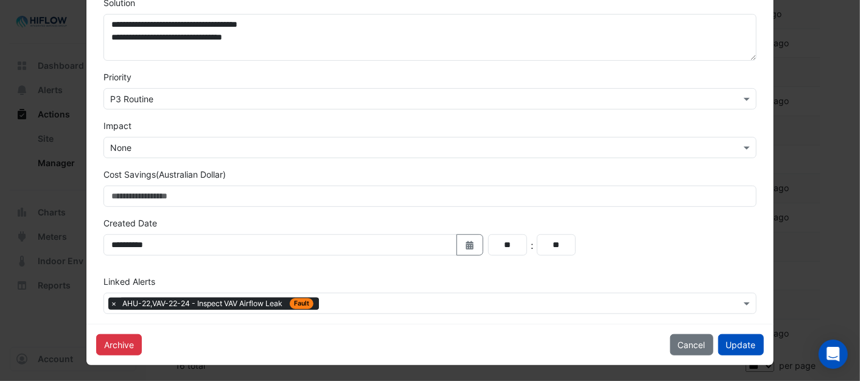
scroll to position [338, 0]
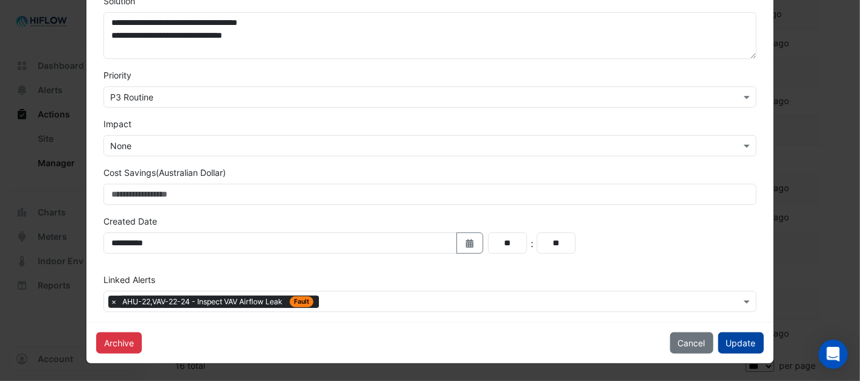
click at [735, 341] on button "Update" at bounding box center [741, 342] width 46 height 21
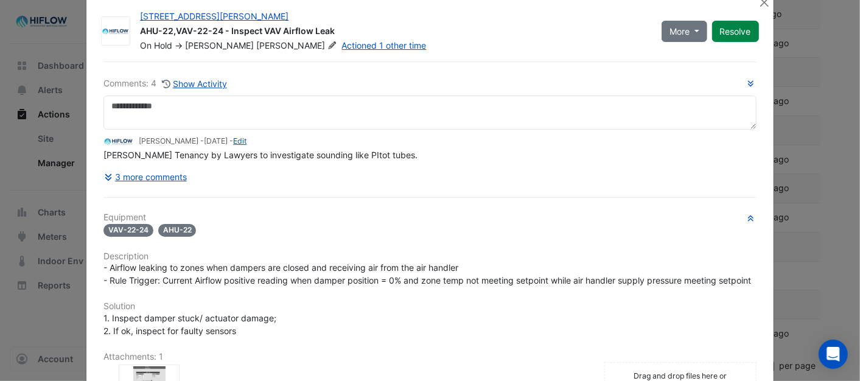
scroll to position [0, 0]
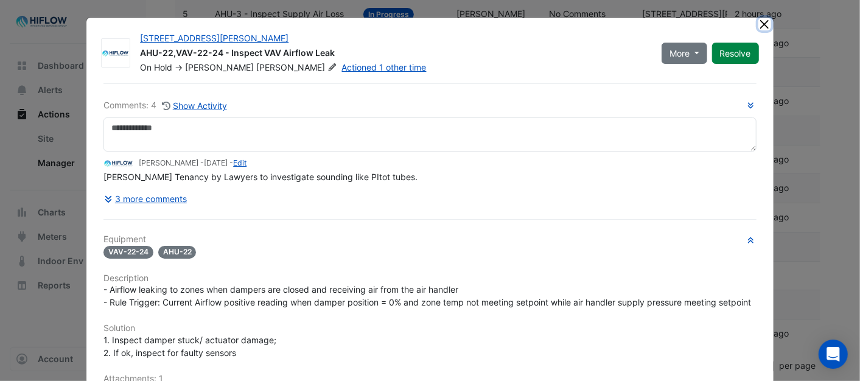
click at [758, 26] on button "Close" at bounding box center [764, 24] width 13 height 13
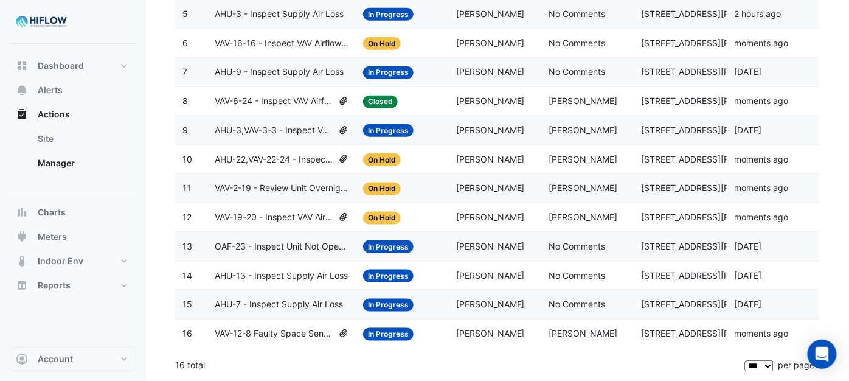
click at [374, 124] on span "In Progress" at bounding box center [388, 130] width 50 height 13
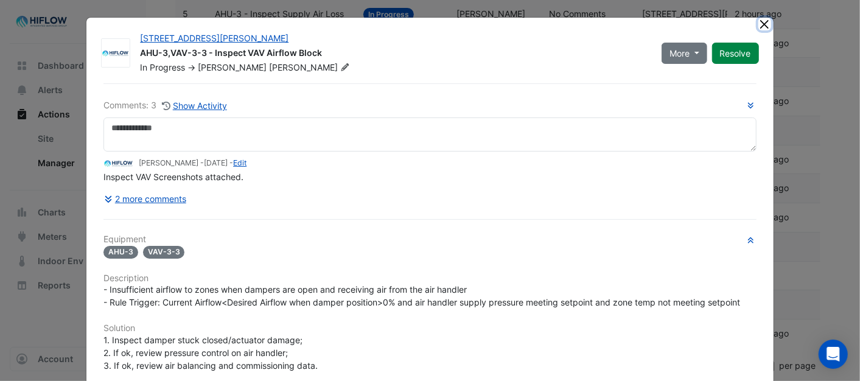
click at [762, 23] on button "Close" at bounding box center [764, 24] width 13 height 13
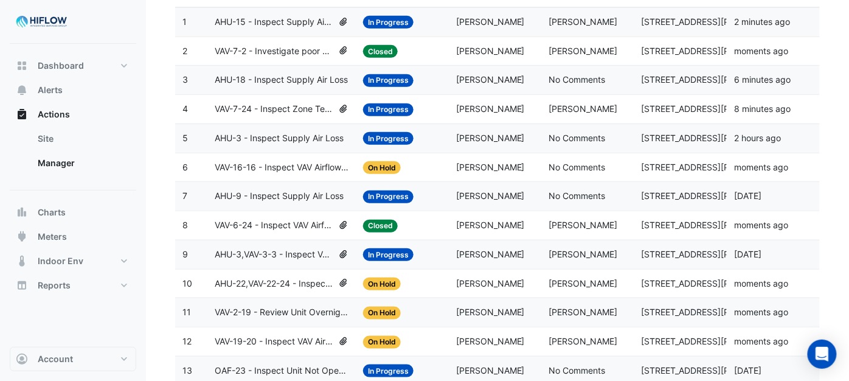
scroll to position [167, 0]
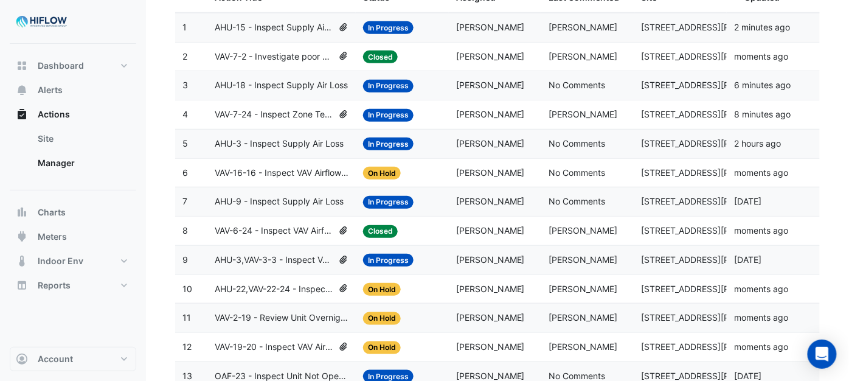
click at [289, 114] on span "VAV-7-24 - Inspect Zone Temp Broken Sensor" at bounding box center [274, 115] width 119 height 14
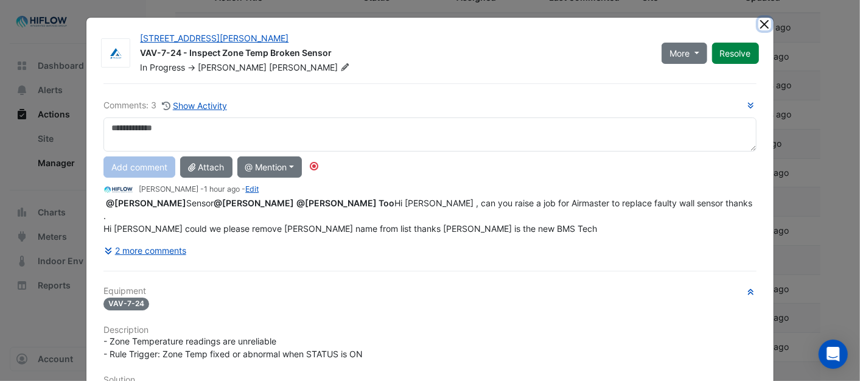
click at [762, 23] on button "Close" at bounding box center [764, 24] width 13 height 13
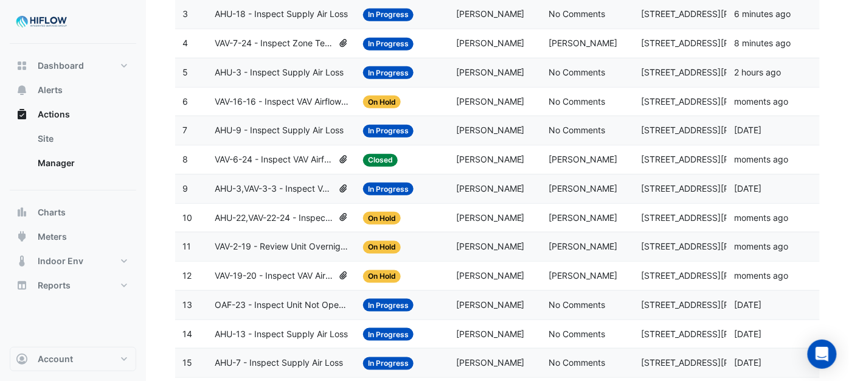
scroll to position [235, 0]
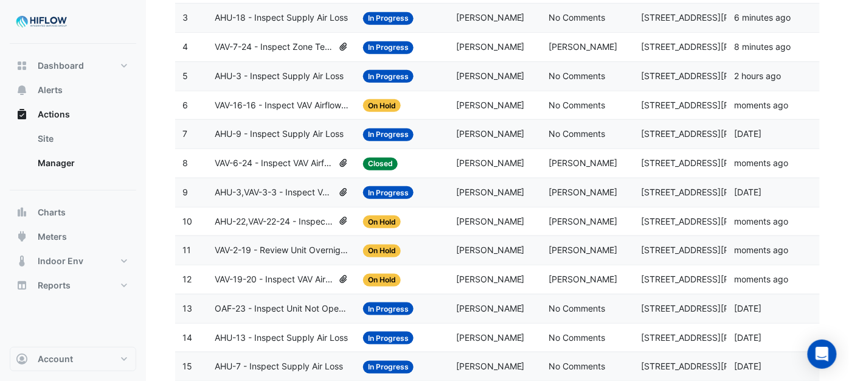
click at [265, 189] on span "AHU-3,VAV-3-3 - Inspect VAV Airflow Block" at bounding box center [274, 193] width 119 height 14
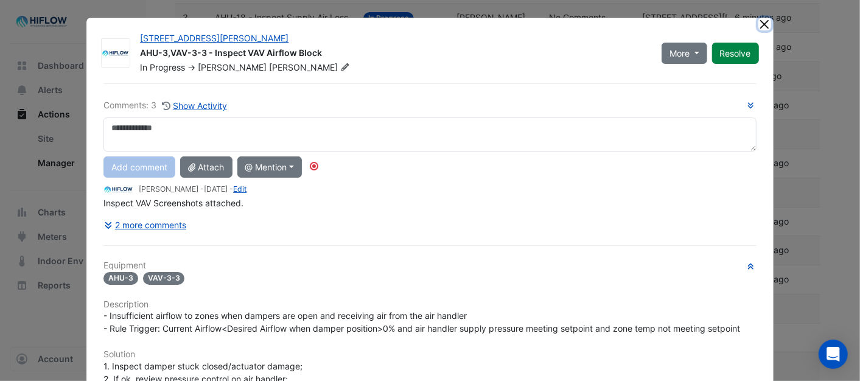
click at [761, 22] on button "Close" at bounding box center [764, 24] width 13 height 13
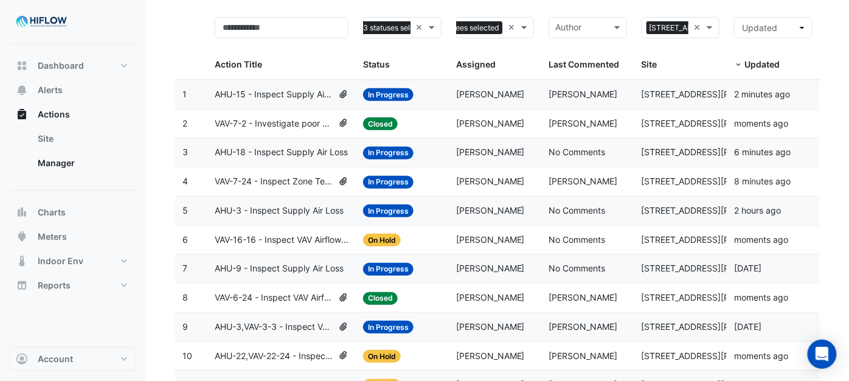
scroll to position [100, 0]
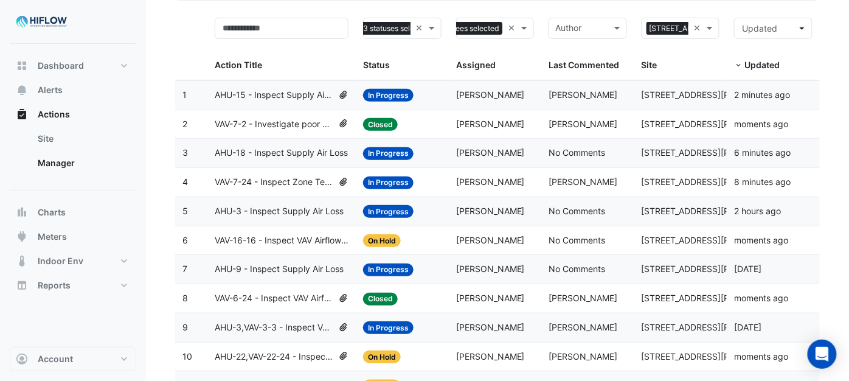
click at [271, 183] on span "VAV-7-24 - Inspect Zone Temp Broken Sensor" at bounding box center [274, 182] width 119 height 14
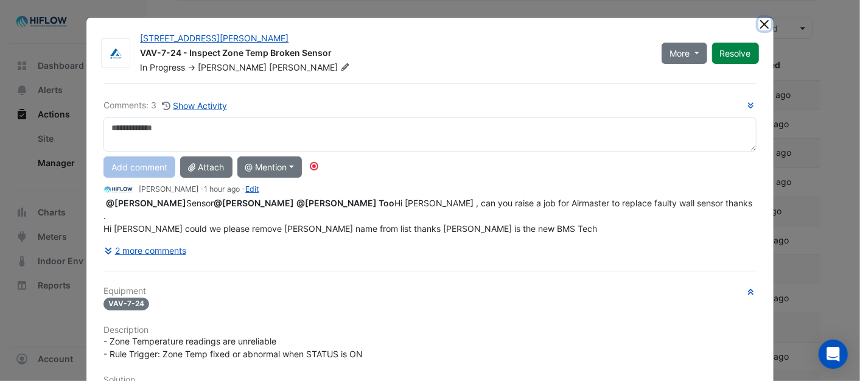
click at [763, 26] on button "Close" at bounding box center [764, 24] width 13 height 13
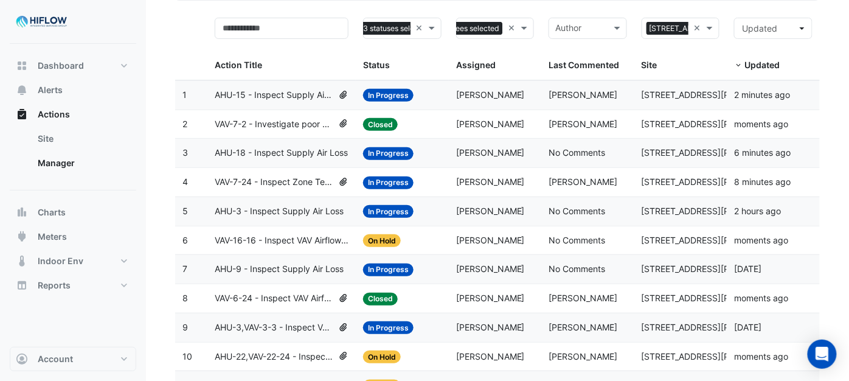
click at [265, 240] on span "VAV-16-16 - Inspect VAV Airflow Leak" at bounding box center [282, 241] width 134 height 14
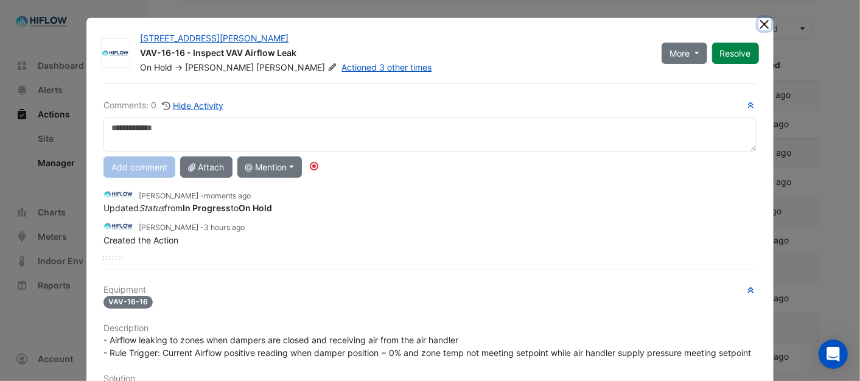
click at [759, 26] on button "Close" at bounding box center [764, 24] width 13 height 13
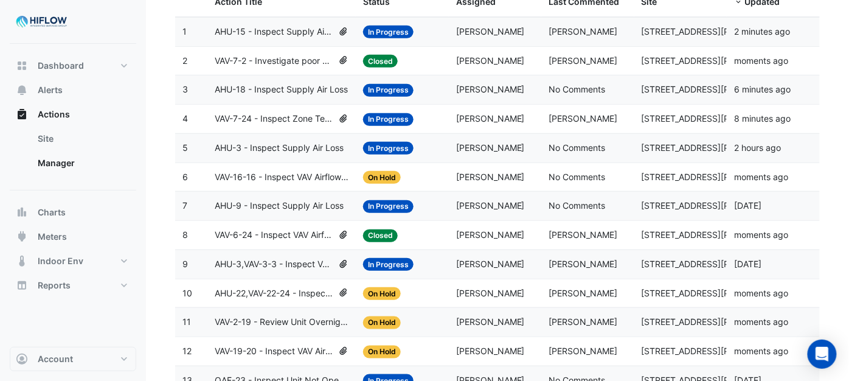
scroll to position [167, 0]
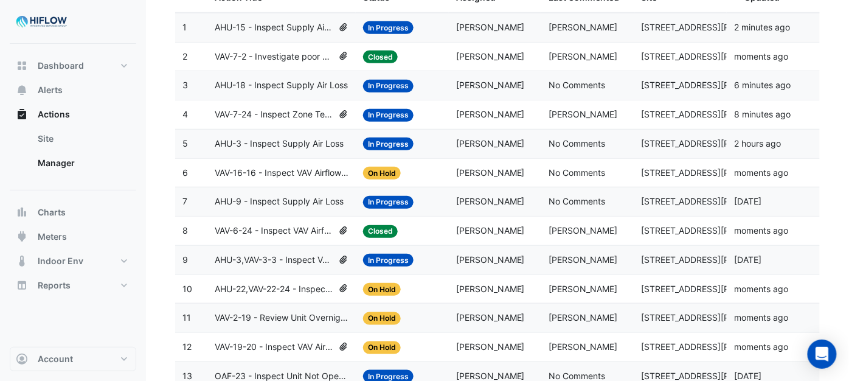
click at [282, 262] on span "AHU-3,VAV-3-3 - Inspect VAV Airflow Block" at bounding box center [274, 260] width 119 height 14
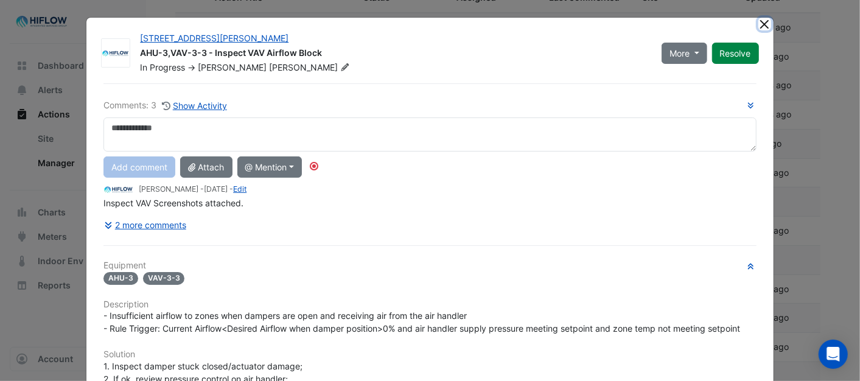
drag, startPoint x: 756, startPoint y: 21, endPoint x: 757, endPoint y: 31, distance: 9.8
click at [758, 25] on button "Close" at bounding box center [764, 24] width 13 height 13
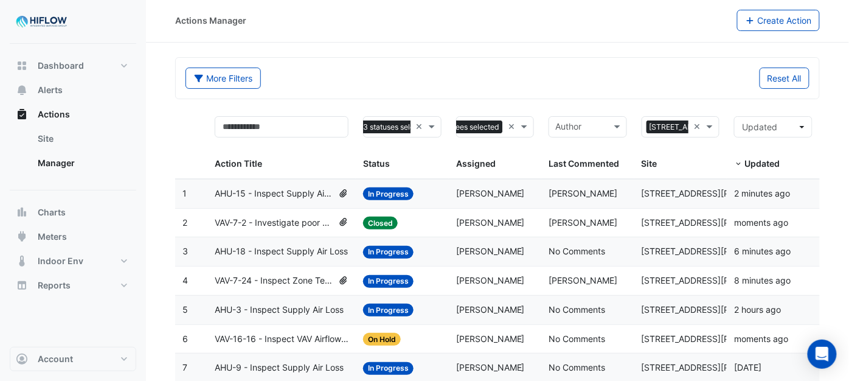
scroll to position [0, 0]
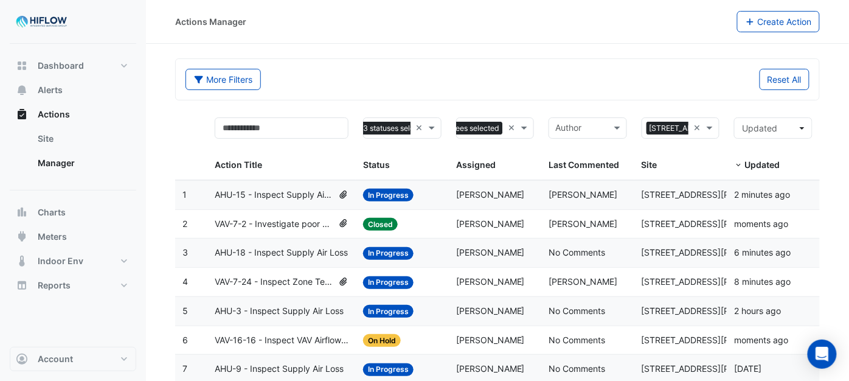
click at [272, 226] on span "VAV-7-2 - Investigate poor zone temp" at bounding box center [274, 224] width 119 height 14
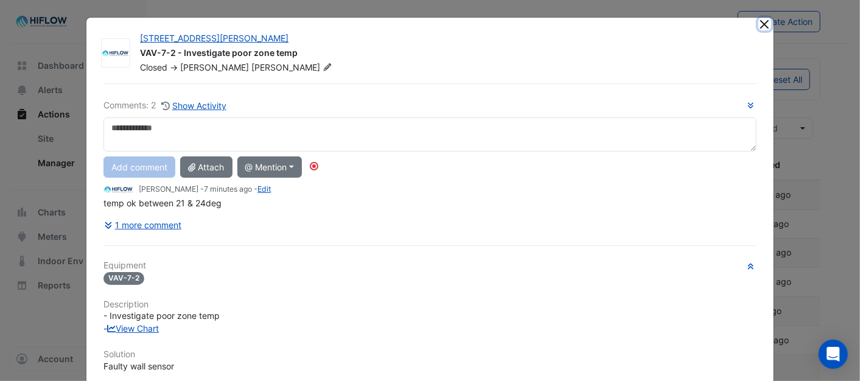
click at [758, 20] on button "Close" at bounding box center [764, 24] width 13 height 13
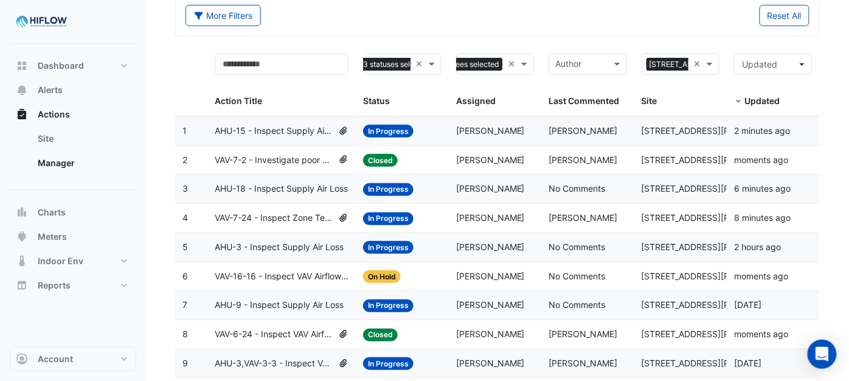
scroll to position [68, 0]
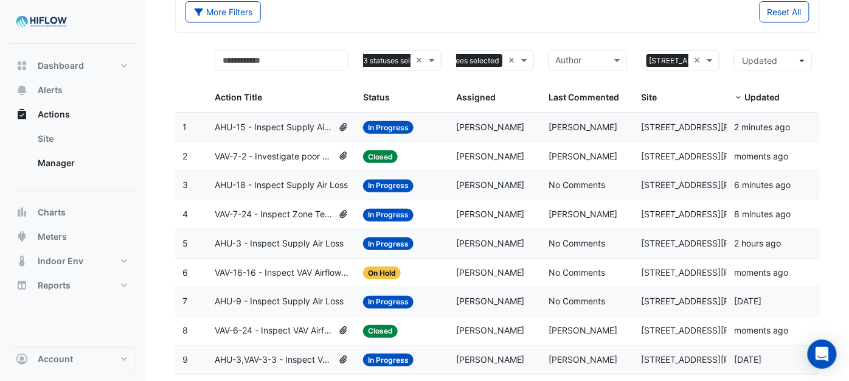
click at [272, 211] on span "VAV-7-24 - Inspect Zone Temp Broken Sensor" at bounding box center [274, 214] width 119 height 14
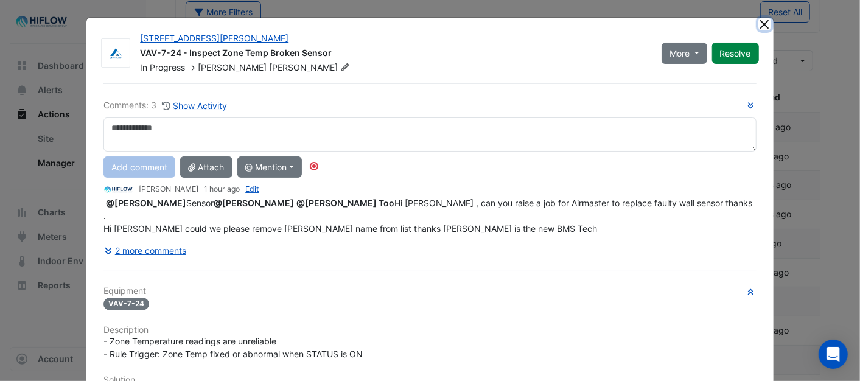
click at [761, 26] on button "Close" at bounding box center [764, 24] width 13 height 13
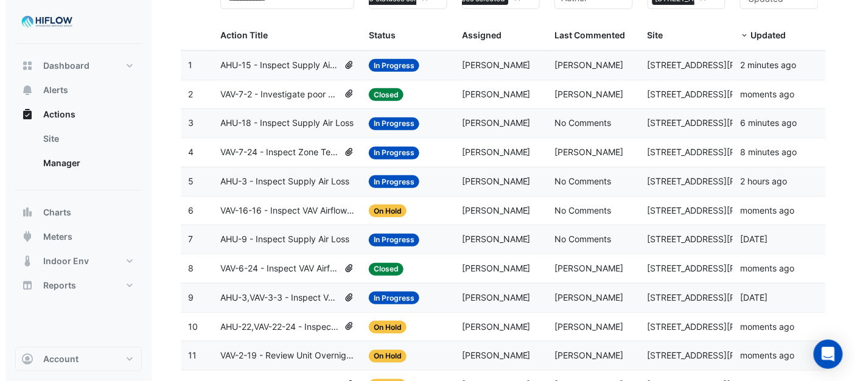
scroll to position [135, 0]
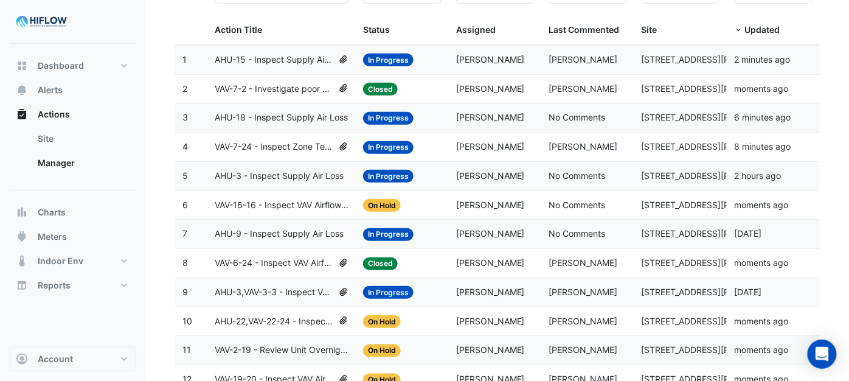
click at [272, 206] on span "VAV-16-16 - Inspect VAV Airflow Leak" at bounding box center [282, 205] width 134 height 14
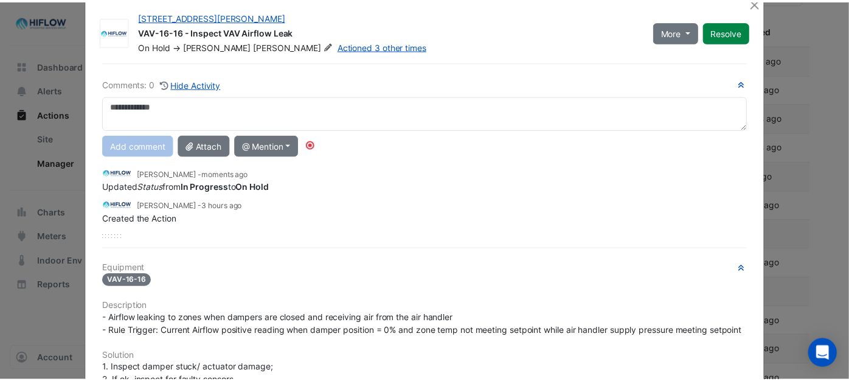
scroll to position [0, 0]
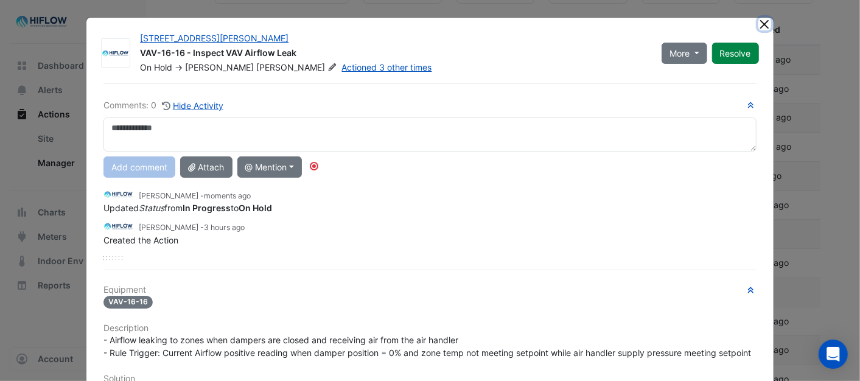
click at [758, 19] on button "Close" at bounding box center [764, 24] width 13 height 13
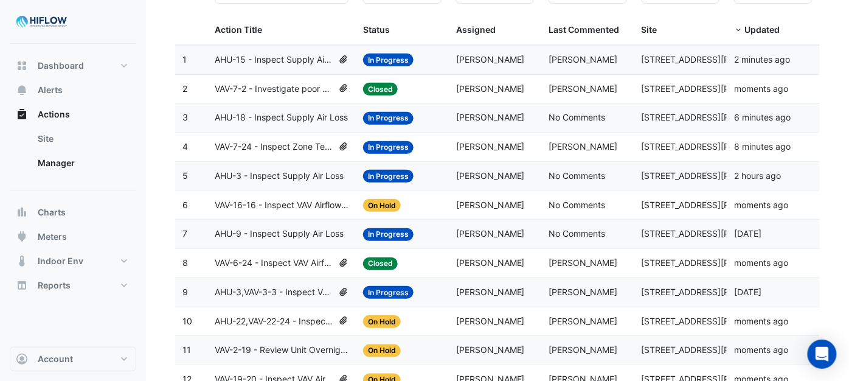
click at [269, 263] on span "VAV-6-24 - Inspect VAV Airflow Oversupply (Energy Waste)" at bounding box center [274, 263] width 119 height 14
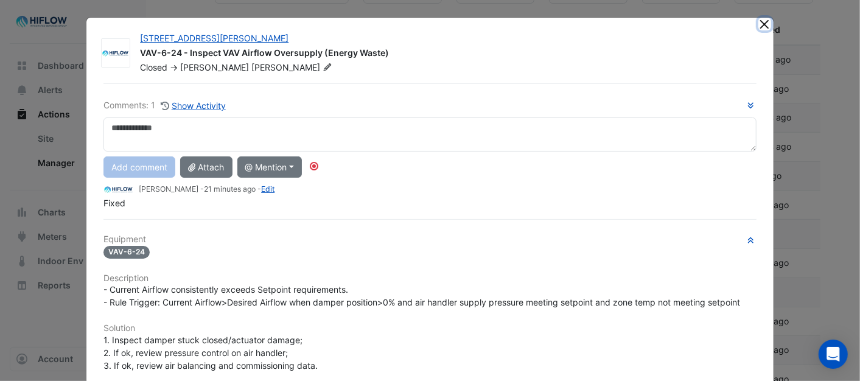
click at [758, 22] on button "Close" at bounding box center [764, 24] width 13 height 13
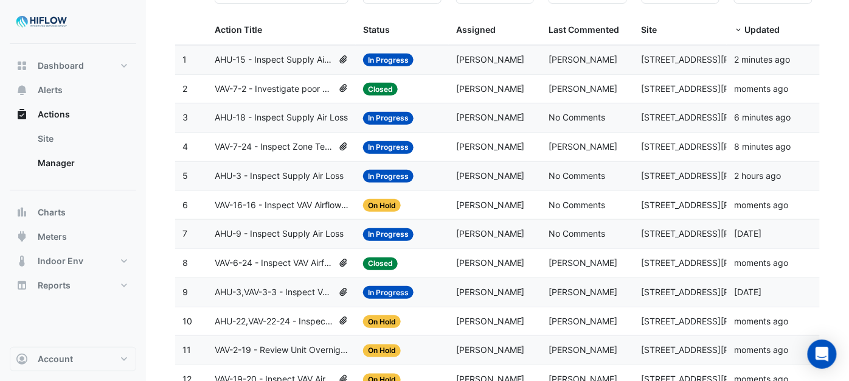
click at [259, 298] on span "AHU-3,VAV-3-3 - Inspect VAV Airflow Block" at bounding box center [274, 292] width 119 height 14
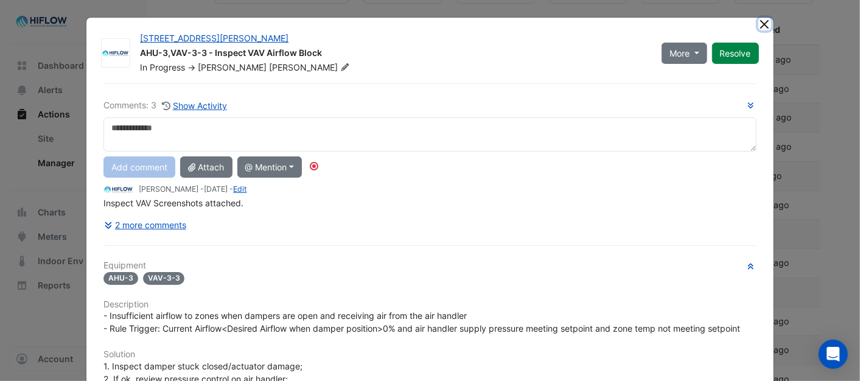
click at [761, 27] on button "Close" at bounding box center [764, 24] width 13 height 13
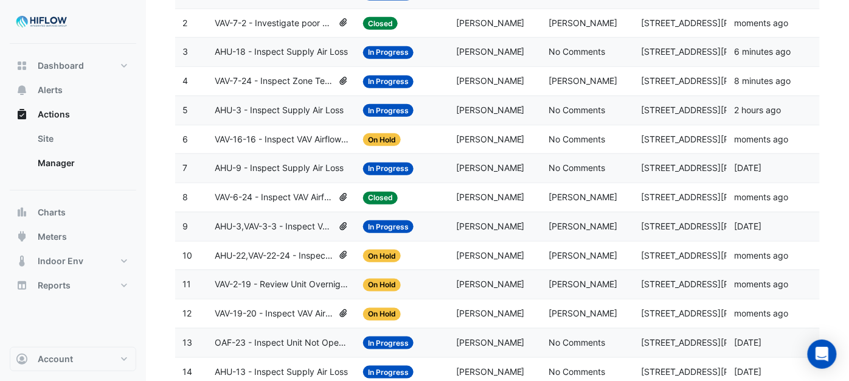
scroll to position [203, 0]
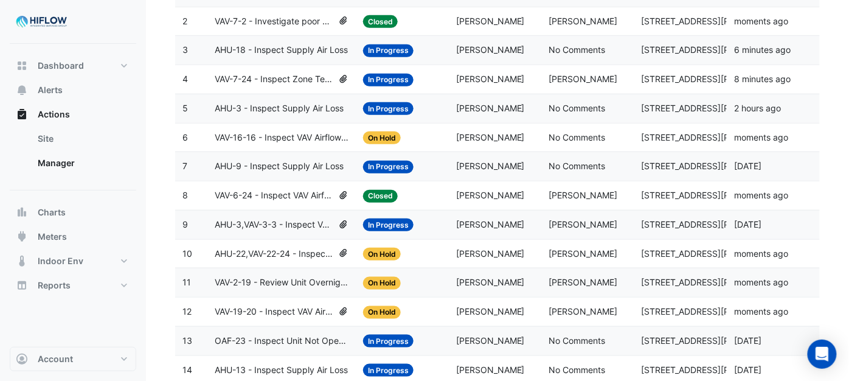
click at [266, 284] on span "VAV-2-19 - Review Unit Overnight Heating (Energy Waste)" at bounding box center [282, 283] width 134 height 14
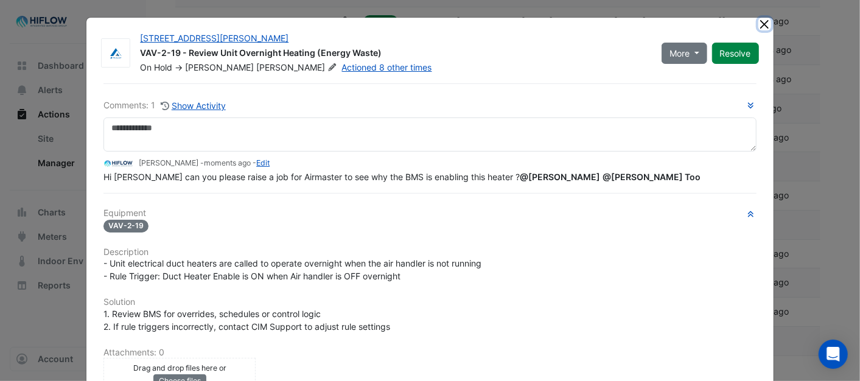
click at [762, 25] on button "Close" at bounding box center [764, 24] width 13 height 13
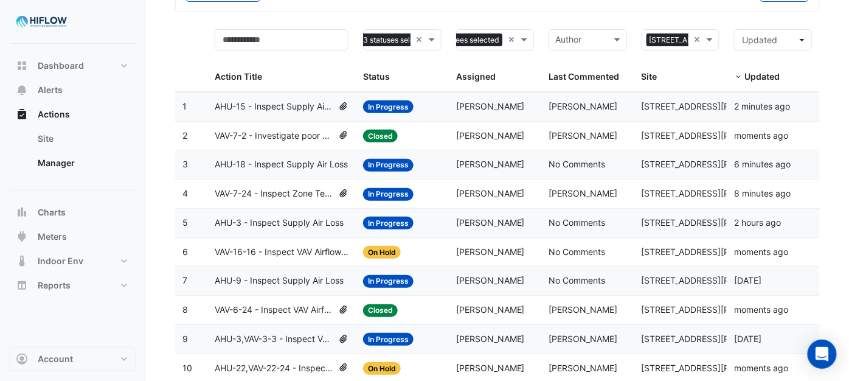
scroll to position [68, 0]
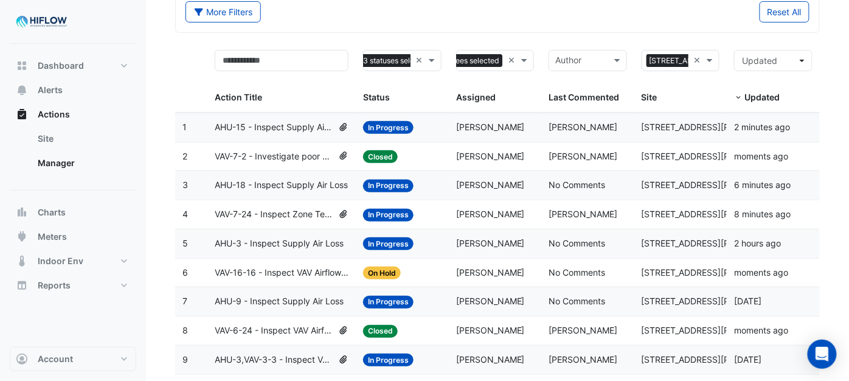
click at [279, 211] on span "VAV-7-24 - Inspect Zone Temp Broken Sensor" at bounding box center [274, 214] width 119 height 14
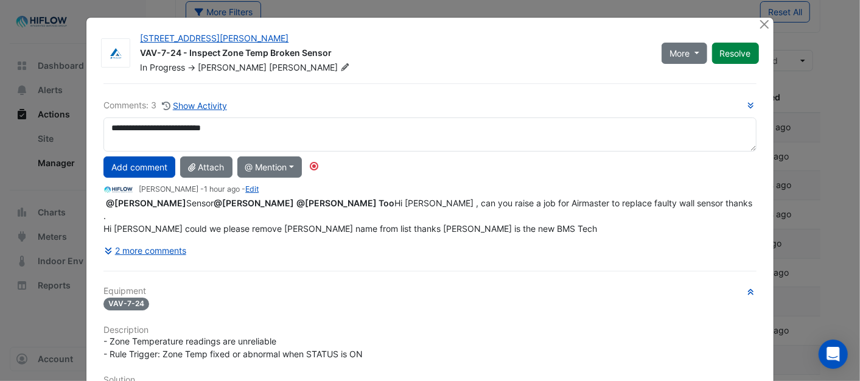
drag, startPoint x: 243, startPoint y: 127, endPoint x: 120, endPoint y: 134, distance: 123.1
click at [103, 131] on textarea "**********" at bounding box center [429, 134] width 652 height 34
type textarea "**********"
click at [129, 165] on button "Add comment" at bounding box center [139, 166] width 72 height 21
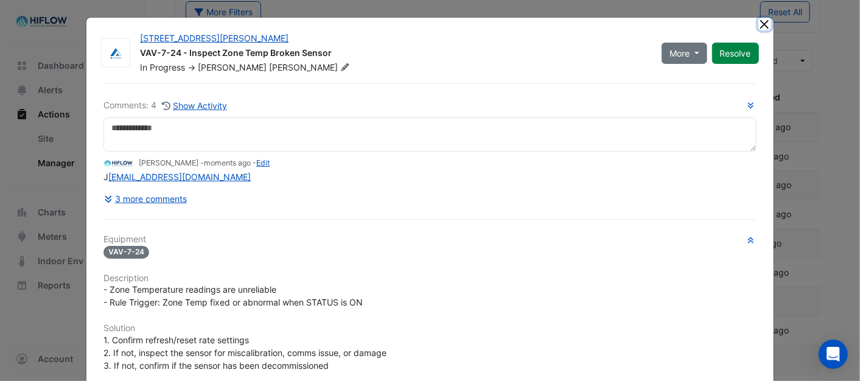
click at [758, 23] on button "Close" at bounding box center [764, 24] width 13 height 13
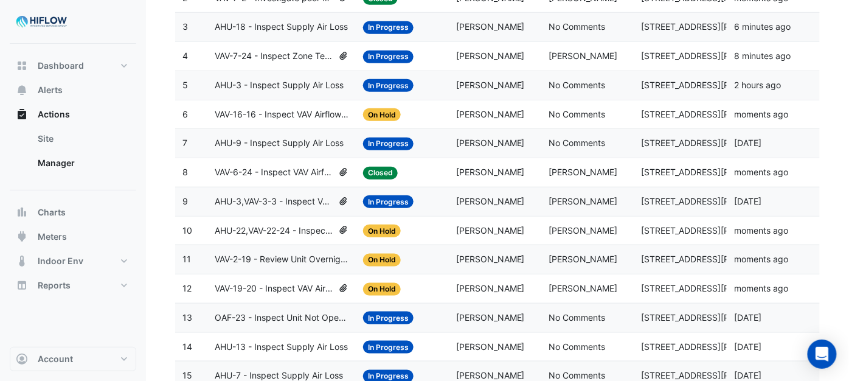
scroll to position [270, 0]
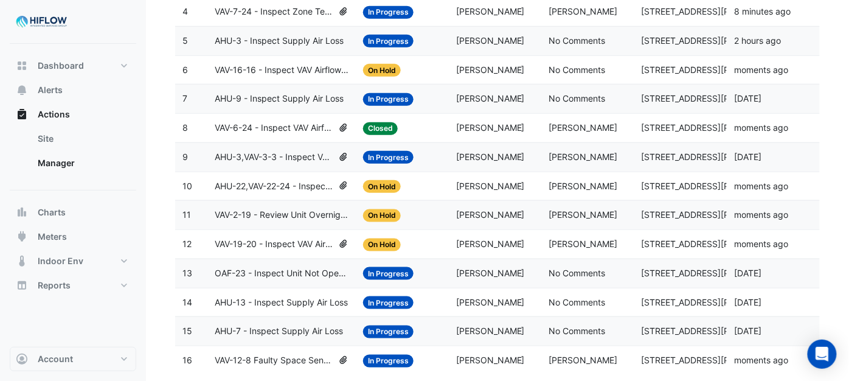
click at [272, 217] on span "VAV-2-19 - Review Unit Overnight Heating (Energy Waste)" at bounding box center [282, 215] width 134 height 14
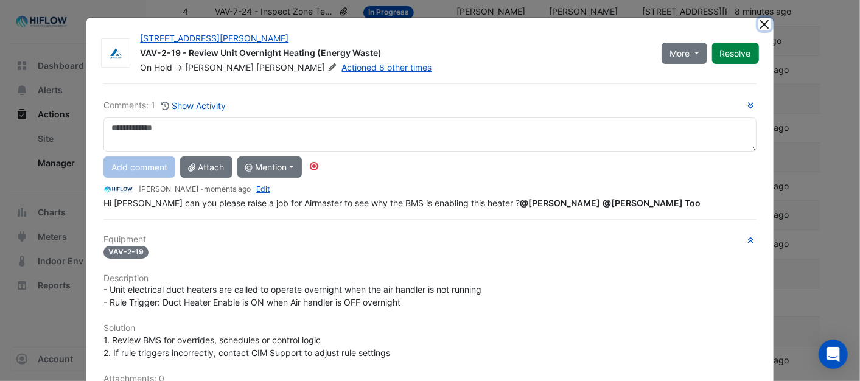
click at [759, 21] on button "Close" at bounding box center [764, 24] width 13 height 13
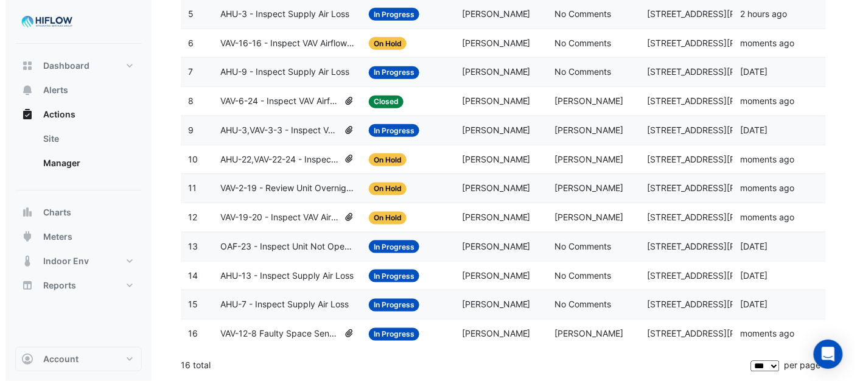
scroll to position [302, 0]
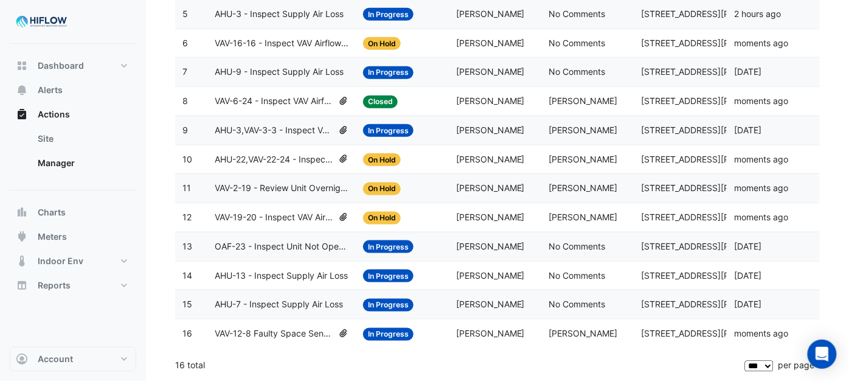
click at [274, 331] on span "VAV-12-8 Faulty Space Sensor" at bounding box center [274, 334] width 119 height 14
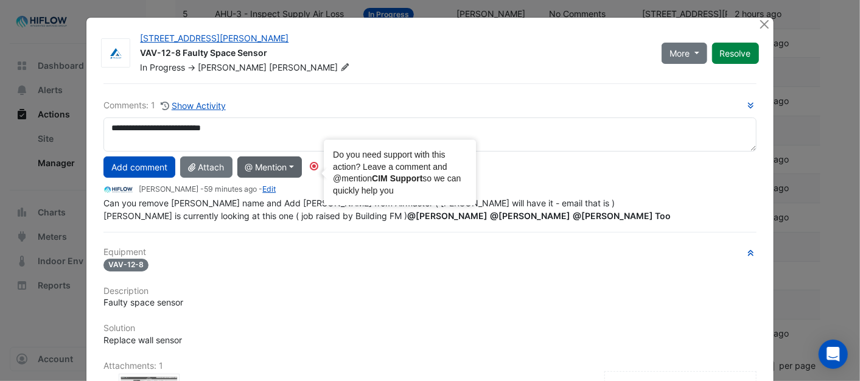
click at [311, 164] on circle "Tooltip anchor" at bounding box center [313, 165] width 7 height 7
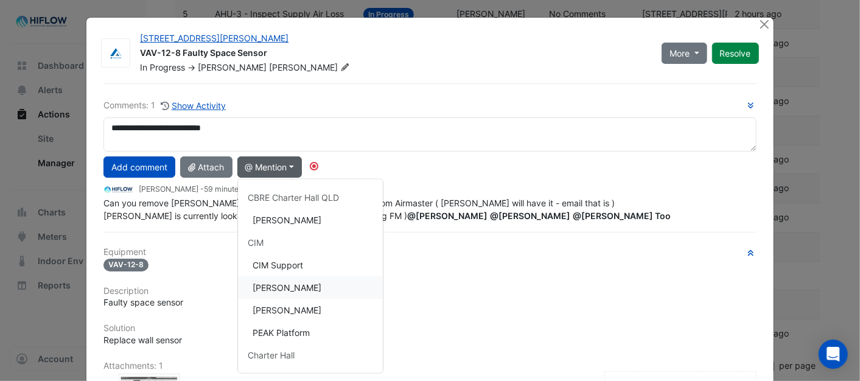
scroll to position [180, 0]
click at [277, 277] on button "[PERSON_NAME]" at bounding box center [310, 285] width 145 height 23
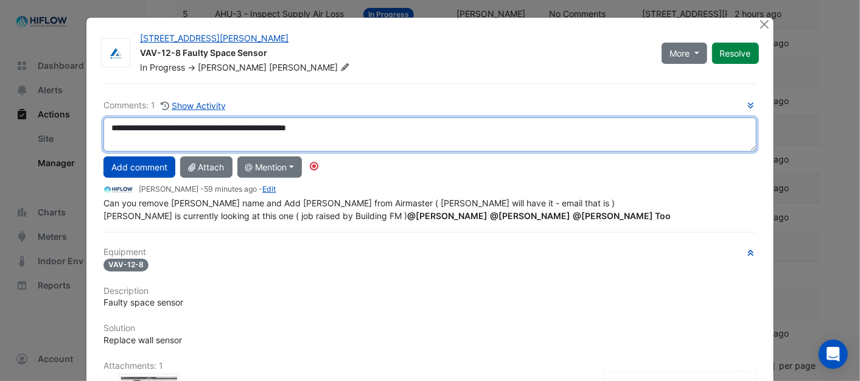
click at [236, 126] on textarea "**********" at bounding box center [429, 134] width 652 height 34
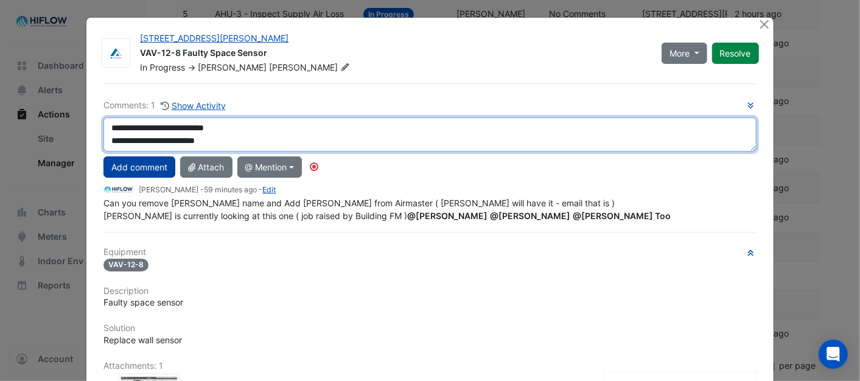
type textarea "**********"
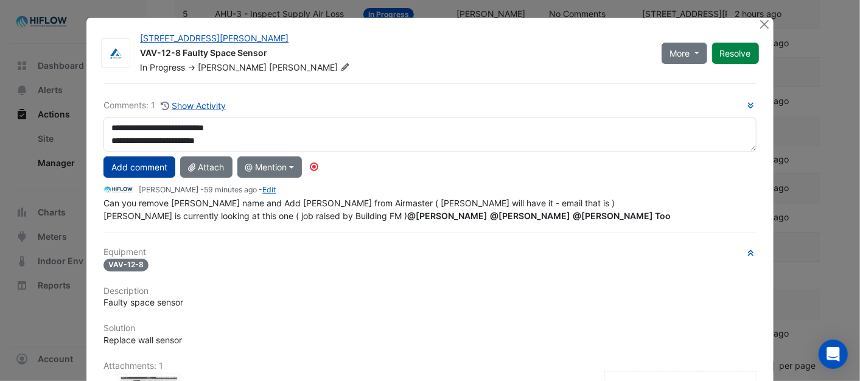
click at [148, 165] on button "Add comment" at bounding box center [139, 166] width 72 height 21
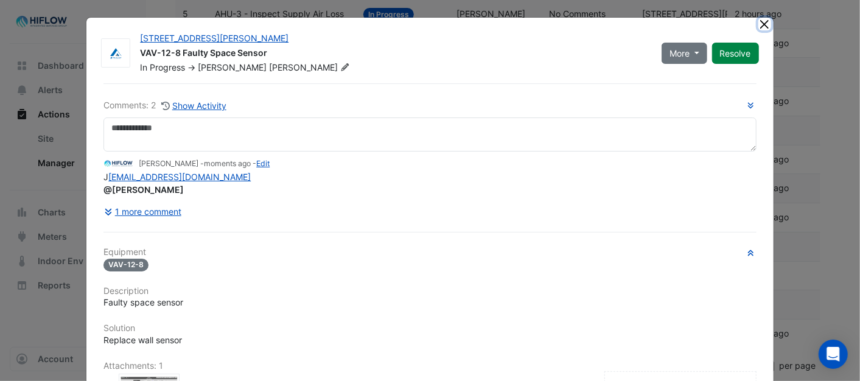
click at [759, 18] on button "Close" at bounding box center [764, 24] width 13 height 13
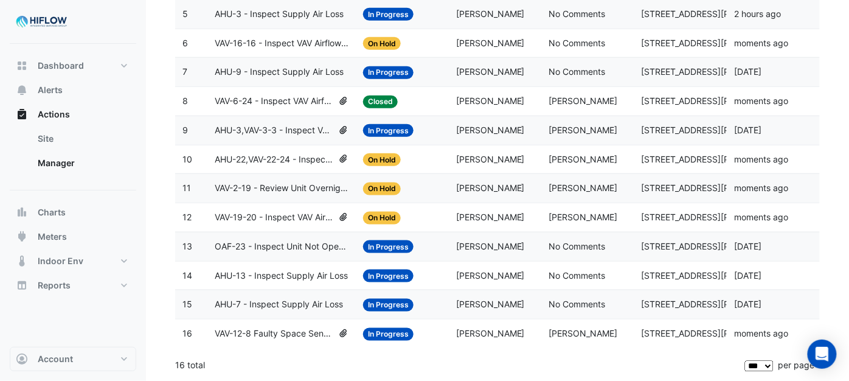
click at [268, 333] on span "VAV-12-8 Faulty Space Sensor" at bounding box center [274, 334] width 119 height 14
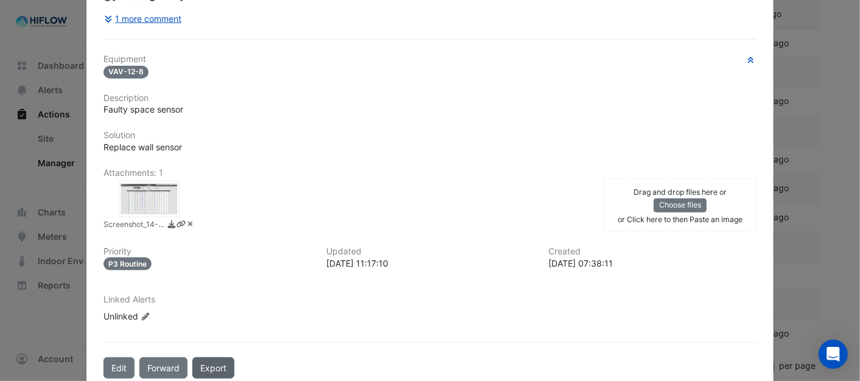
scroll to position [242, 0]
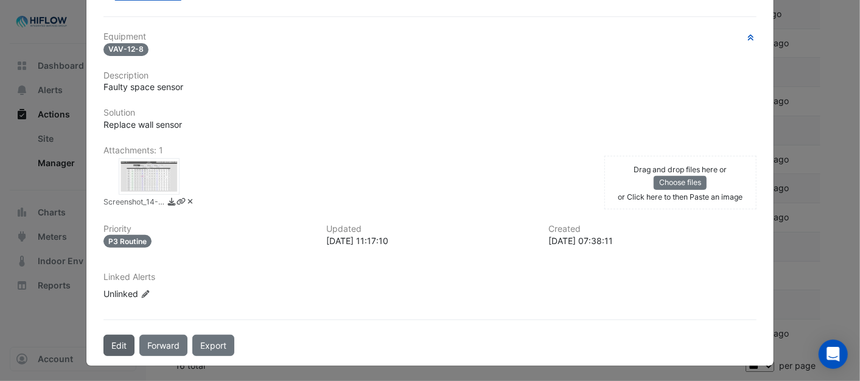
click at [116, 342] on button "Edit" at bounding box center [118, 345] width 31 height 21
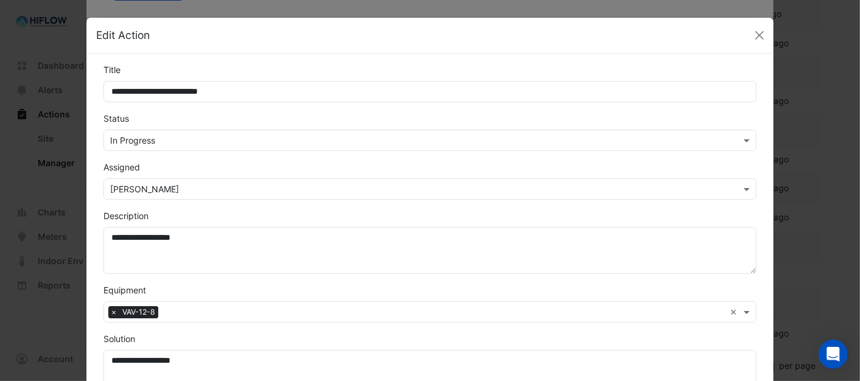
scroll to position [215, 0]
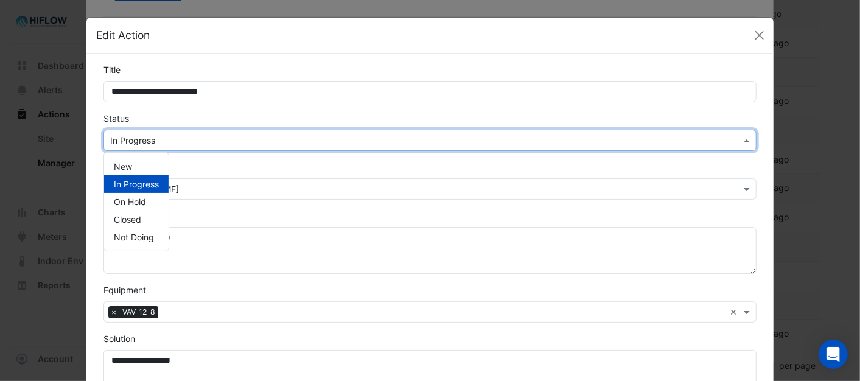
click at [746, 142] on span at bounding box center [747, 140] width 15 height 13
click at [130, 190] on div "In Progress" at bounding box center [136, 184] width 64 height 18
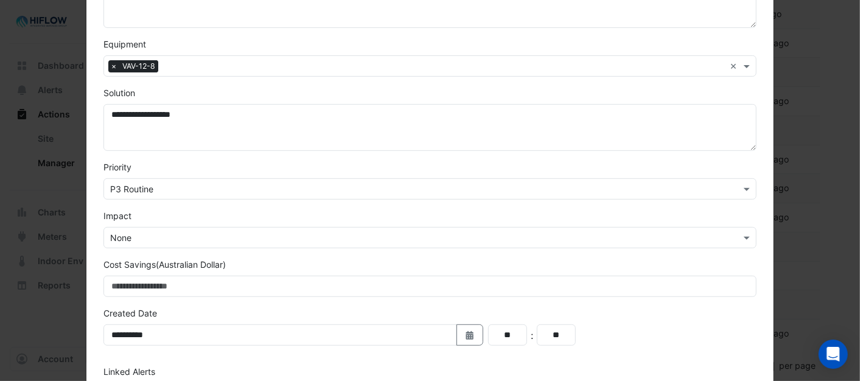
scroll to position [338, 0]
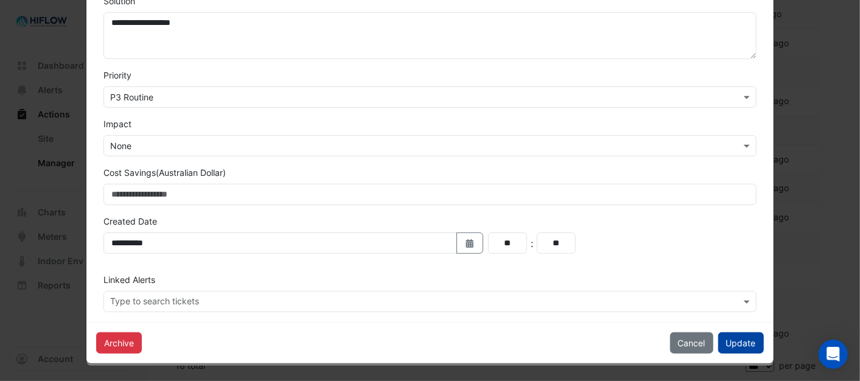
click at [740, 347] on button "Update" at bounding box center [741, 342] width 46 height 21
click at [743, 338] on button "Update" at bounding box center [741, 342] width 46 height 21
click at [730, 338] on button "Update" at bounding box center [741, 342] width 46 height 21
click at [730, 341] on button "Update" at bounding box center [741, 342] width 46 height 21
click at [721, 341] on button "Update" at bounding box center [741, 342] width 46 height 21
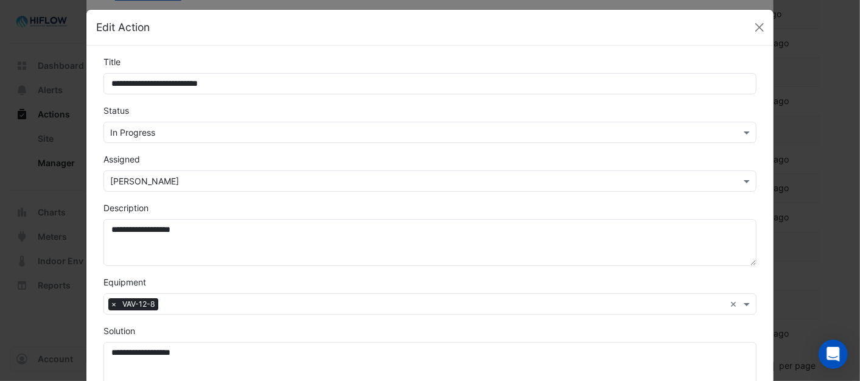
scroll to position [0, 0]
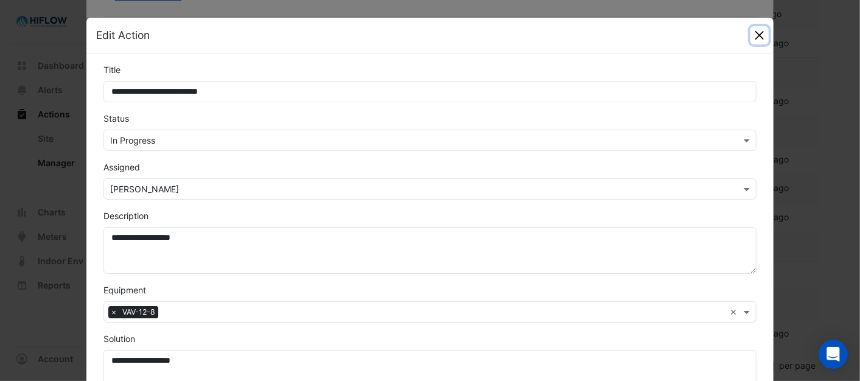
click at [756, 33] on button "Close" at bounding box center [759, 35] width 18 height 18
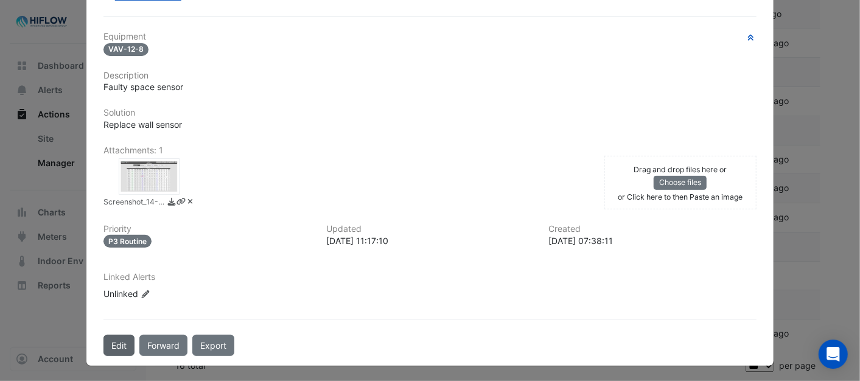
click at [107, 342] on button "Edit" at bounding box center [118, 345] width 31 height 21
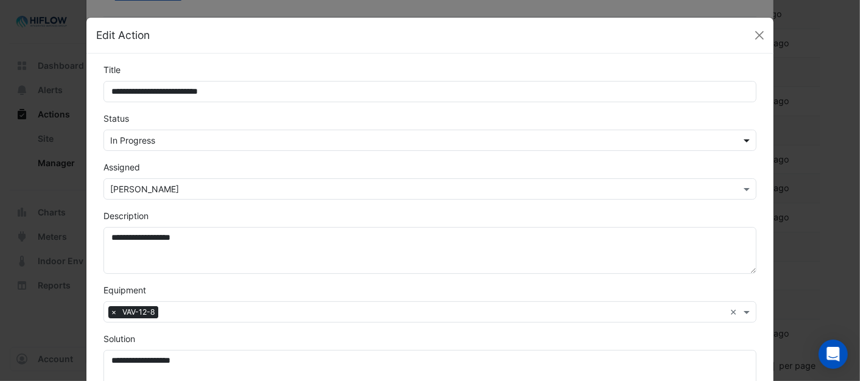
click at [740, 137] on span at bounding box center [747, 140] width 15 height 13
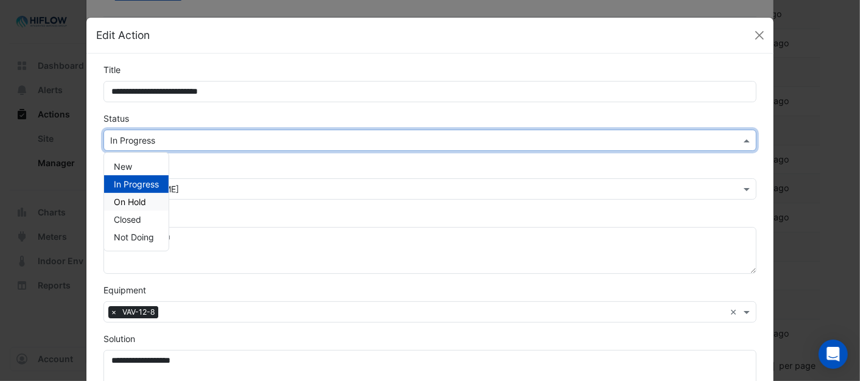
click at [141, 198] on span "On Hold" at bounding box center [130, 201] width 32 height 10
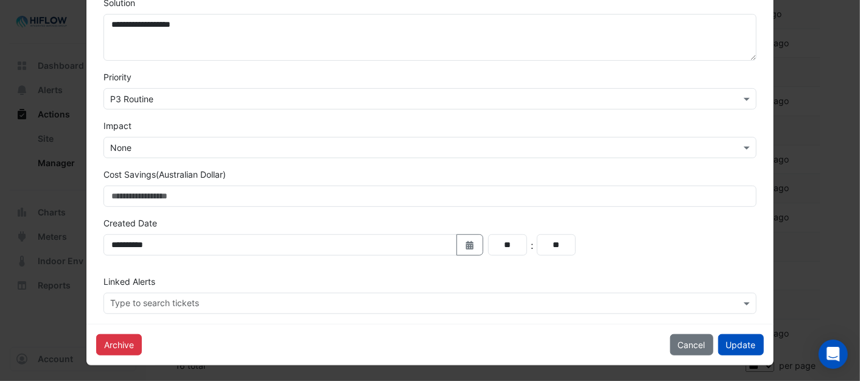
scroll to position [338, 0]
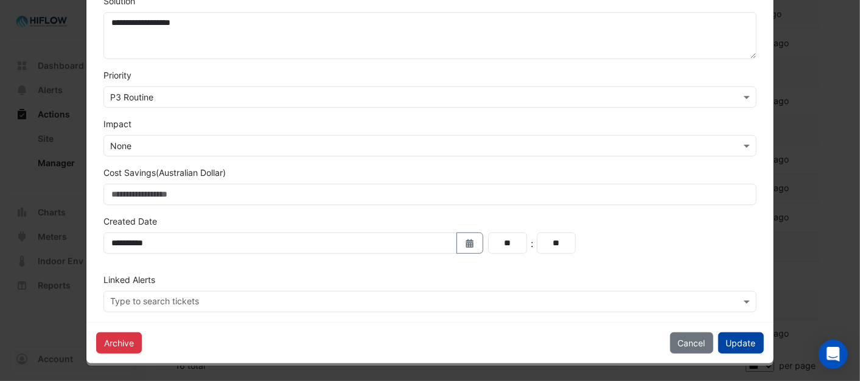
click at [740, 344] on button "Update" at bounding box center [741, 342] width 46 height 21
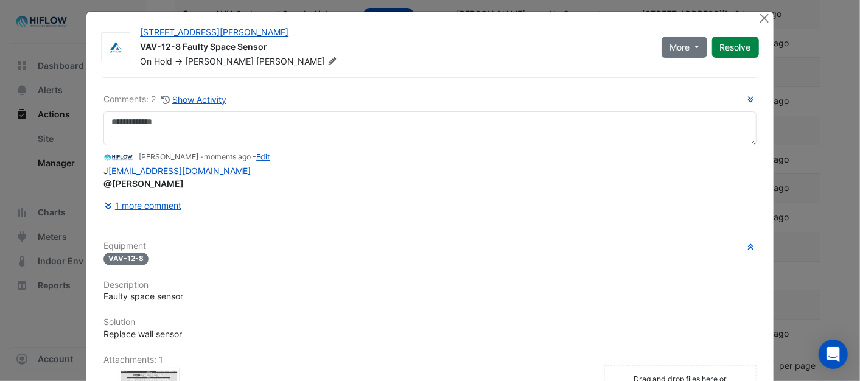
scroll to position [0, 0]
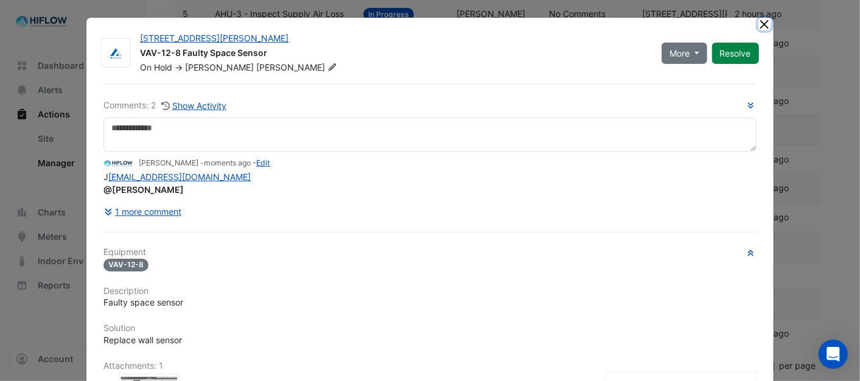
click at [760, 24] on button "Close" at bounding box center [764, 24] width 13 height 13
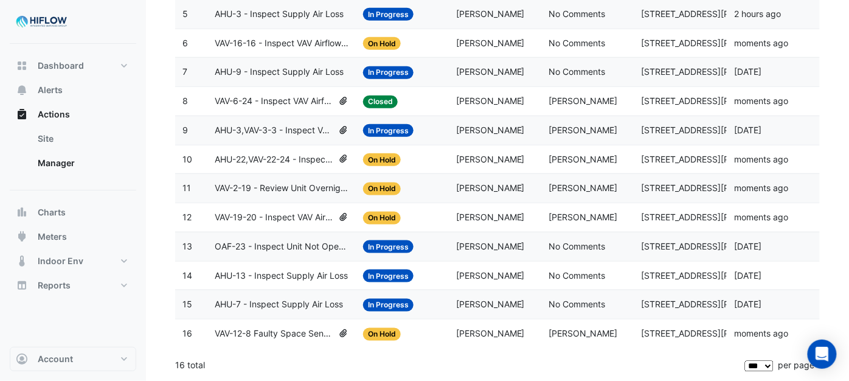
click at [272, 127] on span "AHU-3,VAV-3-3 - Inspect VAV Airflow Block" at bounding box center [274, 130] width 119 height 14
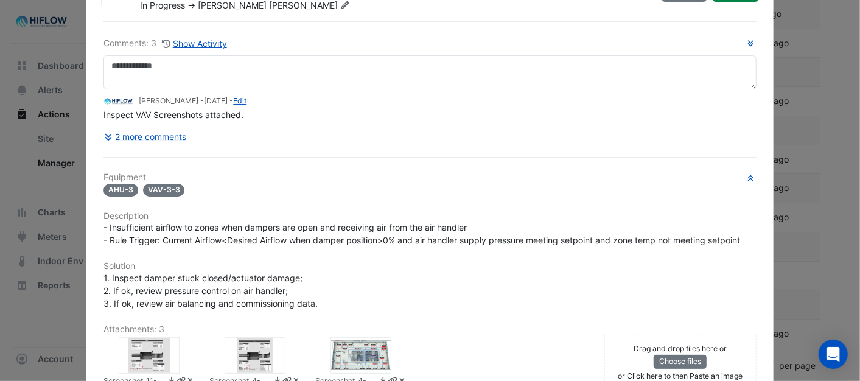
scroll to position [68, 0]
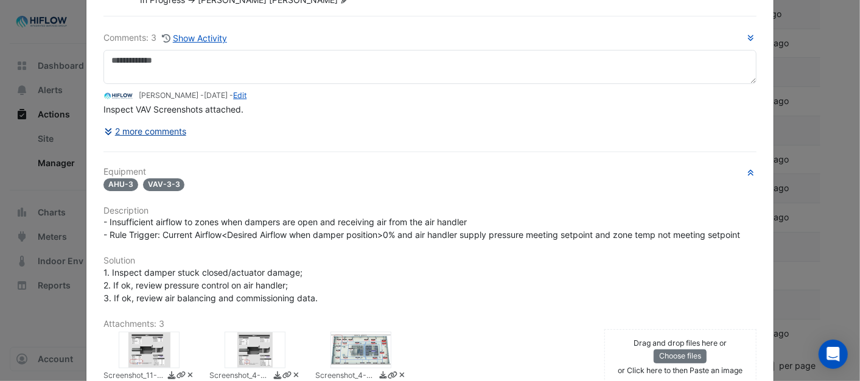
click at [173, 130] on button "2 more comments" at bounding box center [144, 130] width 83 height 21
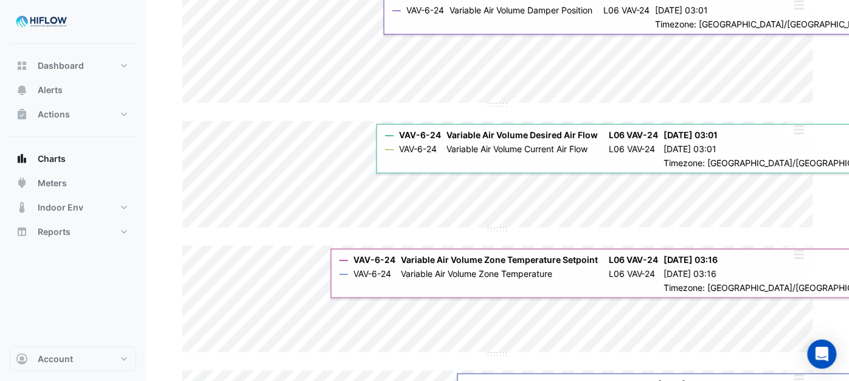
scroll to position [318, 0]
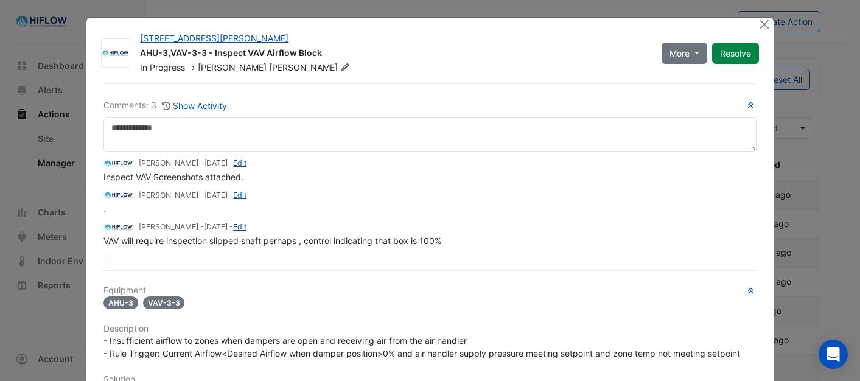
select select "***"
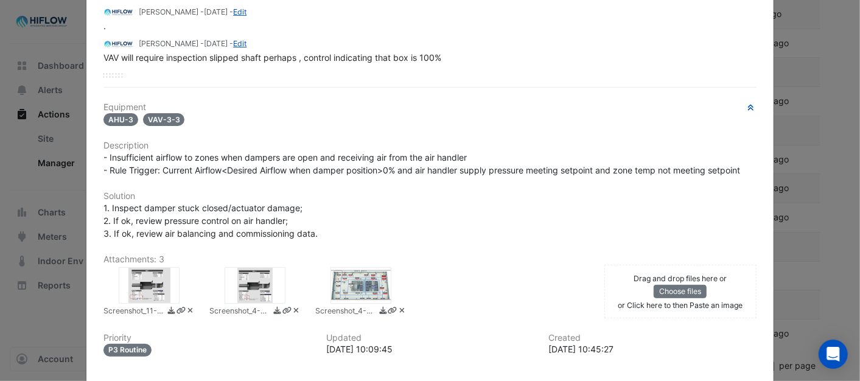
scroll to position [203, 0]
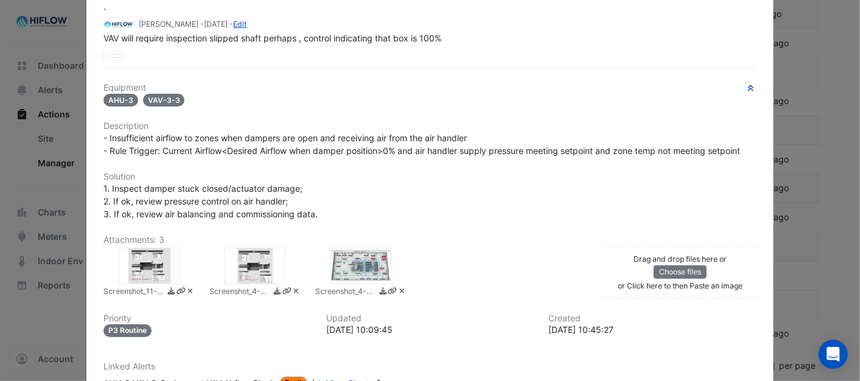
click at [253, 263] on div at bounding box center [254, 266] width 61 height 37
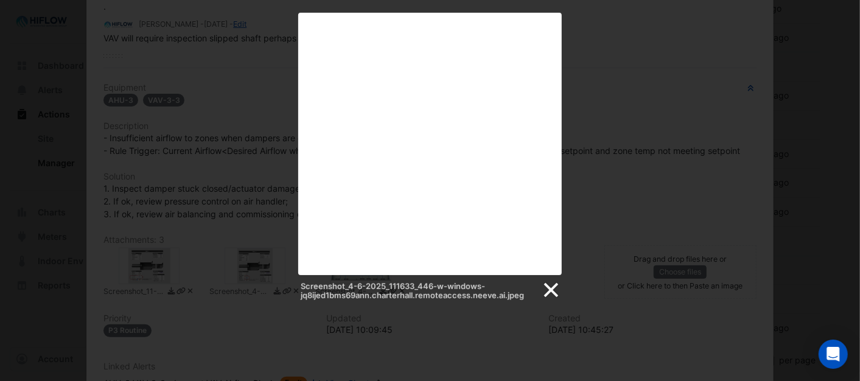
click at [551, 292] on link at bounding box center [550, 290] width 18 height 18
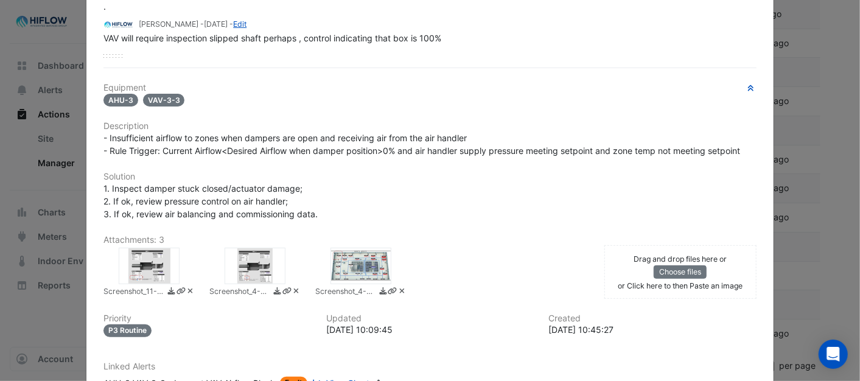
click at [144, 257] on div at bounding box center [149, 266] width 61 height 37
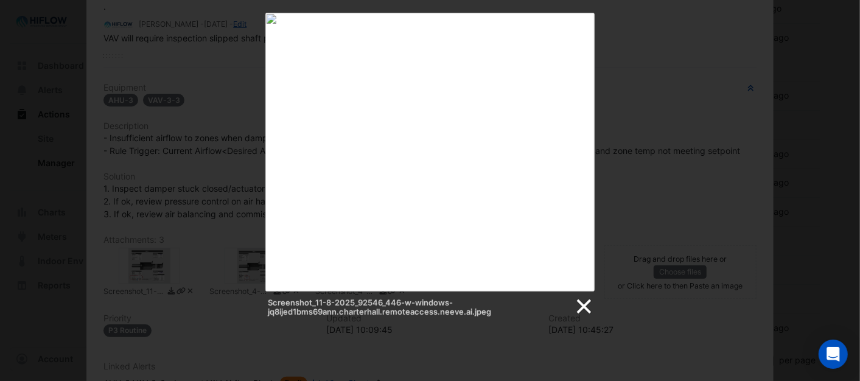
click at [580, 303] on link at bounding box center [583, 306] width 18 height 18
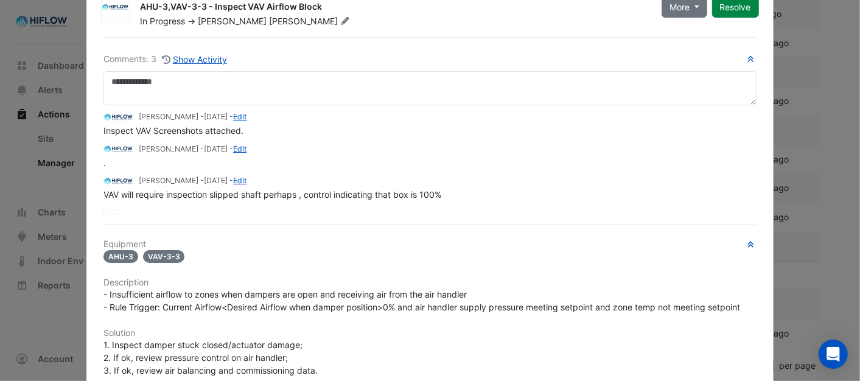
scroll to position [0, 0]
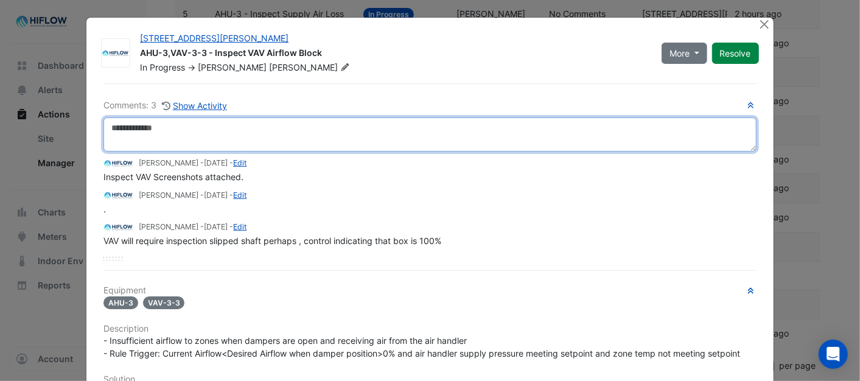
click at [142, 136] on textarea at bounding box center [429, 134] width 652 height 34
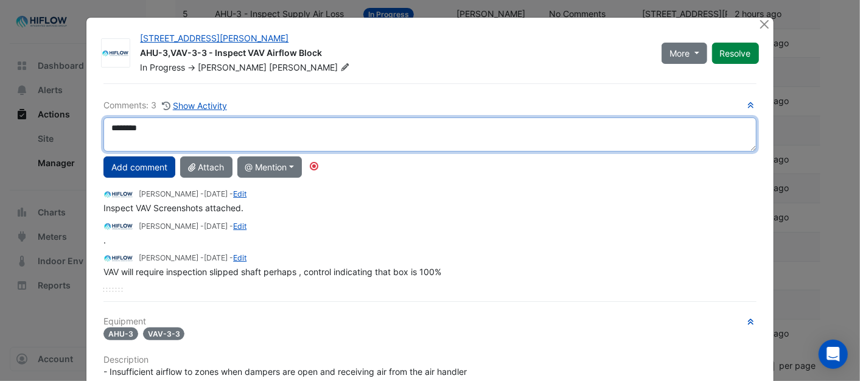
type textarea "********"
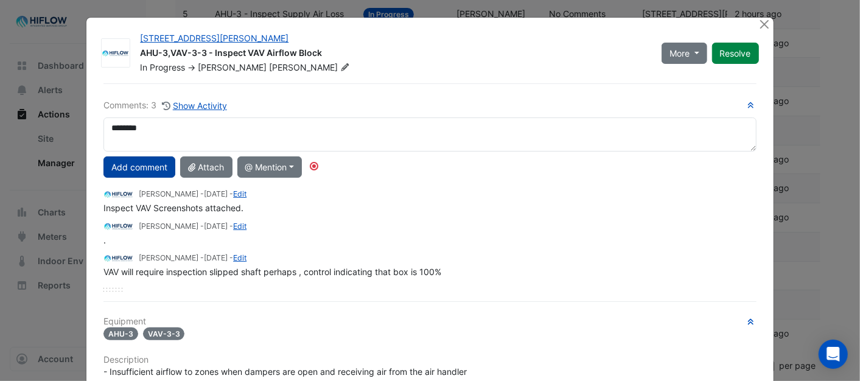
click at [142, 162] on button "Add comment" at bounding box center [139, 166] width 72 height 21
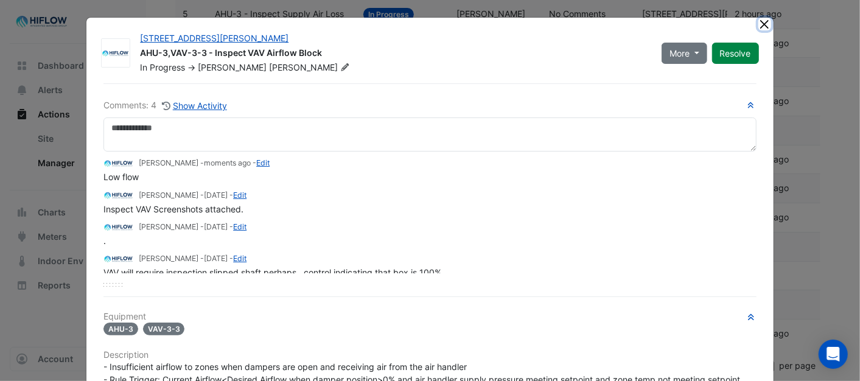
click at [758, 25] on button "Close" at bounding box center [764, 24] width 13 height 13
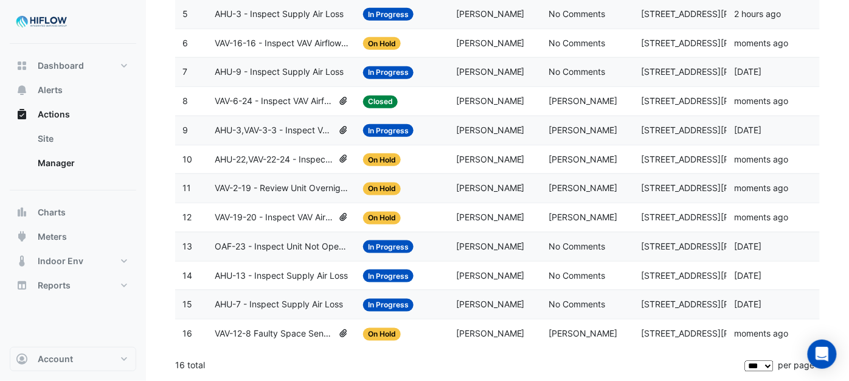
click at [298, 126] on span "AHU-3,VAV-3-3 - Inspect VAV Airflow Block" at bounding box center [274, 130] width 119 height 14
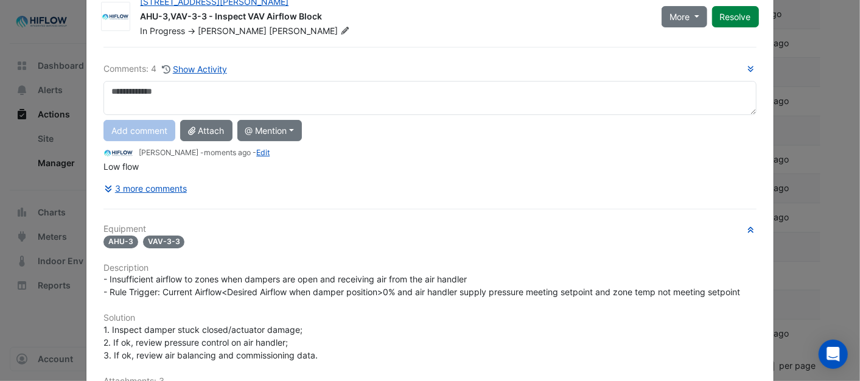
scroll to position [268, 0]
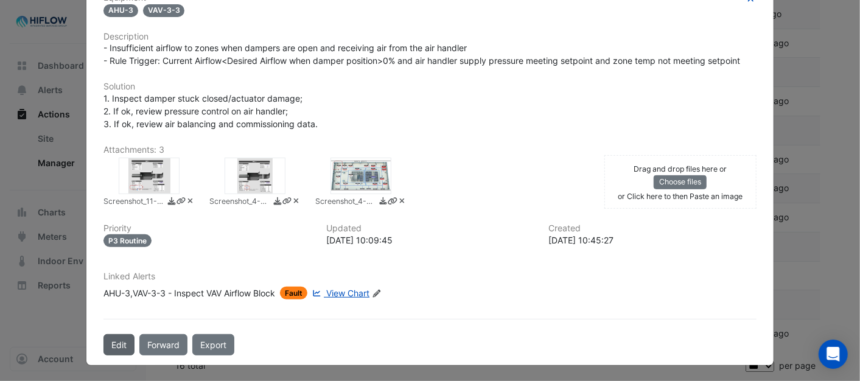
click at [108, 342] on button "Edit" at bounding box center [118, 344] width 31 height 21
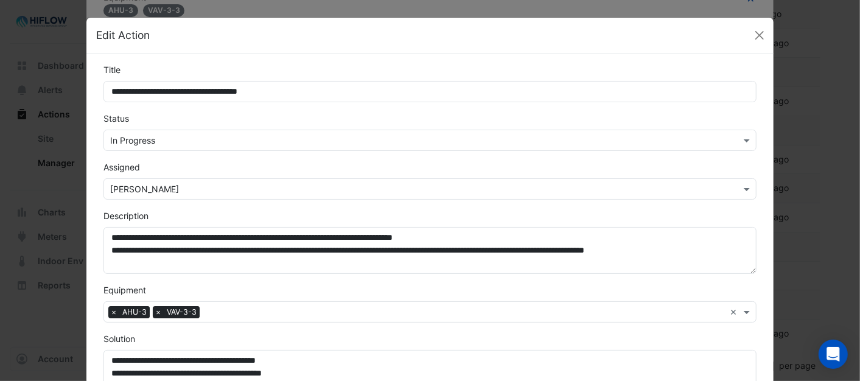
scroll to position [241, 0]
click at [742, 136] on span at bounding box center [747, 140] width 15 height 13
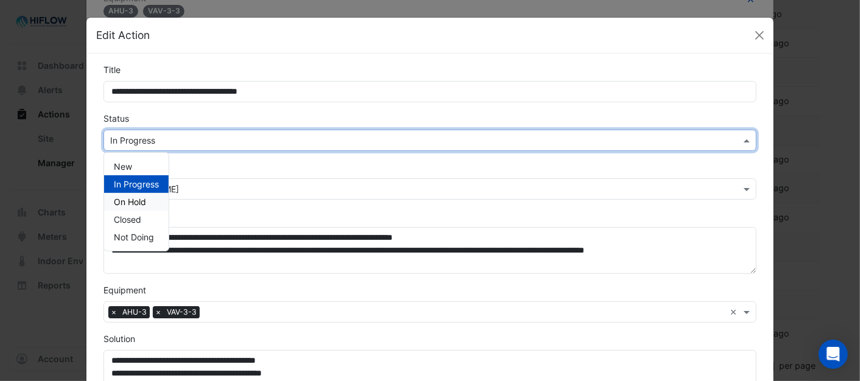
click at [130, 198] on span "On Hold" at bounding box center [130, 201] width 32 height 10
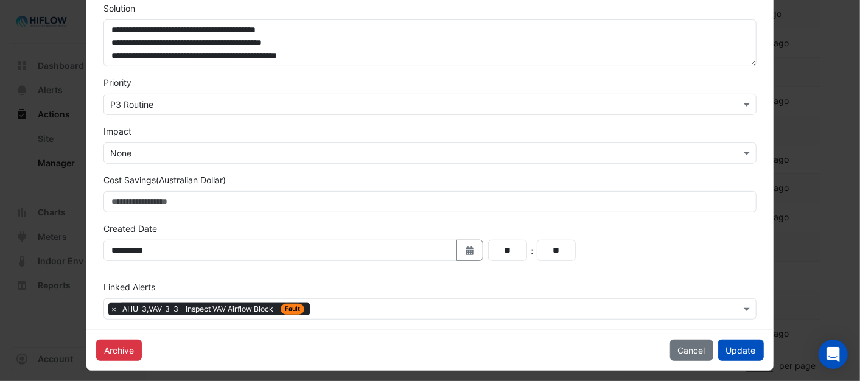
scroll to position [338, 0]
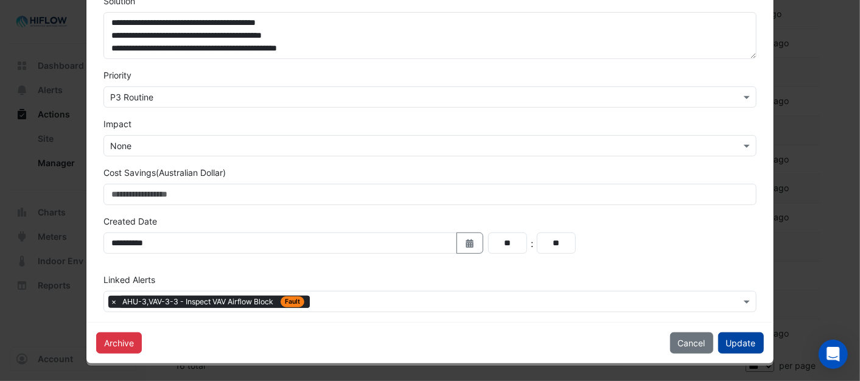
click at [740, 342] on button "Update" at bounding box center [741, 342] width 46 height 21
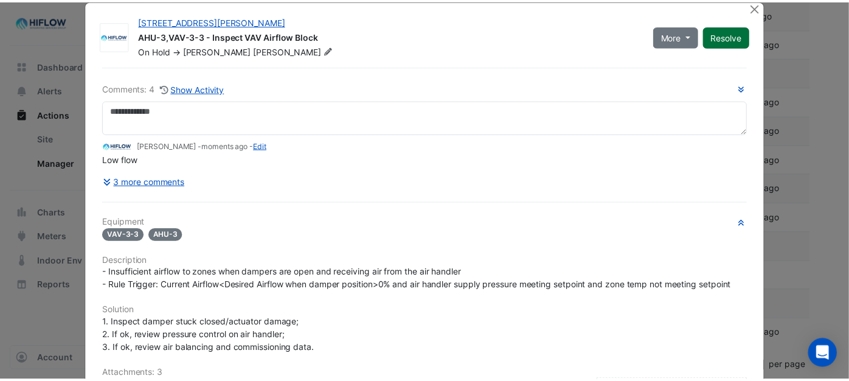
scroll to position [0, 0]
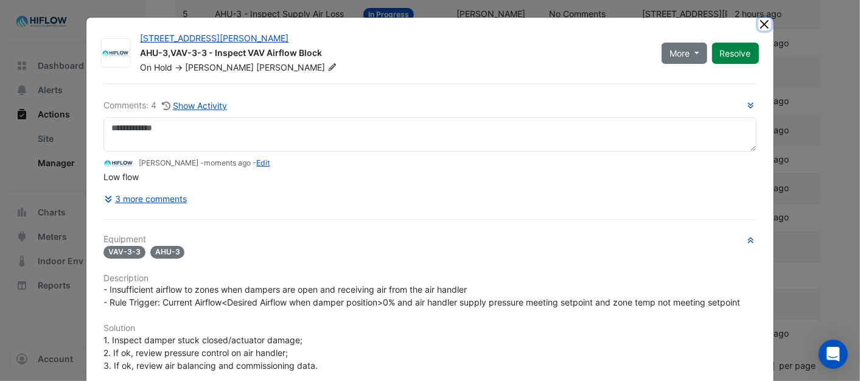
click at [758, 23] on button "Close" at bounding box center [764, 24] width 13 height 13
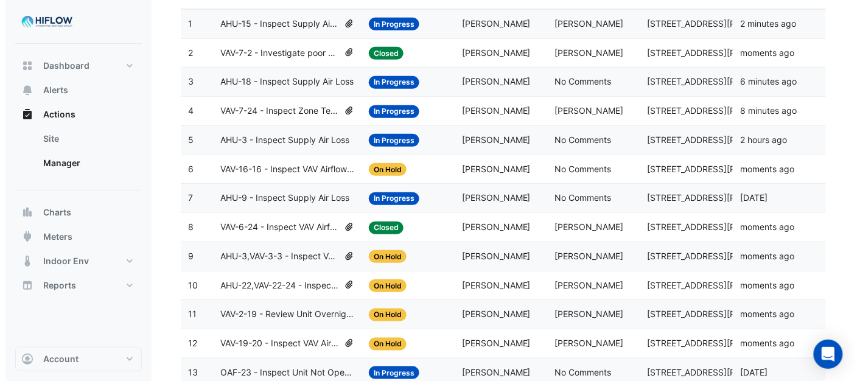
scroll to position [167, 0]
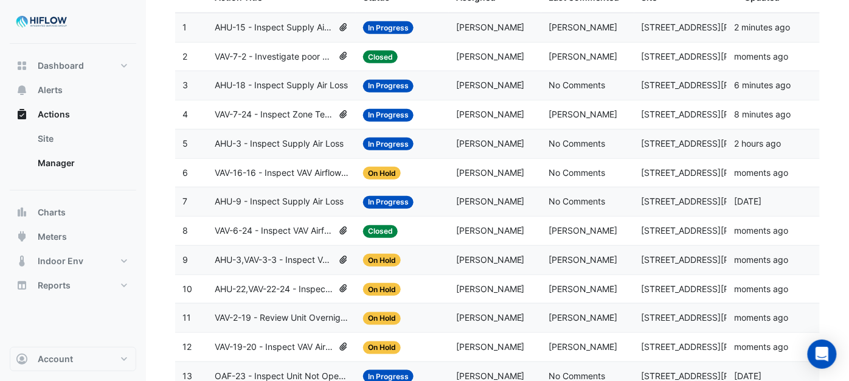
click at [375, 118] on span "In Progress" at bounding box center [388, 115] width 50 height 13
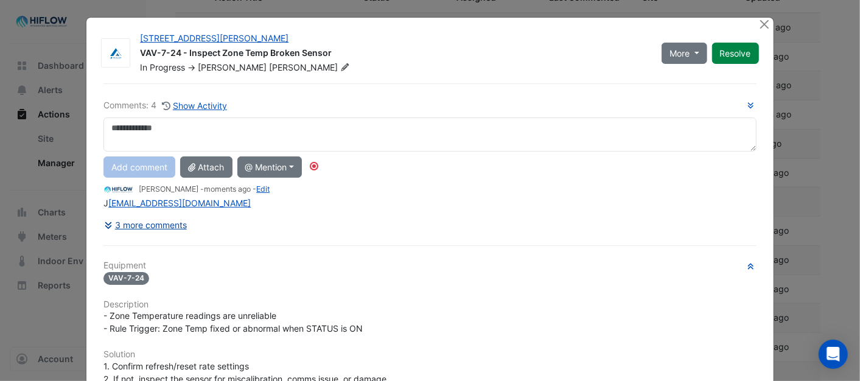
click at [162, 225] on button "3 more comments" at bounding box center [145, 224] width 84 height 21
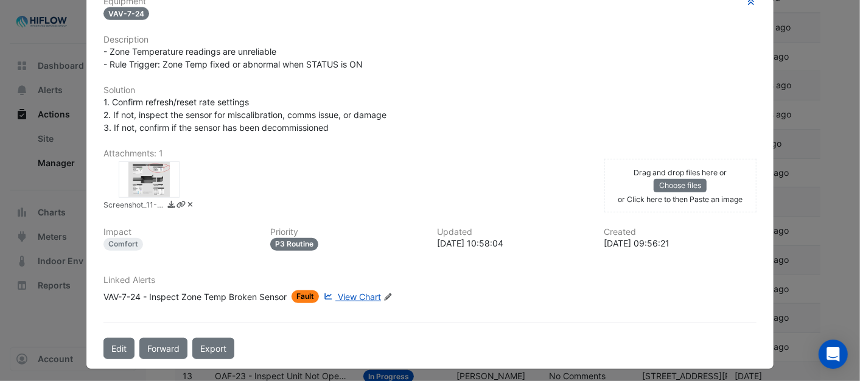
scroll to position [327, 0]
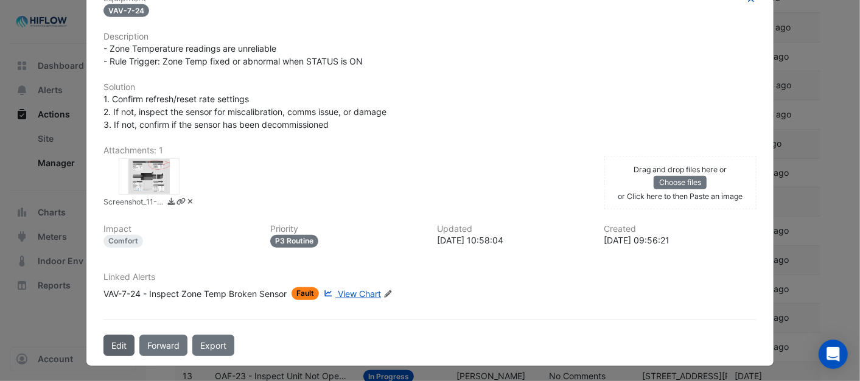
click at [120, 342] on button "Edit" at bounding box center [118, 345] width 31 height 21
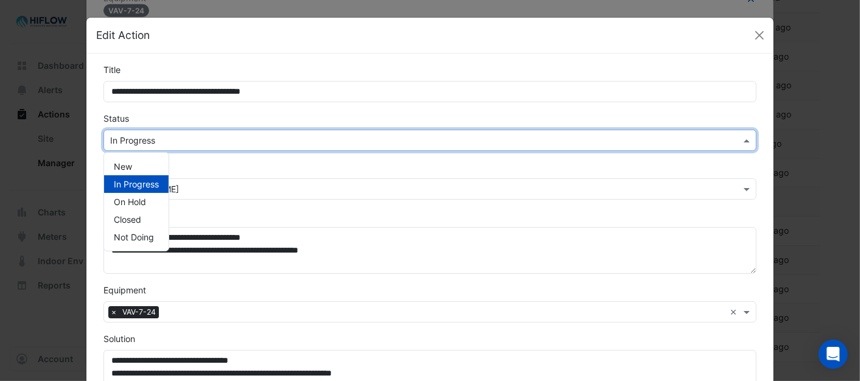
click at [745, 143] on span at bounding box center [747, 140] width 15 height 13
click at [141, 197] on span "On Hold" at bounding box center [130, 201] width 32 height 10
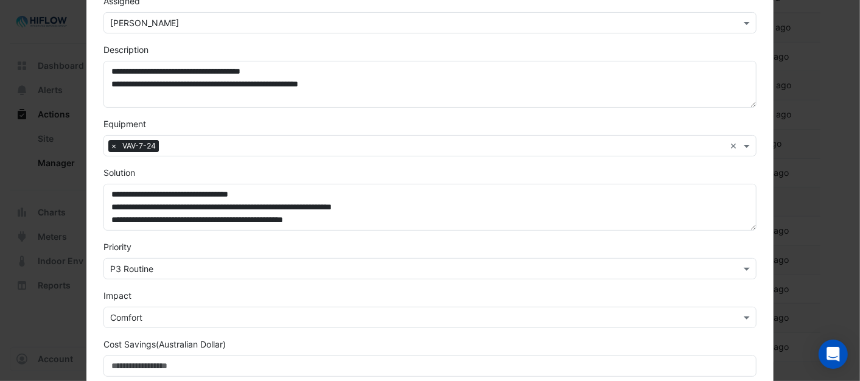
scroll to position [338, 0]
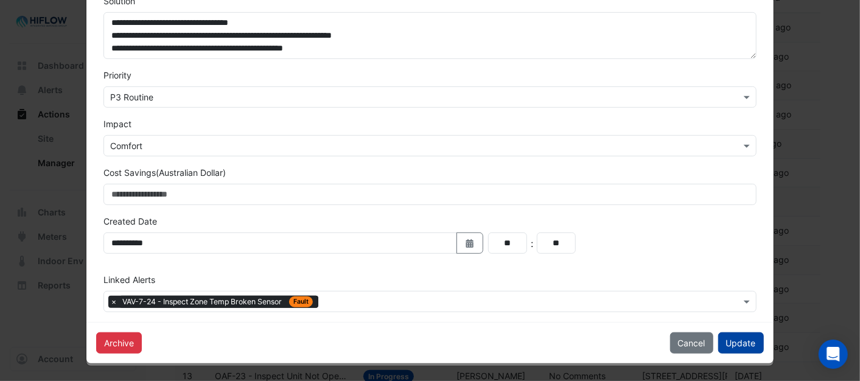
click at [734, 343] on button "Update" at bounding box center [741, 342] width 46 height 21
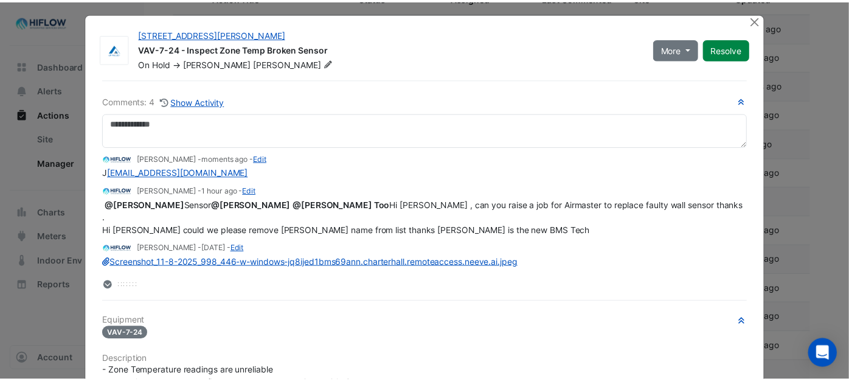
scroll to position [0, 0]
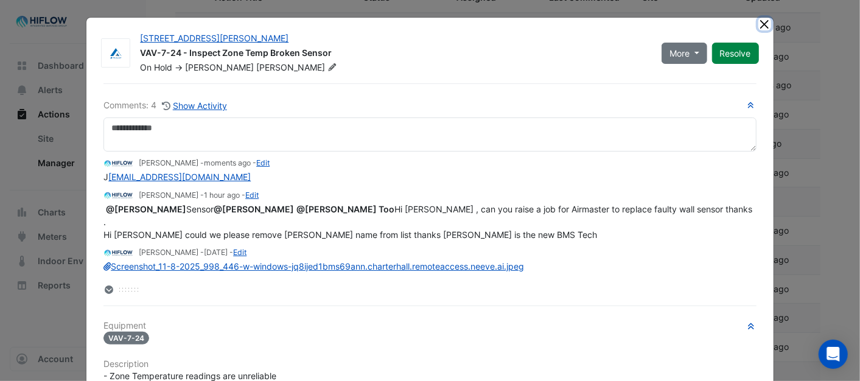
click at [758, 23] on button "Close" at bounding box center [764, 24] width 13 height 13
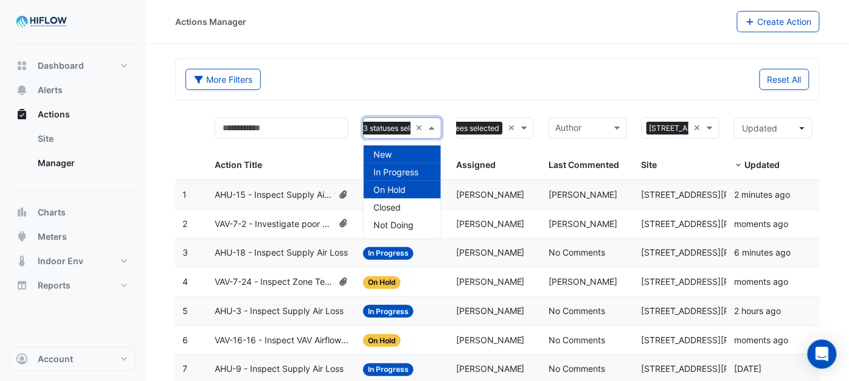
scroll to position [0, 38]
click at [433, 130] on span at bounding box center [433, 128] width 15 height 14
click at [400, 220] on span "Not Doing" at bounding box center [394, 225] width 40 height 10
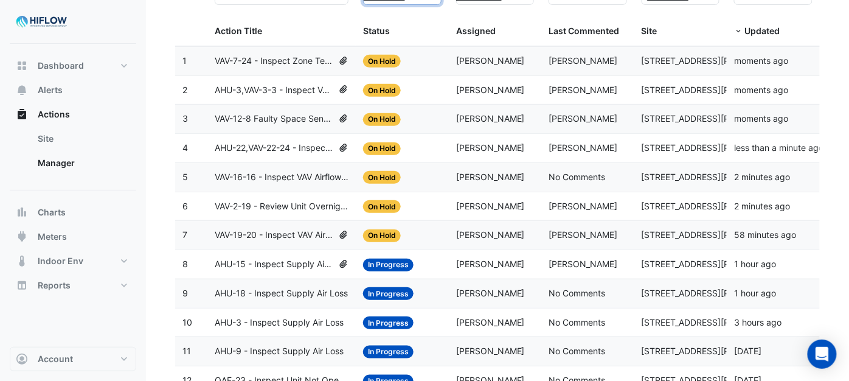
scroll to position [108, 0]
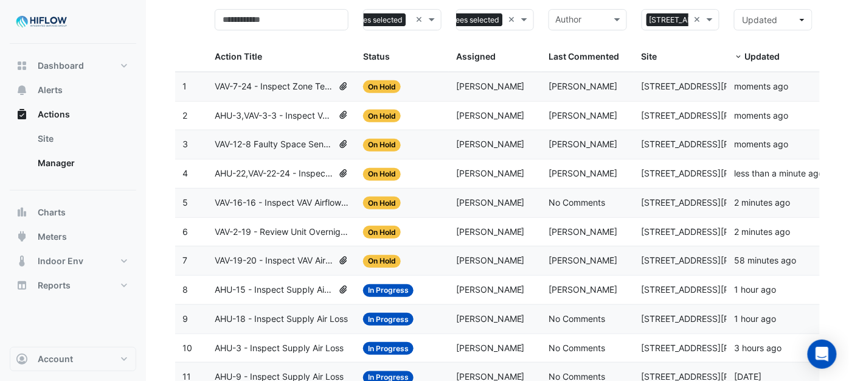
click at [288, 230] on span "VAV-2-19 - Review Unit Overnight Heating (Energy Waste)" at bounding box center [282, 232] width 134 height 14
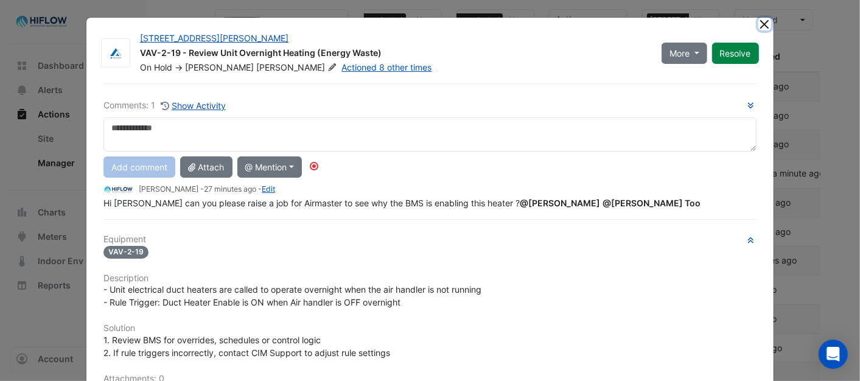
click at [760, 27] on button "Close" at bounding box center [764, 24] width 13 height 13
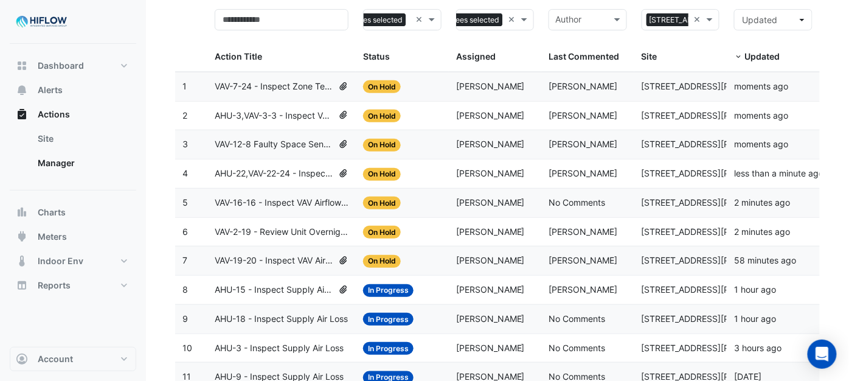
click at [283, 141] on span "VAV-12-8 Faulty Space Sensor" at bounding box center [274, 144] width 119 height 14
